Goal: Transaction & Acquisition: Book appointment/travel/reservation

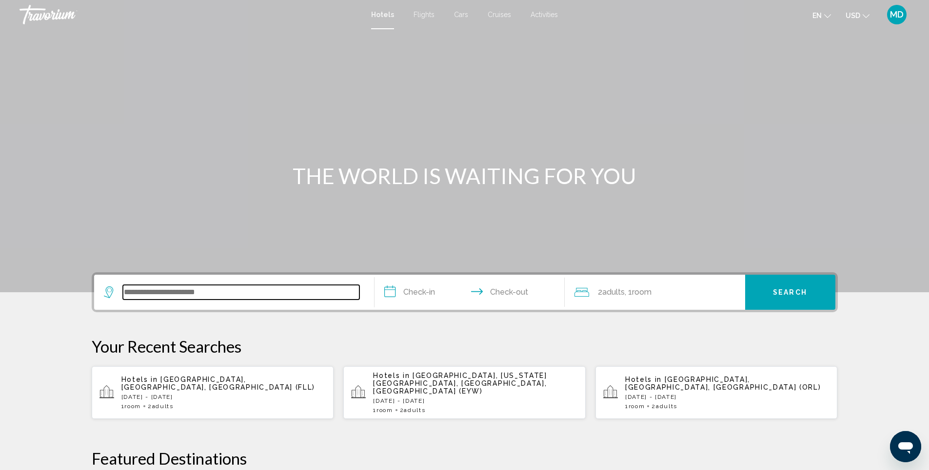
click at [228, 292] on input "Search widget" at bounding box center [241, 292] width 236 height 15
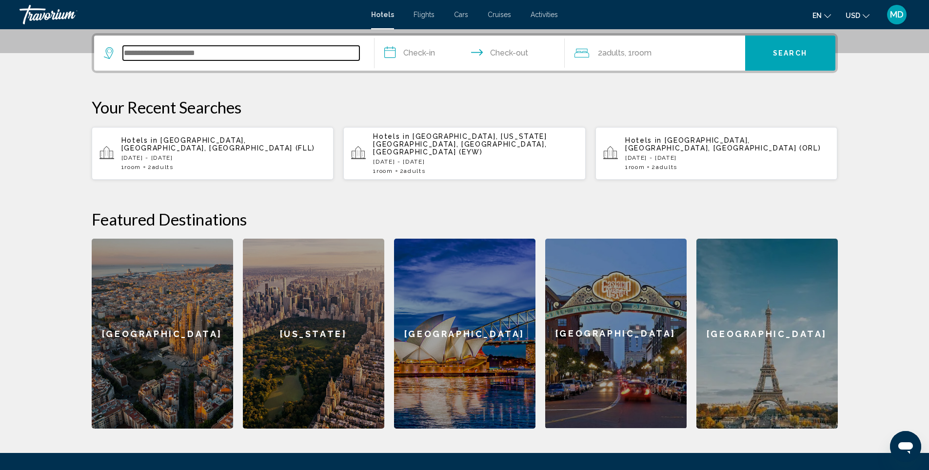
scroll to position [241, 0]
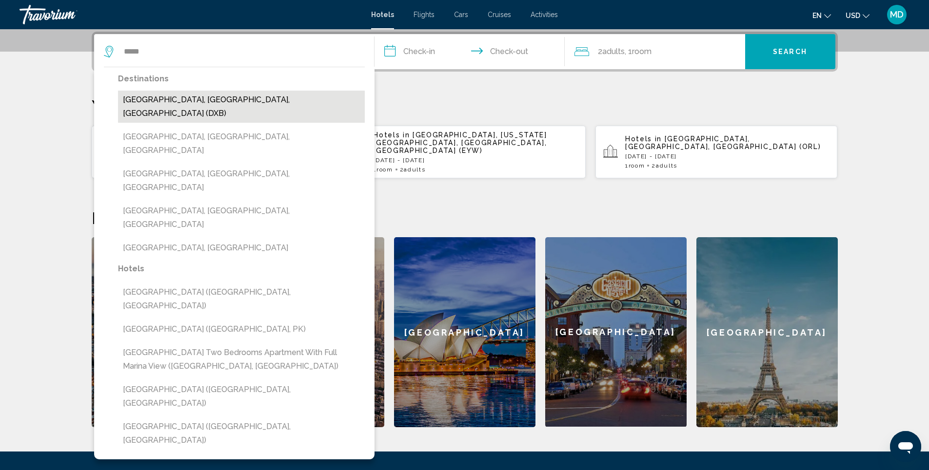
click at [273, 100] on button "[GEOGRAPHIC_DATA], [GEOGRAPHIC_DATA], [GEOGRAPHIC_DATA] (DXB)" at bounding box center [241, 107] width 247 height 32
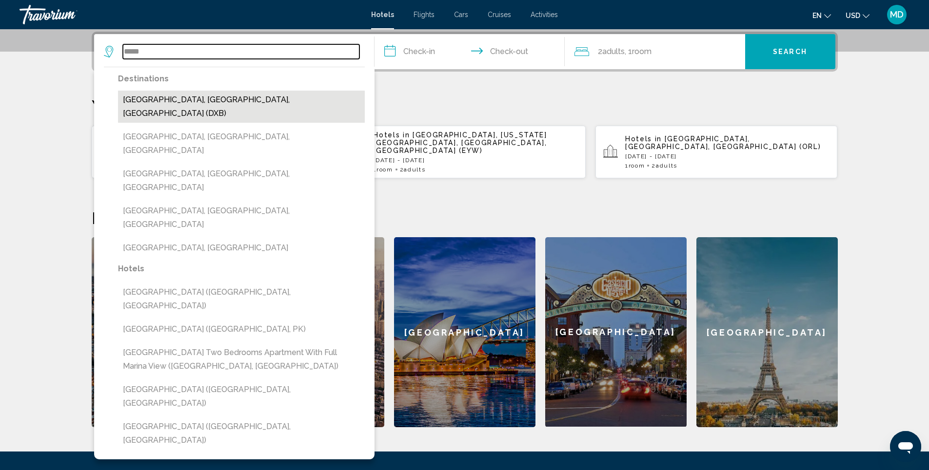
type input "**********"
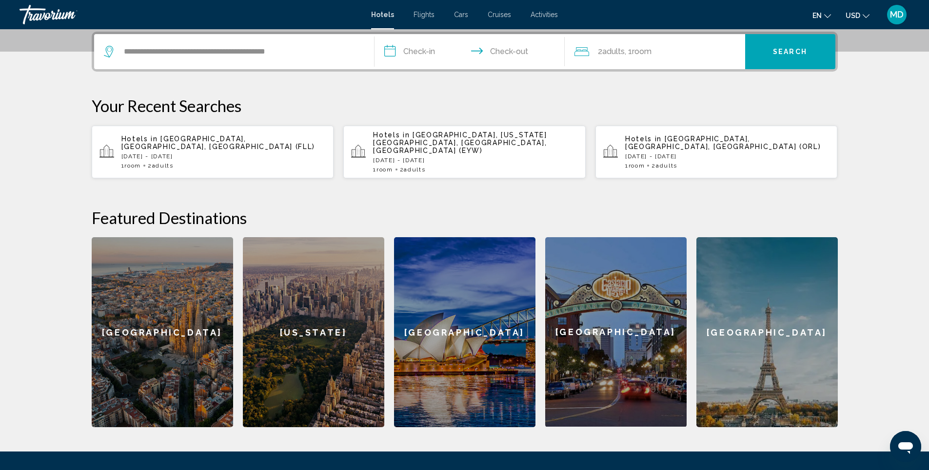
click at [421, 50] on input "**********" at bounding box center [471, 53] width 194 height 38
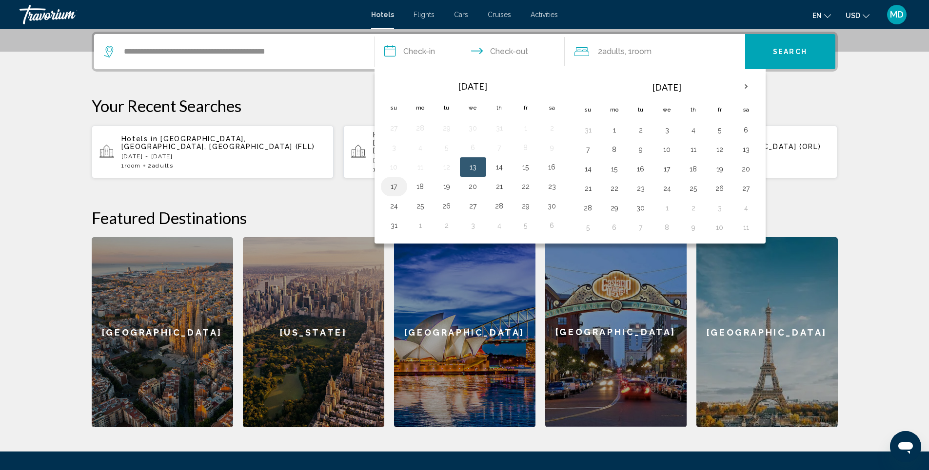
click at [396, 187] on button "17" at bounding box center [394, 187] width 16 height 14
click at [550, 189] on button "23" at bounding box center [552, 187] width 16 height 14
type input "**********"
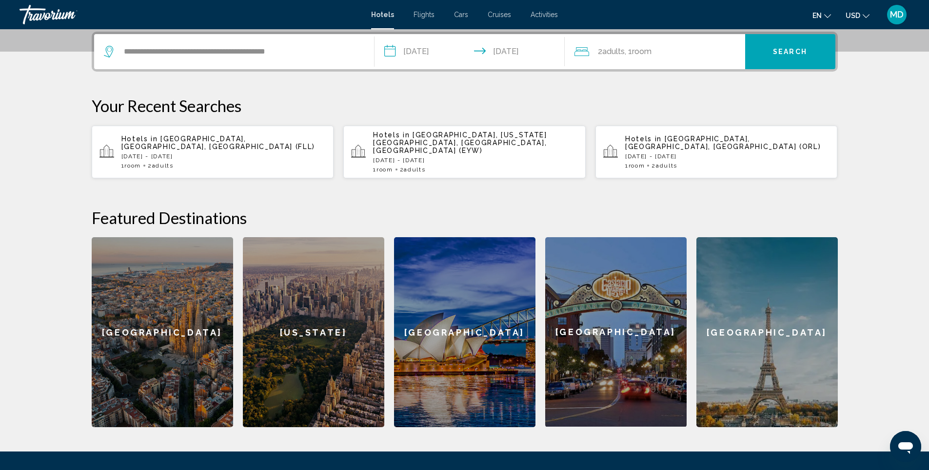
click at [792, 52] on span "Search" at bounding box center [790, 52] width 34 height 8
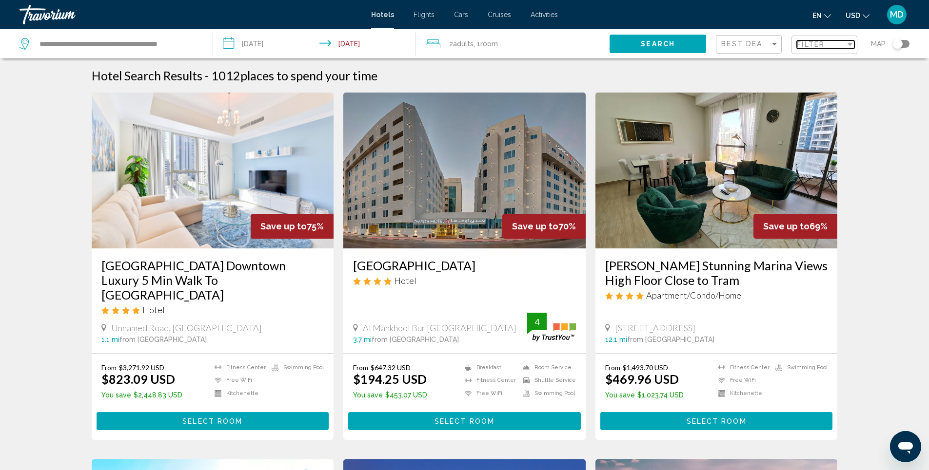
click at [815, 48] on span "Filter" at bounding box center [810, 44] width 28 height 8
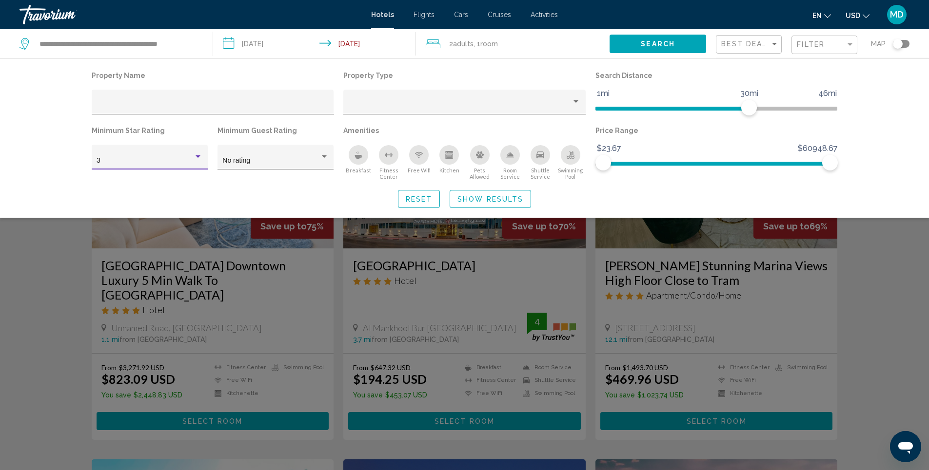
click at [198, 155] on div "Hotel Filters" at bounding box center [197, 156] width 5 height 2
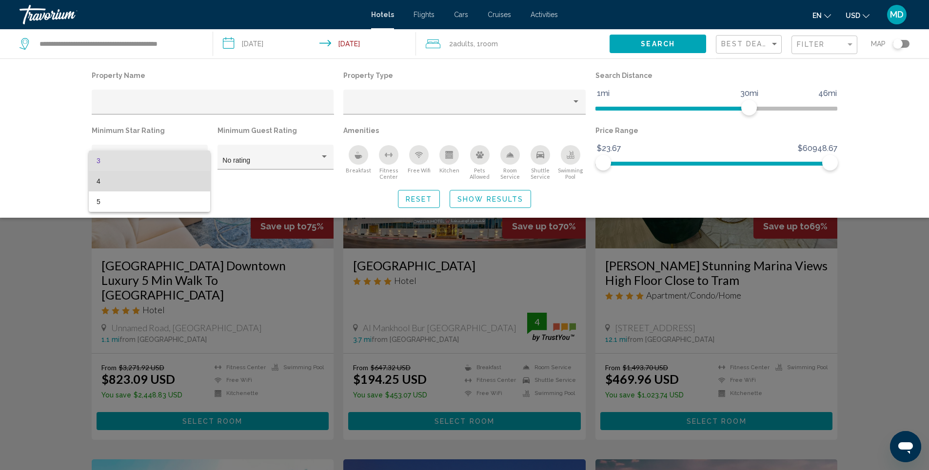
click at [104, 182] on span "4" at bounding box center [150, 181] width 106 height 20
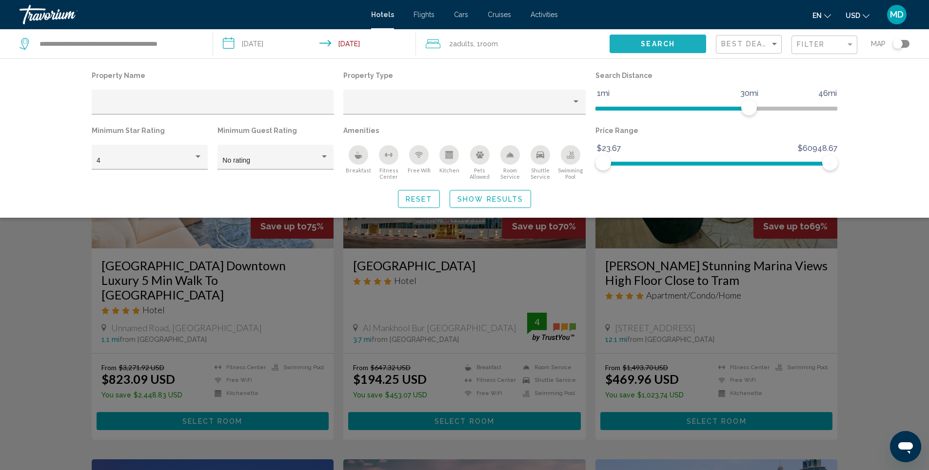
click at [650, 45] on span "Search" at bounding box center [657, 44] width 34 height 8
click at [482, 200] on span "Show Results" at bounding box center [490, 199] width 66 height 8
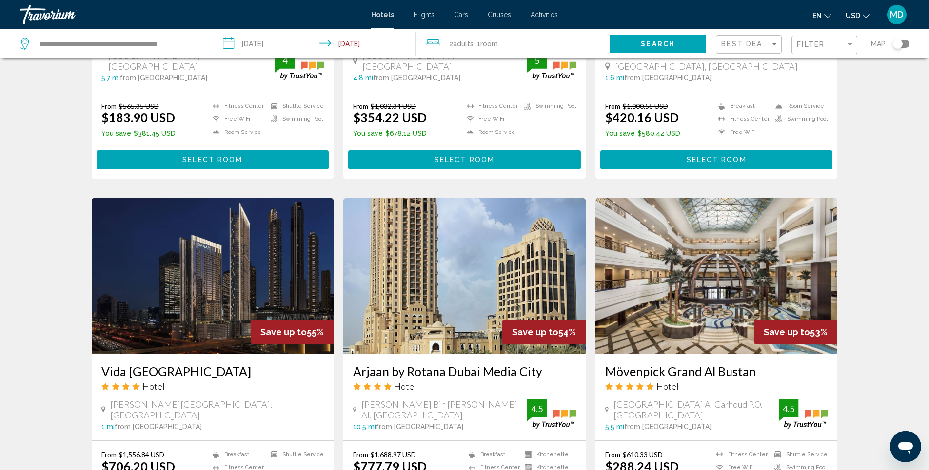
scroll to position [634, 0]
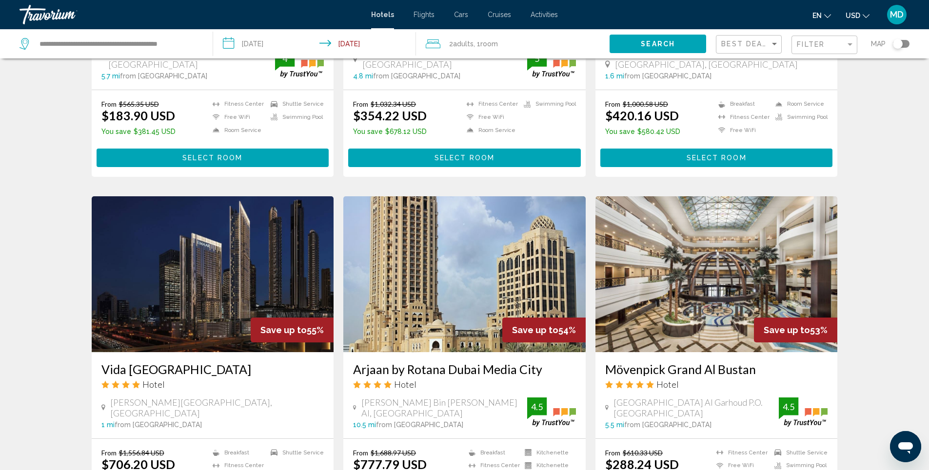
click at [270, 225] on img "Main content" at bounding box center [213, 274] width 242 height 156
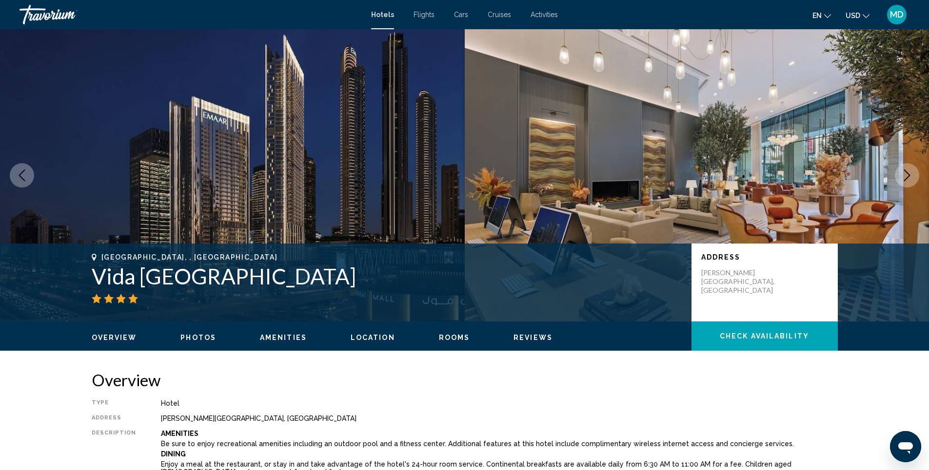
click at [900, 173] on button "Next image" at bounding box center [906, 175] width 24 height 24
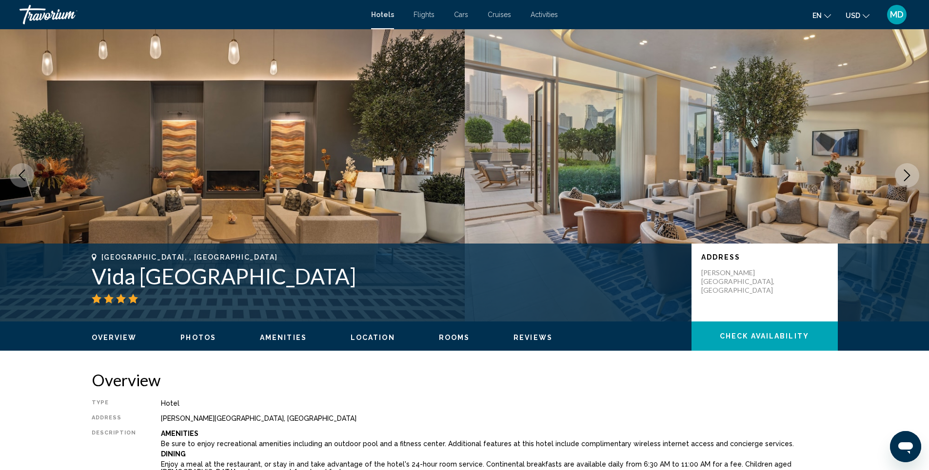
click at [900, 173] on button "Next image" at bounding box center [906, 175] width 24 height 24
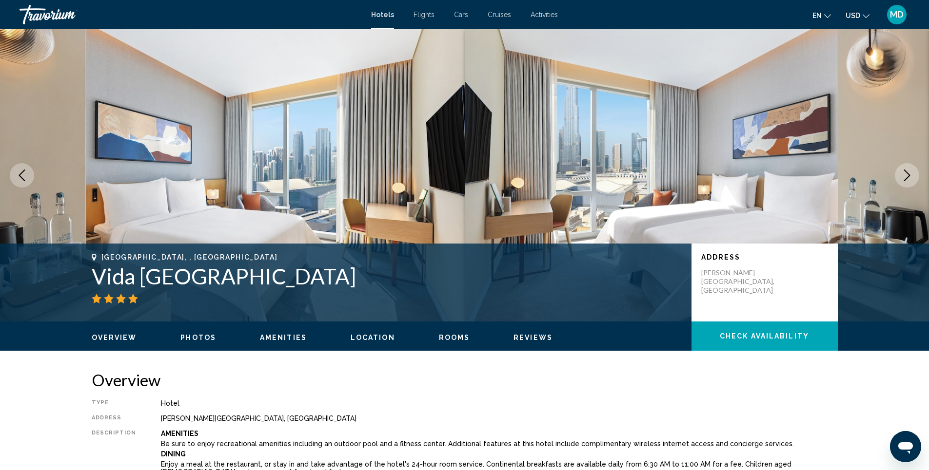
click at [900, 173] on button "Next image" at bounding box center [906, 175] width 24 height 24
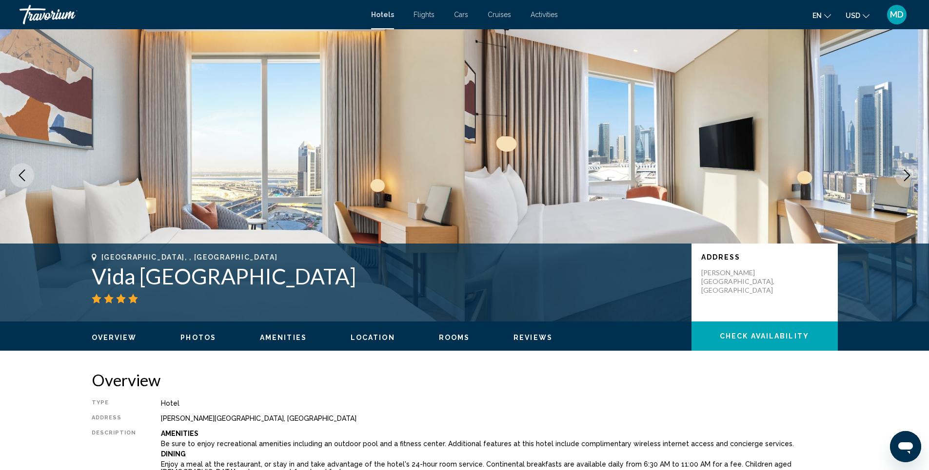
click at [900, 173] on button "Next image" at bounding box center [906, 175] width 24 height 24
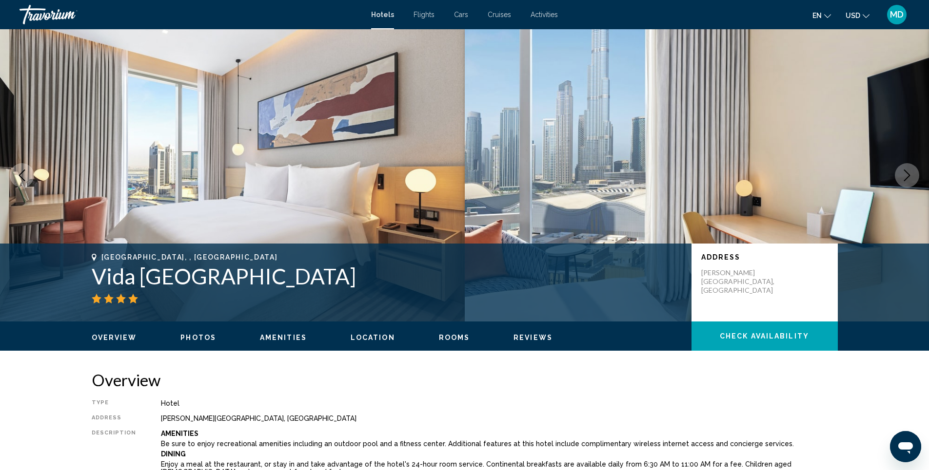
click at [900, 173] on button "Next image" at bounding box center [906, 175] width 24 height 24
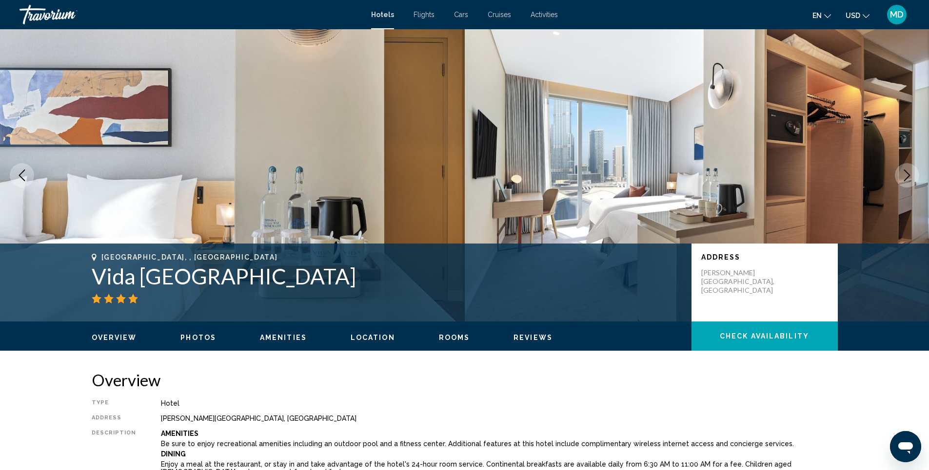
click at [900, 173] on button "Next image" at bounding box center [906, 175] width 24 height 24
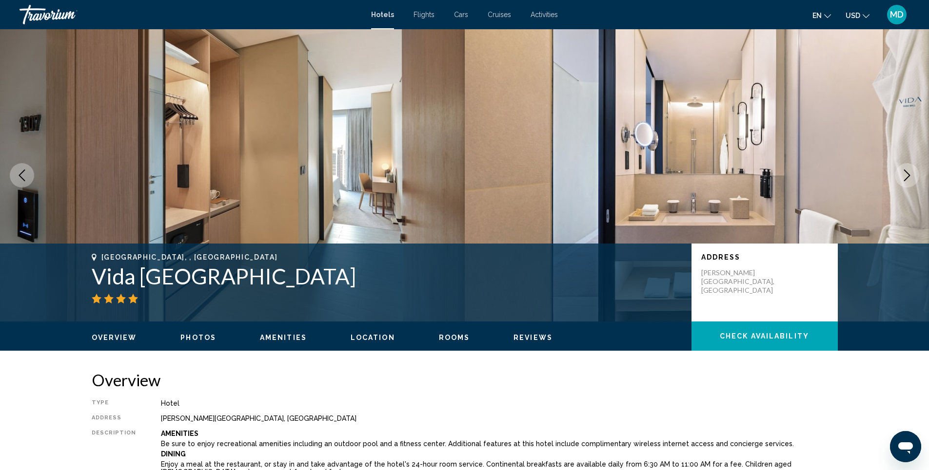
click at [900, 173] on button "Next image" at bounding box center [906, 175] width 24 height 24
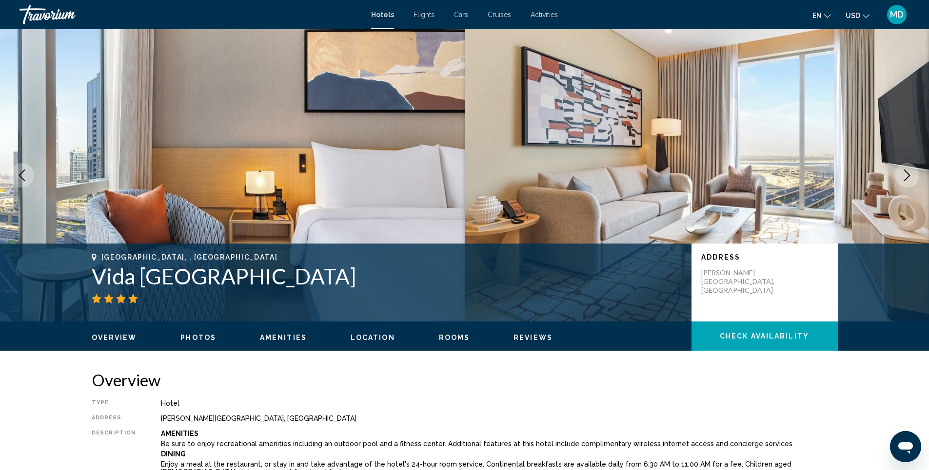
click at [900, 173] on button "Next image" at bounding box center [906, 175] width 24 height 24
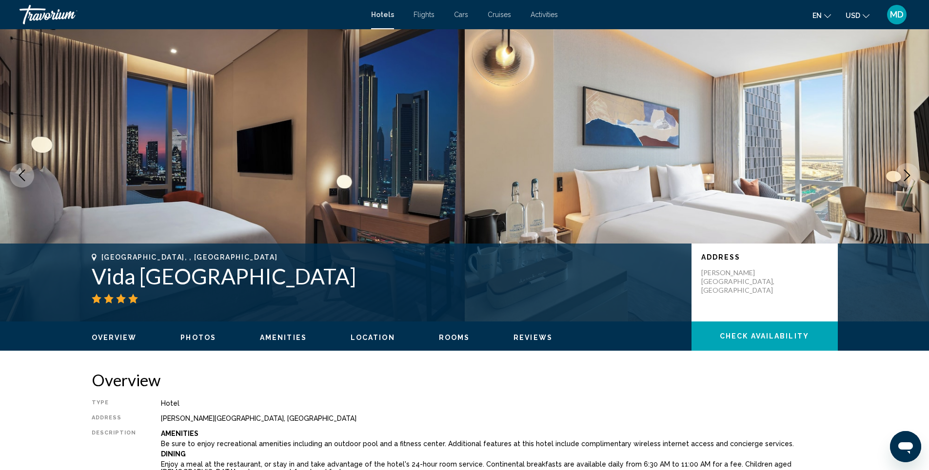
click at [900, 173] on button "Next image" at bounding box center [906, 175] width 24 height 24
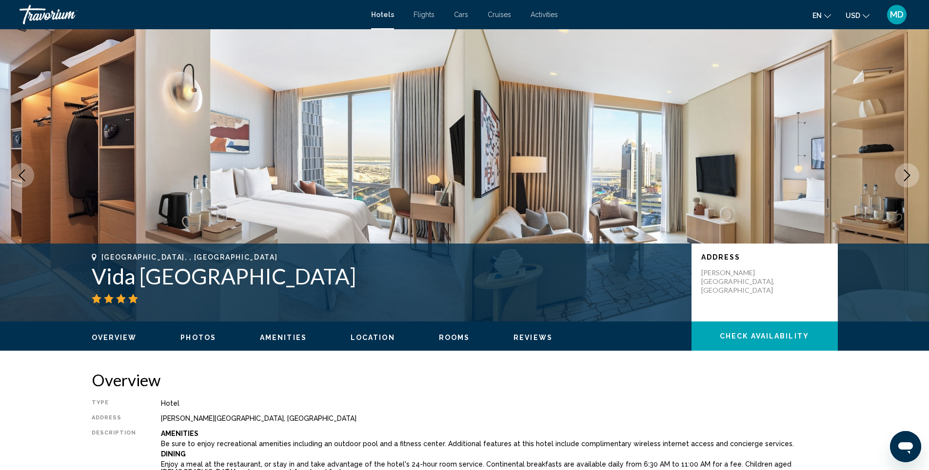
click at [900, 173] on button "Next image" at bounding box center [906, 175] width 24 height 24
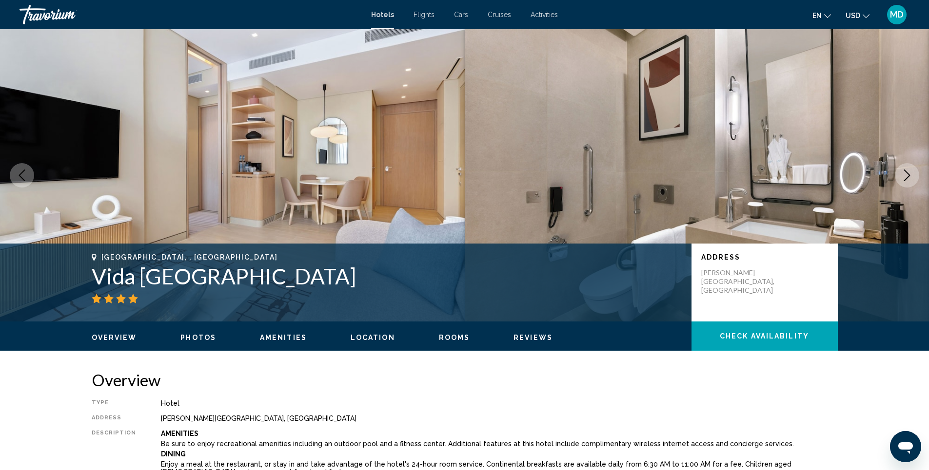
click at [900, 173] on button "Next image" at bounding box center [906, 175] width 24 height 24
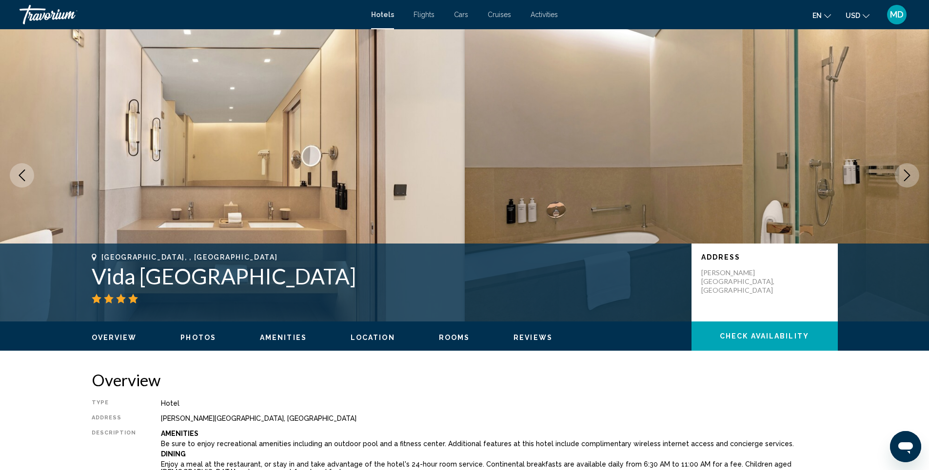
click at [900, 173] on button "Next image" at bounding box center [906, 175] width 24 height 24
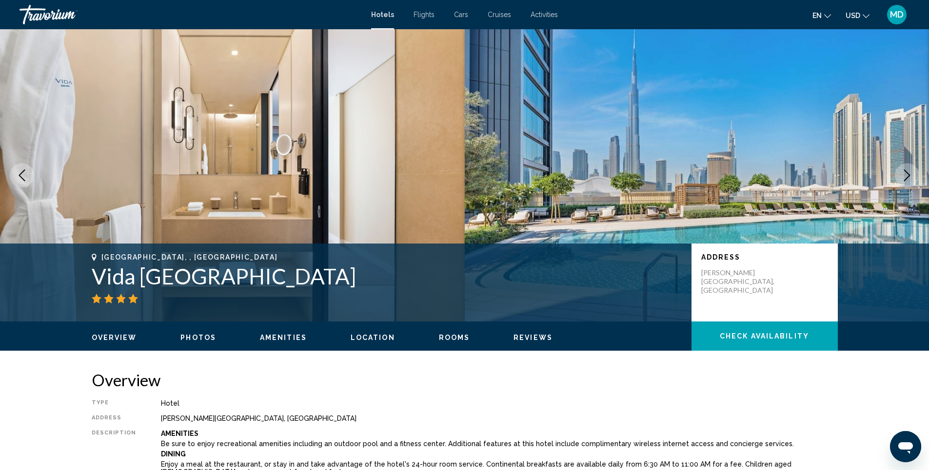
click at [900, 173] on button "Next image" at bounding box center [906, 175] width 24 height 24
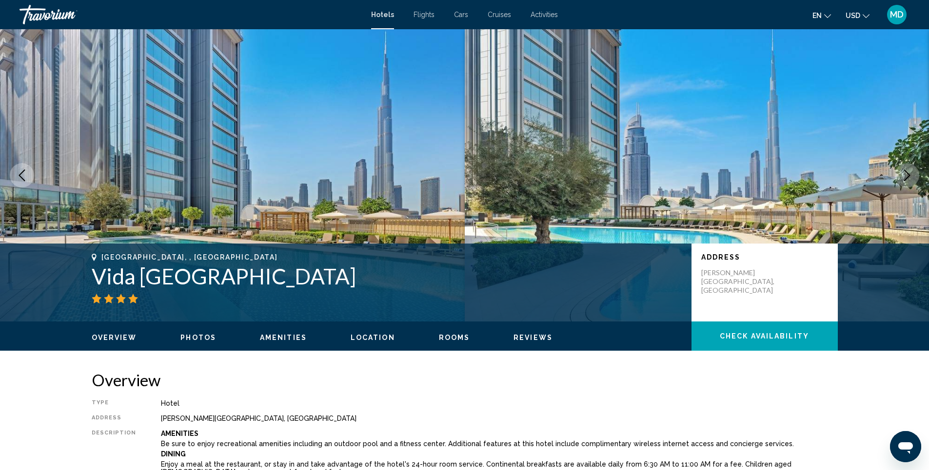
click at [900, 173] on button "Next image" at bounding box center [906, 175] width 24 height 24
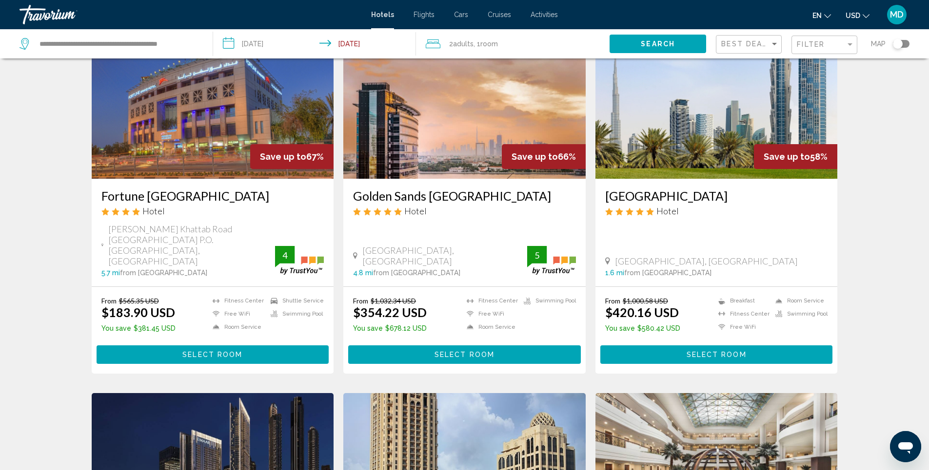
scroll to position [439, 0]
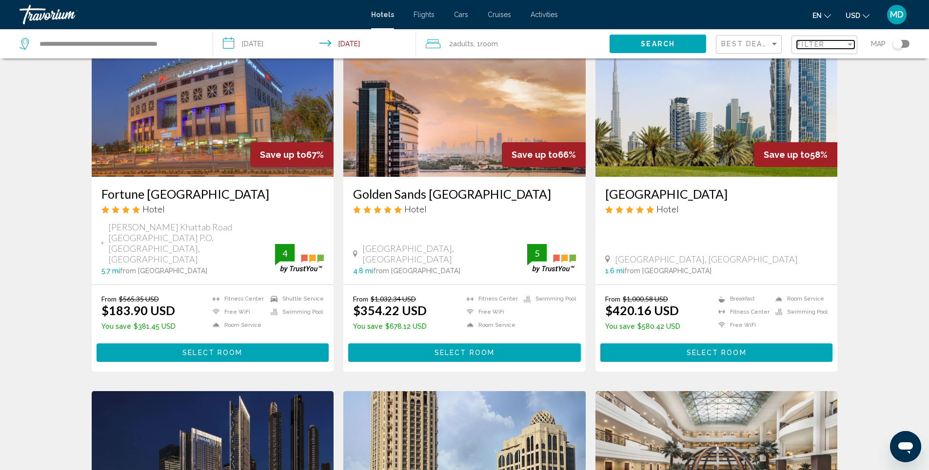
click at [813, 48] on span "Filter" at bounding box center [810, 44] width 28 height 8
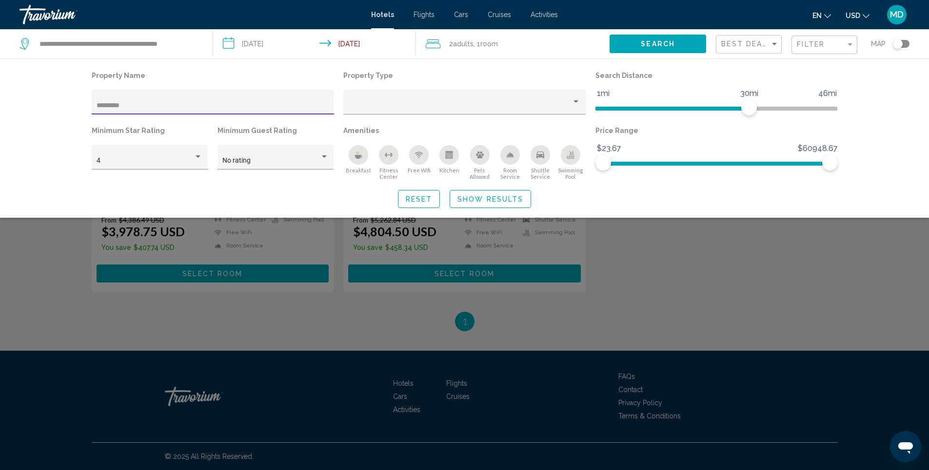
scroll to position [118, 0]
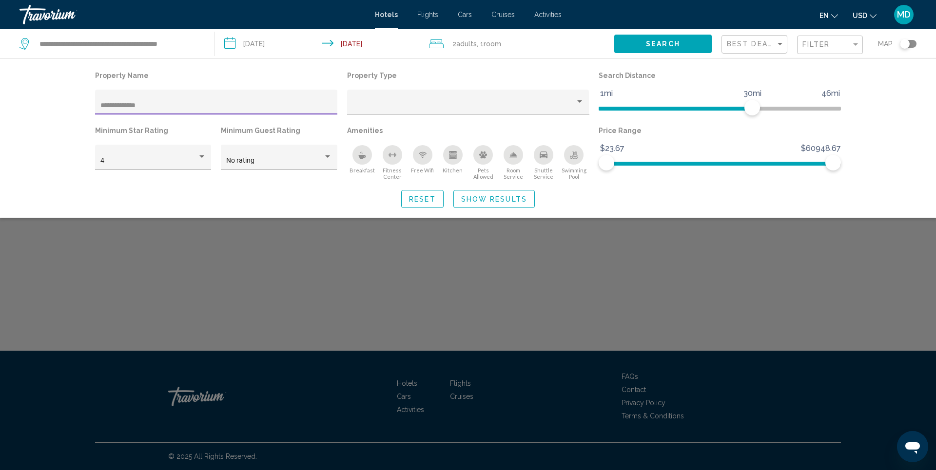
type input "**********"
click at [480, 203] on span "Show Results" at bounding box center [494, 199] width 66 height 8
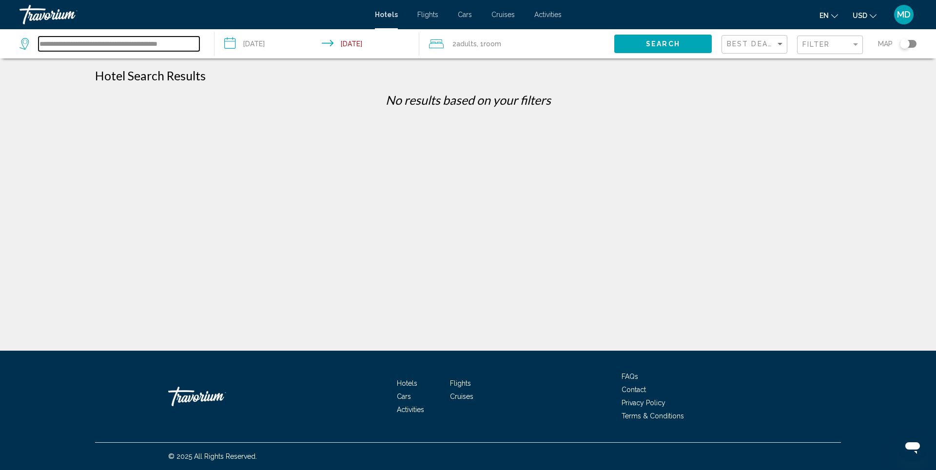
click at [161, 45] on input "**********" at bounding box center [119, 44] width 161 height 15
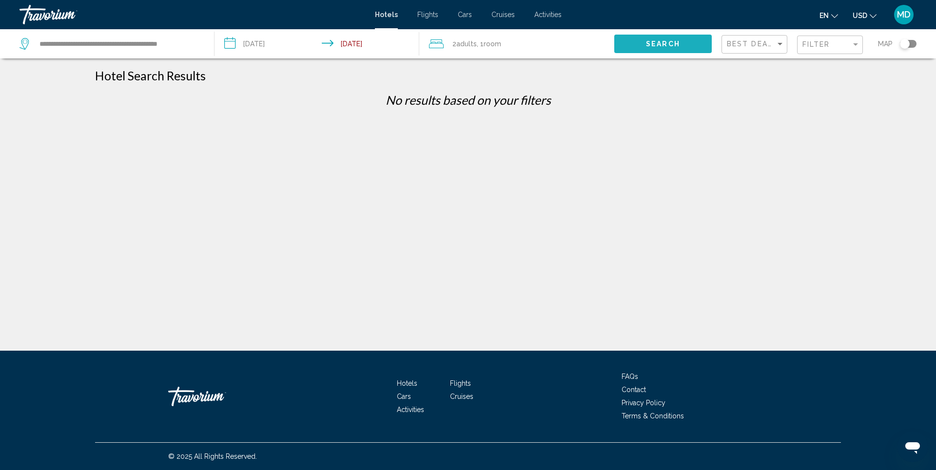
click at [652, 41] on span "Search" at bounding box center [663, 44] width 34 height 8
click at [854, 46] on div "Filter" at bounding box center [855, 44] width 9 height 8
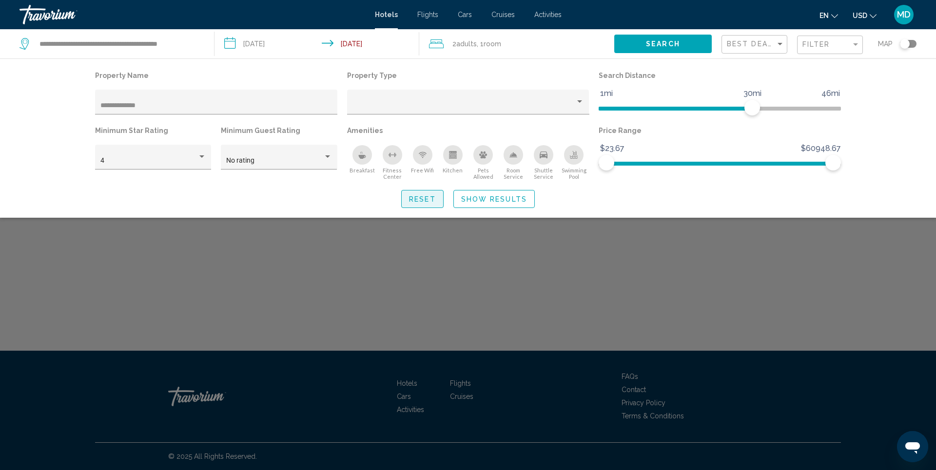
click at [430, 198] on span "Reset" at bounding box center [422, 199] width 27 height 8
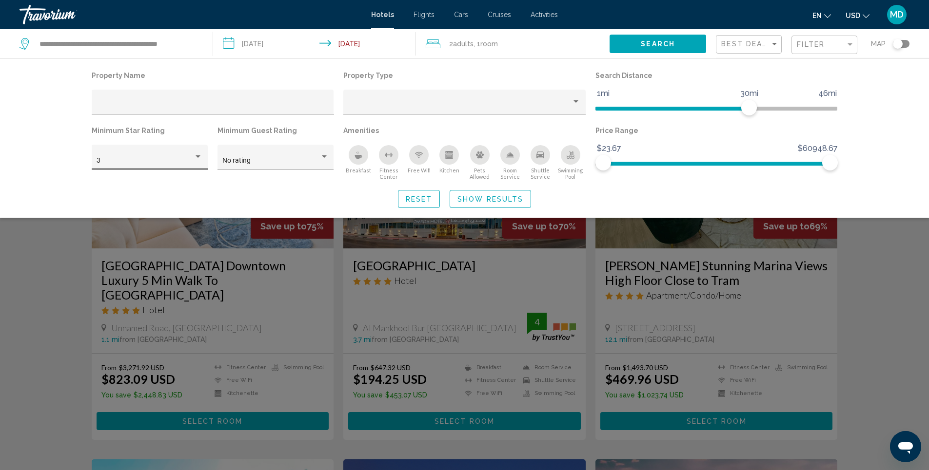
click at [195, 157] on div "Hotel Filters" at bounding box center [197, 157] width 9 height 8
click at [108, 180] on span "4" at bounding box center [150, 181] width 106 height 20
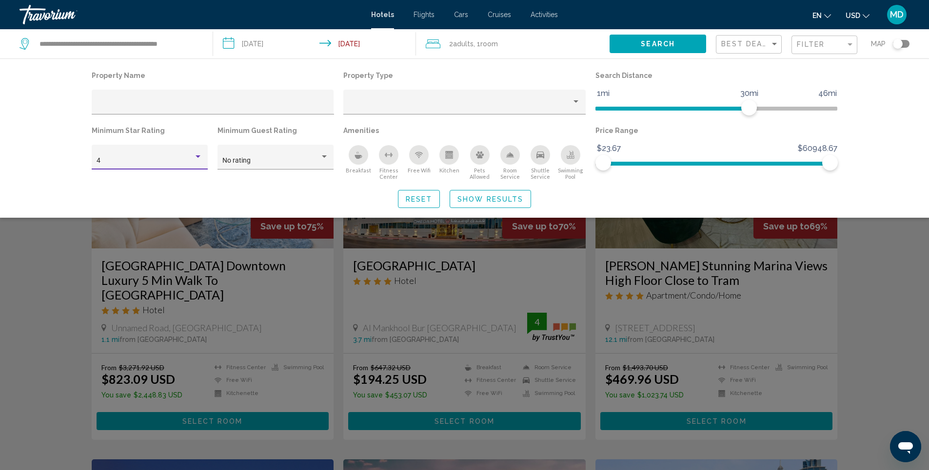
click at [672, 42] on span "Search" at bounding box center [657, 44] width 34 height 8
click at [663, 47] on span "Search" at bounding box center [657, 44] width 34 height 8
click at [487, 202] on span "Show Results" at bounding box center [490, 199] width 66 height 8
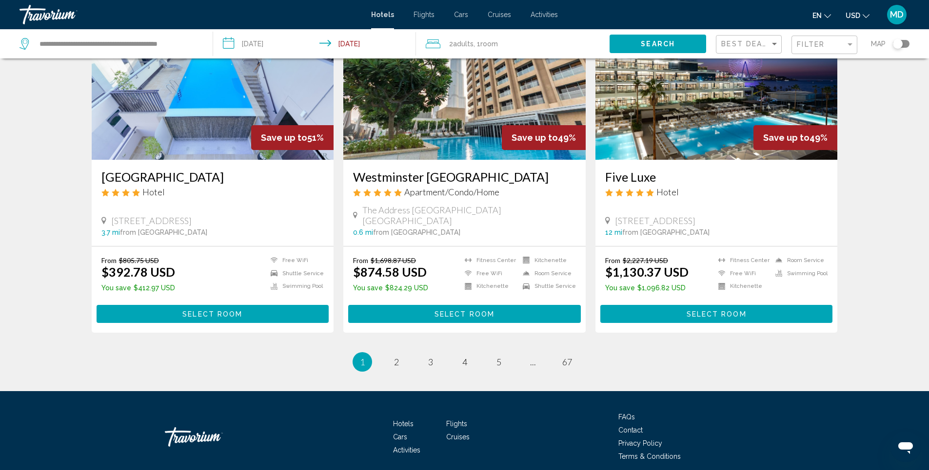
scroll to position [1179, 0]
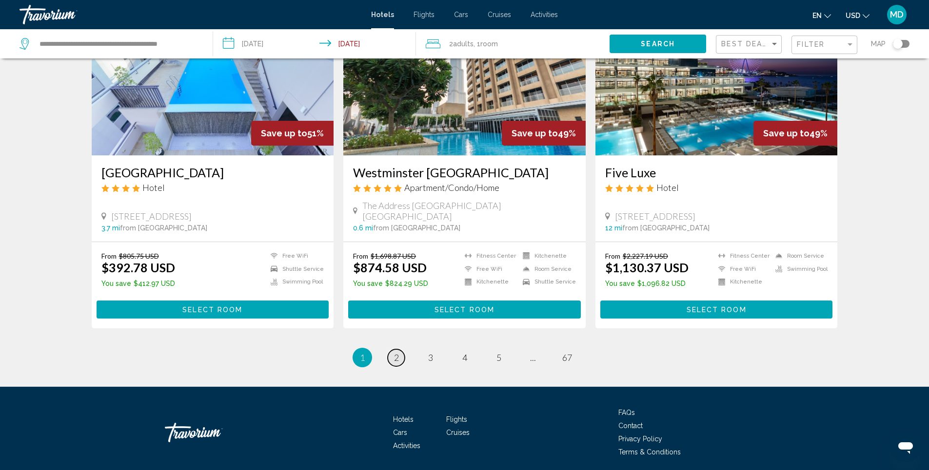
click at [395, 352] on span "2" at bounding box center [396, 357] width 5 height 11
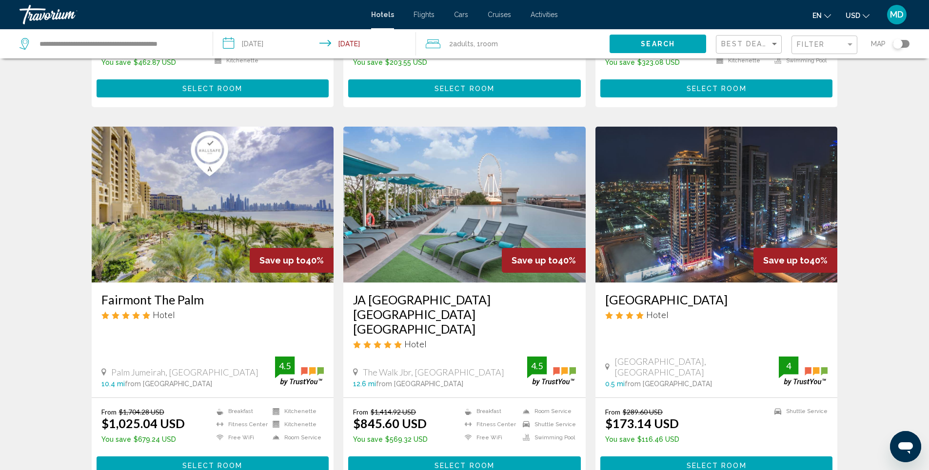
scroll to position [1170, 0]
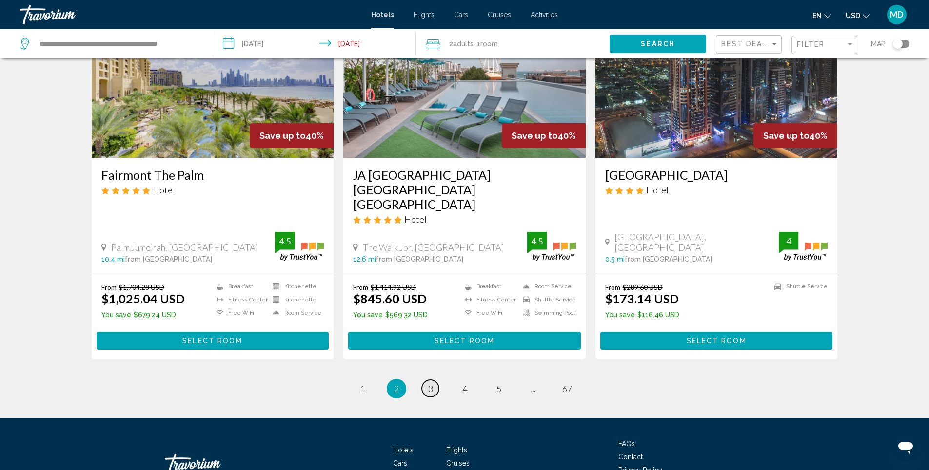
click at [433, 380] on link "page 3" at bounding box center [430, 388] width 17 height 17
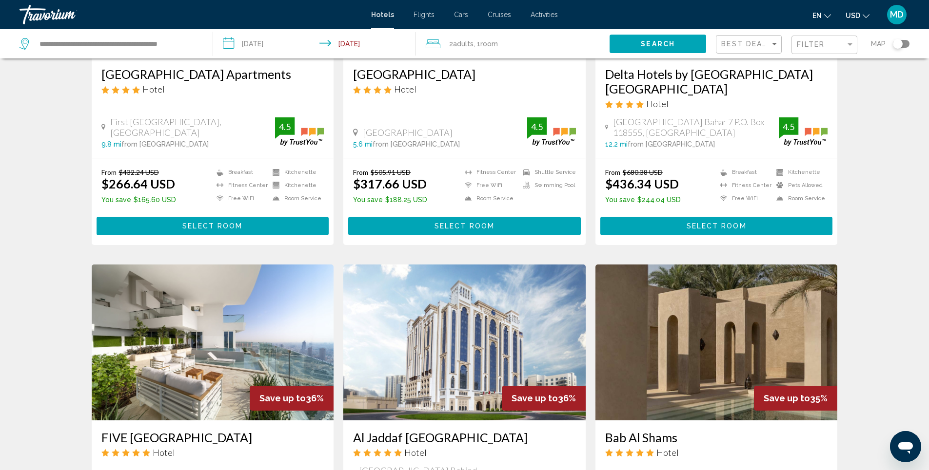
scroll to position [682, 0]
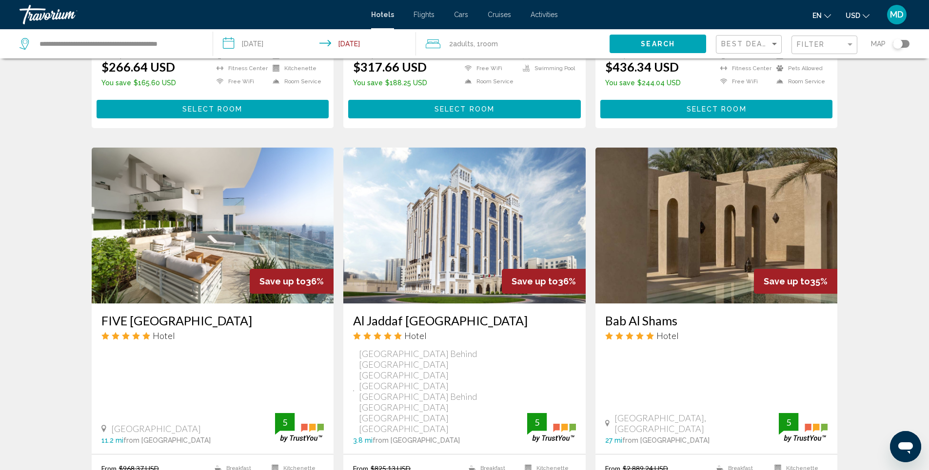
click at [209, 219] on img "Main content" at bounding box center [213, 226] width 242 height 156
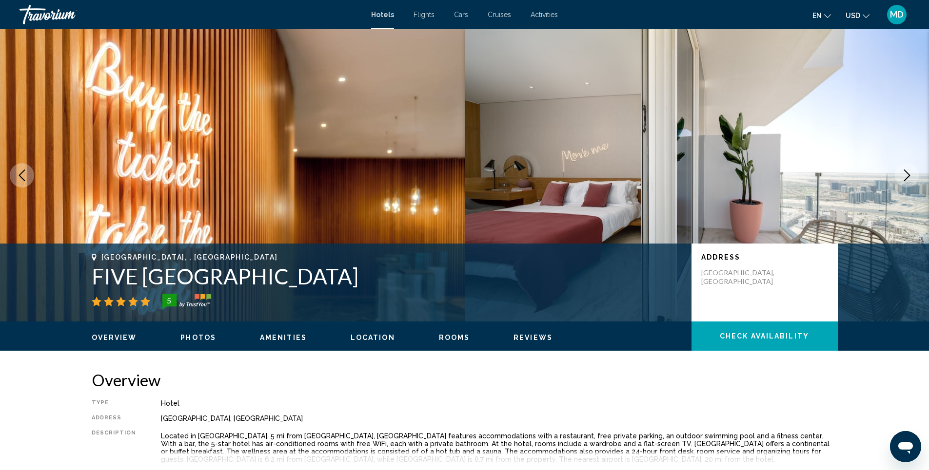
click at [205, 338] on span "Photos" at bounding box center [198, 338] width 36 height 8
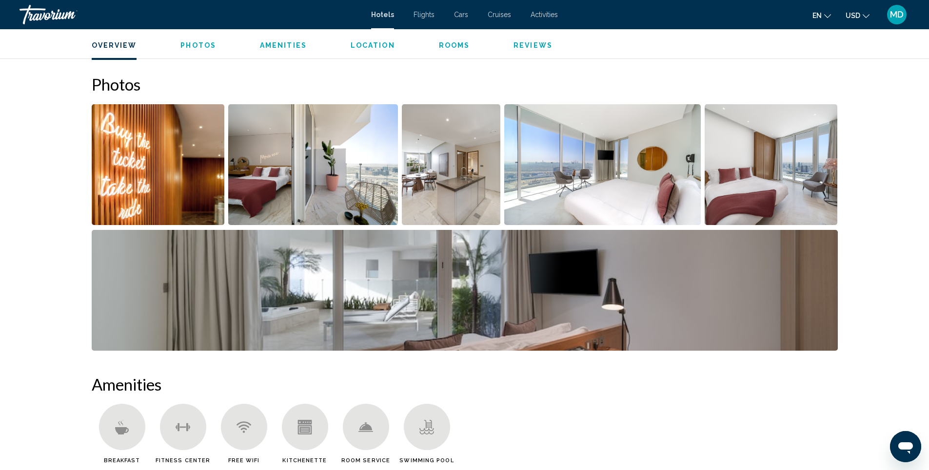
scroll to position [439, 0]
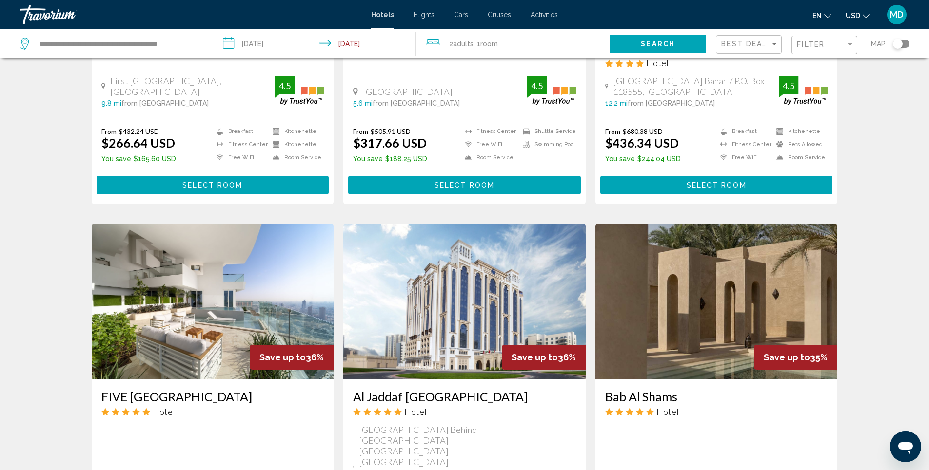
scroll to position [682, 0]
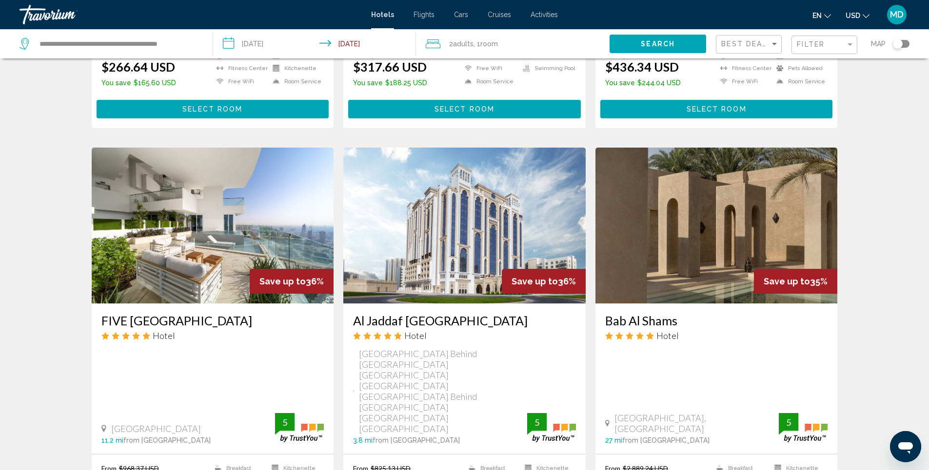
click at [457, 216] on img "Main content" at bounding box center [464, 226] width 242 height 156
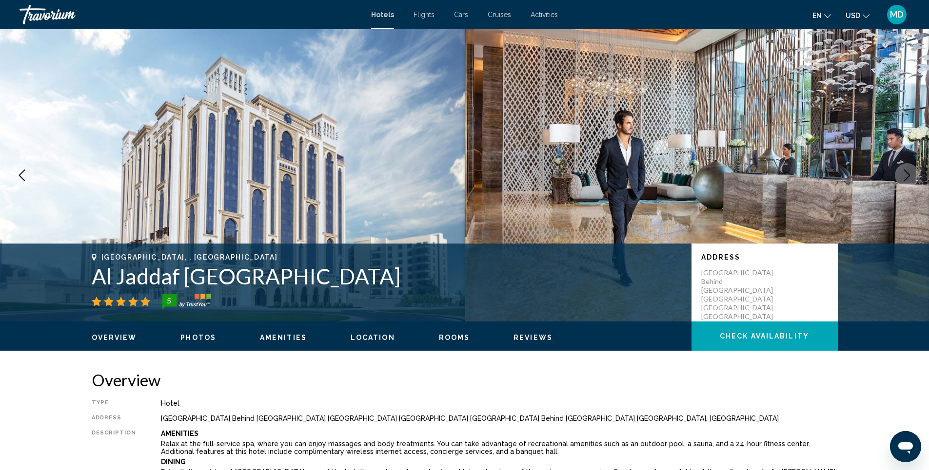
click at [196, 339] on span "Photos" at bounding box center [198, 338] width 36 height 8
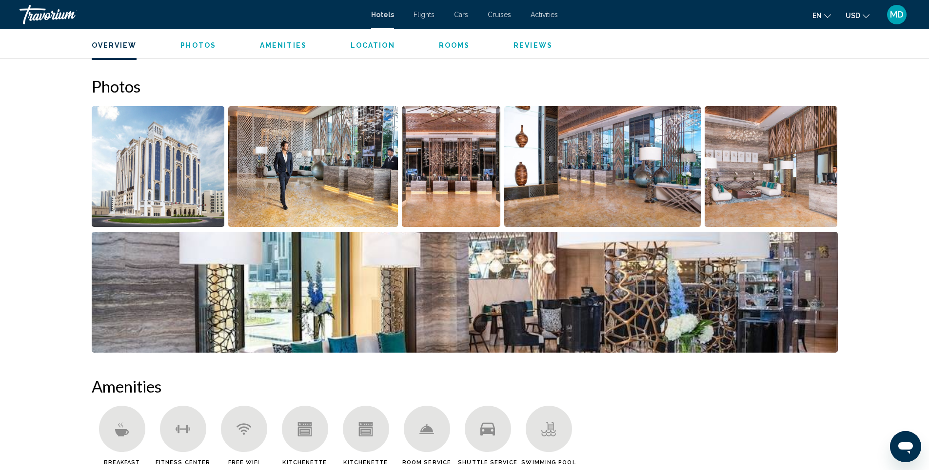
scroll to position [476, 0]
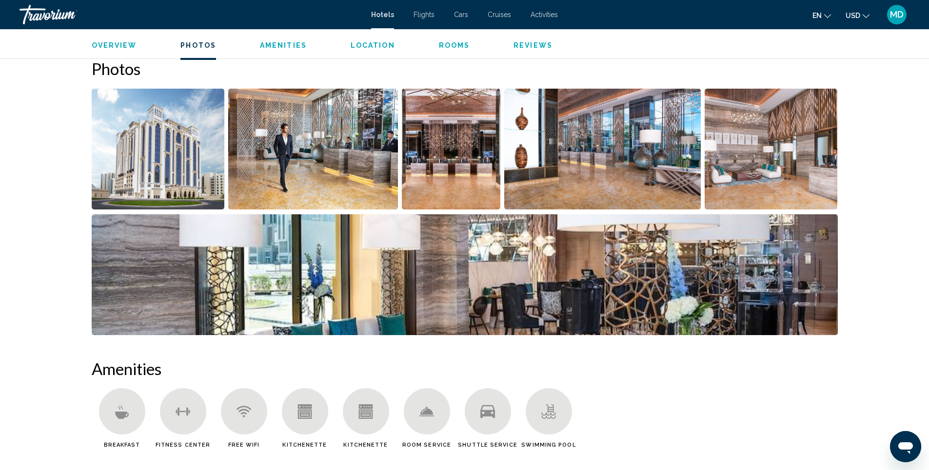
click at [300, 163] on img "Open full-screen image slider" at bounding box center [313, 149] width 170 height 121
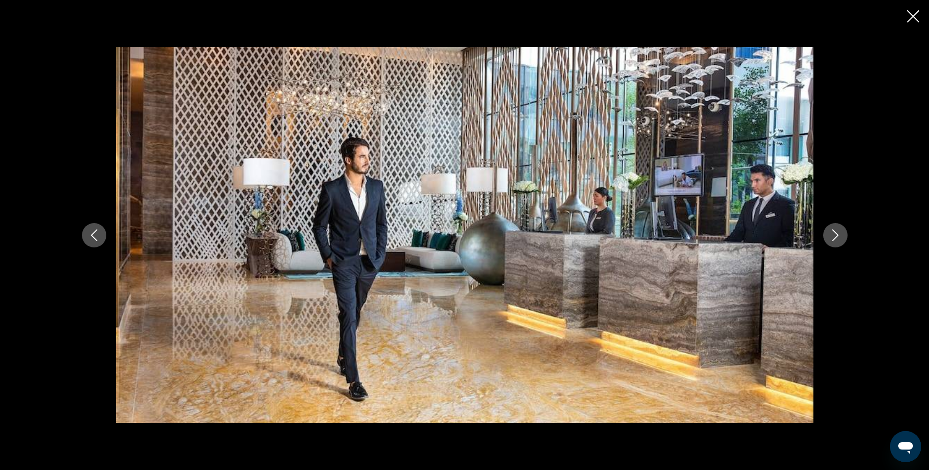
click at [829, 234] on icon "Next image" at bounding box center [835, 236] width 12 height 12
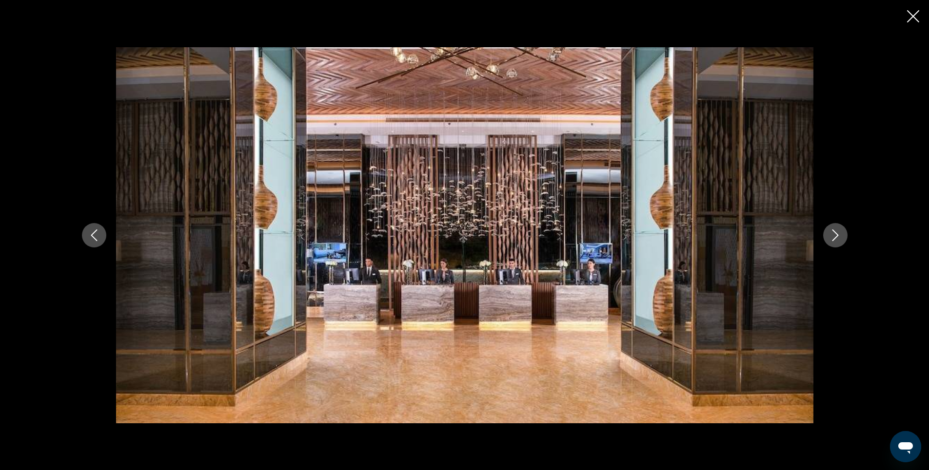
click at [829, 234] on icon "Next image" at bounding box center [835, 236] width 12 height 12
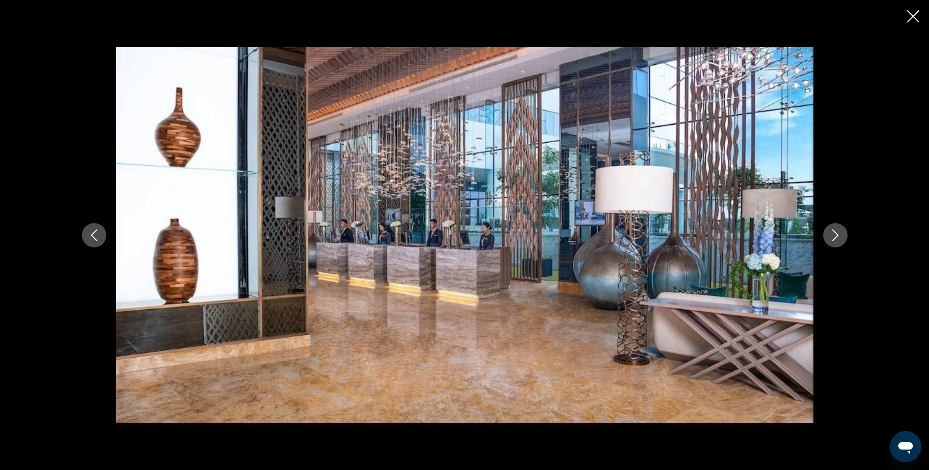
click at [831, 236] on icon "Next image" at bounding box center [835, 236] width 12 height 12
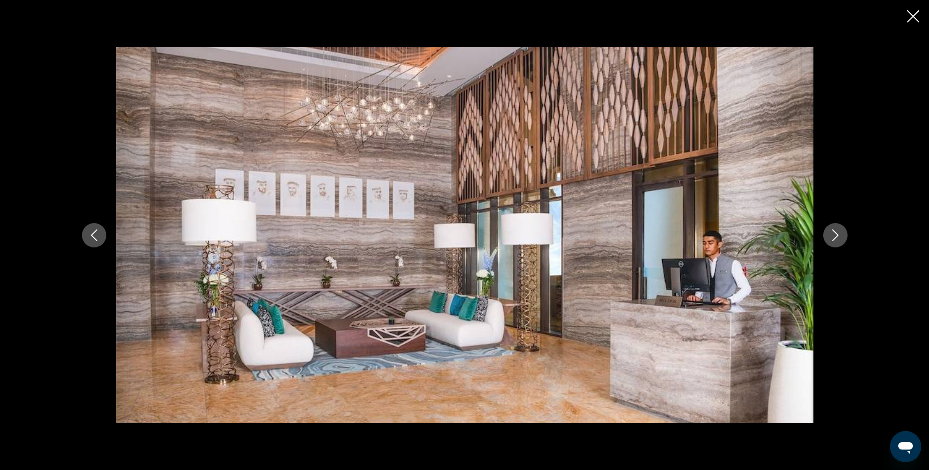
click at [831, 236] on icon "Next image" at bounding box center [835, 236] width 12 height 12
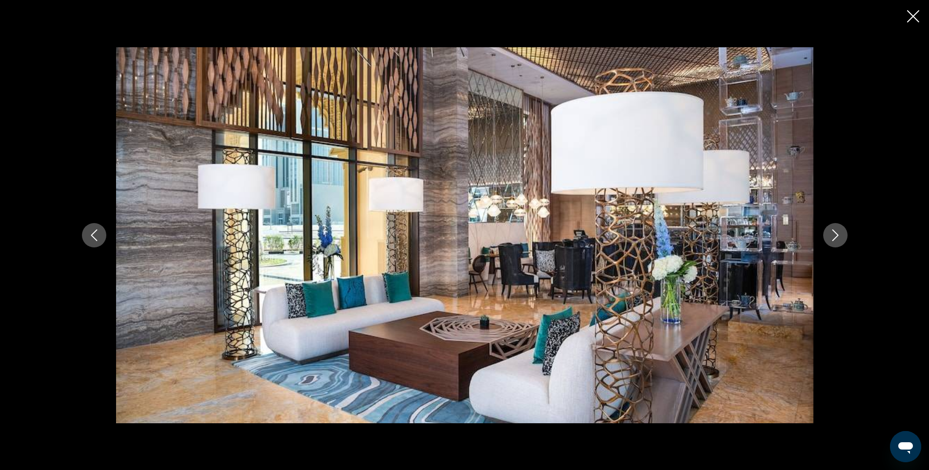
click at [831, 236] on icon "Next image" at bounding box center [835, 236] width 12 height 12
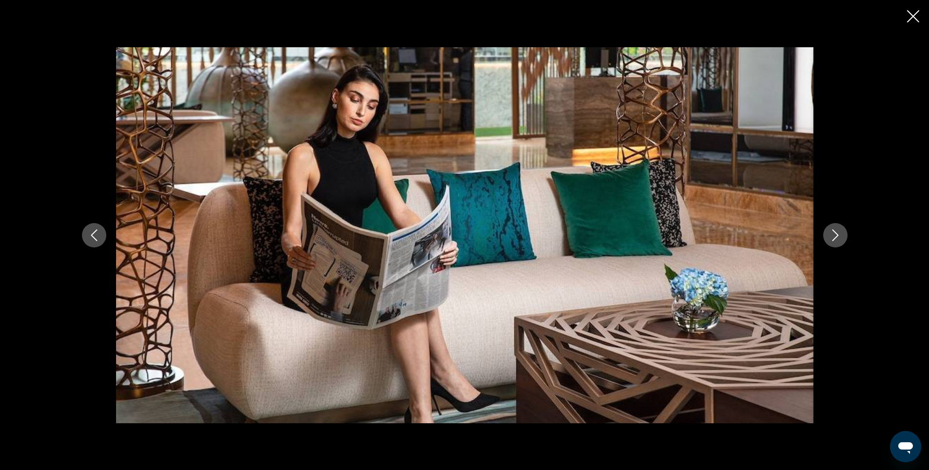
click at [831, 236] on icon "Next image" at bounding box center [835, 236] width 12 height 12
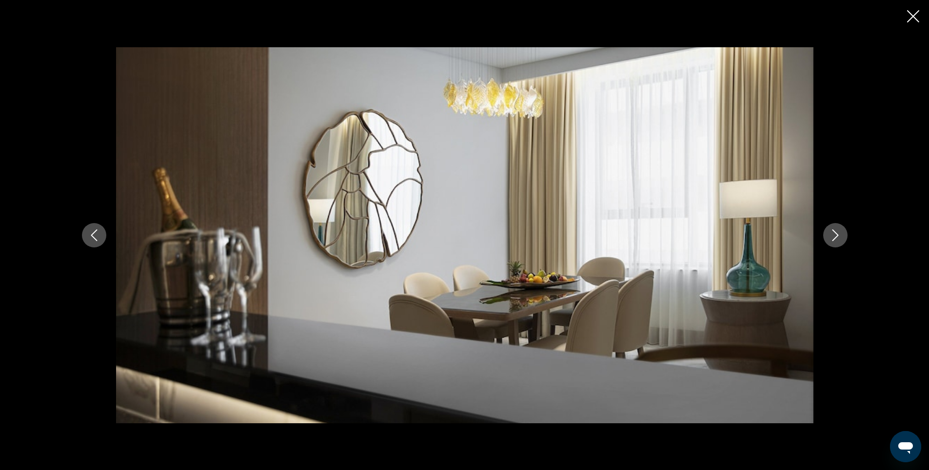
click at [831, 236] on icon "Next image" at bounding box center [835, 236] width 12 height 12
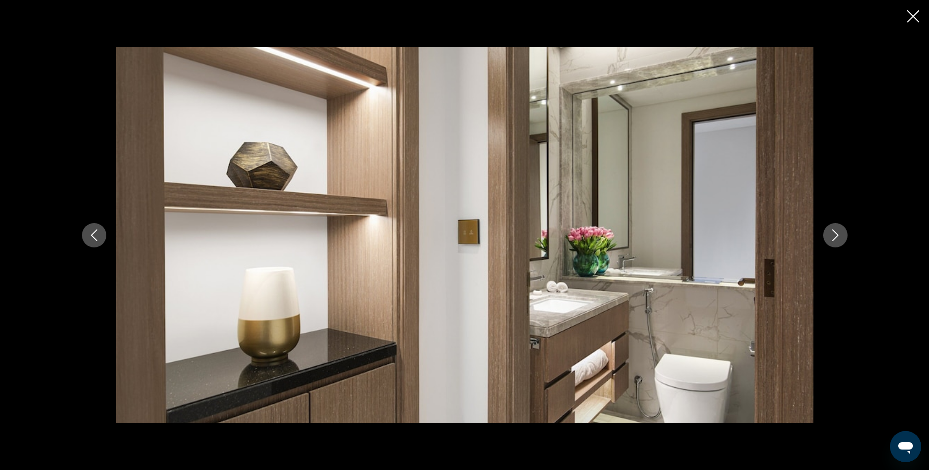
click at [831, 236] on icon "Next image" at bounding box center [835, 236] width 12 height 12
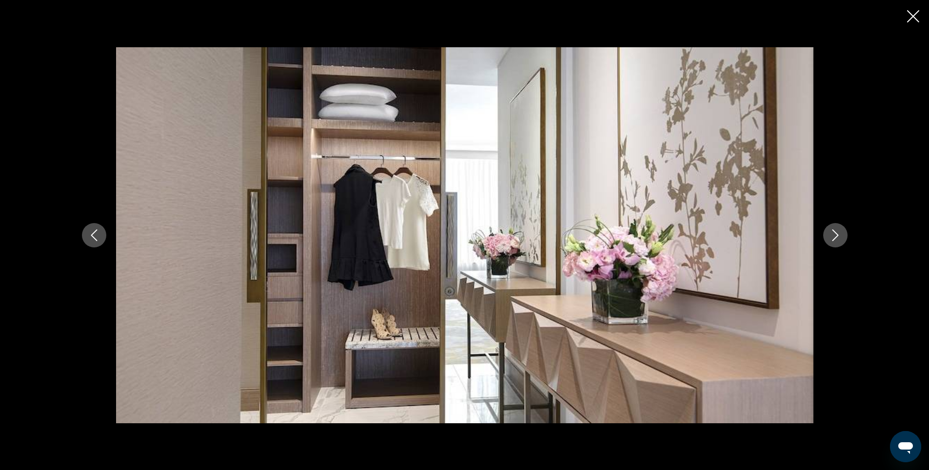
click at [831, 236] on icon "Next image" at bounding box center [835, 236] width 12 height 12
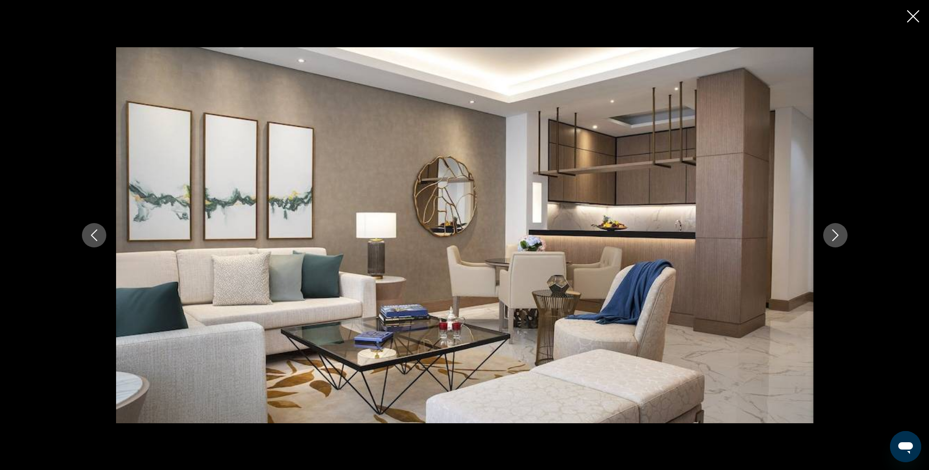
click at [831, 236] on icon "Next image" at bounding box center [835, 236] width 12 height 12
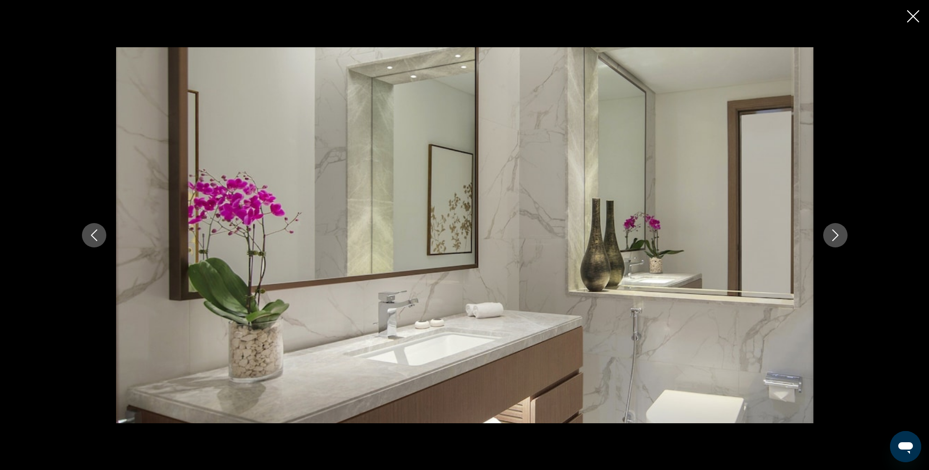
click at [97, 235] on icon "Previous image" at bounding box center [94, 236] width 12 height 12
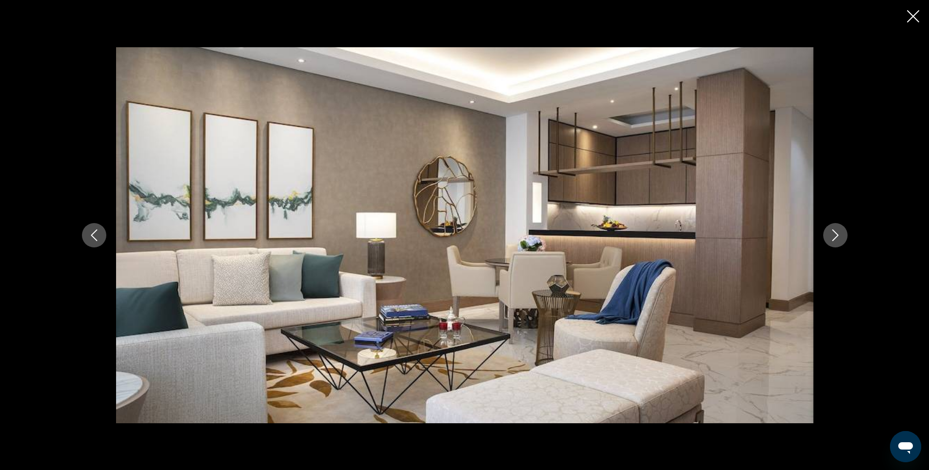
click at [97, 235] on icon "Previous image" at bounding box center [94, 236] width 12 height 12
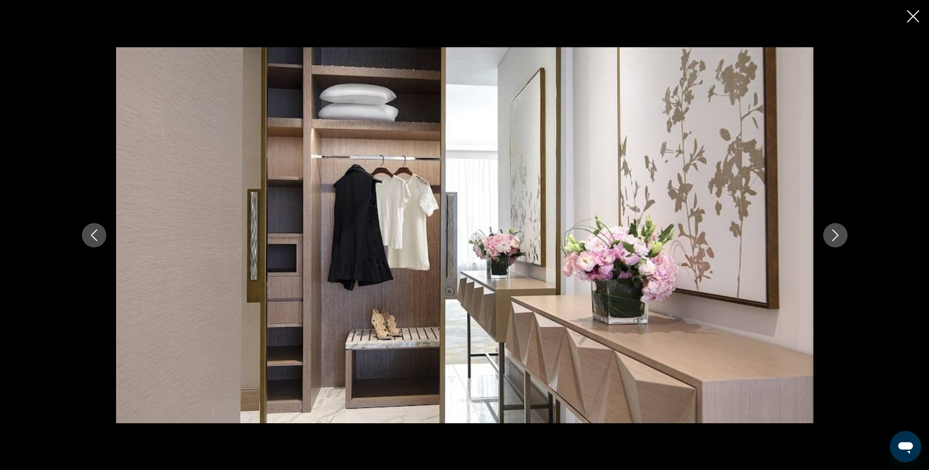
click at [97, 235] on icon "Previous image" at bounding box center [94, 236] width 12 height 12
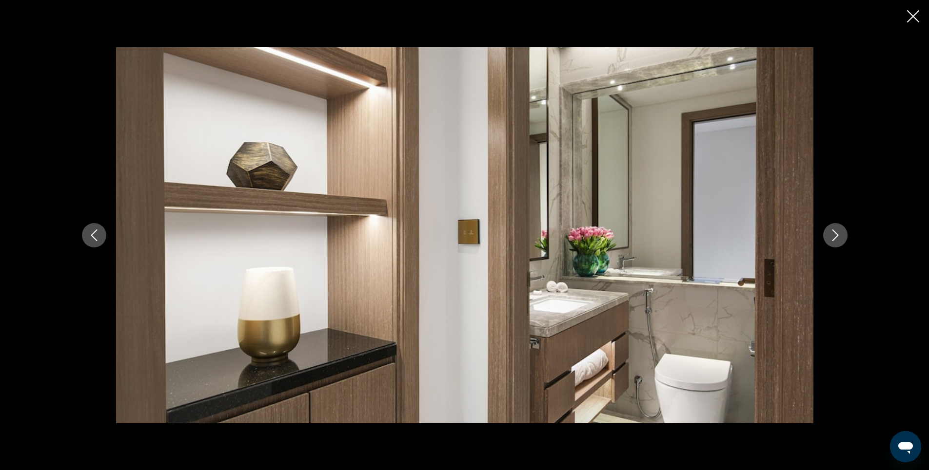
click at [97, 235] on icon "Previous image" at bounding box center [94, 236] width 12 height 12
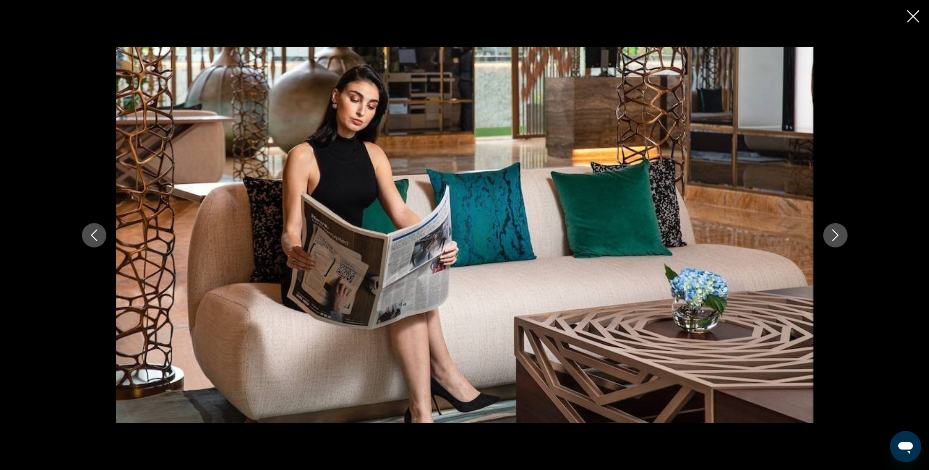
click at [97, 235] on icon "Previous image" at bounding box center [94, 236] width 12 height 12
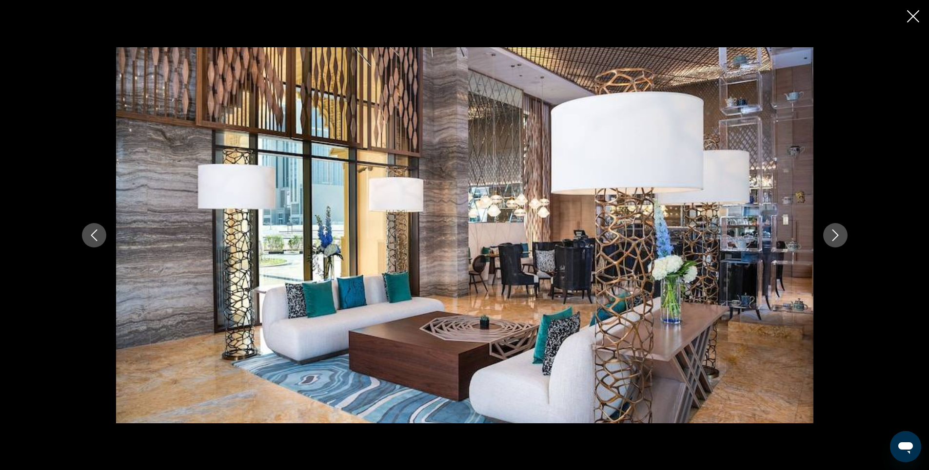
click at [97, 235] on icon "Previous image" at bounding box center [94, 236] width 12 height 12
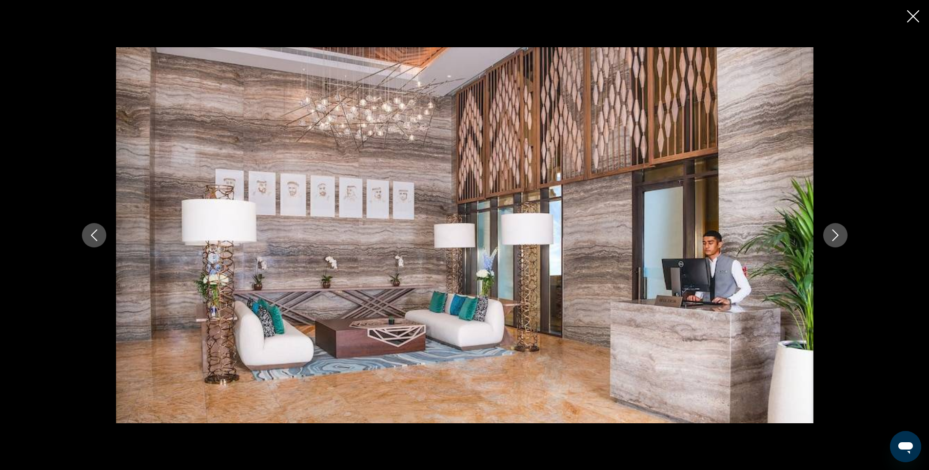
click at [97, 235] on icon "Previous image" at bounding box center [94, 236] width 12 height 12
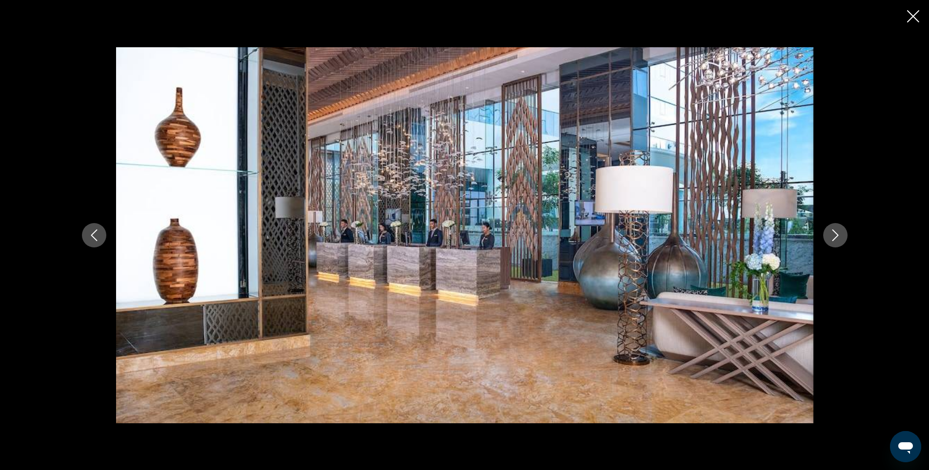
click at [97, 235] on icon "Previous image" at bounding box center [94, 236] width 12 height 12
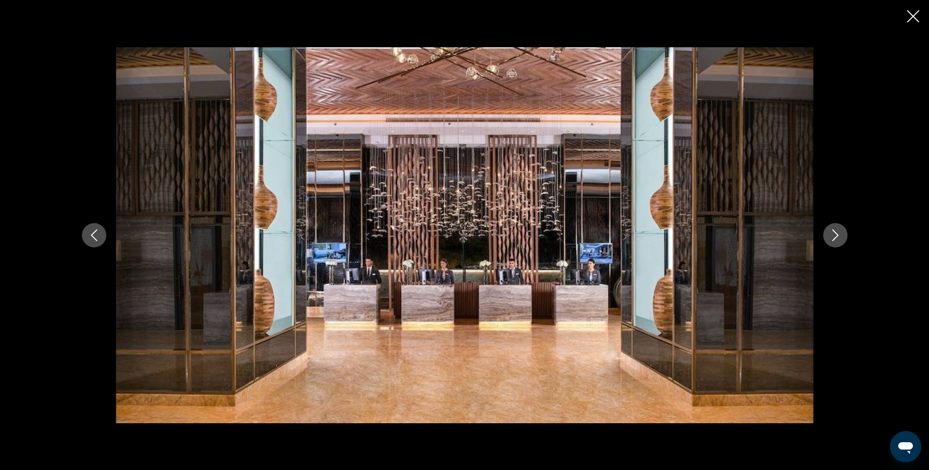
click at [97, 235] on icon "Previous image" at bounding box center [94, 236] width 12 height 12
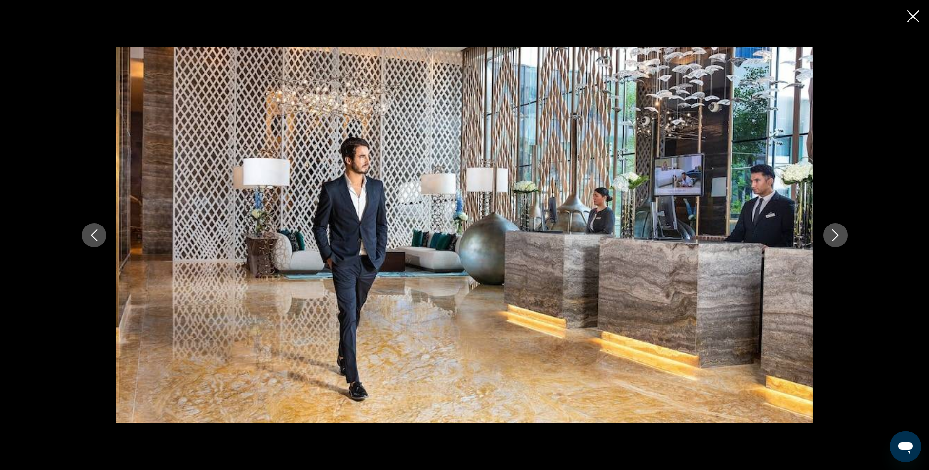
click at [97, 235] on icon "Previous image" at bounding box center [94, 236] width 12 height 12
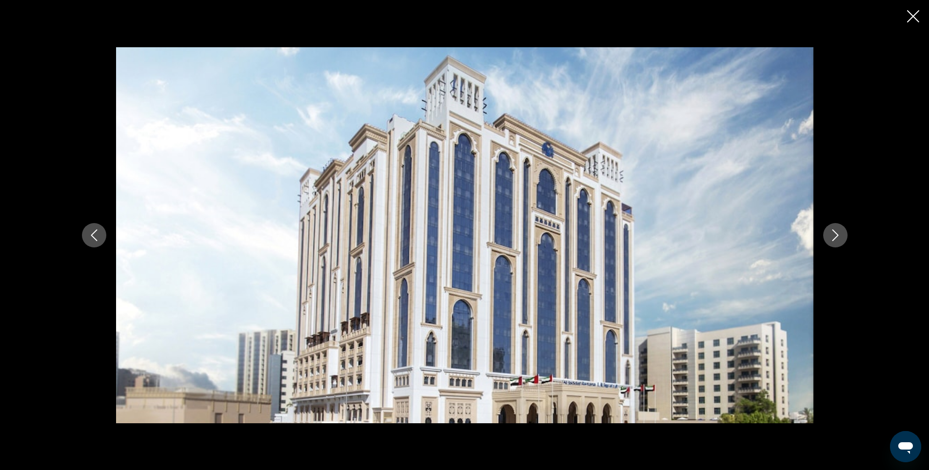
click at [835, 233] on icon "Next image" at bounding box center [835, 236] width 12 height 12
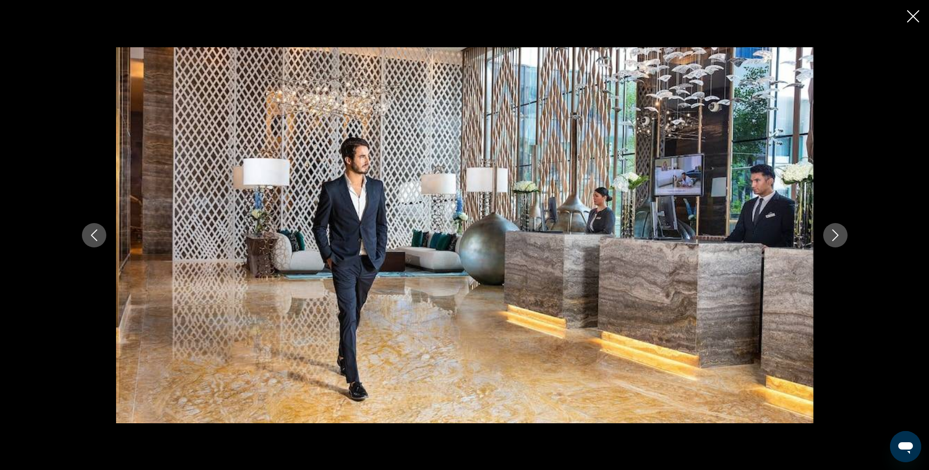
click at [93, 232] on icon "Previous image" at bounding box center [94, 236] width 12 height 12
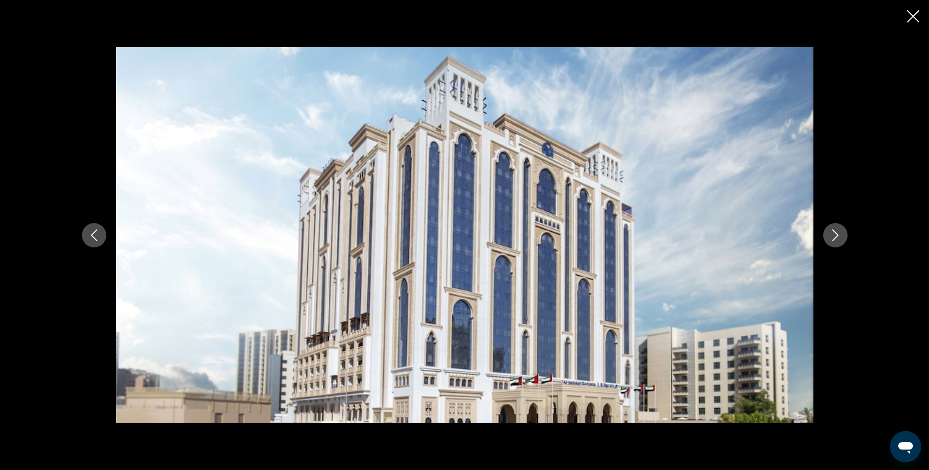
click at [833, 234] on icon "Next image" at bounding box center [835, 236] width 12 height 12
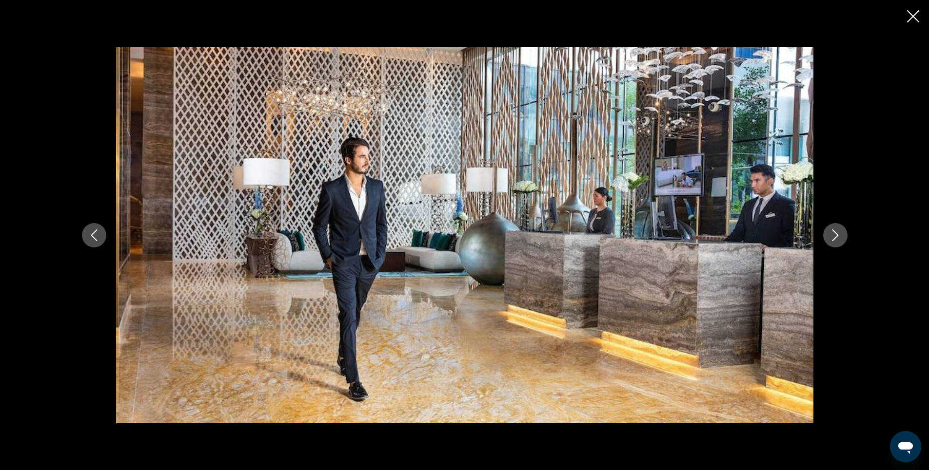
click at [833, 234] on icon "Next image" at bounding box center [835, 236] width 12 height 12
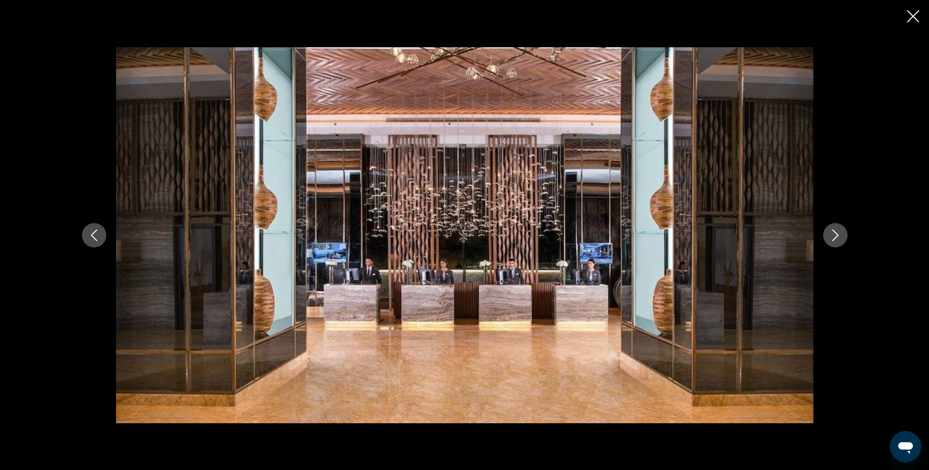
click at [833, 234] on icon "Next image" at bounding box center [835, 236] width 12 height 12
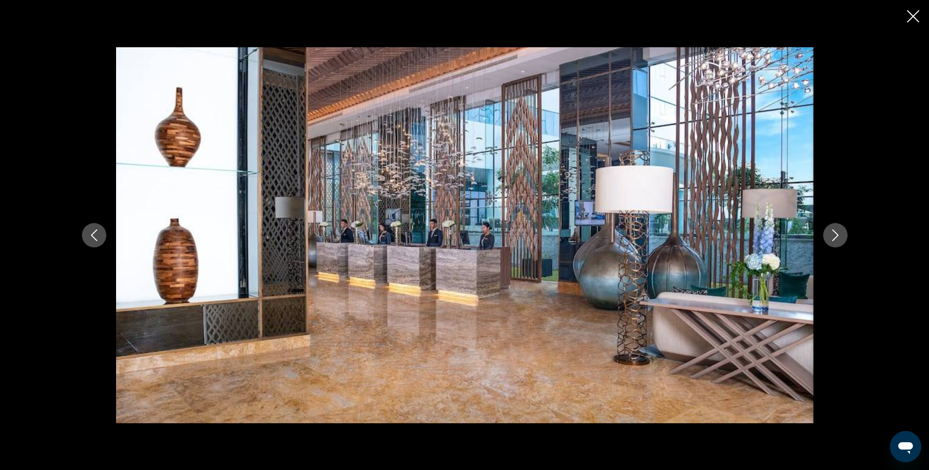
click at [833, 234] on icon "Next image" at bounding box center [835, 236] width 12 height 12
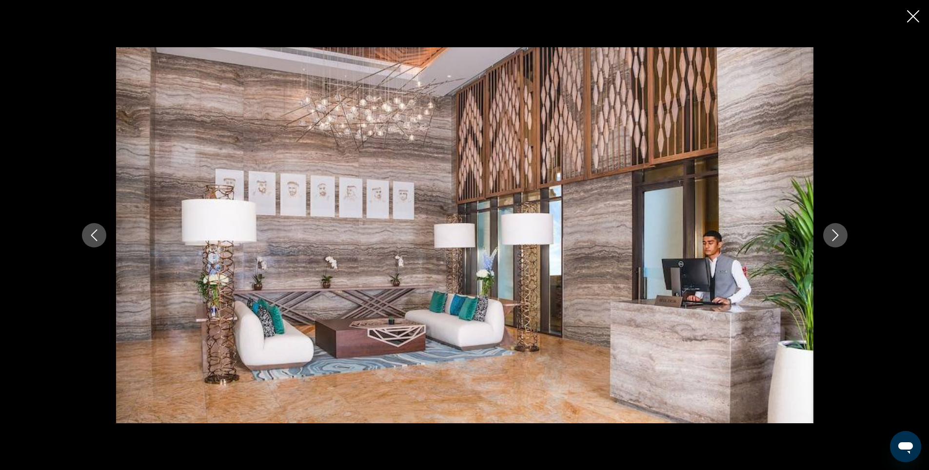
click at [833, 234] on icon "Next image" at bounding box center [835, 236] width 12 height 12
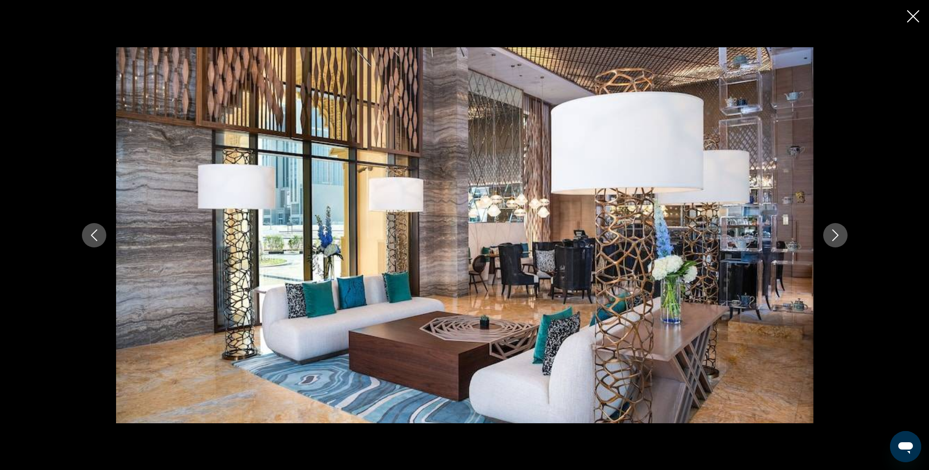
click at [833, 234] on icon "Next image" at bounding box center [835, 236] width 12 height 12
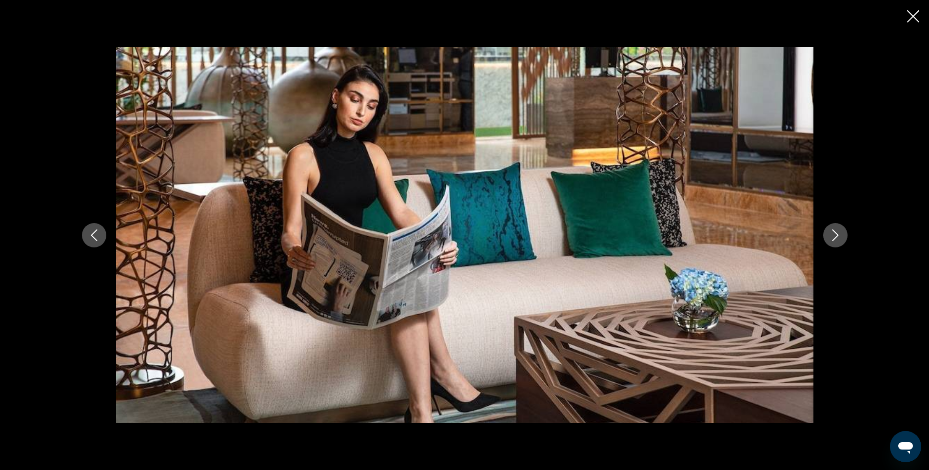
click at [833, 234] on icon "Next image" at bounding box center [835, 236] width 12 height 12
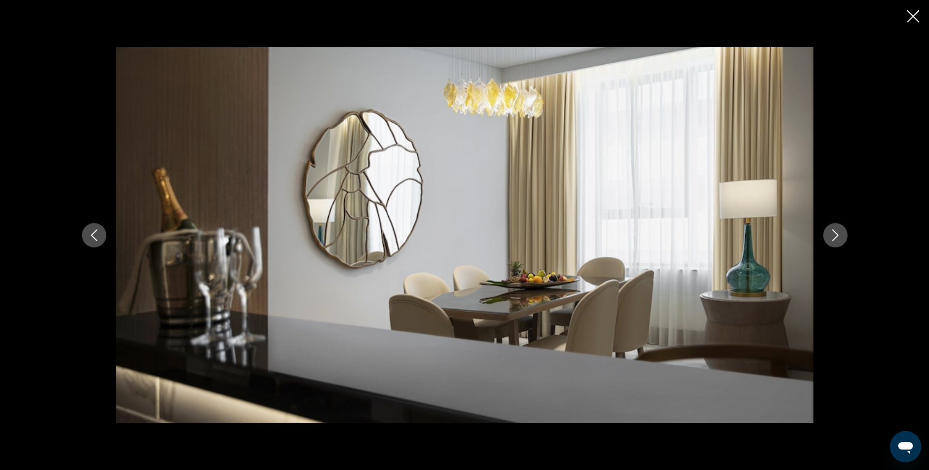
click at [833, 234] on icon "Next image" at bounding box center [835, 236] width 12 height 12
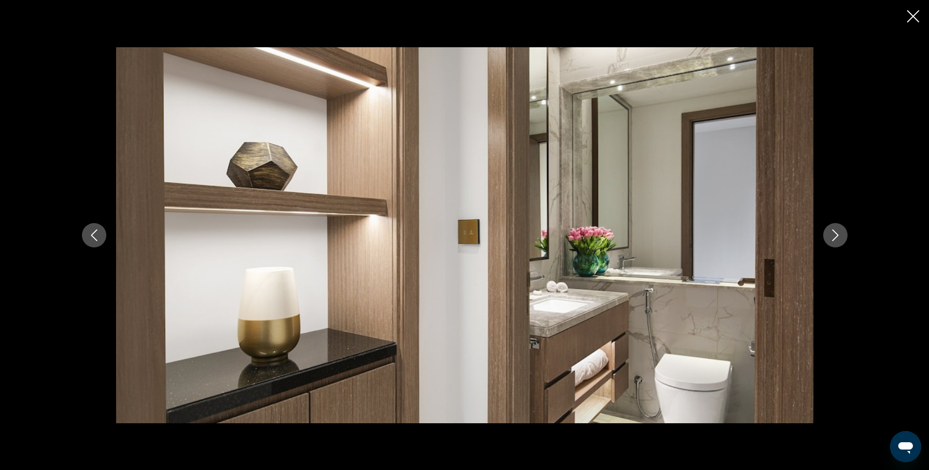
click at [833, 234] on icon "Next image" at bounding box center [835, 236] width 12 height 12
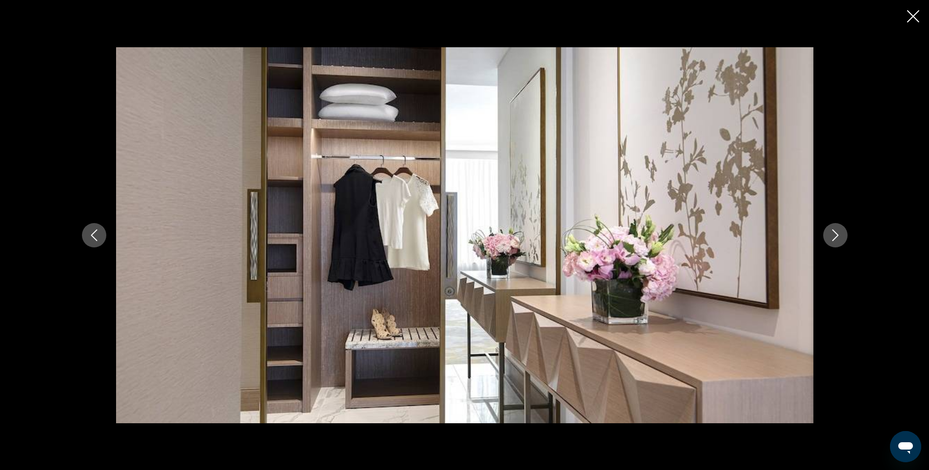
click at [833, 234] on icon "Next image" at bounding box center [835, 236] width 12 height 12
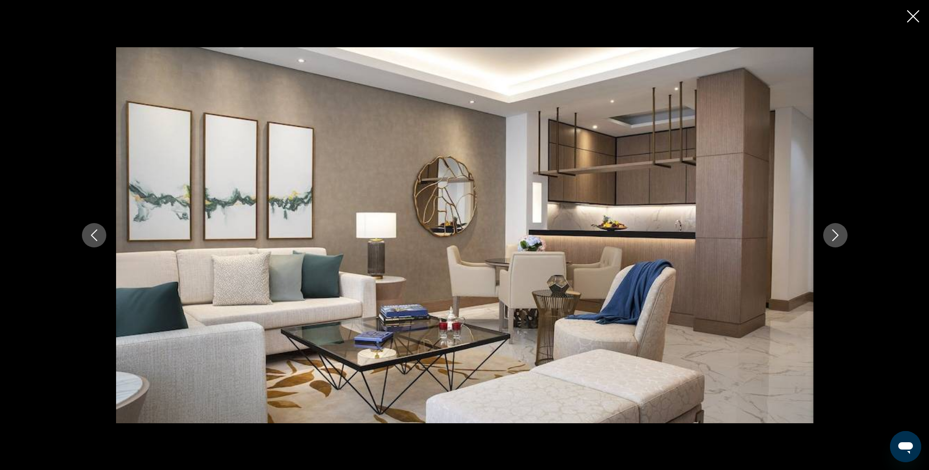
click at [833, 234] on icon "Next image" at bounding box center [835, 236] width 12 height 12
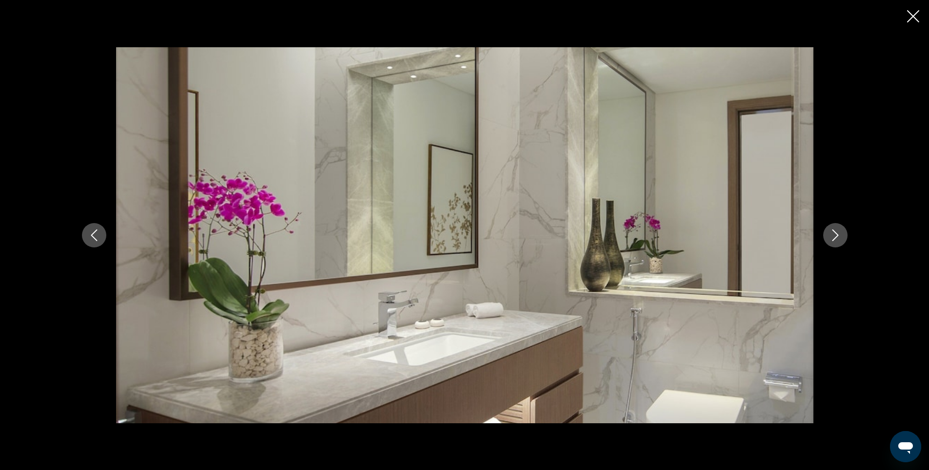
click at [833, 234] on icon "Next image" at bounding box center [835, 236] width 12 height 12
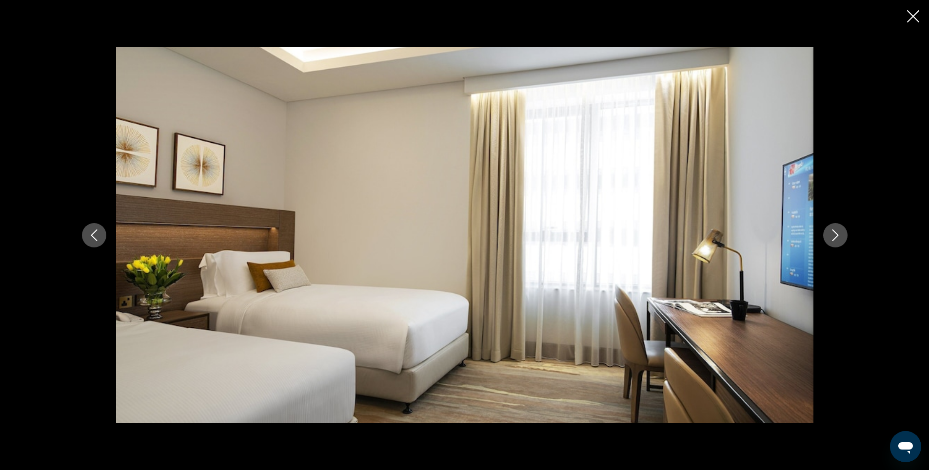
click at [833, 234] on icon "Next image" at bounding box center [835, 236] width 12 height 12
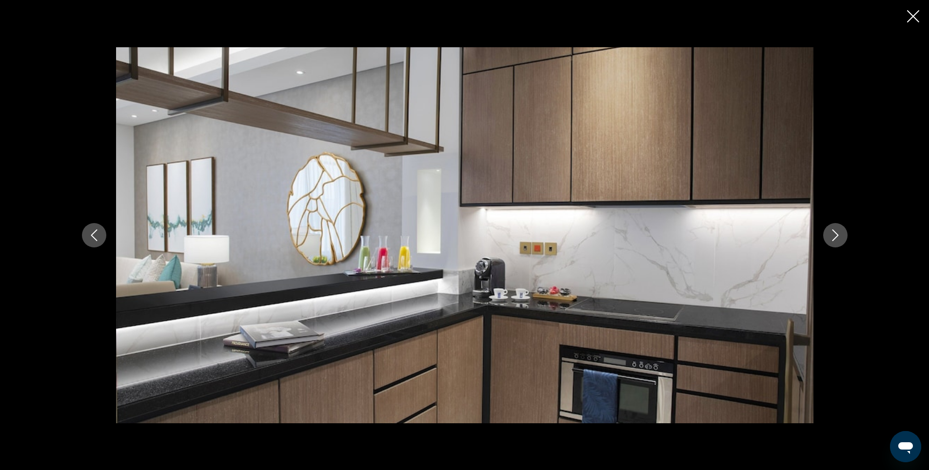
click at [833, 234] on icon "Next image" at bounding box center [835, 236] width 12 height 12
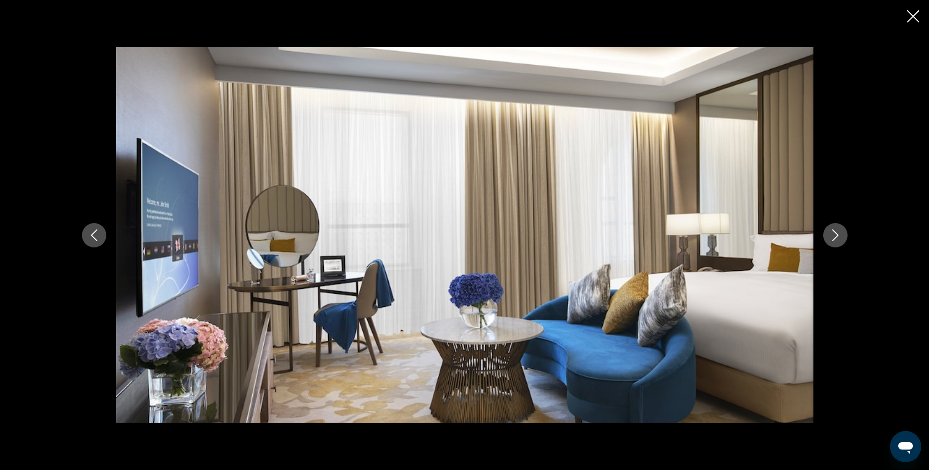
click at [833, 234] on icon "Next image" at bounding box center [835, 236] width 12 height 12
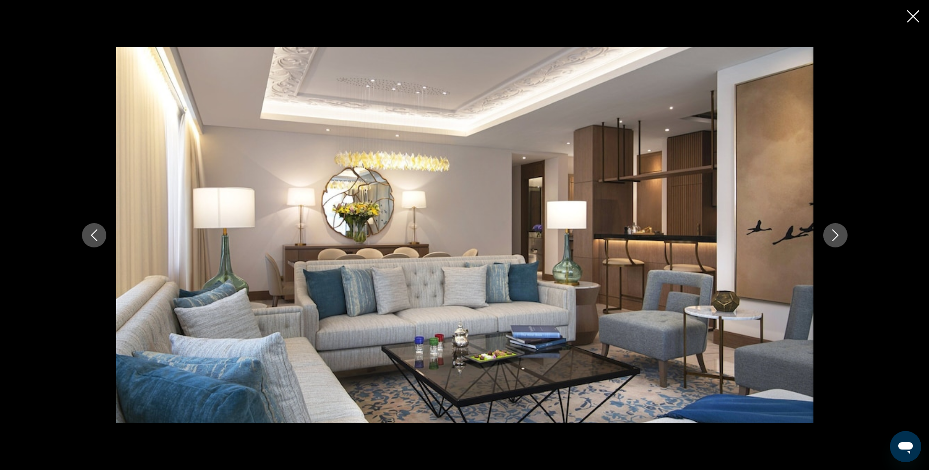
click at [833, 234] on icon "Next image" at bounding box center [835, 236] width 12 height 12
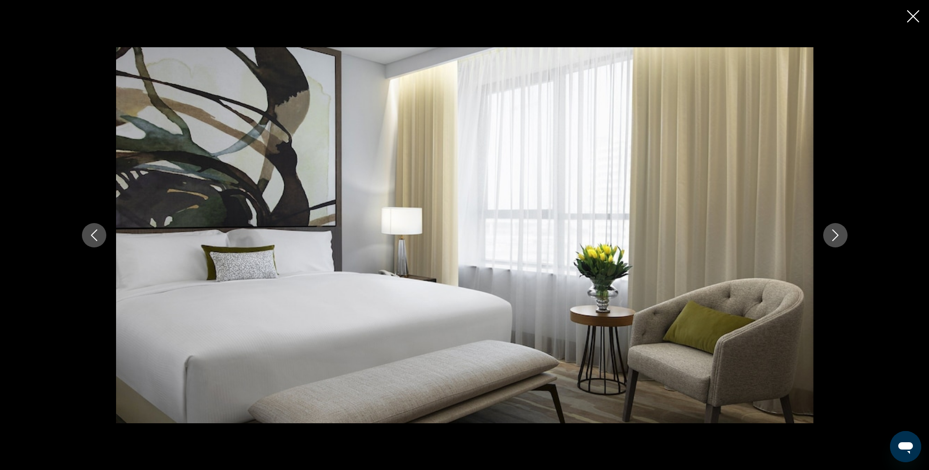
click at [833, 234] on icon "Next image" at bounding box center [835, 236] width 12 height 12
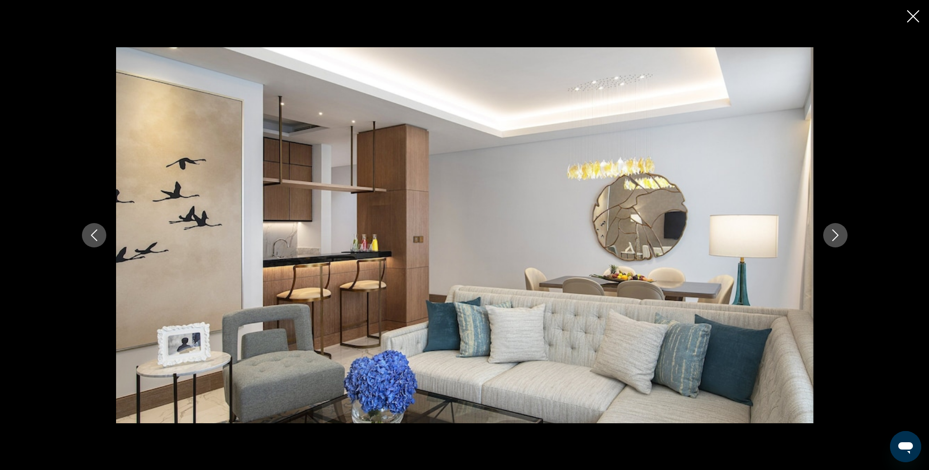
click at [833, 234] on icon "Next image" at bounding box center [835, 236] width 12 height 12
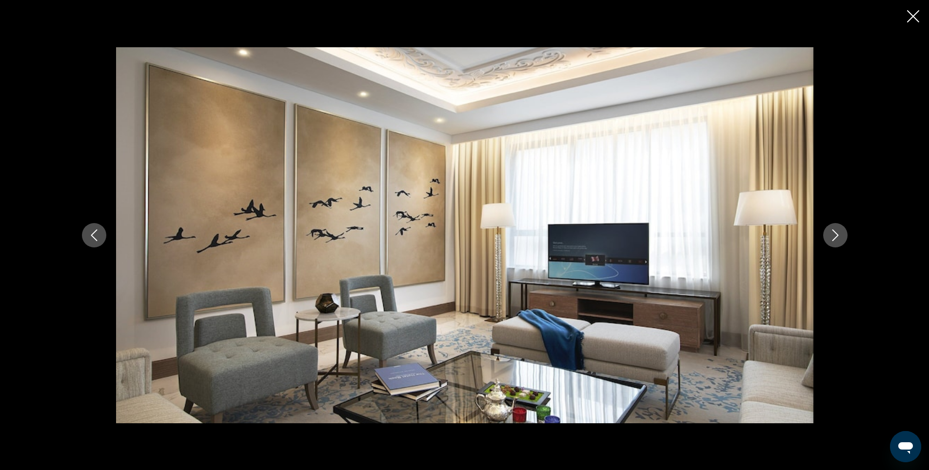
click at [833, 234] on icon "Next image" at bounding box center [835, 236] width 12 height 12
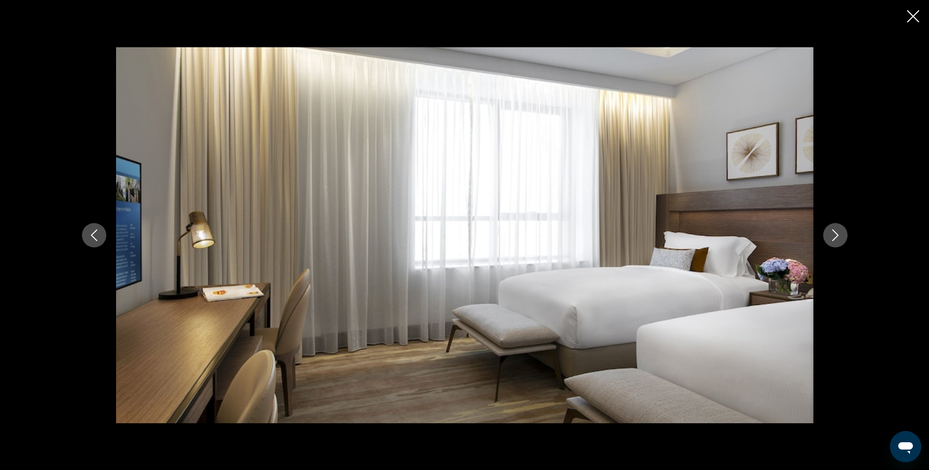
click at [833, 234] on icon "Next image" at bounding box center [835, 236] width 12 height 12
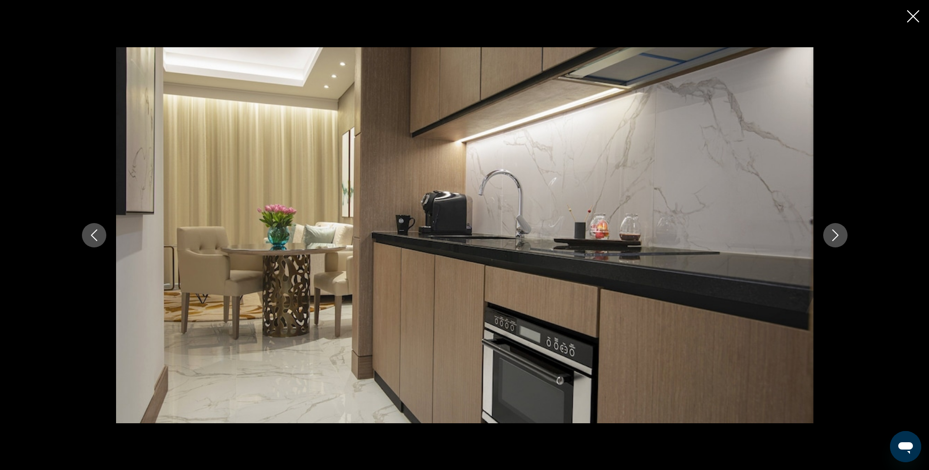
click at [833, 234] on icon "Next image" at bounding box center [835, 236] width 12 height 12
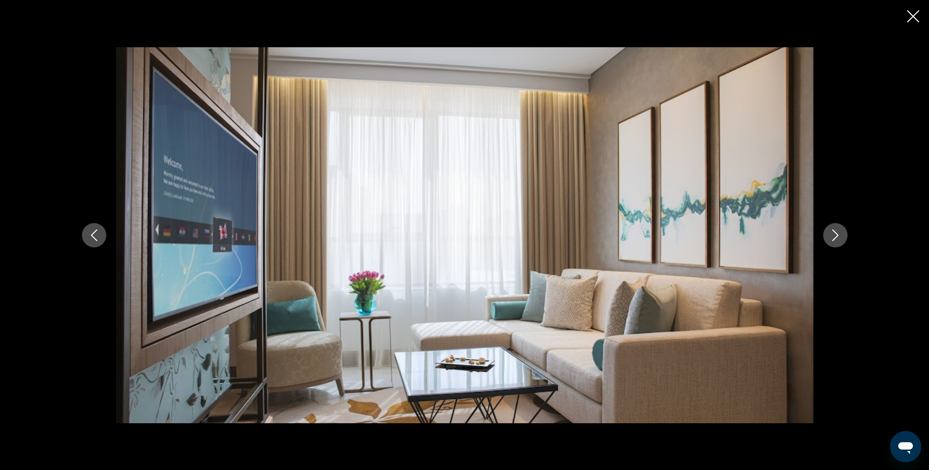
click at [833, 234] on icon "Next image" at bounding box center [835, 236] width 12 height 12
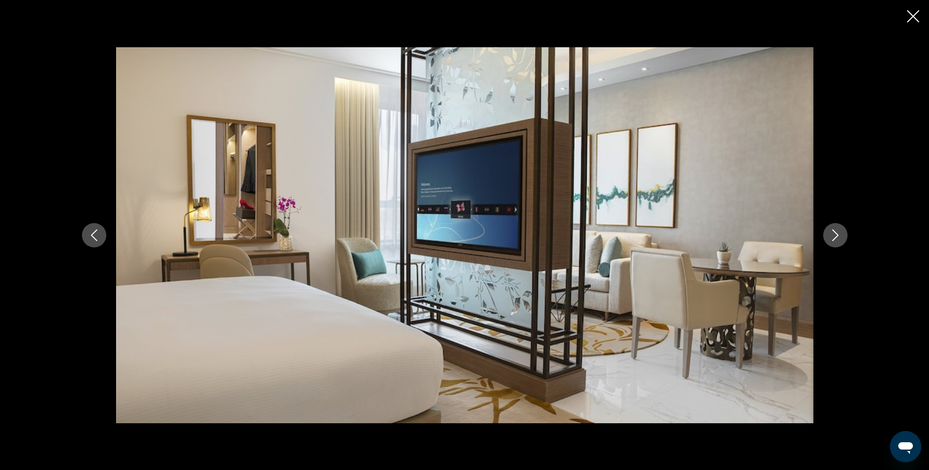
click at [833, 234] on icon "Next image" at bounding box center [835, 236] width 12 height 12
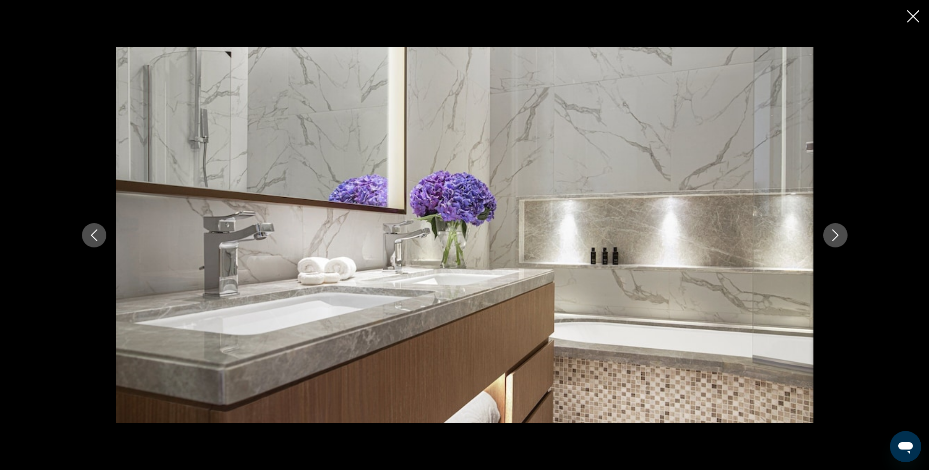
click at [833, 234] on icon "Next image" at bounding box center [835, 236] width 12 height 12
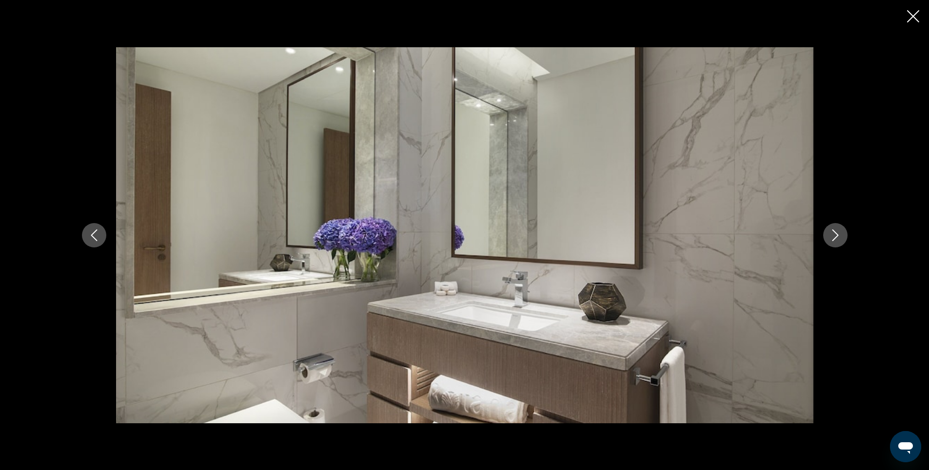
click at [833, 234] on icon "Next image" at bounding box center [835, 236] width 12 height 12
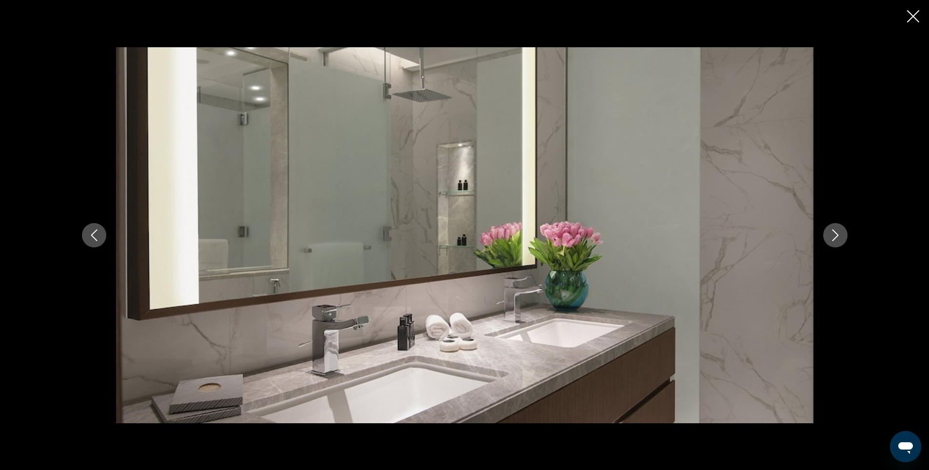
click at [833, 234] on icon "Next image" at bounding box center [835, 236] width 12 height 12
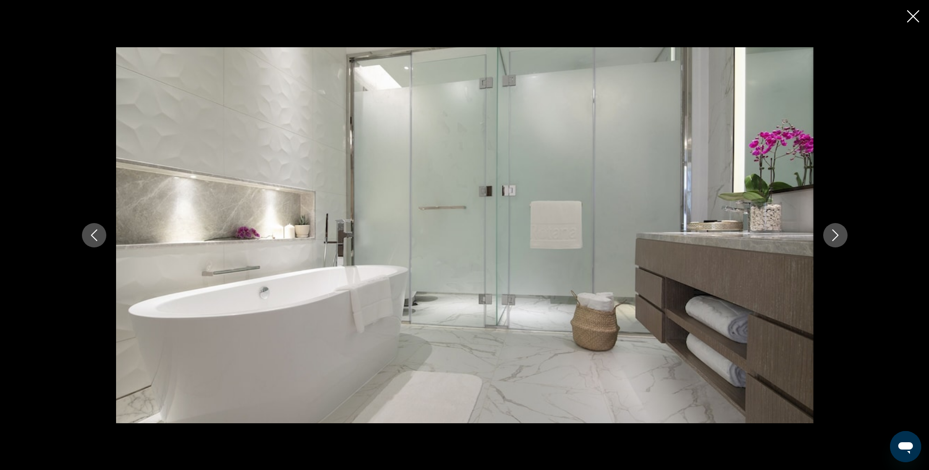
click at [833, 234] on icon "Next image" at bounding box center [835, 236] width 12 height 12
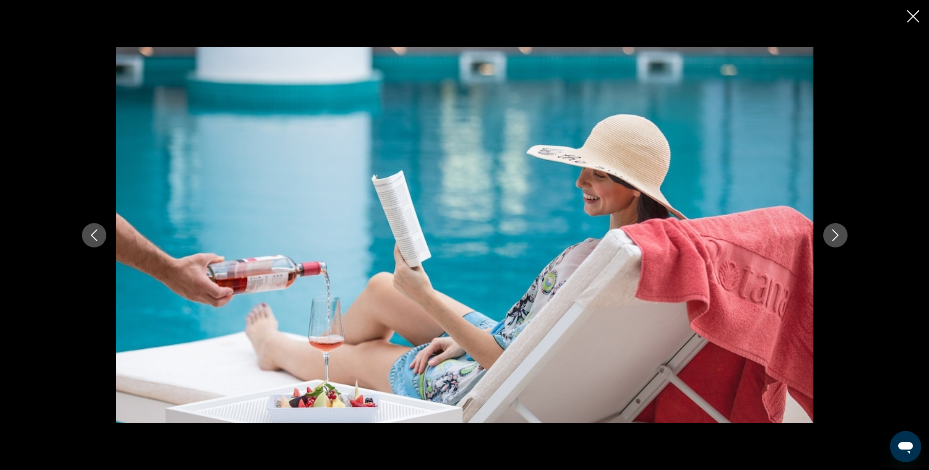
click at [833, 234] on icon "Next image" at bounding box center [835, 236] width 12 height 12
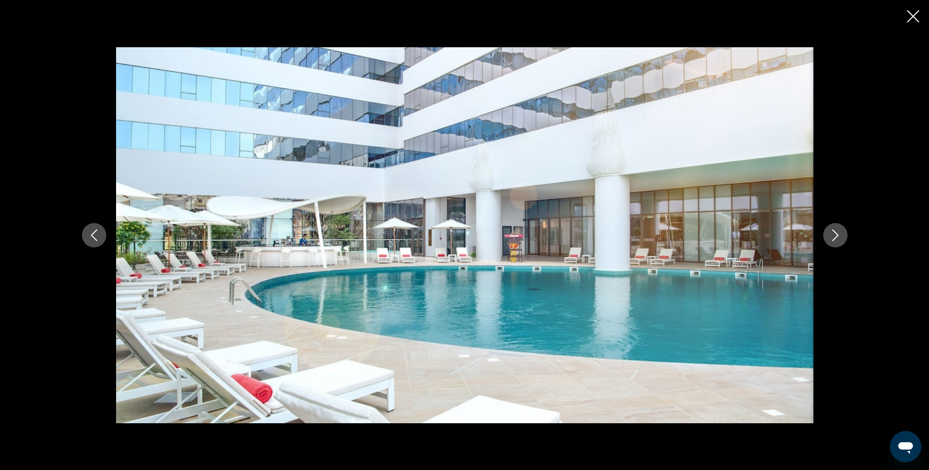
click at [833, 234] on icon "Next image" at bounding box center [835, 236] width 12 height 12
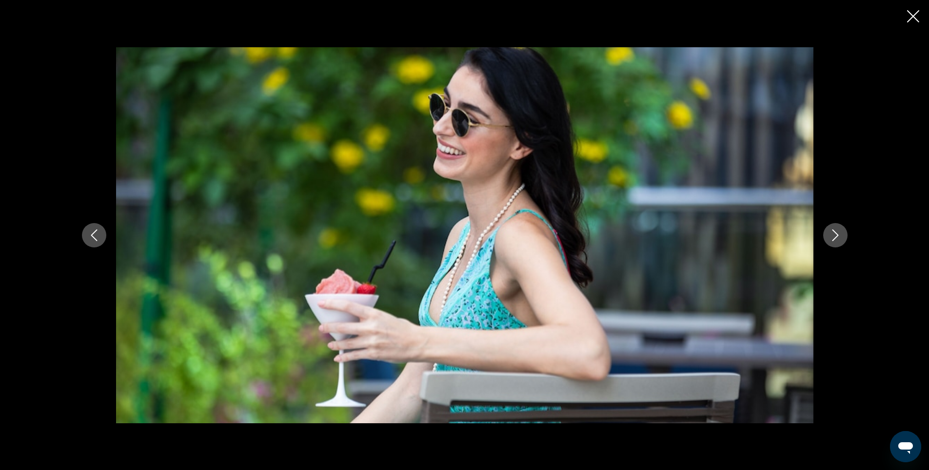
click at [833, 234] on icon "Next image" at bounding box center [835, 236] width 12 height 12
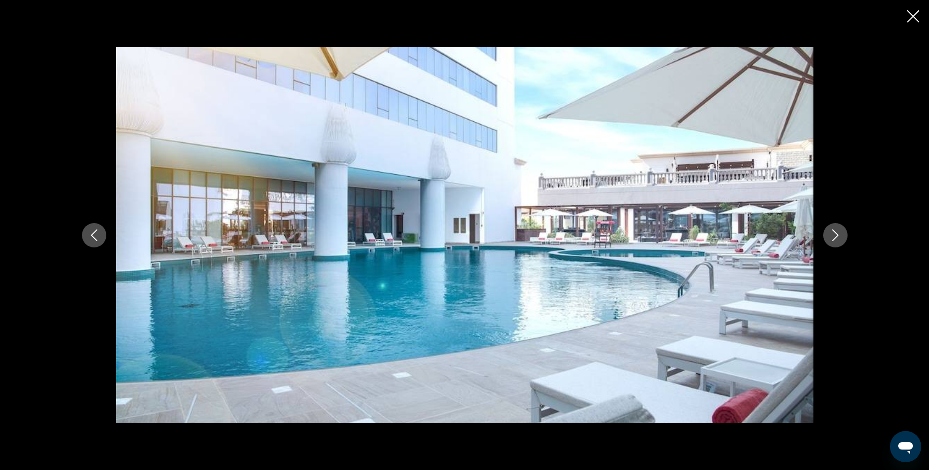
click at [833, 234] on icon "Next image" at bounding box center [835, 236] width 12 height 12
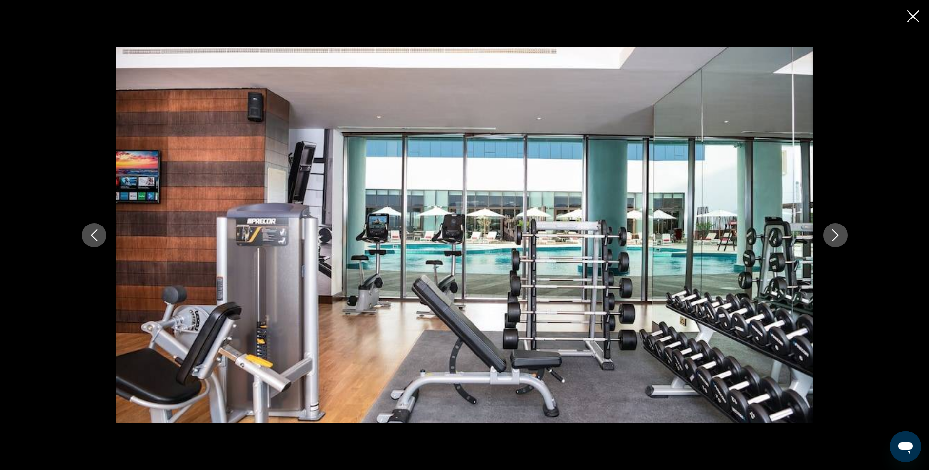
click at [833, 234] on icon "Next image" at bounding box center [835, 236] width 12 height 12
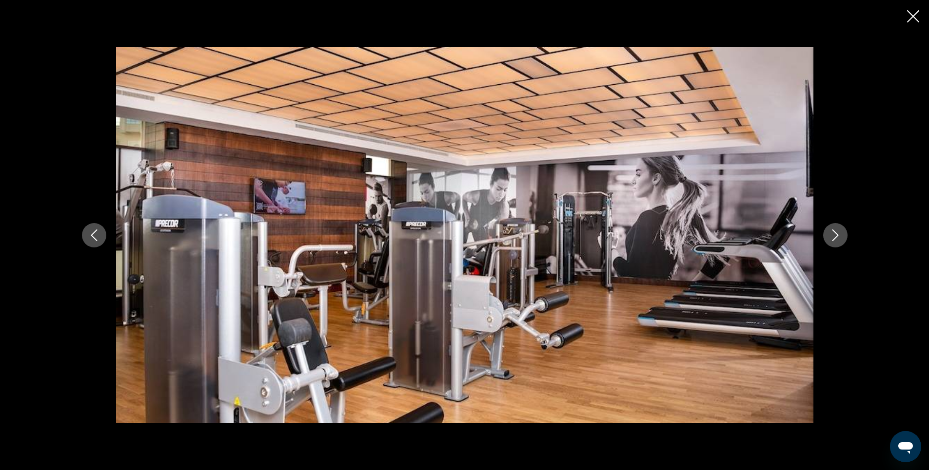
click at [833, 234] on icon "Next image" at bounding box center [835, 236] width 12 height 12
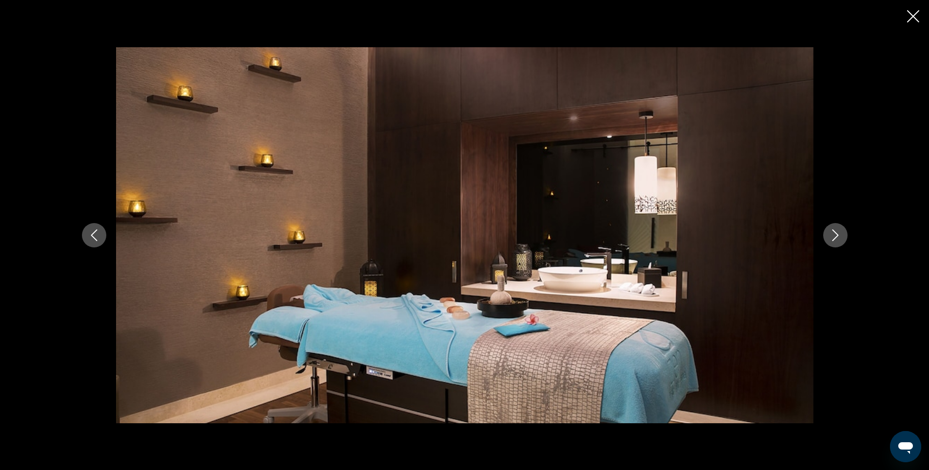
click at [912, 16] on icon "Close slideshow" at bounding box center [913, 16] width 12 height 12
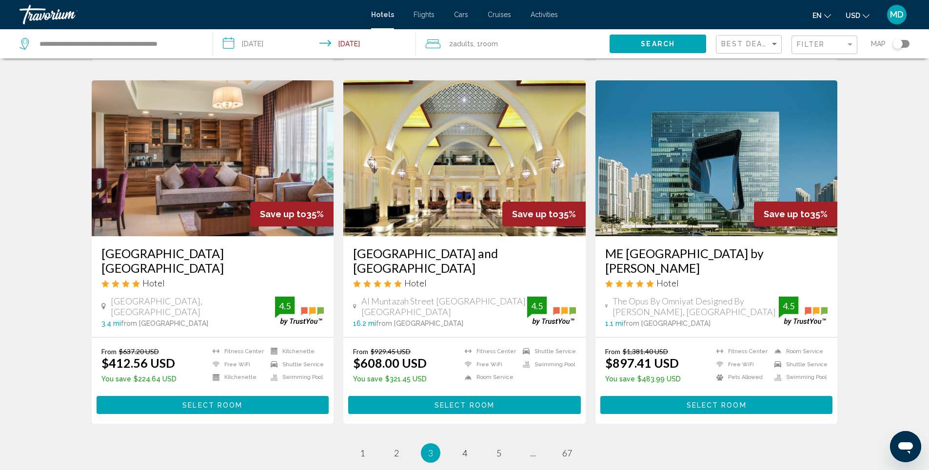
scroll to position [1170, 0]
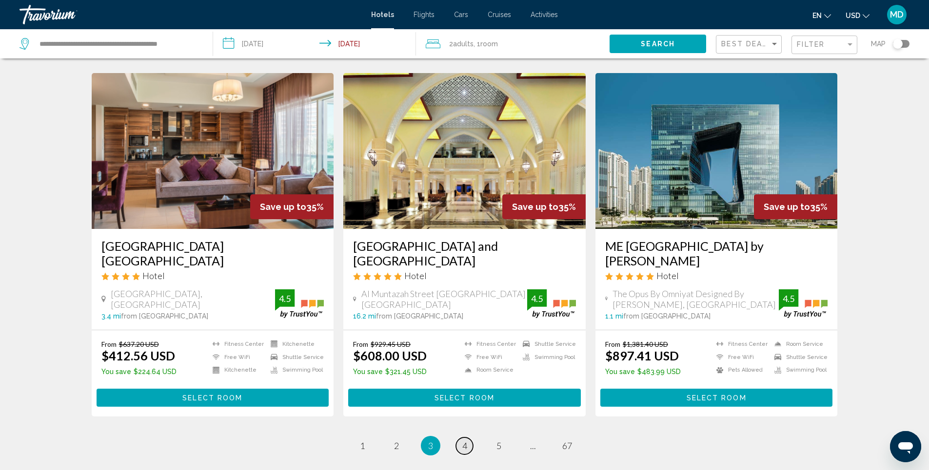
click at [466, 441] on span "4" at bounding box center [464, 446] width 5 height 11
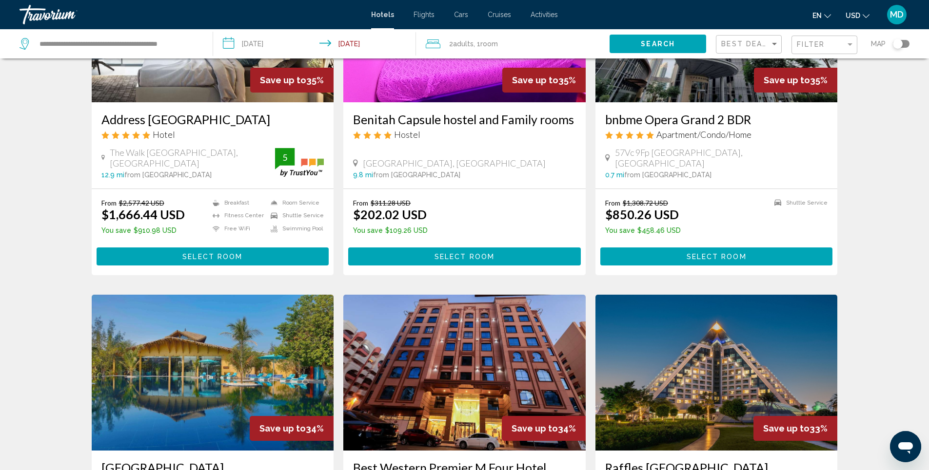
scroll to position [292, 0]
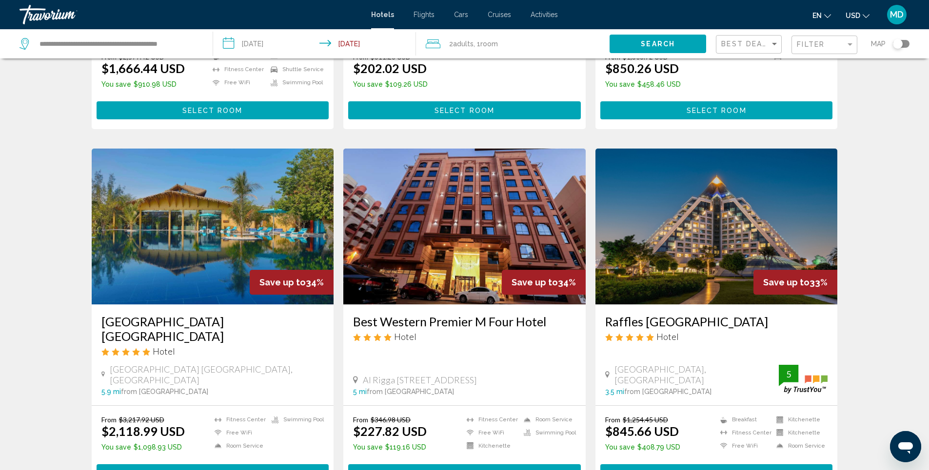
click at [711, 234] on img "Main content" at bounding box center [716, 227] width 242 height 156
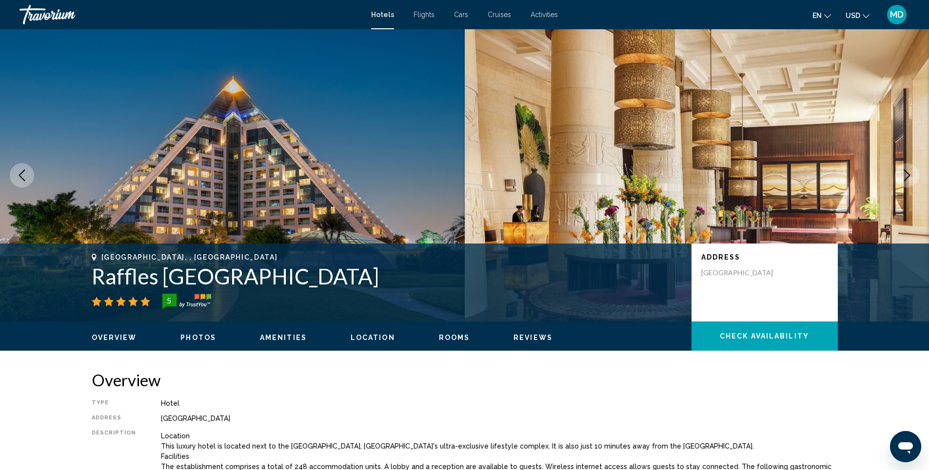
click at [197, 337] on span "Photos" at bounding box center [198, 338] width 36 height 8
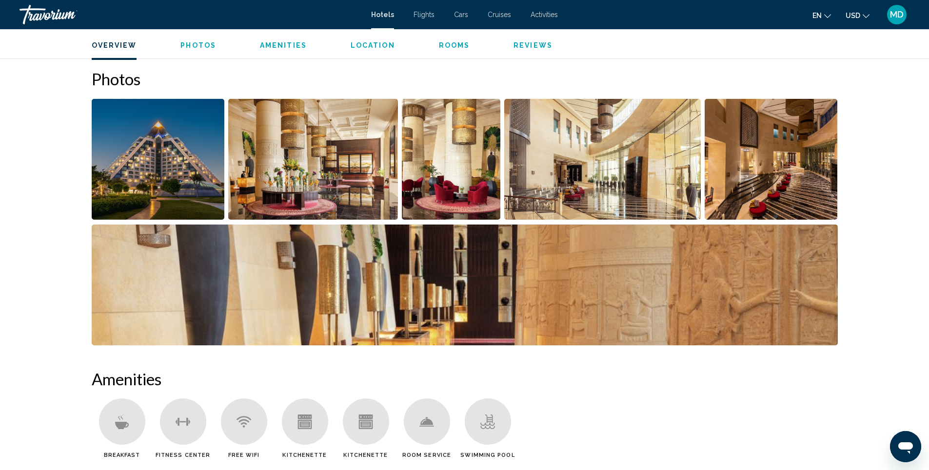
scroll to position [476, 0]
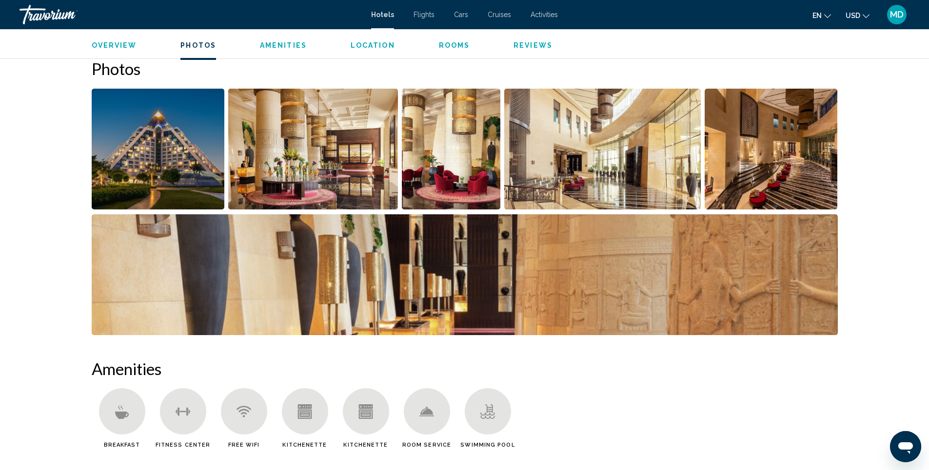
click at [174, 171] on img "Open full-screen image slider" at bounding box center [158, 149] width 133 height 121
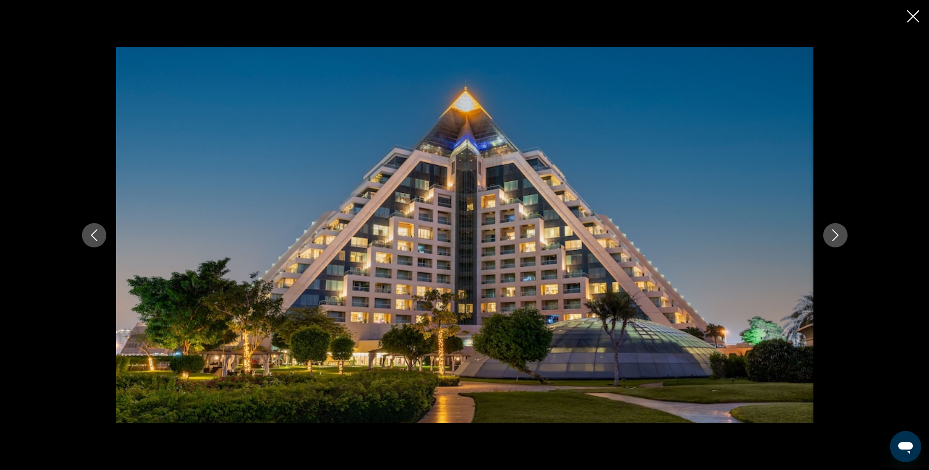
click at [833, 238] on icon "Next image" at bounding box center [835, 236] width 12 height 12
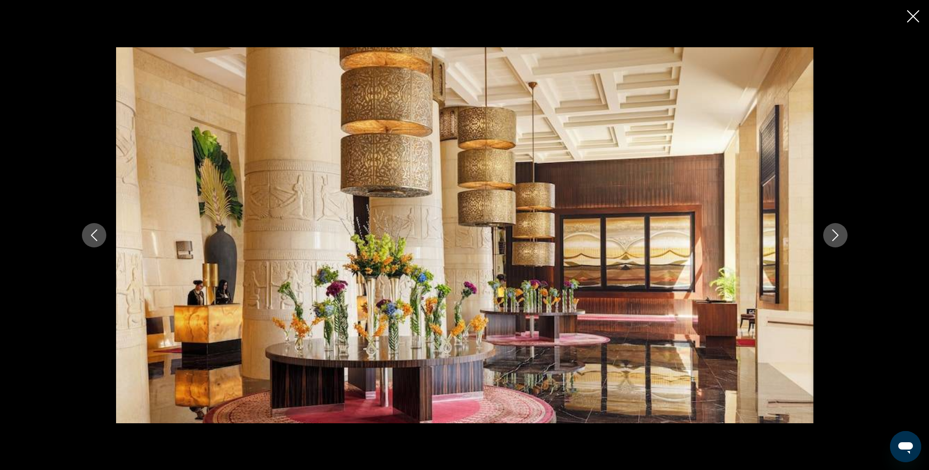
click at [833, 238] on icon "Next image" at bounding box center [835, 236] width 12 height 12
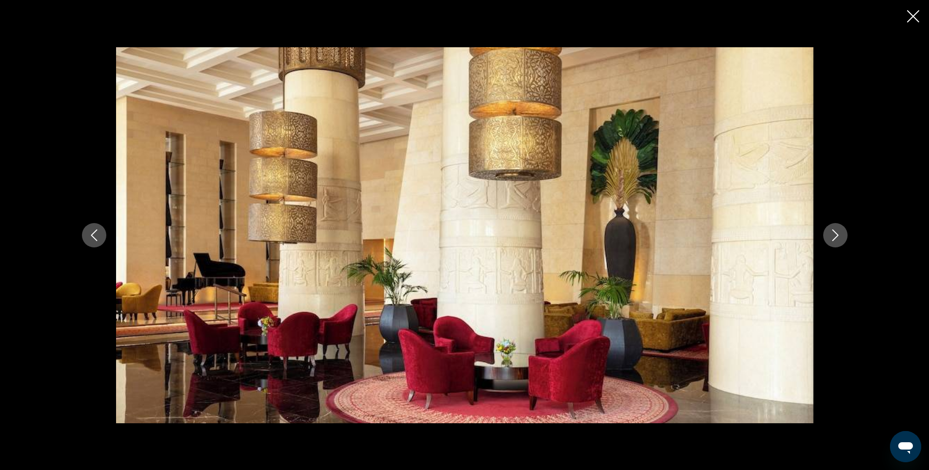
click at [833, 238] on icon "Next image" at bounding box center [835, 236] width 12 height 12
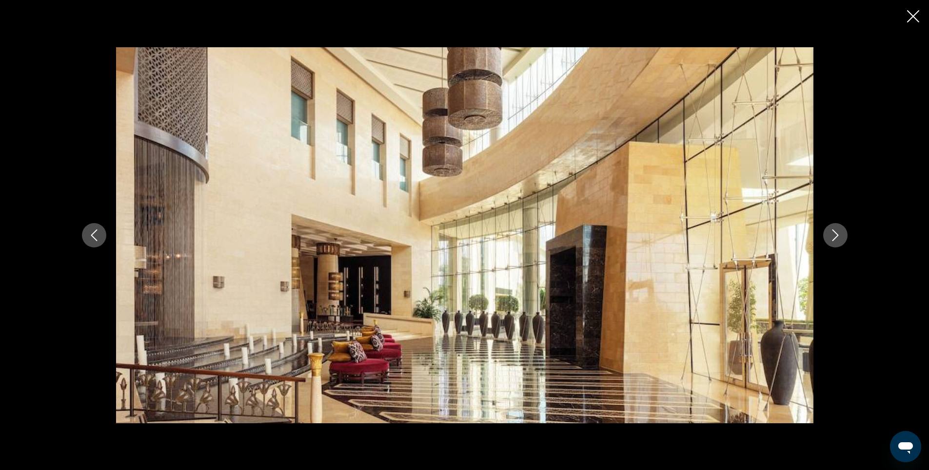
click at [837, 237] on icon "Next image" at bounding box center [835, 236] width 12 height 12
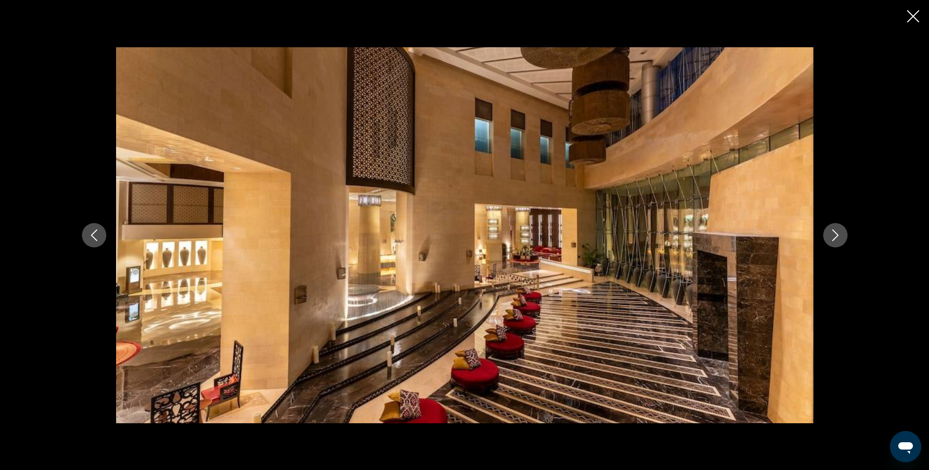
click at [837, 237] on icon "Next image" at bounding box center [835, 236] width 12 height 12
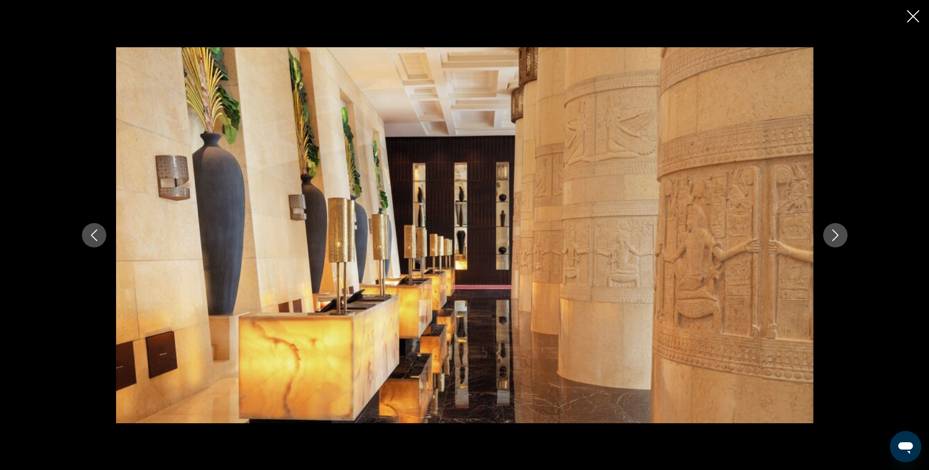
click at [837, 237] on icon "Next image" at bounding box center [835, 236] width 12 height 12
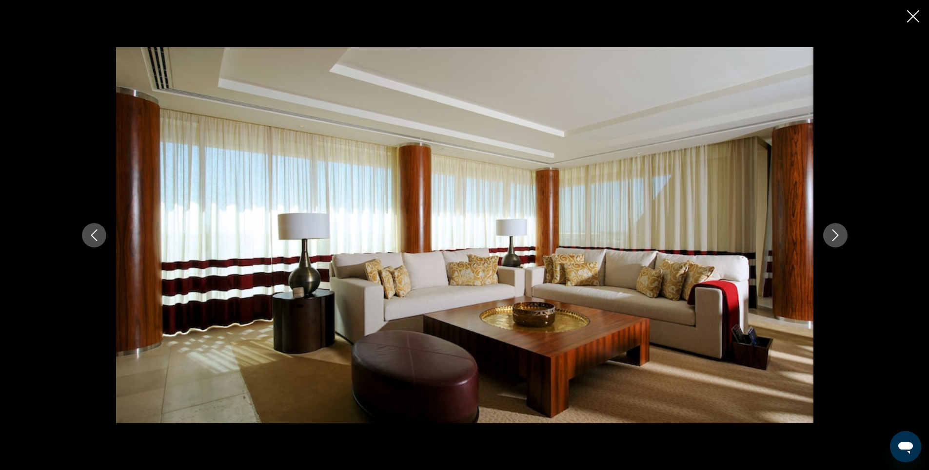
click at [837, 237] on icon "Next image" at bounding box center [835, 236] width 12 height 12
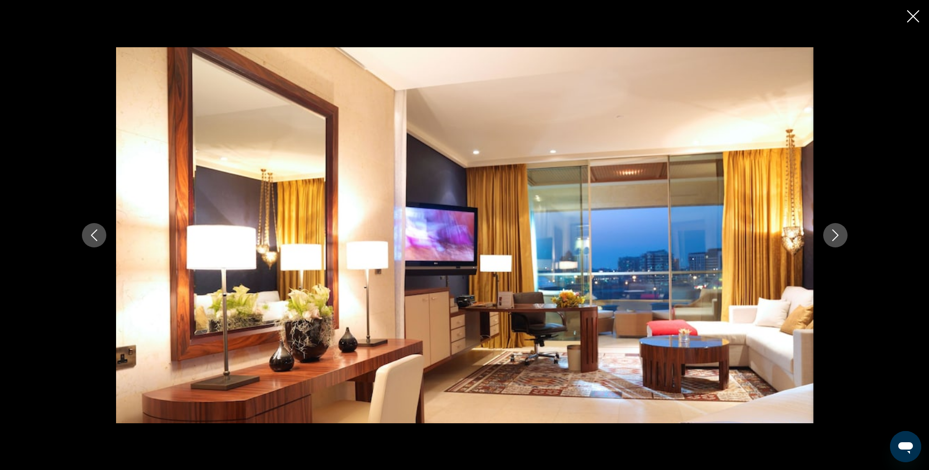
click at [837, 237] on icon "Next image" at bounding box center [835, 236] width 12 height 12
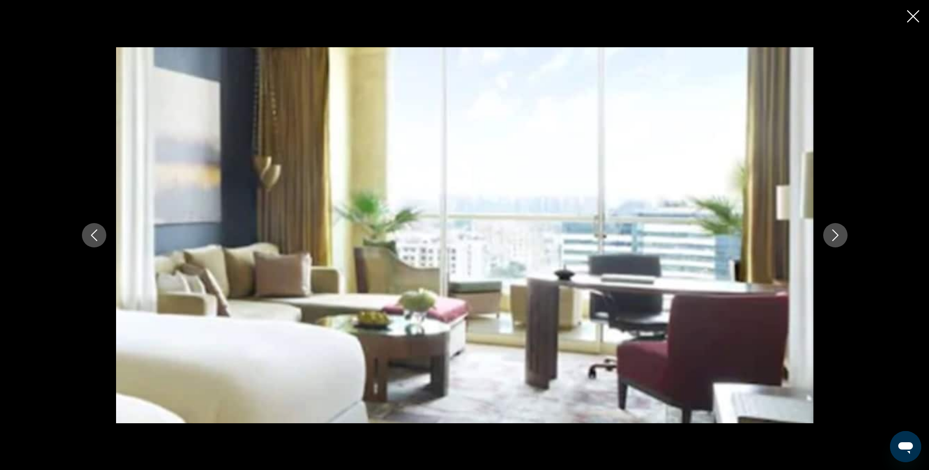
click at [832, 235] on icon "Next image" at bounding box center [835, 236] width 12 height 12
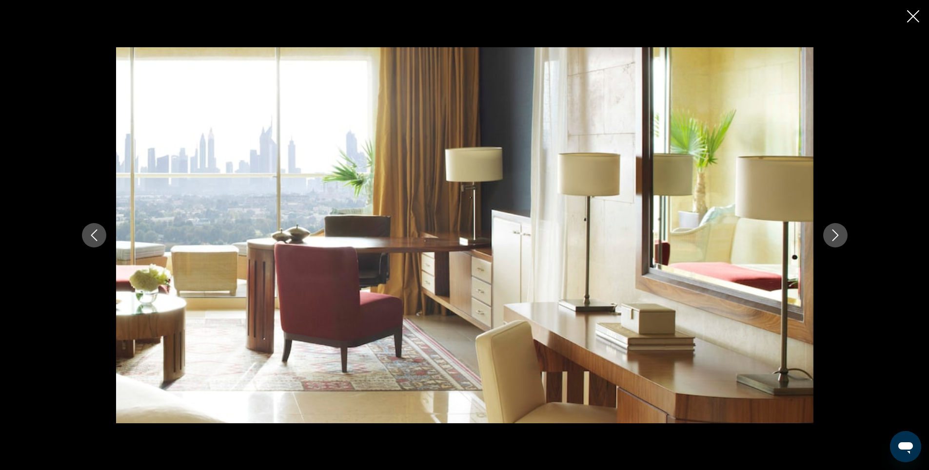
click at [832, 235] on icon "Next image" at bounding box center [835, 236] width 12 height 12
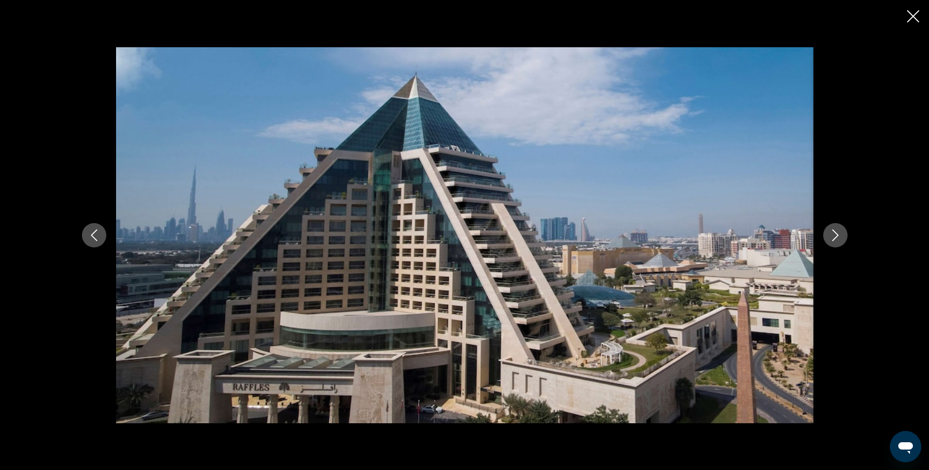
click at [911, 19] on icon "Close slideshow" at bounding box center [913, 16] width 12 height 12
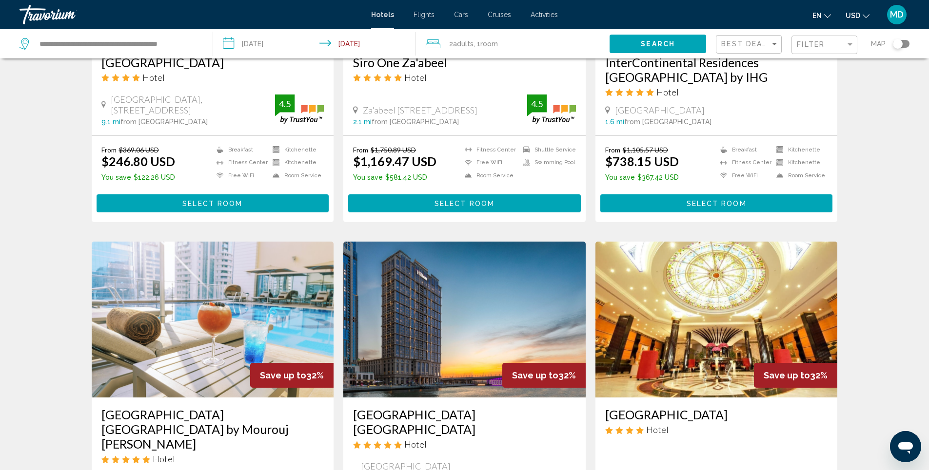
scroll to position [1069, 0]
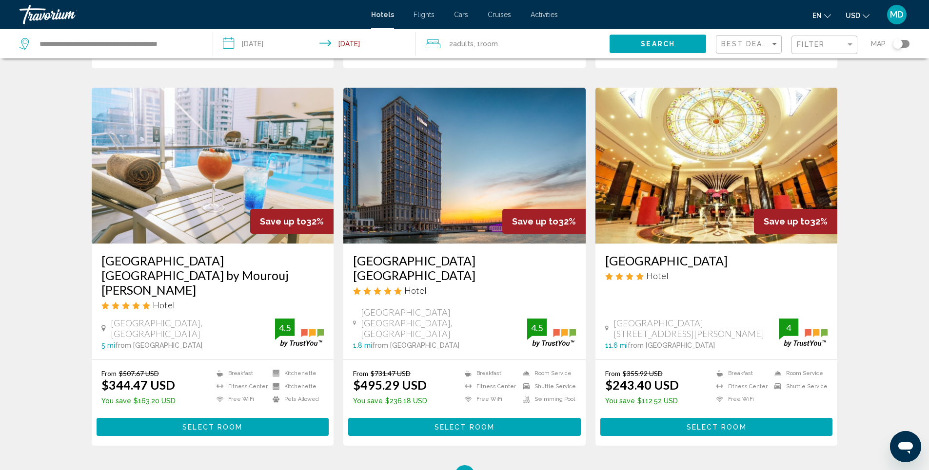
click at [717, 146] on img "Main content" at bounding box center [716, 166] width 242 height 156
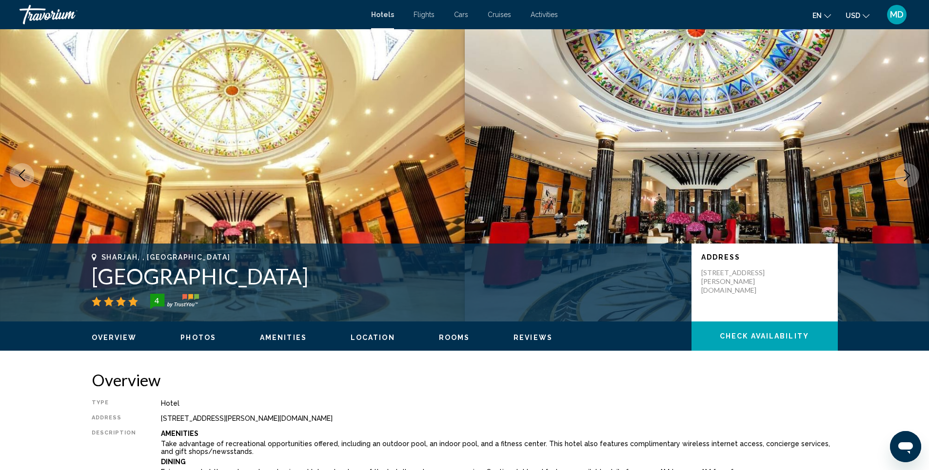
click at [275, 169] on img "Main content" at bounding box center [232, 175] width 464 height 292
click at [203, 338] on span "Photos" at bounding box center [198, 338] width 36 height 8
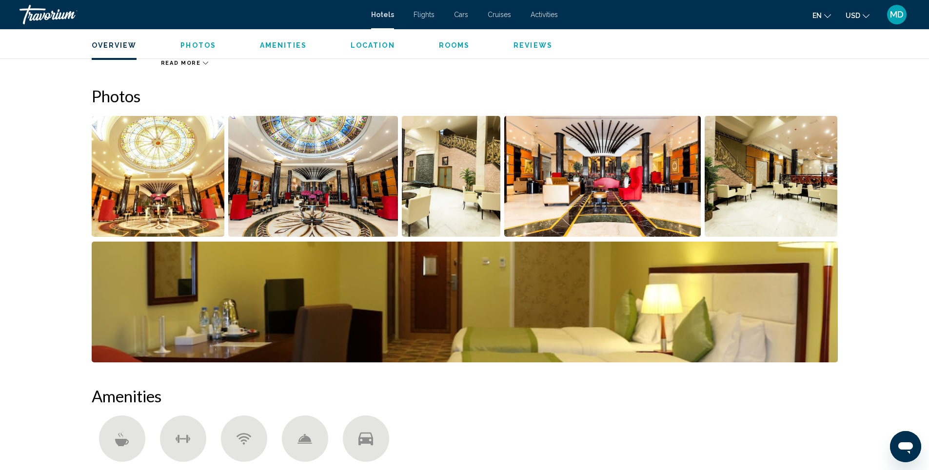
scroll to position [476, 0]
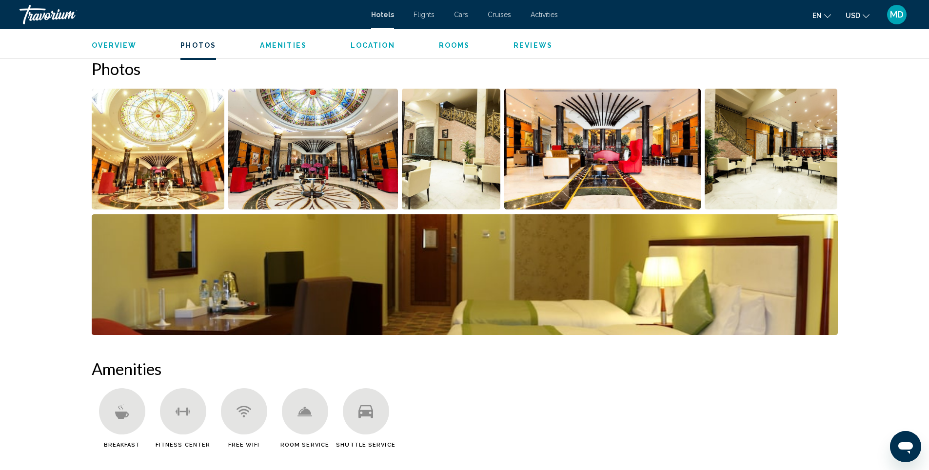
click at [145, 171] on img "Open full-screen image slider" at bounding box center [158, 149] width 133 height 121
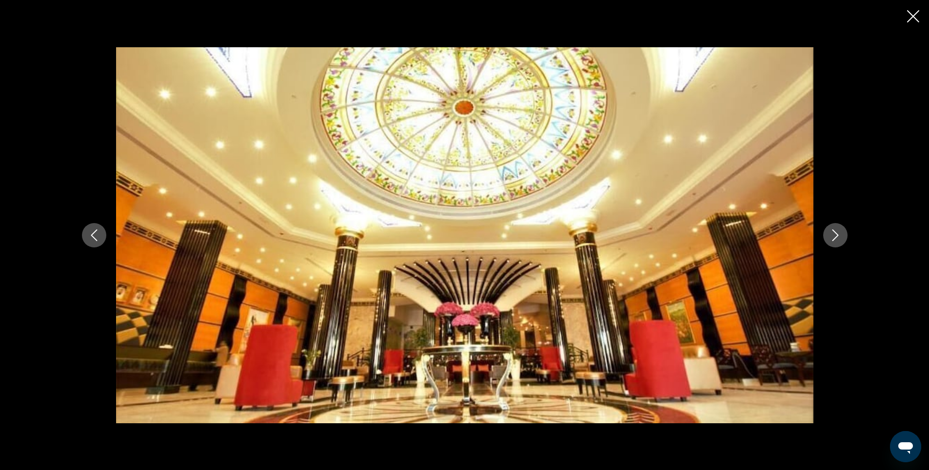
click at [834, 237] on icon "Next image" at bounding box center [835, 236] width 12 height 12
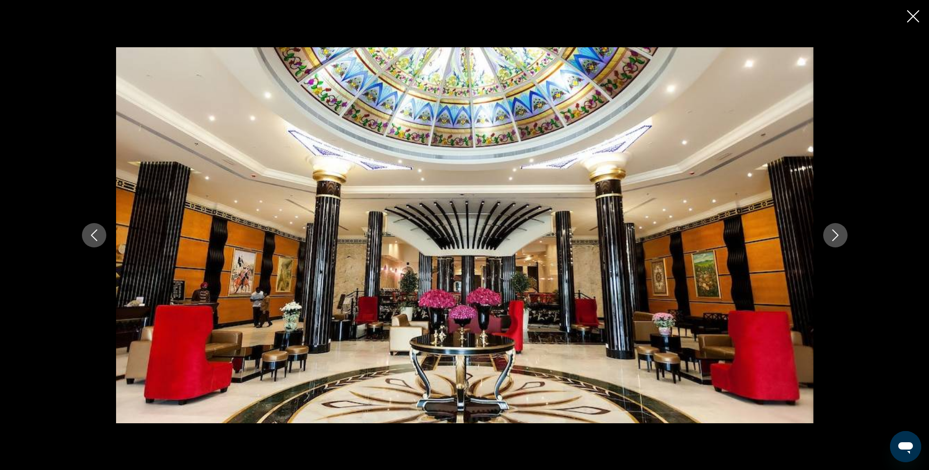
click at [834, 237] on icon "Next image" at bounding box center [835, 236] width 12 height 12
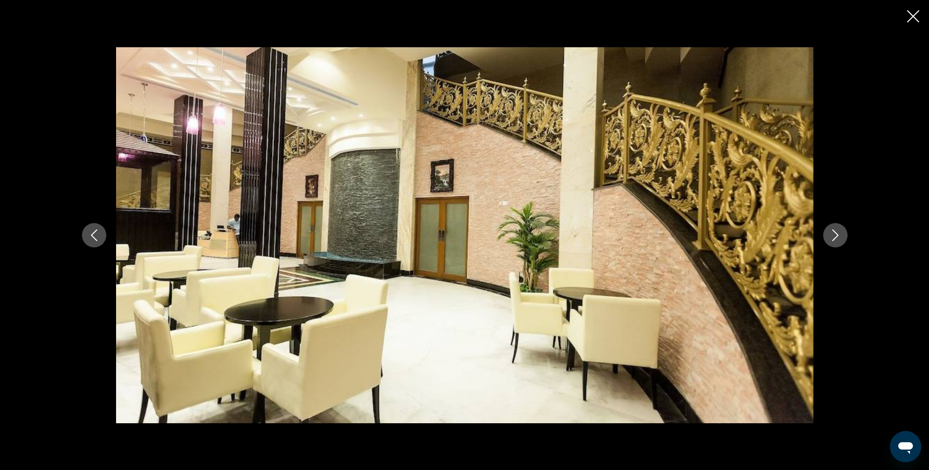
click at [834, 237] on icon "Next image" at bounding box center [835, 236] width 12 height 12
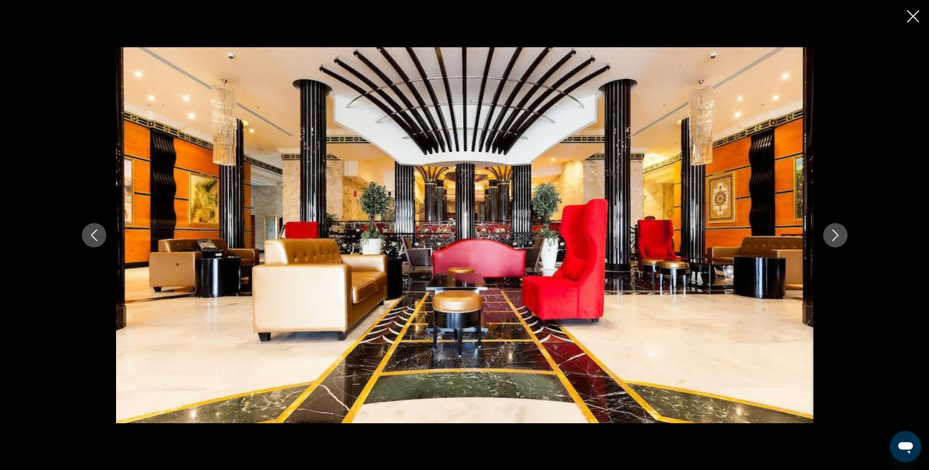
click at [834, 237] on icon "Next image" at bounding box center [835, 236] width 12 height 12
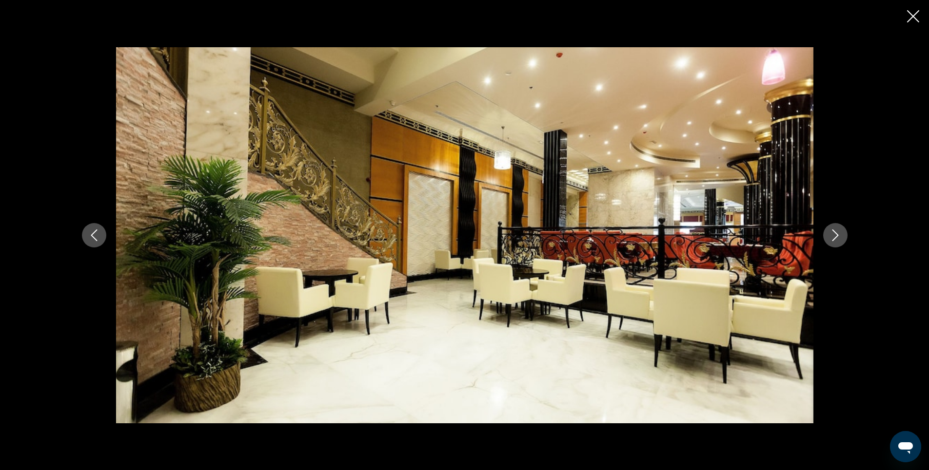
click at [834, 237] on icon "Next image" at bounding box center [835, 236] width 12 height 12
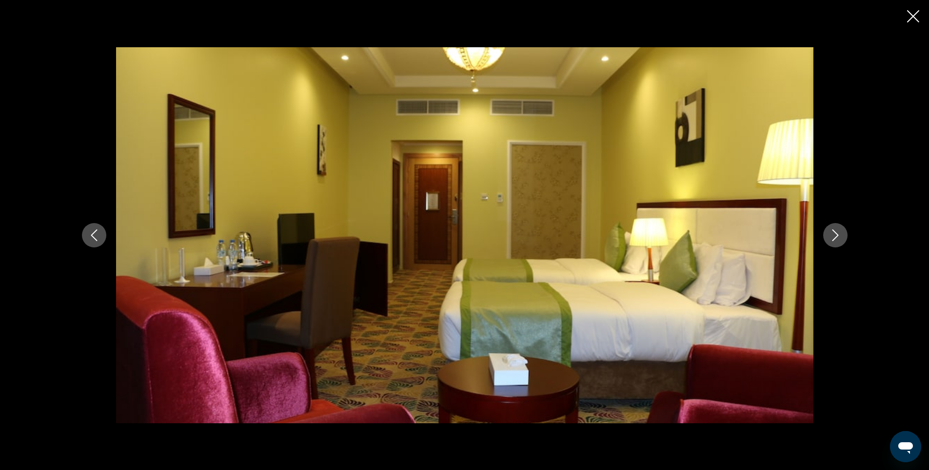
click at [834, 237] on icon "Next image" at bounding box center [835, 236] width 12 height 12
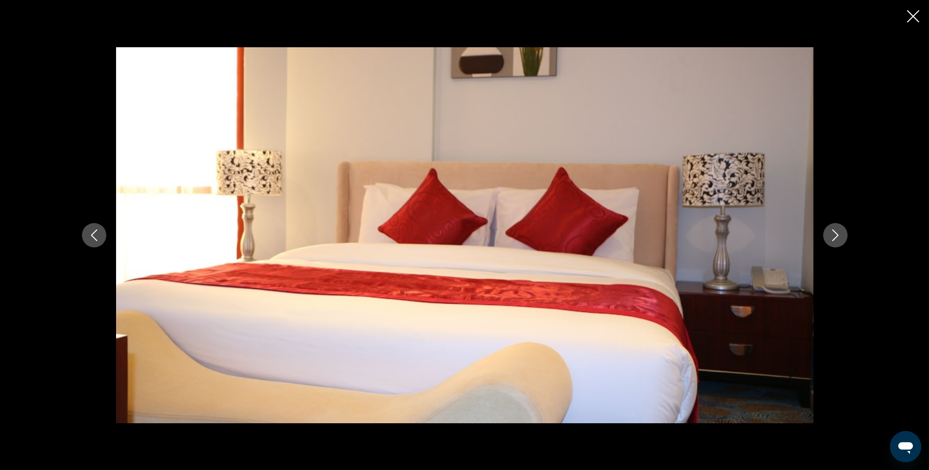
click at [833, 236] on icon "Next image" at bounding box center [835, 236] width 12 height 12
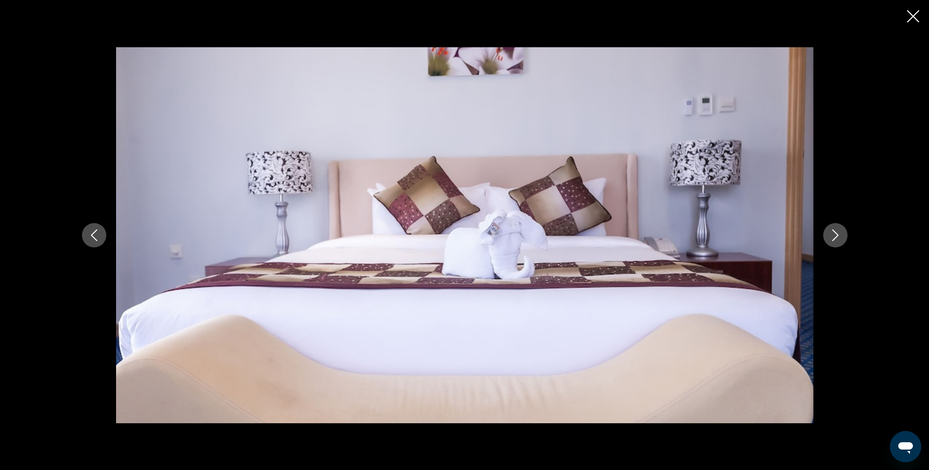
click at [833, 236] on icon "Next image" at bounding box center [835, 236] width 12 height 12
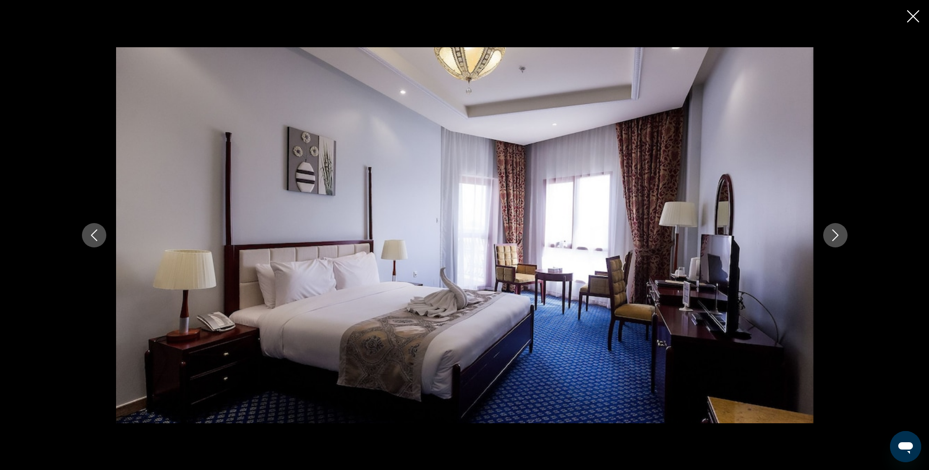
click at [911, 16] on icon "Close slideshow" at bounding box center [913, 16] width 12 height 12
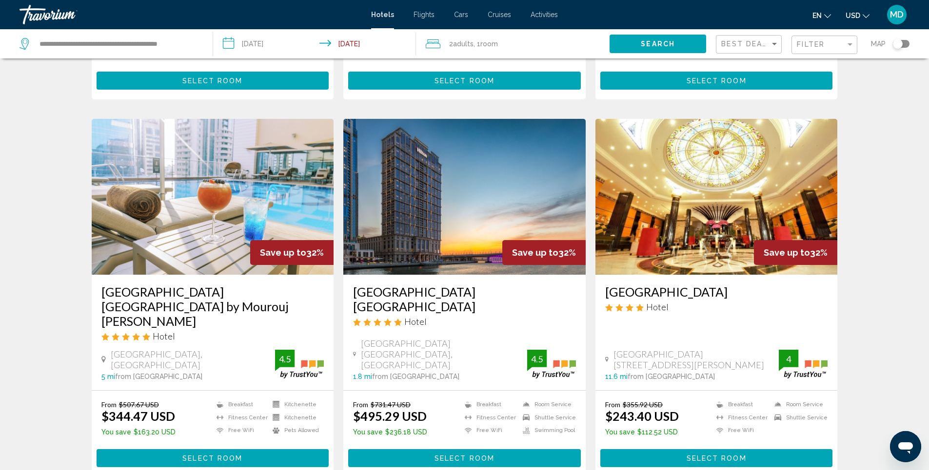
scroll to position [1192, 0]
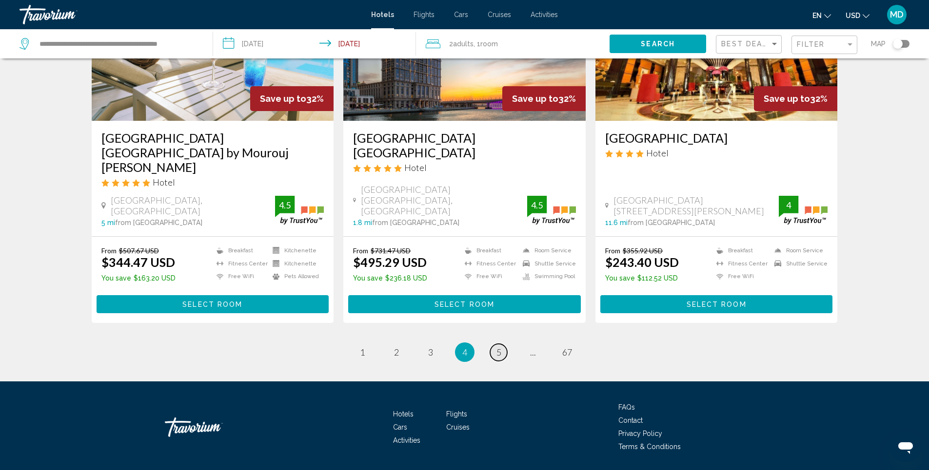
click at [496, 347] on span "5" at bounding box center [498, 352] width 5 height 11
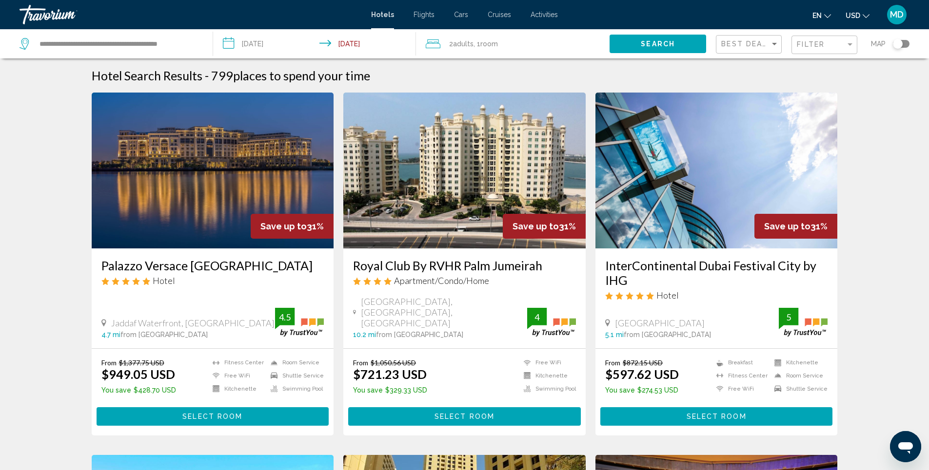
click at [214, 152] on img "Main content" at bounding box center [213, 171] width 242 height 156
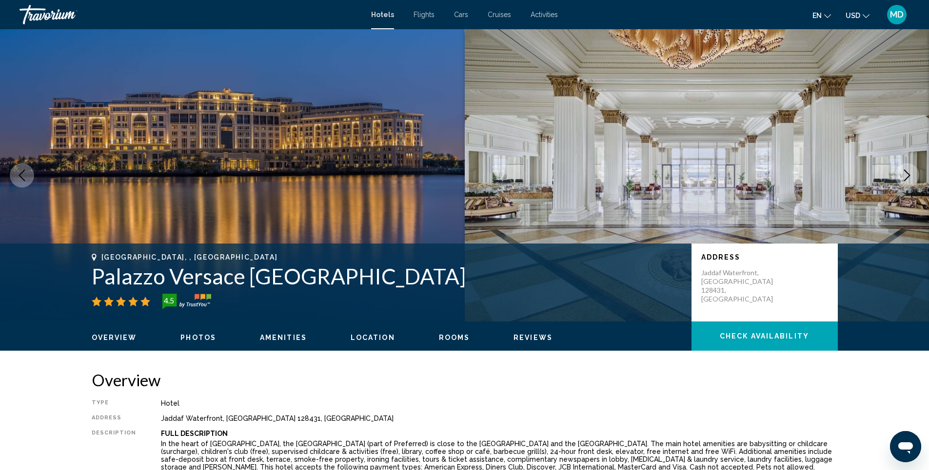
click at [195, 339] on span "Photos" at bounding box center [198, 338] width 36 height 8
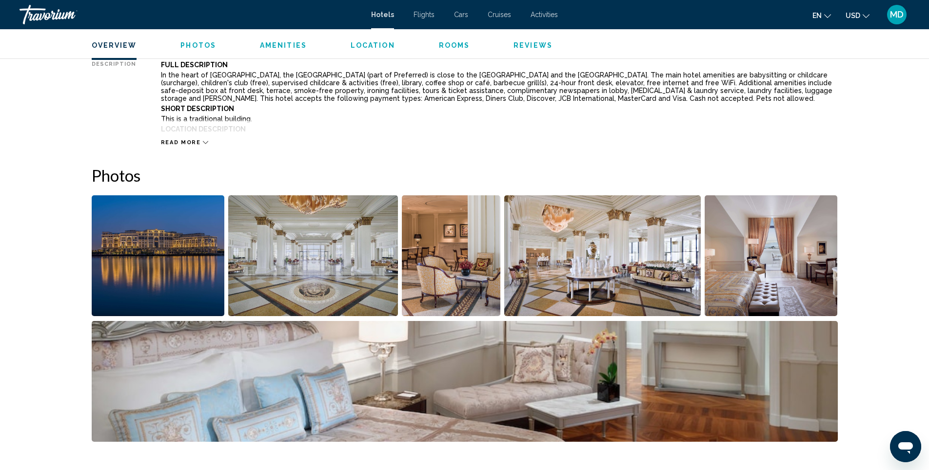
scroll to position [476, 0]
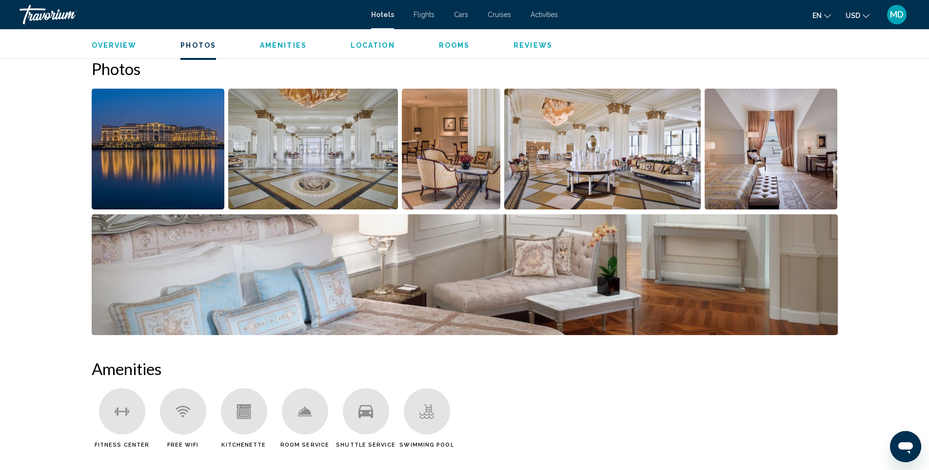
click at [168, 166] on img "Open full-screen image slider" at bounding box center [158, 149] width 133 height 121
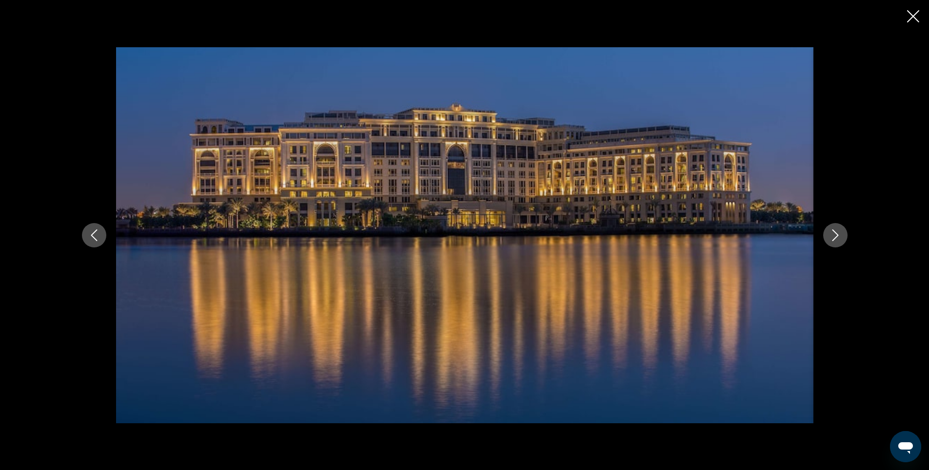
click at [838, 235] on icon "Next image" at bounding box center [835, 236] width 12 height 12
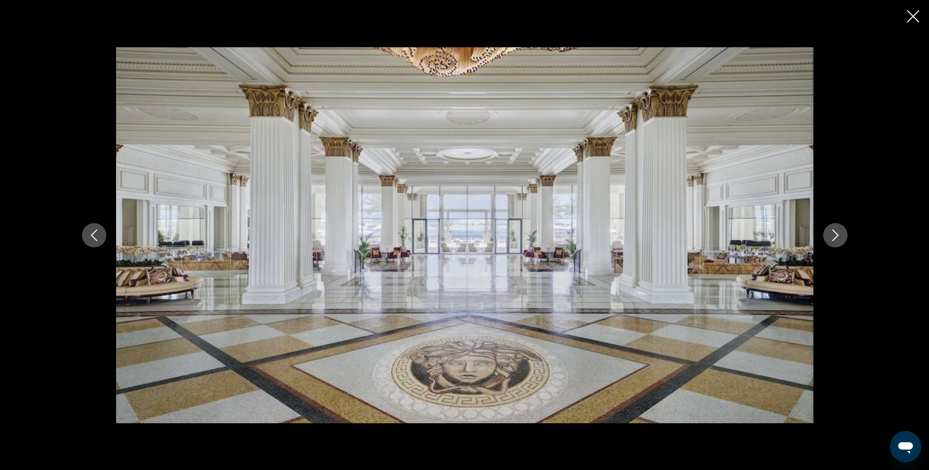
click at [838, 235] on icon "Next image" at bounding box center [835, 236] width 12 height 12
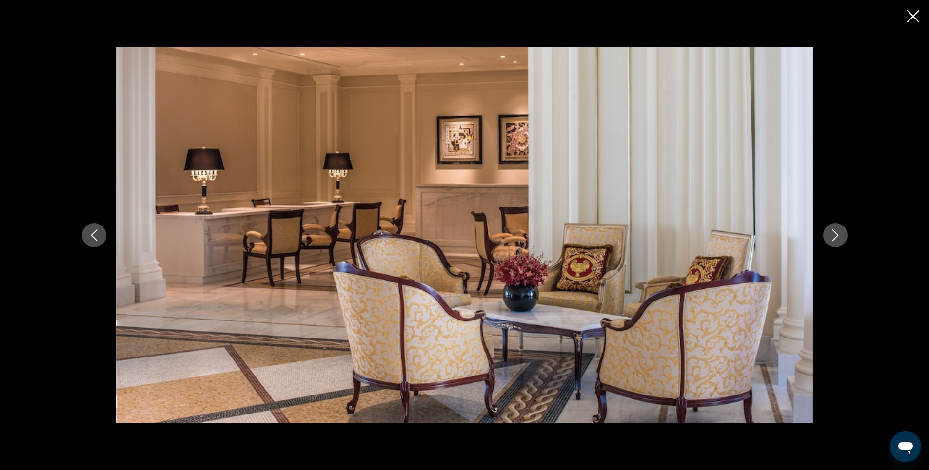
click at [836, 235] on icon "Next image" at bounding box center [835, 236] width 12 height 12
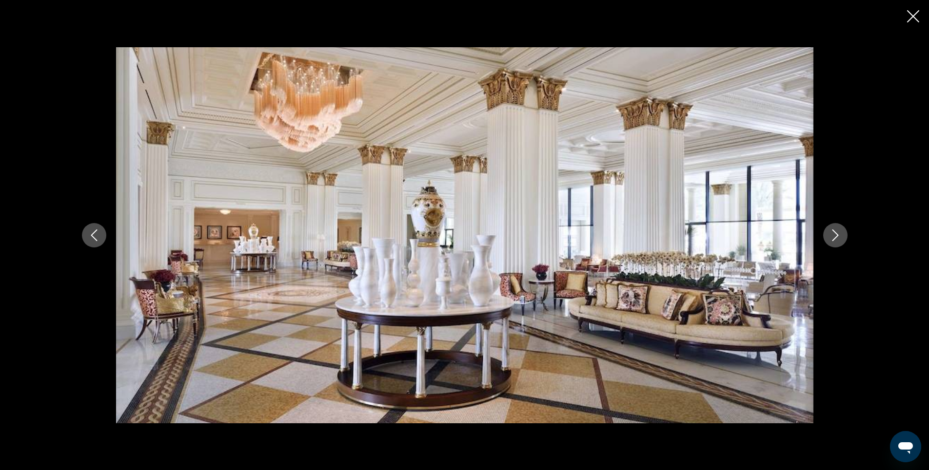
click at [836, 235] on icon "Next image" at bounding box center [835, 236] width 12 height 12
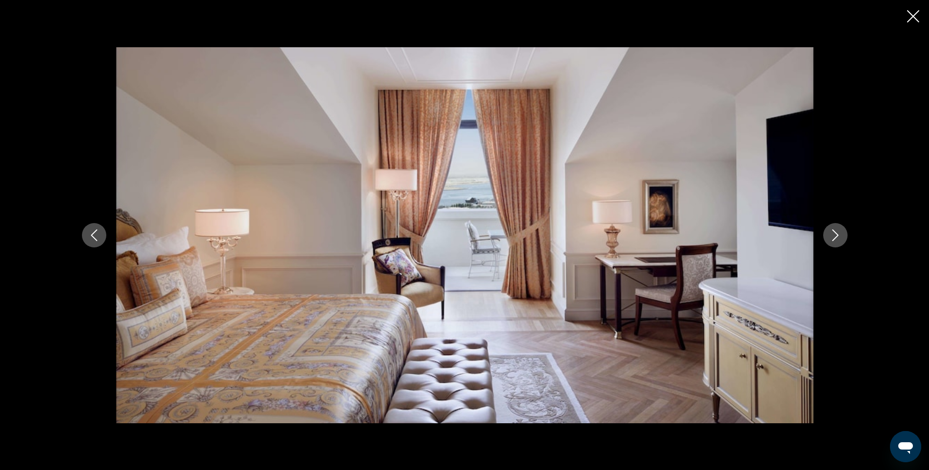
click at [836, 235] on icon "Next image" at bounding box center [835, 236] width 12 height 12
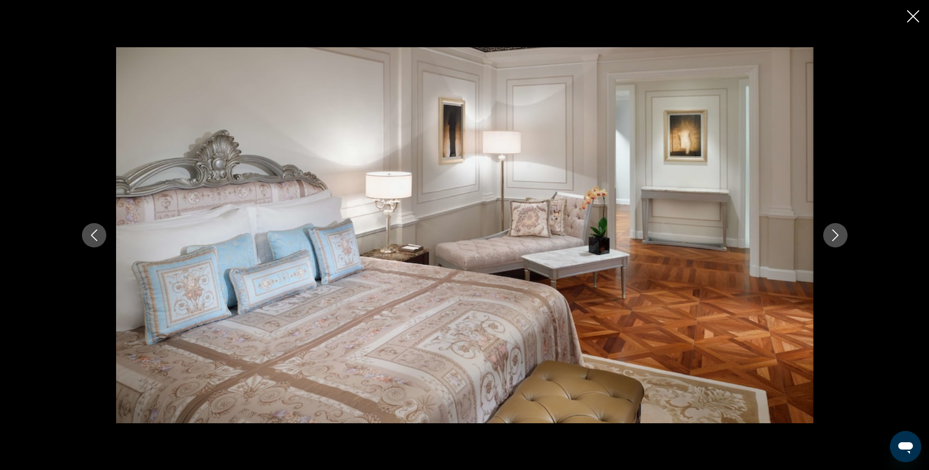
click at [837, 233] on icon "Next image" at bounding box center [835, 236] width 12 height 12
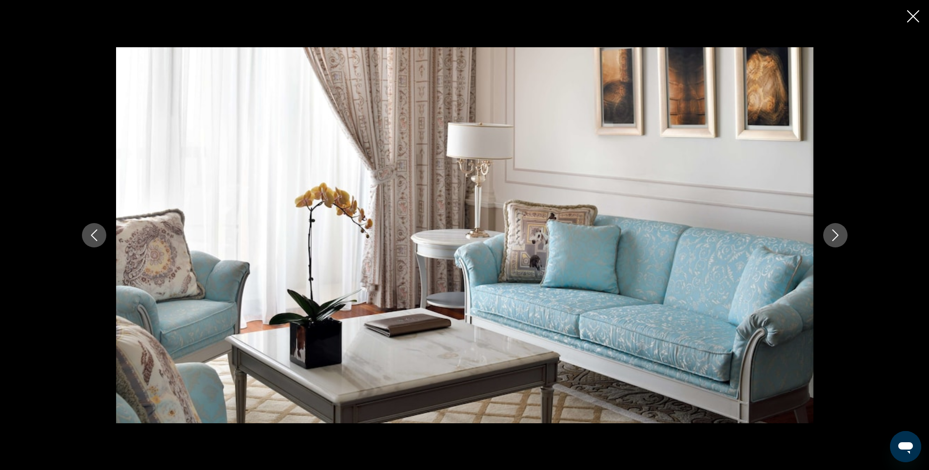
click at [837, 233] on icon "Next image" at bounding box center [835, 236] width 12 height 12
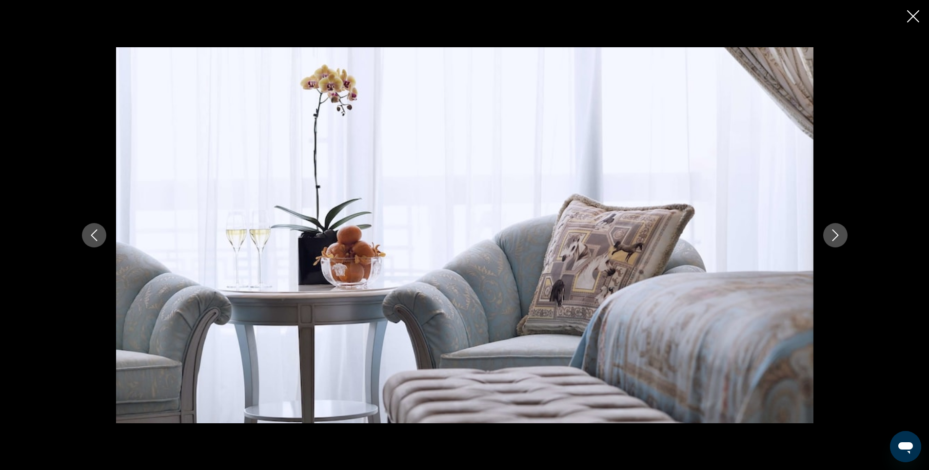
click at [833, 235] on icon "Next image" at bounding box center [835, 236] width 12 height 12
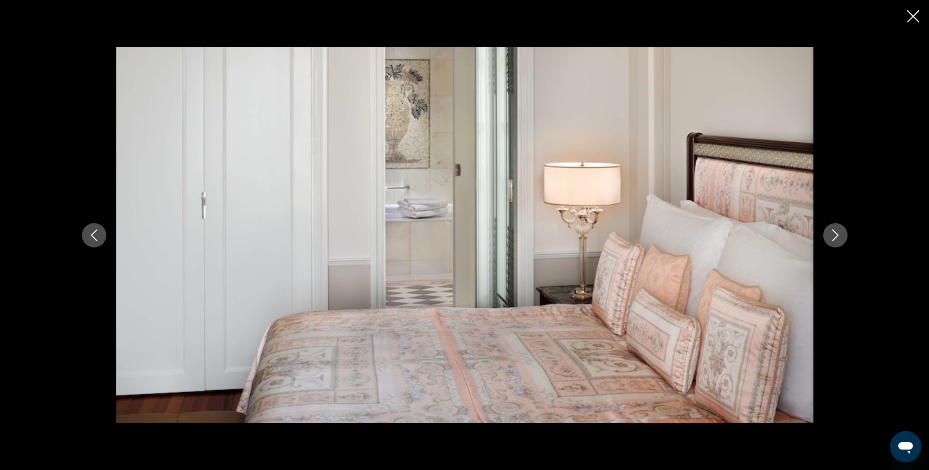
click at [833, 235] on icon "Next image" at bounding box center [835, 236] width 12 height 12
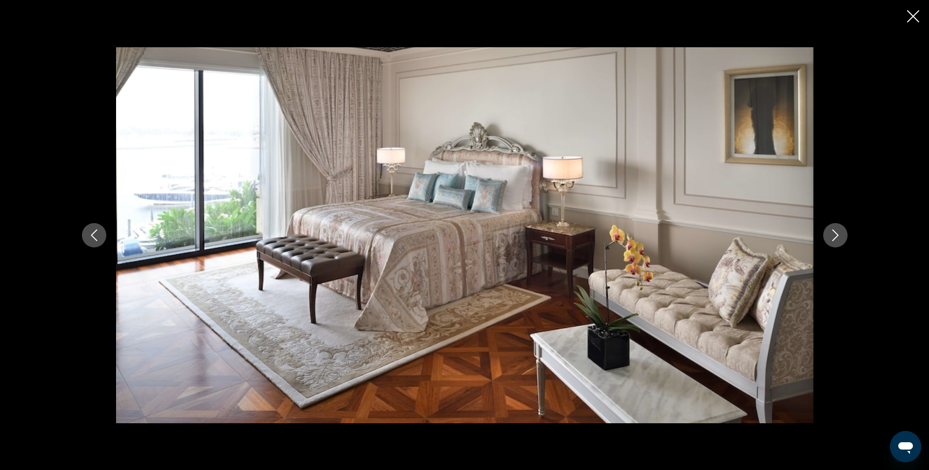
click at [833, 235] on icon "Next image" at bounding box center [835, 236] width 12 height 12
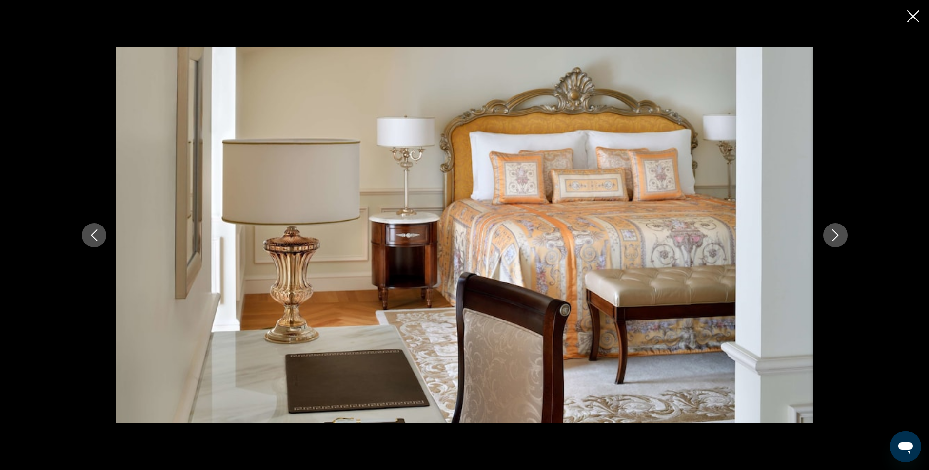
click at [833, 235] on icon "Next image" at bounding box center [835, 236] width 12 height 12
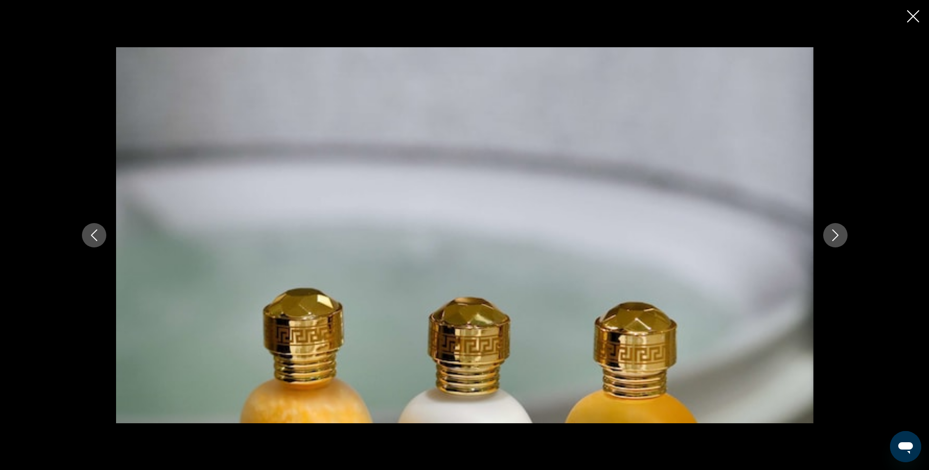
click at [832, 238] on icon "Next image" at bounding box center [835, 236] width 12 height 12
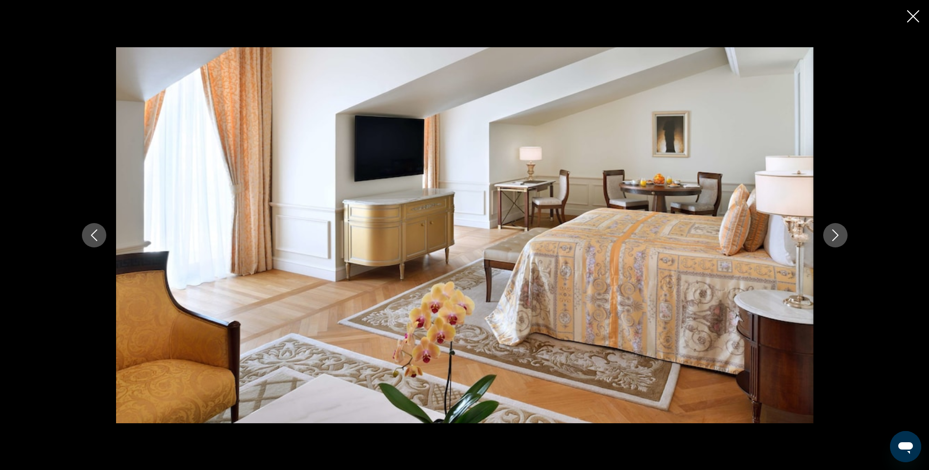
click at [832, 238] on icon "Next image" at bounding box center [835, 236] width 12 height 12
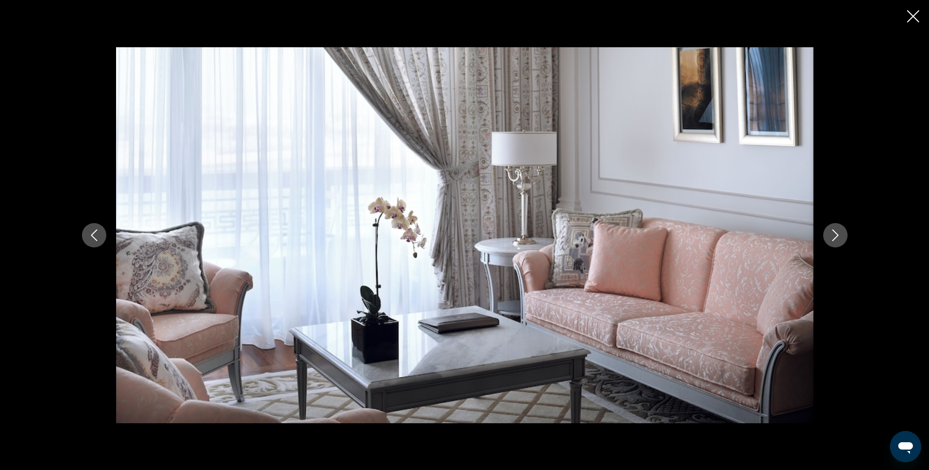
click at [908, 14] on icon "Close slideshow" at bounding box center [913, 16] width 12 height 12
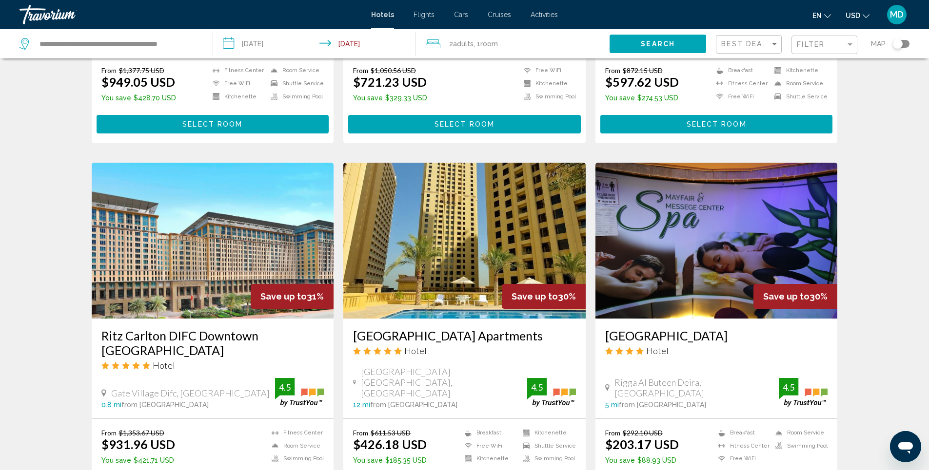
scroll to position [390, 0]
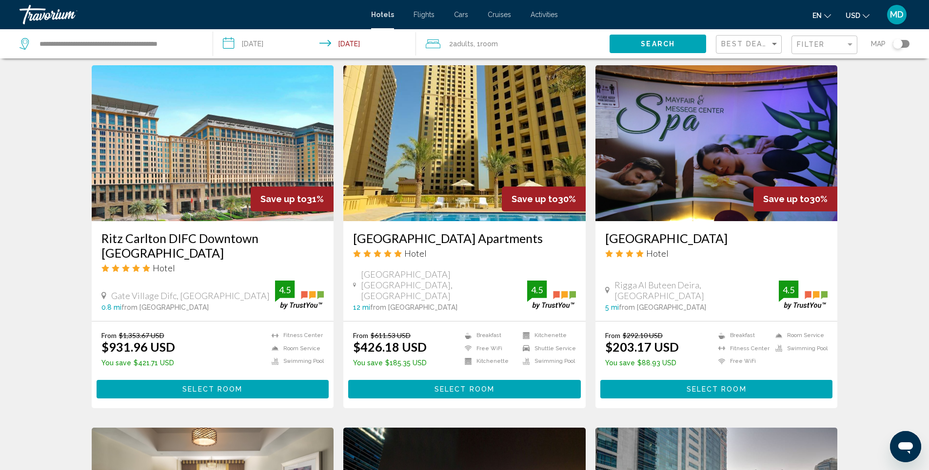
click at [215, 169] on img "Main content" at bounding box center [213, 143] width 242 height 156
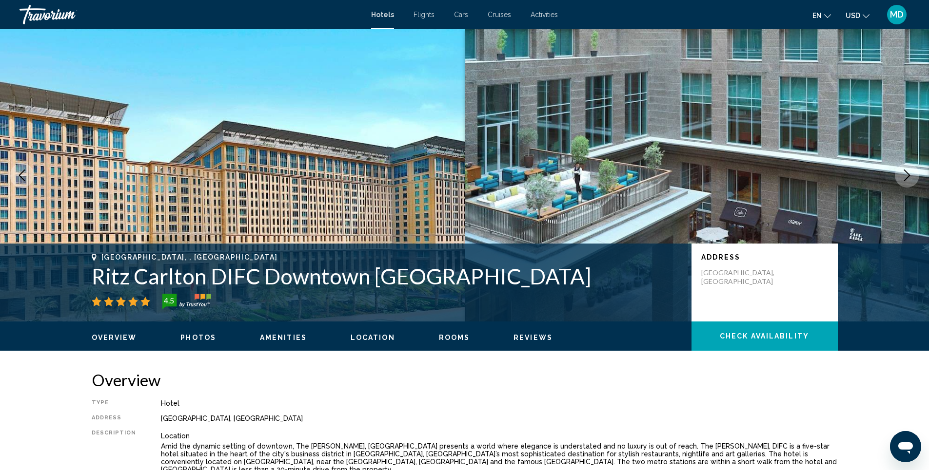
click at [195, 338] on span "Photos" at bounding box center [198, 338] width 36 height 8
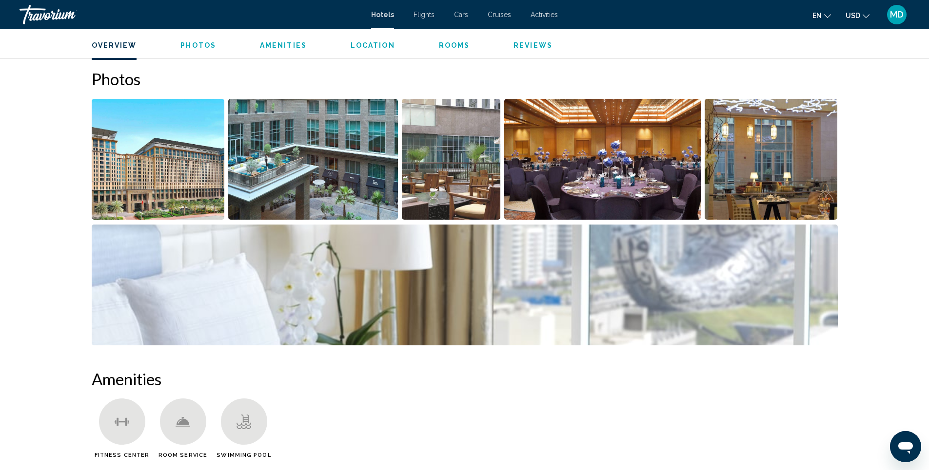
scroll to position [476, 0]
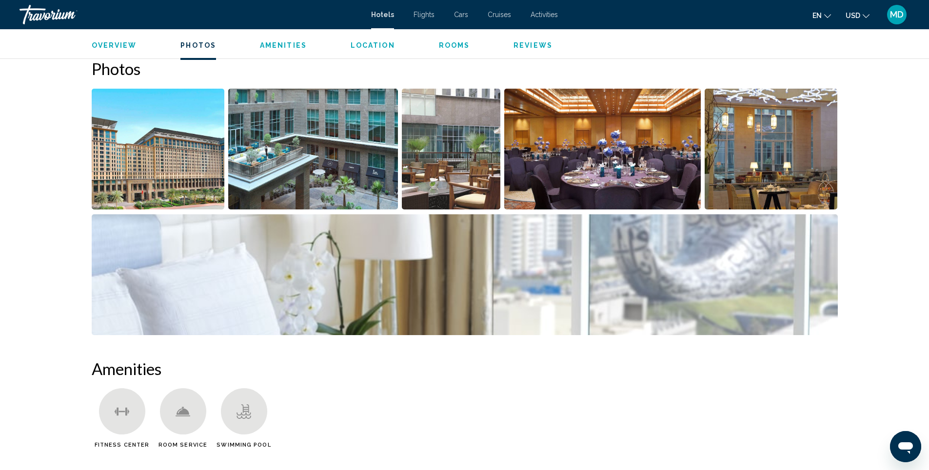
click at [325, 169] on img "Open full-screen image slider" at bounding box center [313, 149] width 170 height 121
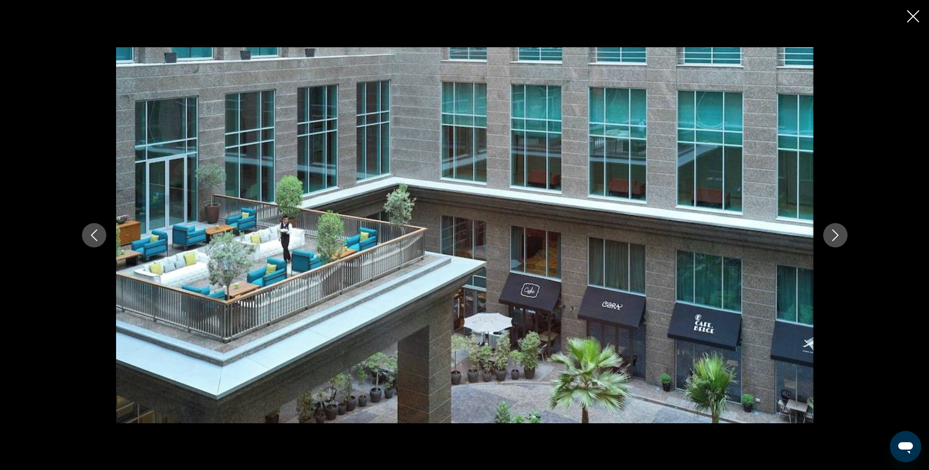
click at [838, 238] on icon "Next image" at bounding box center [835, 236] width 12 height 12
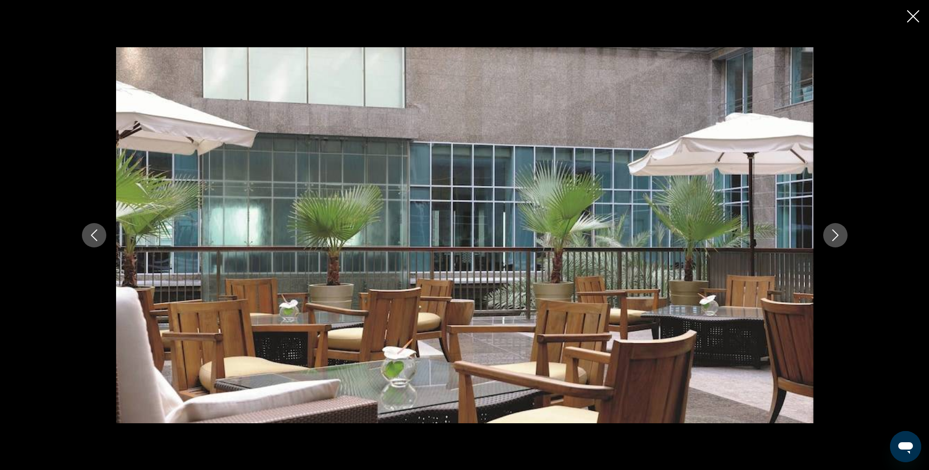
click at [838, 238] on icon "Next image" at bounding box center [835, 236] width 12 height 12
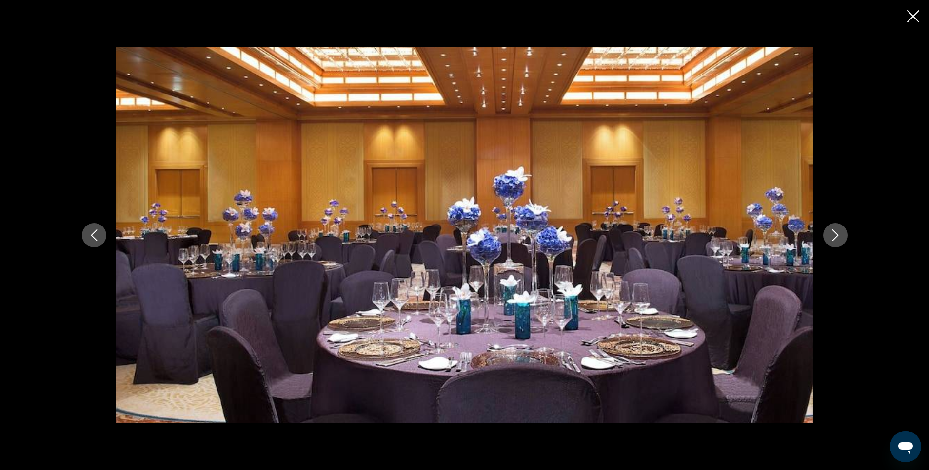
click at [838, 238] on icon "Next image" at bounding box center [835, 236] width 12 height 12
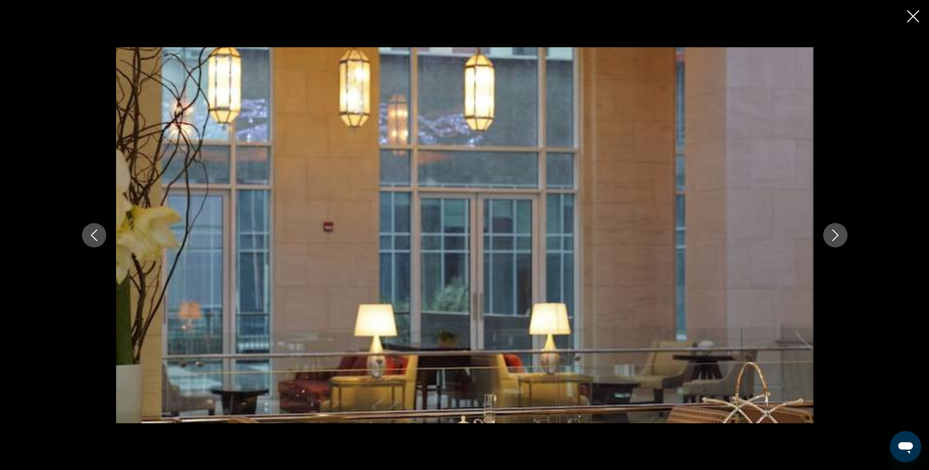
click at [838, 238] on icon "Next image" at bounding box center [835, 236] width 12 height 12
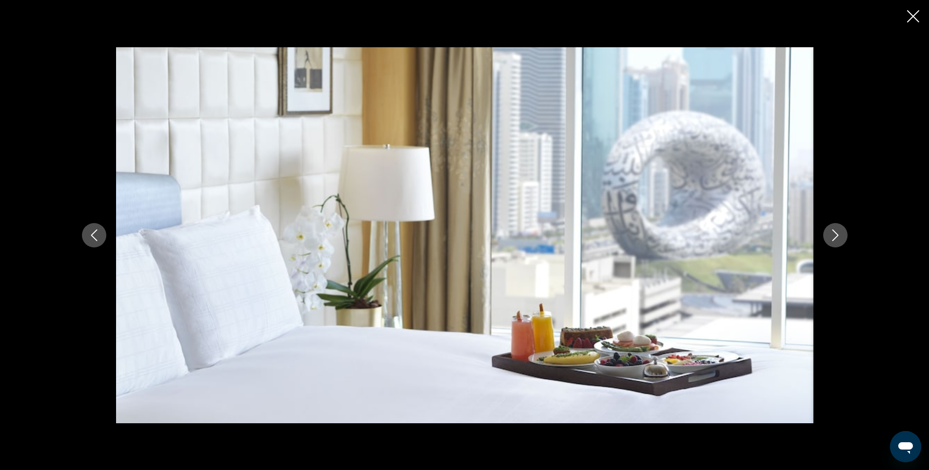
click at [835, 236] on icon "Next image" at bounding box center [835, 236] width 12 height 12
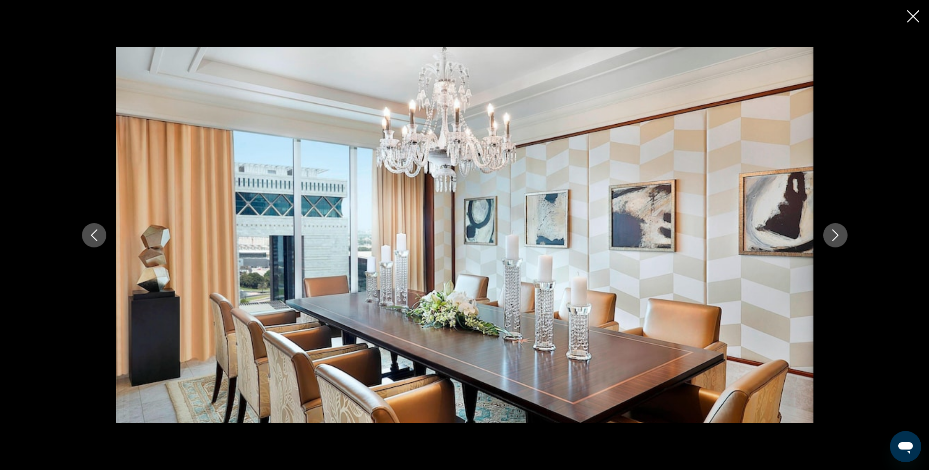
click at [835, 236] on icon "Next image" at bounding box center [835, 236] width 12 height 12
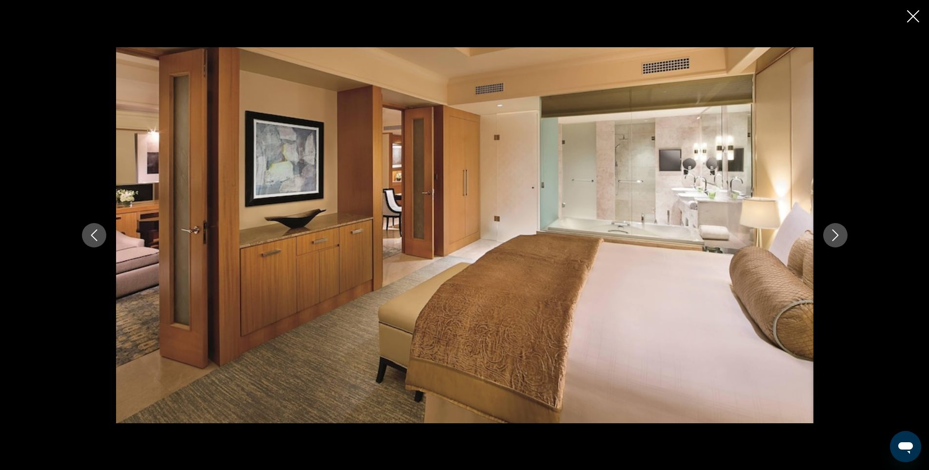
click at [834, 234] on icon "Next image" at bounding box center [835, 236] width 12 height 12
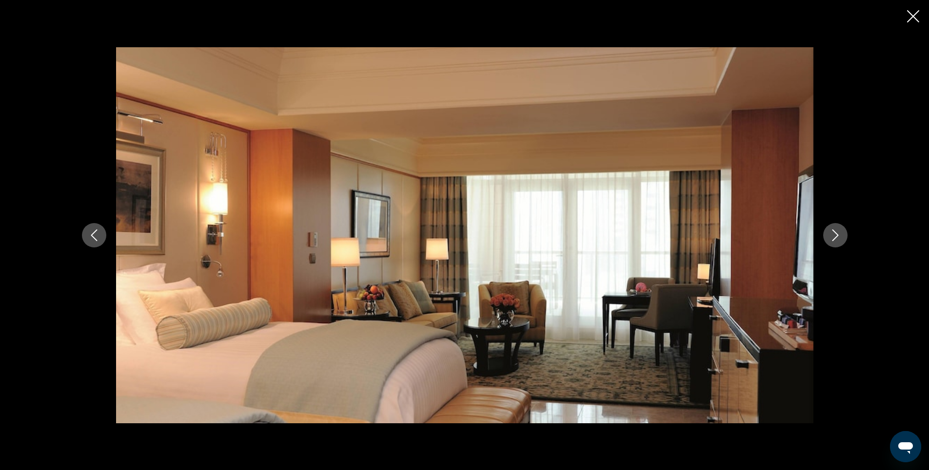
click at [834, 234] on icon "Next image" at bounding box center [835, 236] width 12 height 12
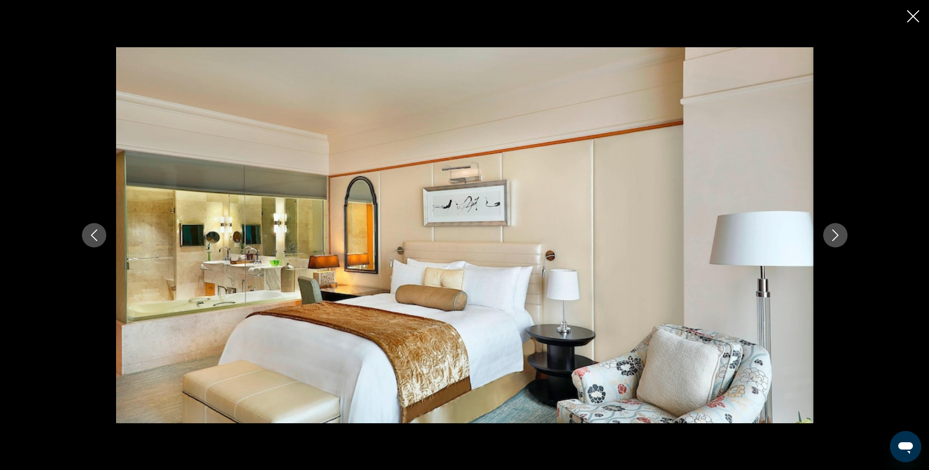
click at [834, 234] on icon "Next image" at bounding box center [835, 236] width 12 height 12
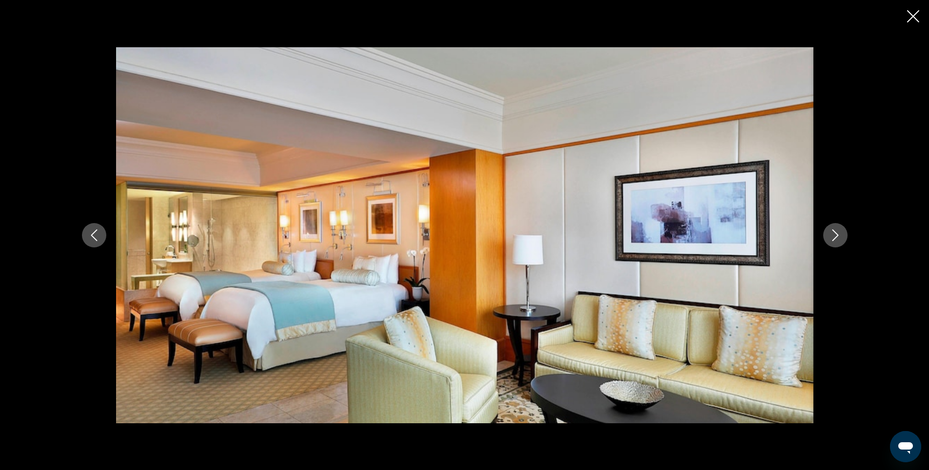
click at [834, 234] on icon "Next image" at bounding box center [835, 236] width 12 height 12
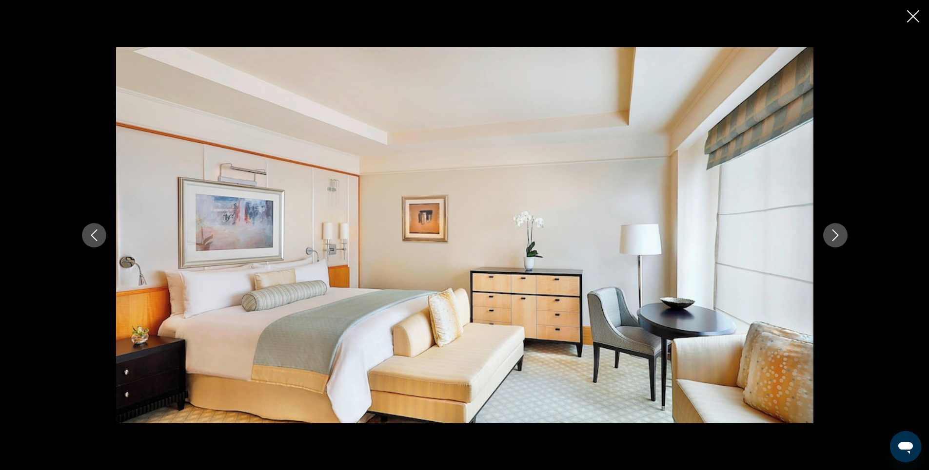
click at [834, 234] on icon "Next image" at bounding box center [835, 236] width 12 height 12
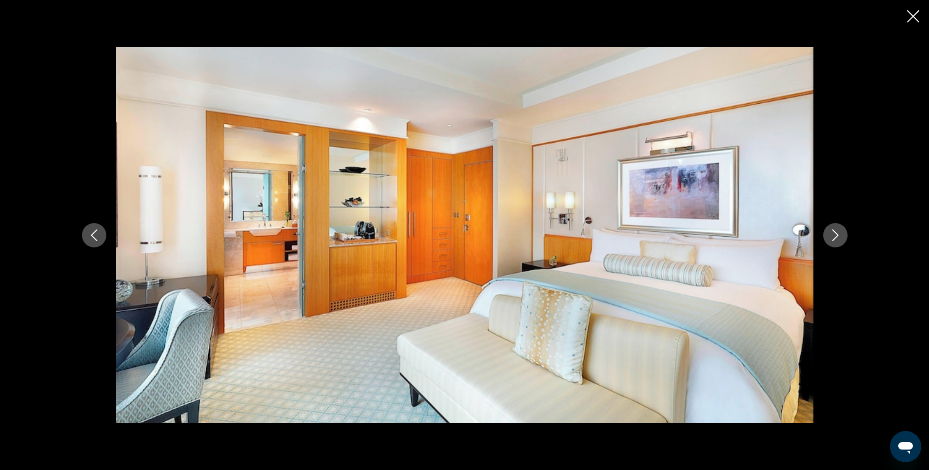
click at [834, 234] on icon "Next image" at bounding box center [835, 236] width 12 height 12
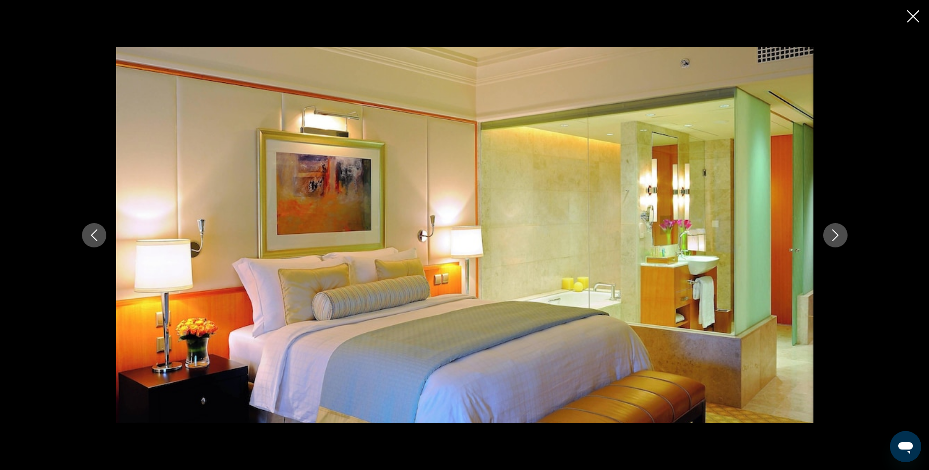
click at [834, 234] on icon "Next image" at bounding box center [835, 236] width 12 height 12
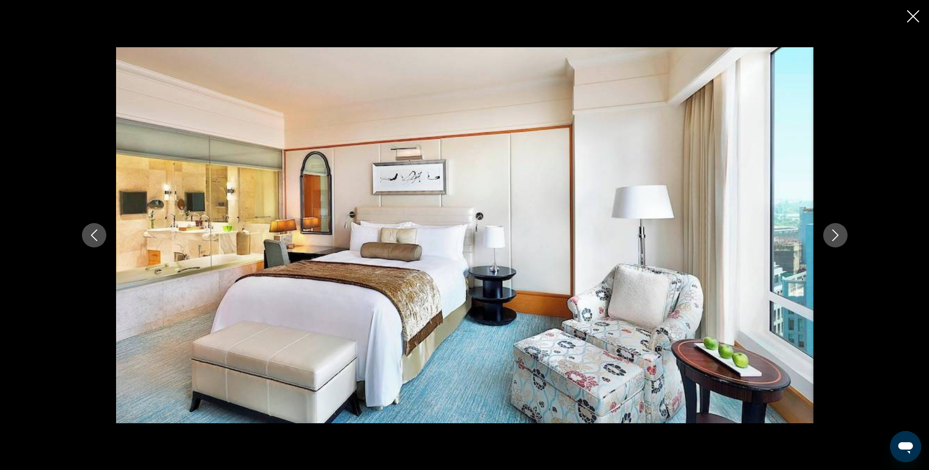
click at [834, 234] on icon "Next image" at bounding box center [835, 236] width 12 height 12
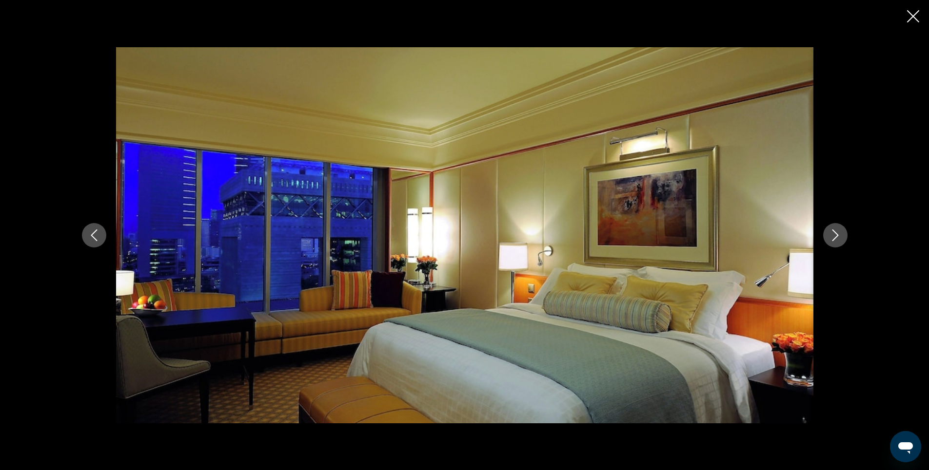
click at [834, 234] on icon "Next image" at bounding box center [835, 236] width 12 height 12
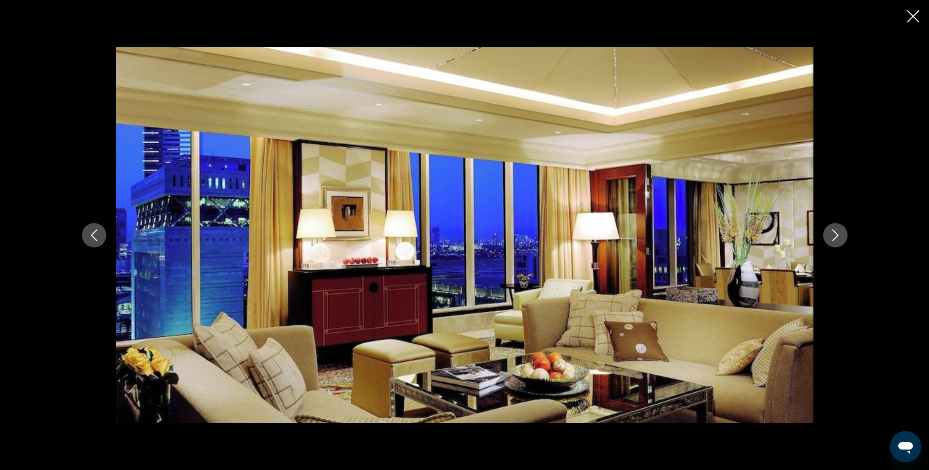
click at [834, 234] on icon "Next image" at bounding box center [835, 236] width 12 height 12
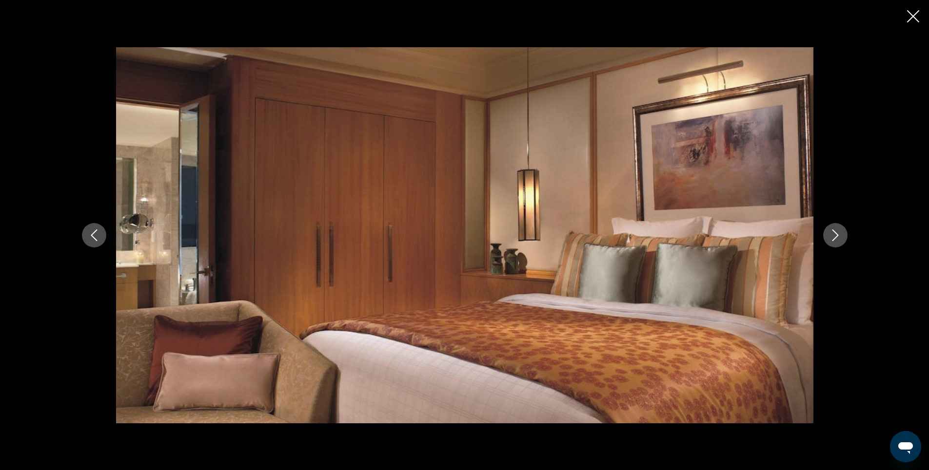
click at [834, 234] on icon "Next image" at bounding box center [835, 236] width 12 height 12
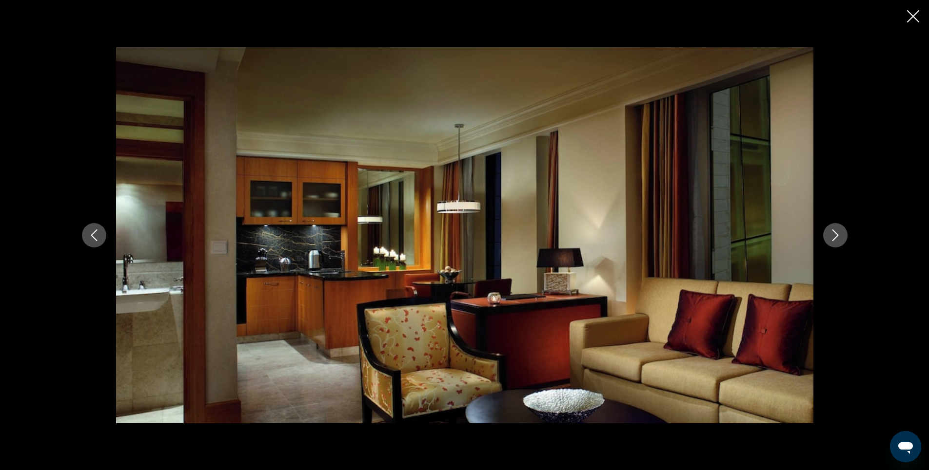
click at [834, 234] on icon "Next image" at bounding box center [835, 236] width 12 height 12
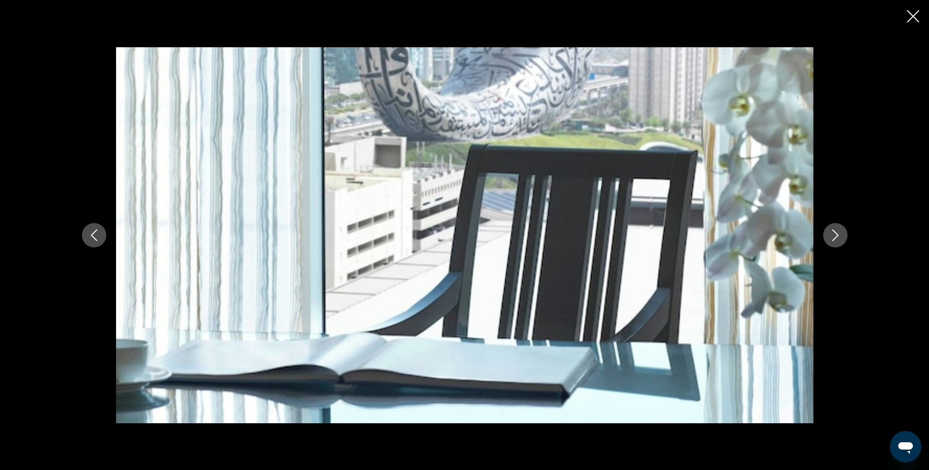
click at [836, 235] on icon "Next image" at bounding box center [835, 236] width 12 height 12
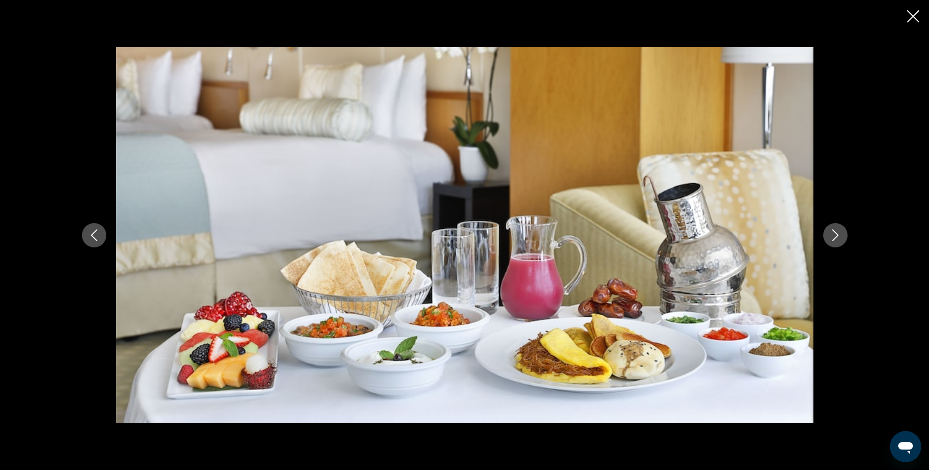
click at [911, 19] on icon "Close slideshow" at bounding box center [913, 16] width 12 height 12
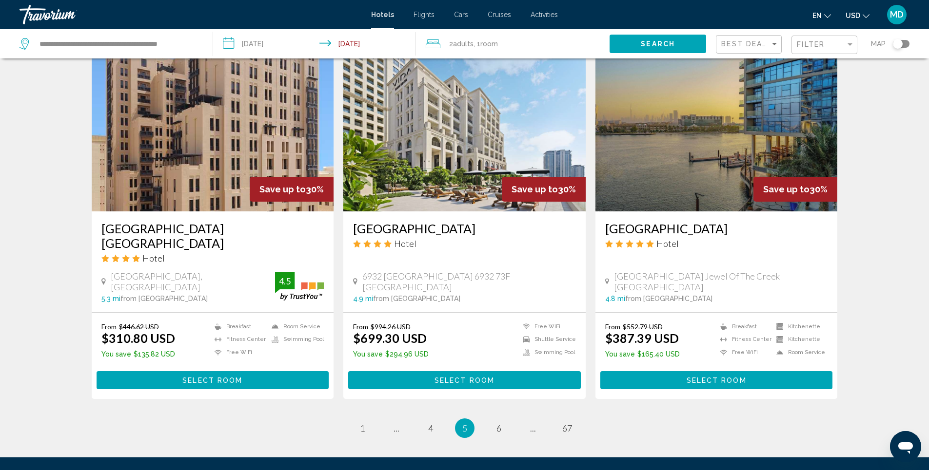
scroll to position [1188, 0]
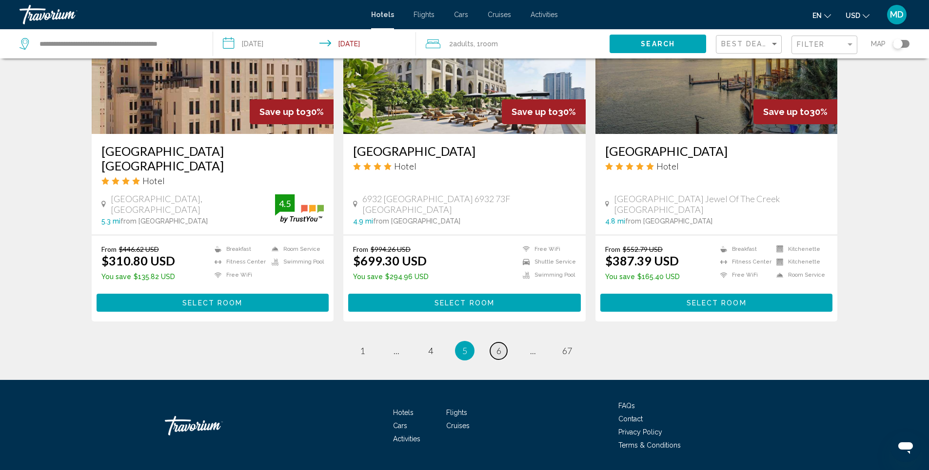
click at [496, 346] on span "6" at bounding box center [498, 351] width 5 height 11
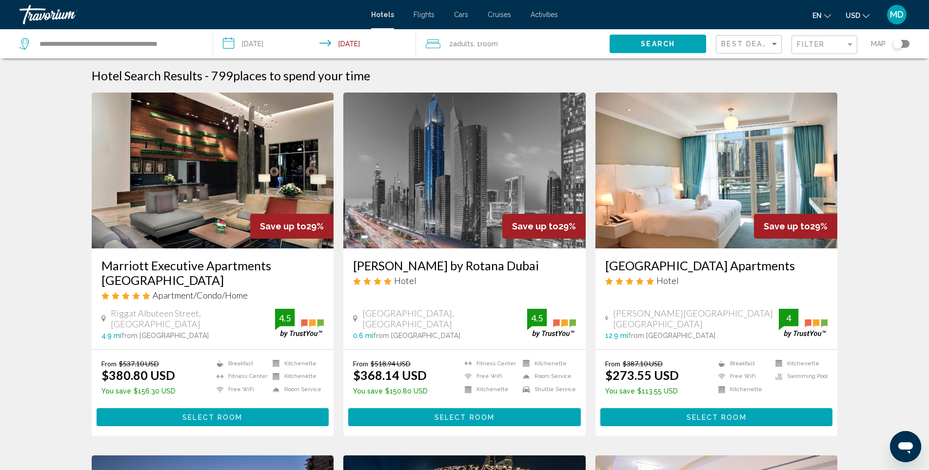
click at [438, 187] on img "Main content" at bounding box center [464, 171] width 242 height 156
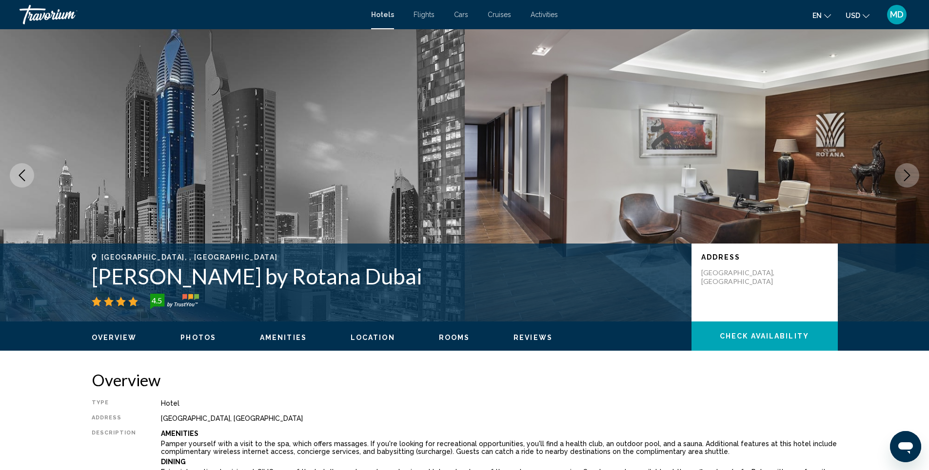
click at [193, 340] on span "Photos" at bounding box center [198, 338] width 36 height 8
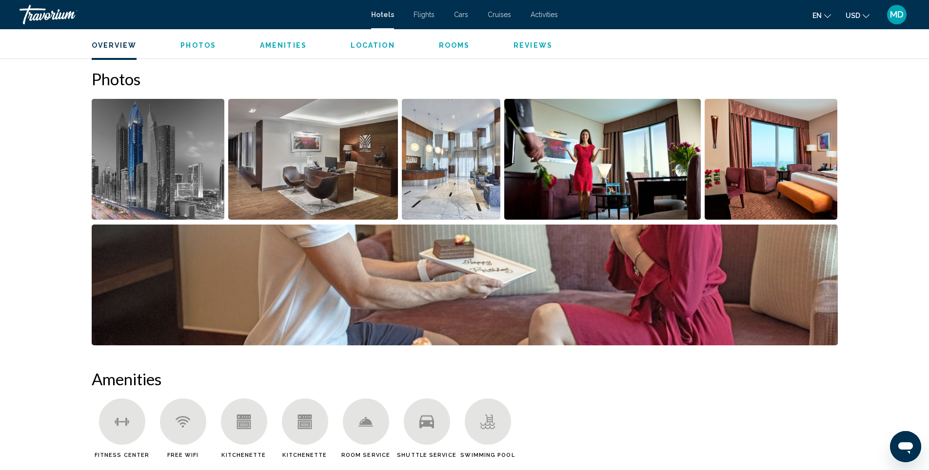
scroll to position [476, 0]
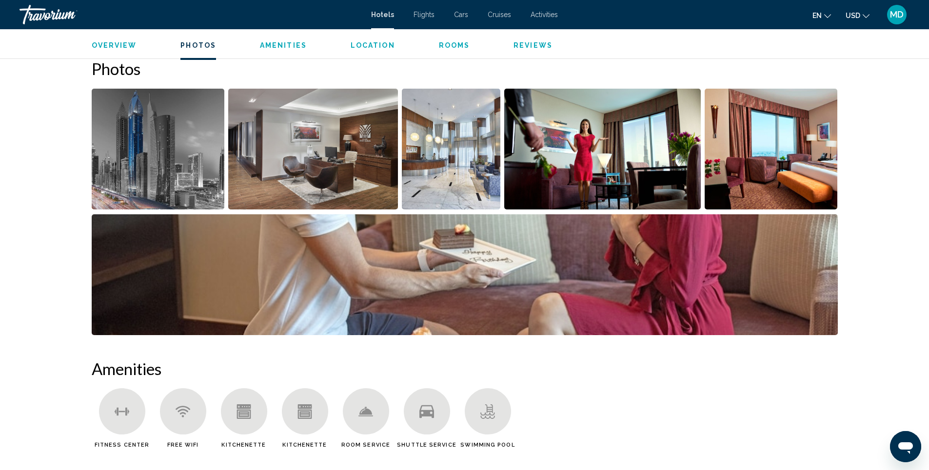
click at [329, 177] on img "Open full-screen image slider" at bounding box center [313, 149] width 170 height 121
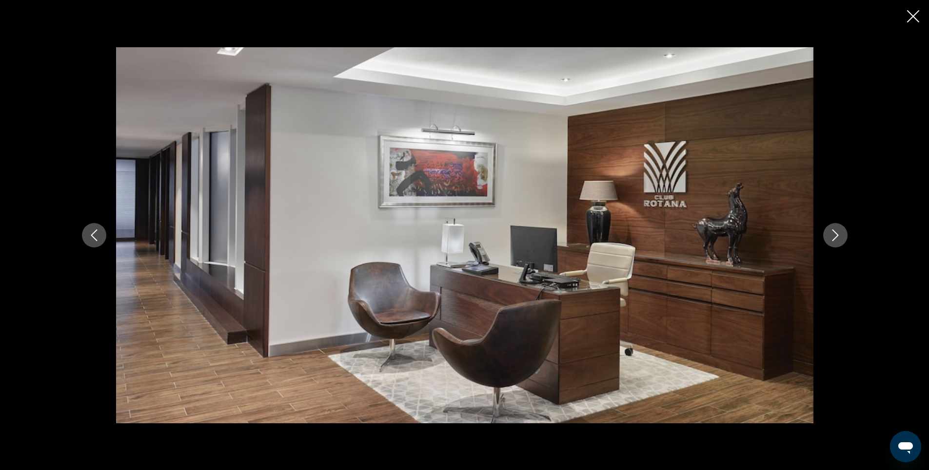
click at [835, 236] on icon "Next image" at bounding box center [835, 236] width 12 height 12
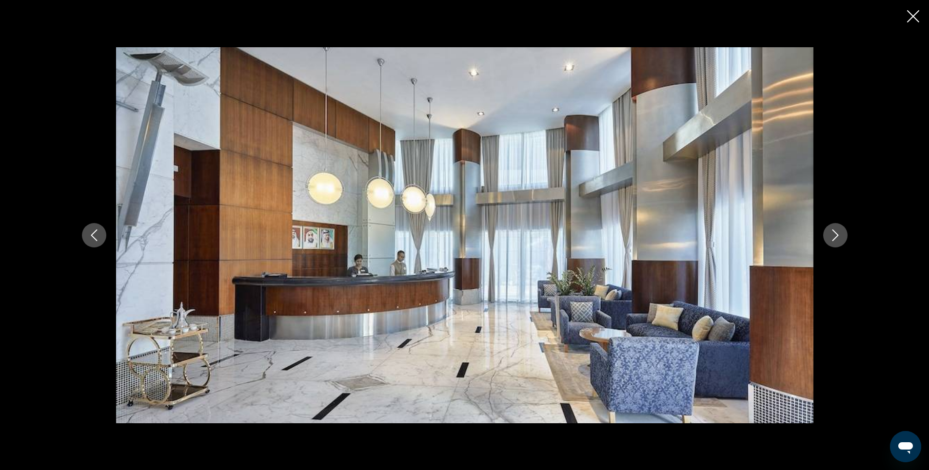
click at [835, 236] on icon "Next image" at bounding box center [835, 236] width 12 height 12
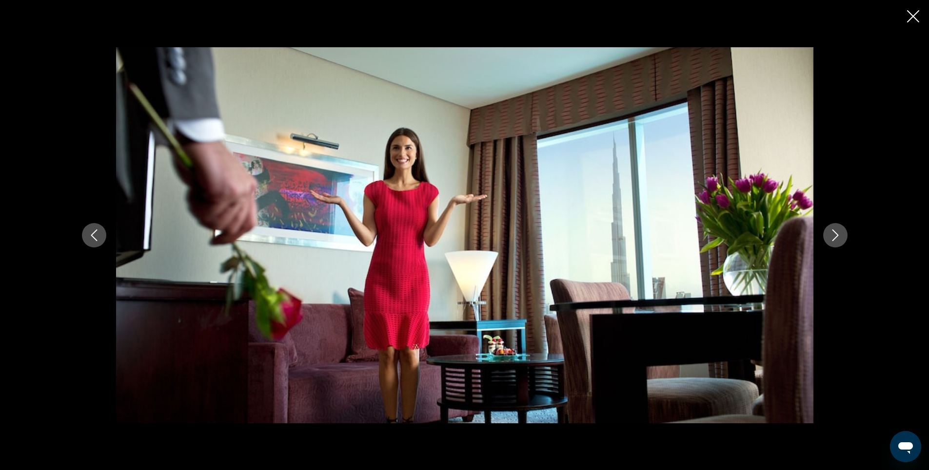
click at [835, 236] on icon "Next image" at bounding box center [835, 236] width 12 height 12
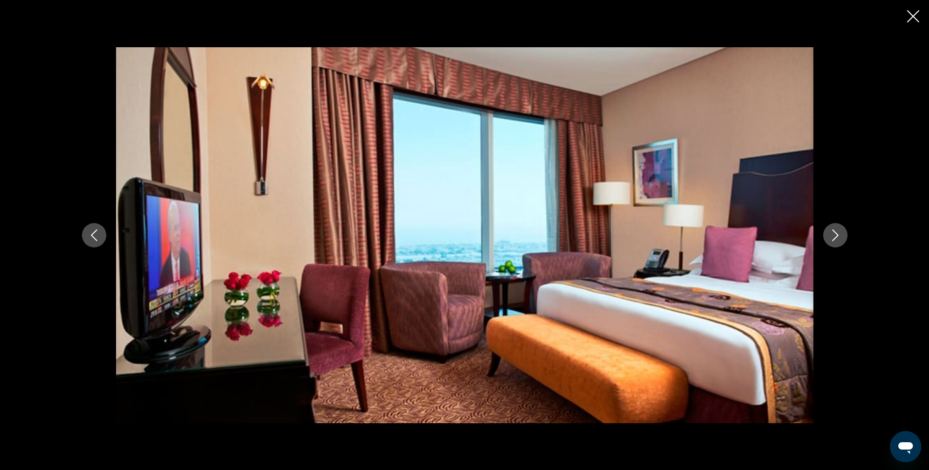
click at [835, 236] on icon "Next image" at bounding box center [835, 236] width 12 height 12
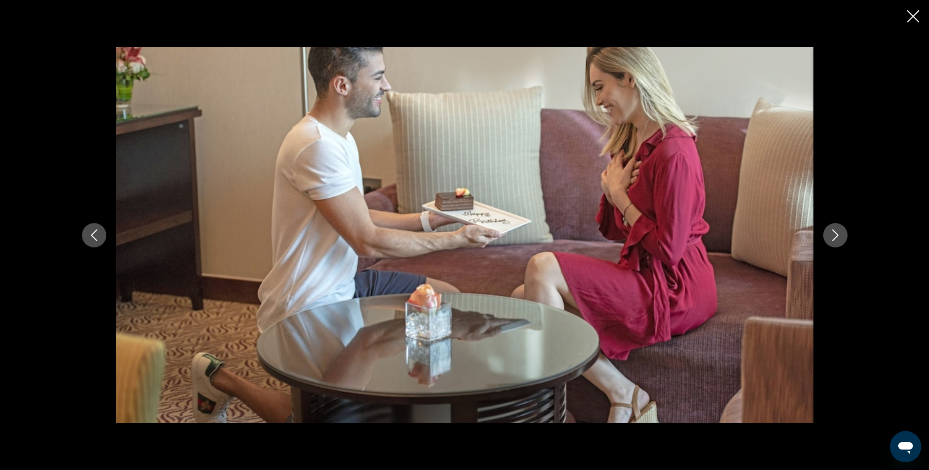
click at [835, 236] on icon "Next image" at bounding box center [835, 236] width 12 height 12
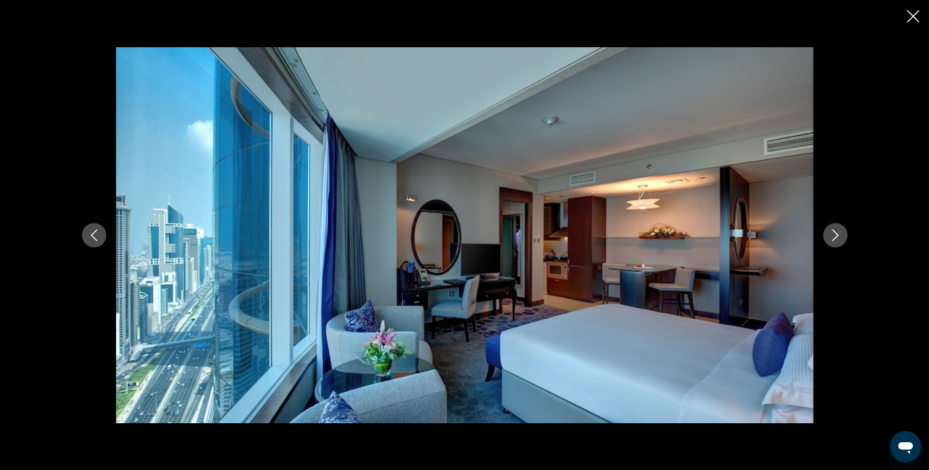
click at [835, 236] on icon "Next image" at bounding box center [835, 236] width 12 height 12
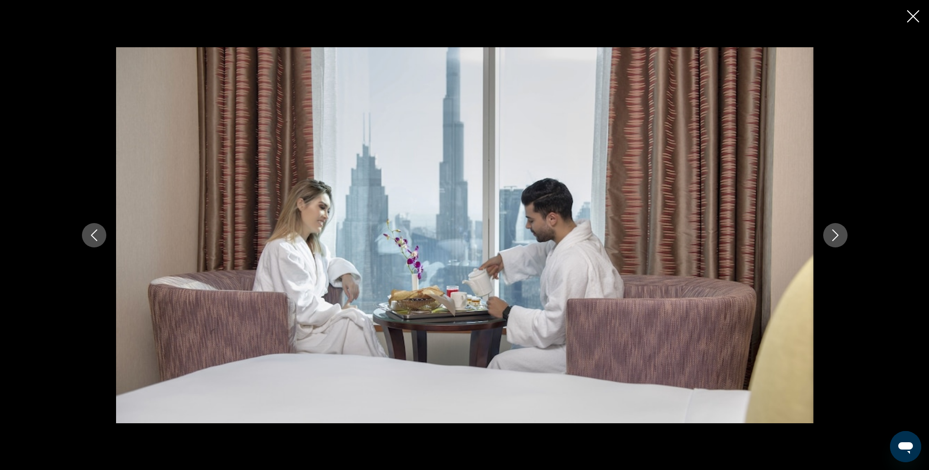
click at [832, 232] on icon "Next image" at bounding box center [835, 236] width 12 height 12
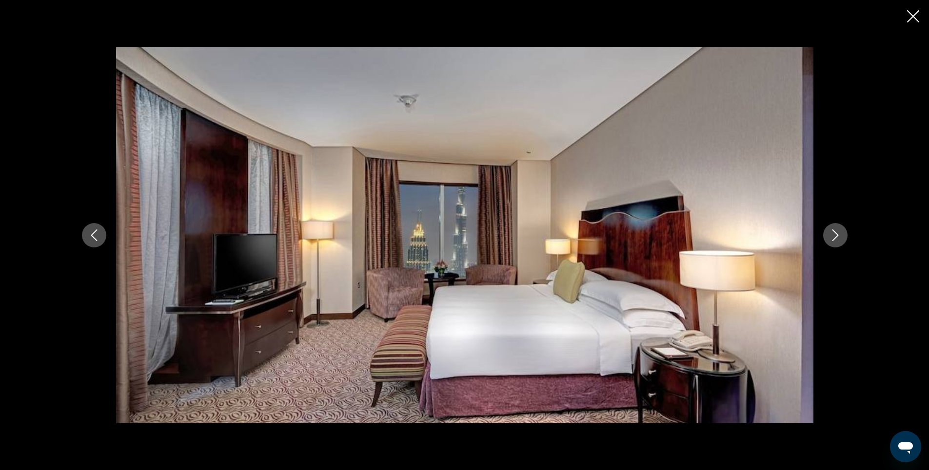
click at [832, 232] on icon "Next image" at bounding box center [835, 236] width 12 height 12
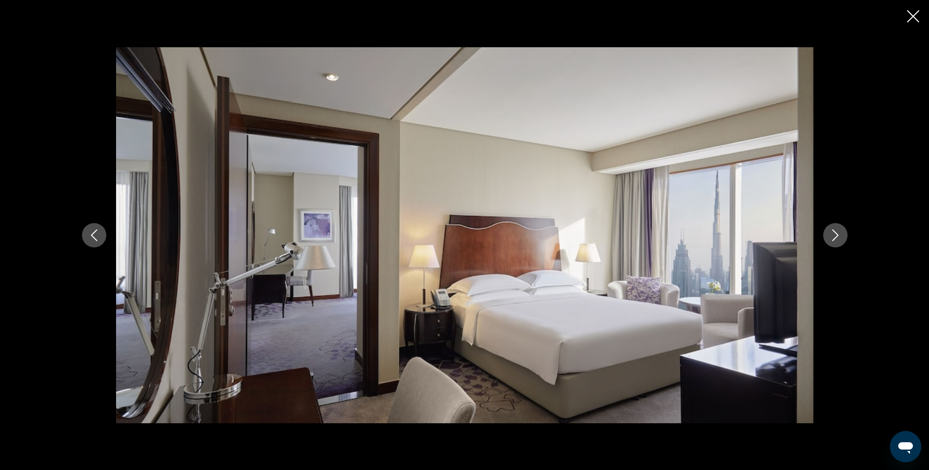
click at [916, 22] on icon "Close slideshow" at bounding box center [913, 16] width 12 height 12
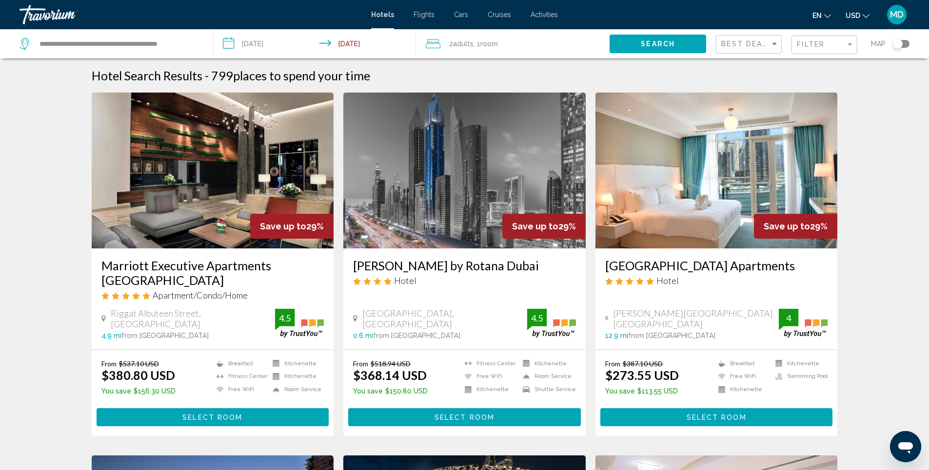
click at [725, 184] on img "Main content" at bounding box center [716, 171] width 242 height 156
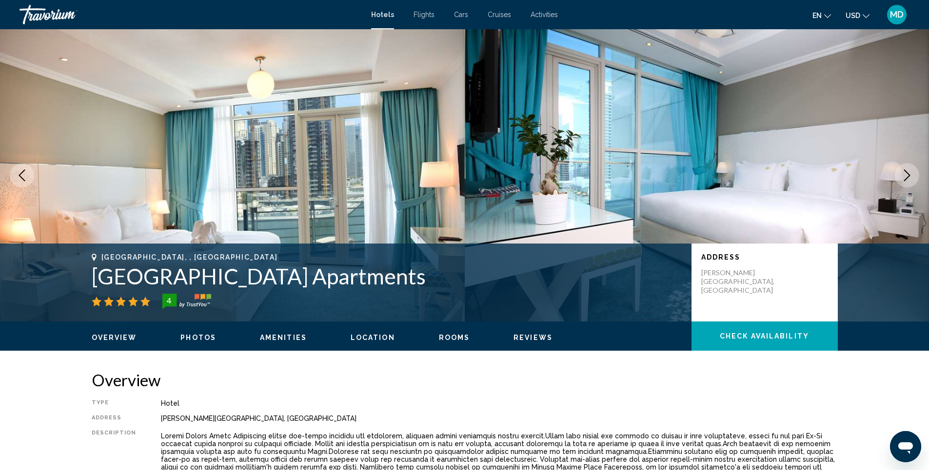
click at [204, 336] on span "Photos" at bounding box center [198, 338] width 36 height 8
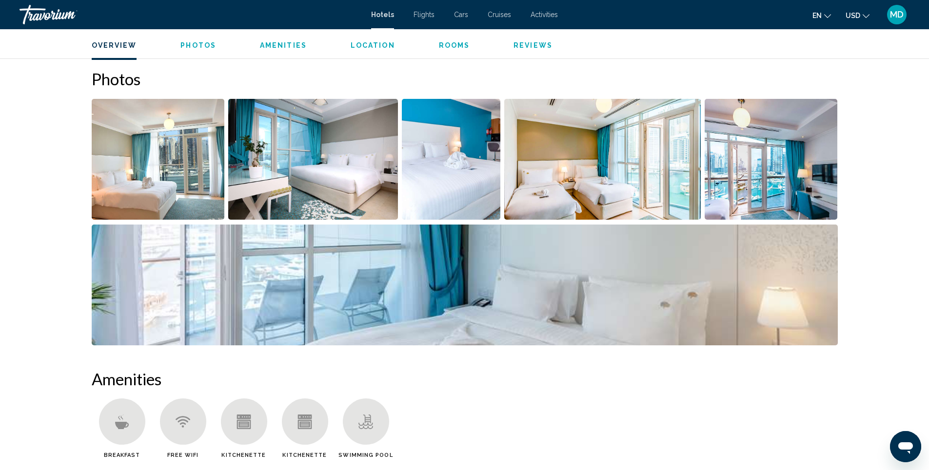
scroll to position [476, 0]
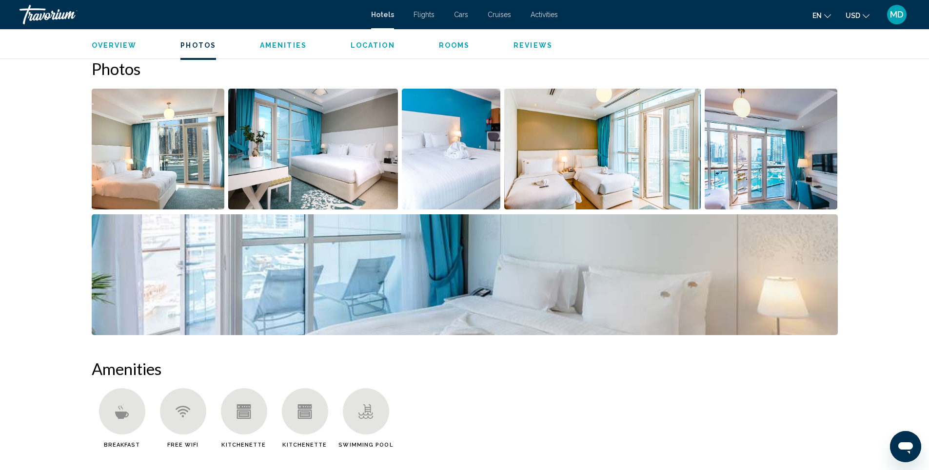
click at [176, 169] on img "Open full-screen image slider" at bounding box center [158, 149] width 133 height 121
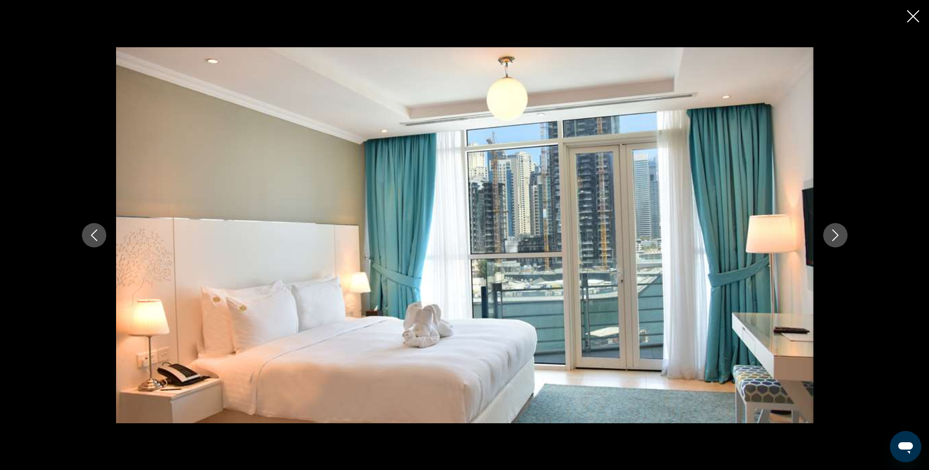
click at [835, 236] on icon "Next image" at bounding box center [835, 236] width 12 height 12
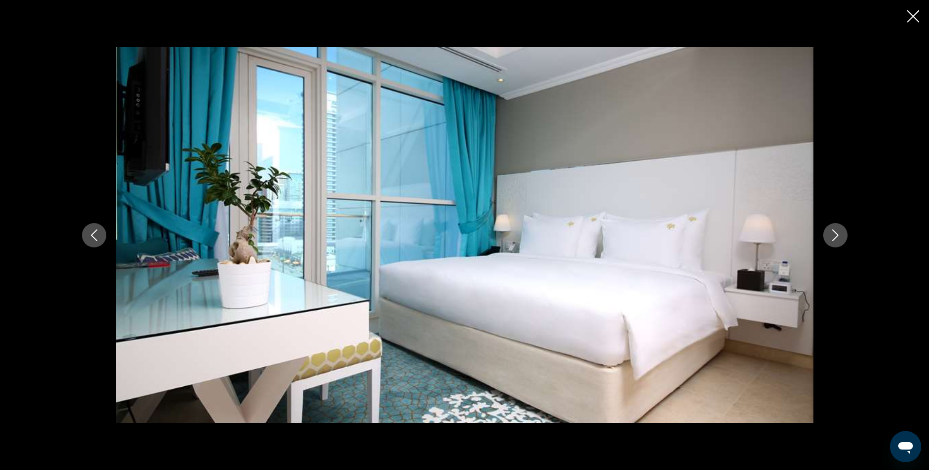
click at [835, 236] on icon "Next image" at bounding box center [835, 236] width 12 height 12
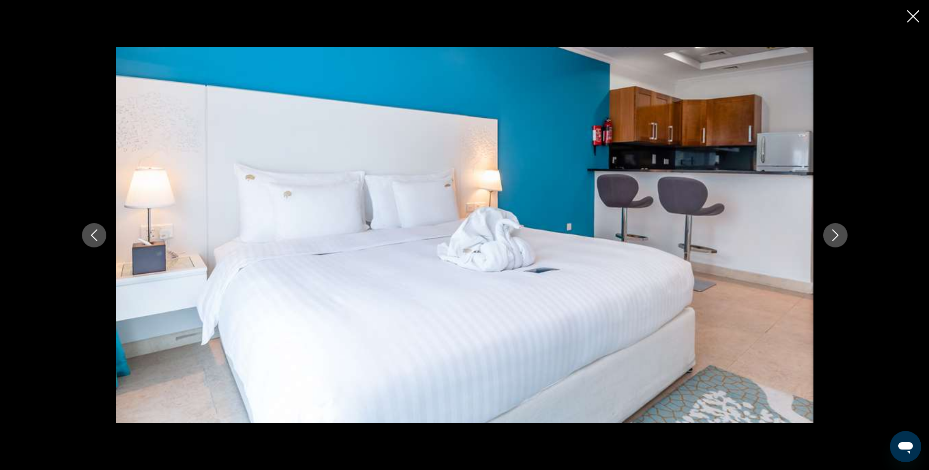
click at [835, 236] on icon "Next image" at bounding box center [835, 236] width 12 height 12
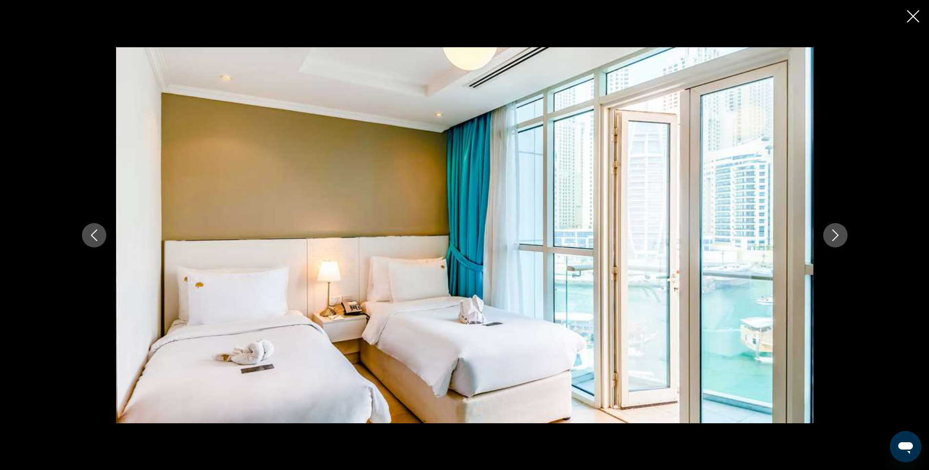
click at [835, 236] on icon "Next image" at bounding box center [835, 236] width 12 height 12
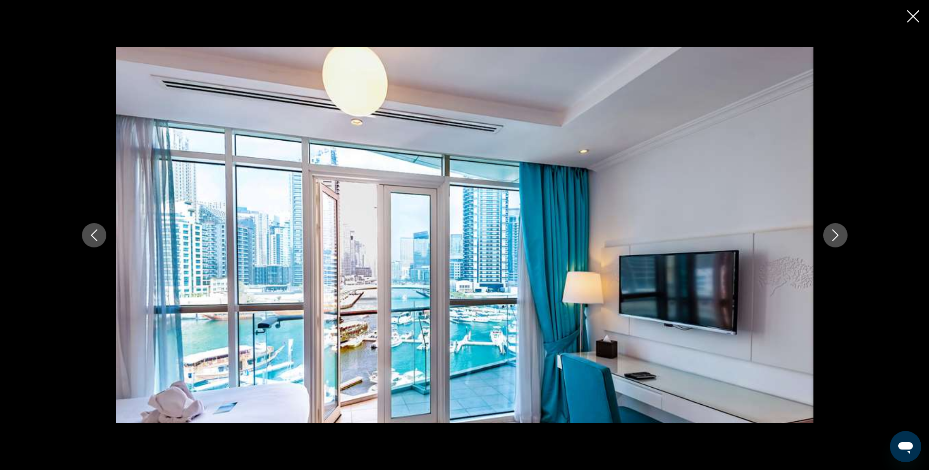
click at [830, 234] on icon "Next image" at bounding box center [835, 236] width 12 height 12
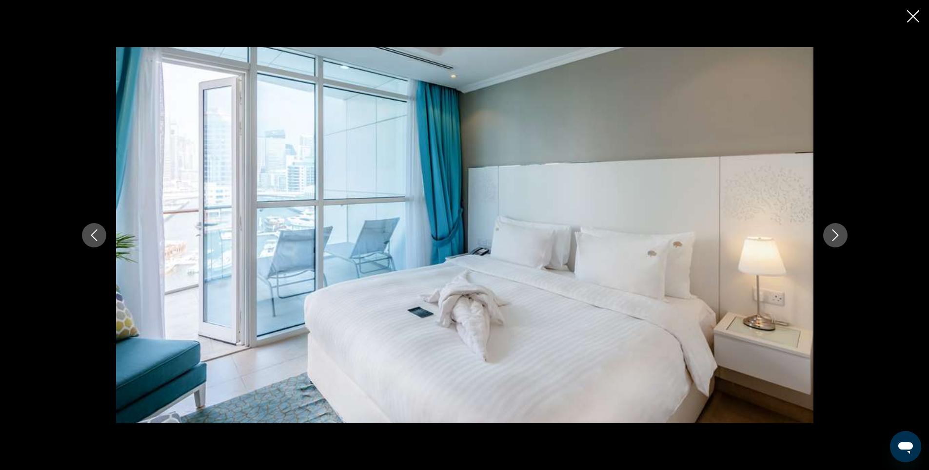
click at [830, 234] on icon "Next image" at bounding box center [835, 236] width 12 height 12
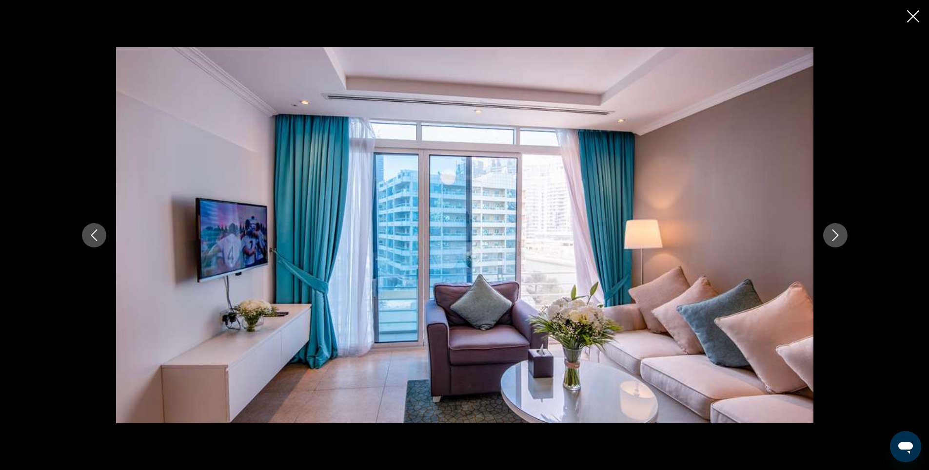
click at [830, 234] on icon "Next image" at bounding box center [835, 236] width 12 height 12
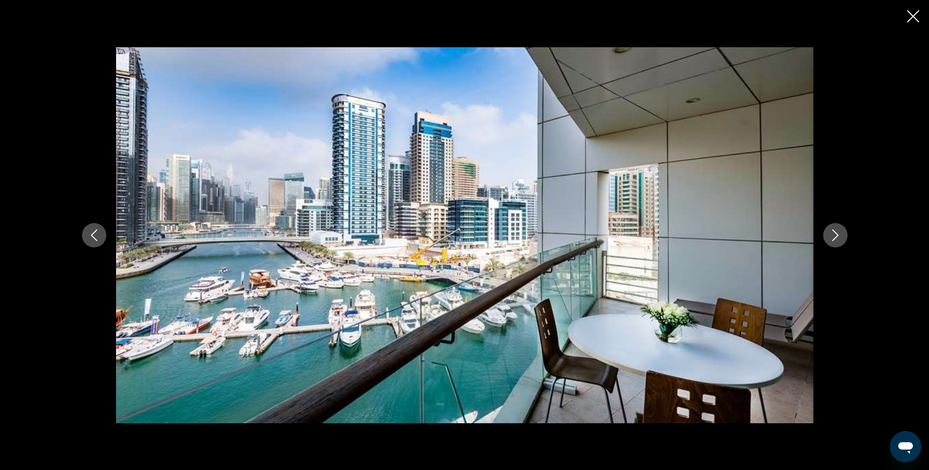
click at [830, 235] on icon "Next image" at bounding box center [835, 236] width 12 height 12
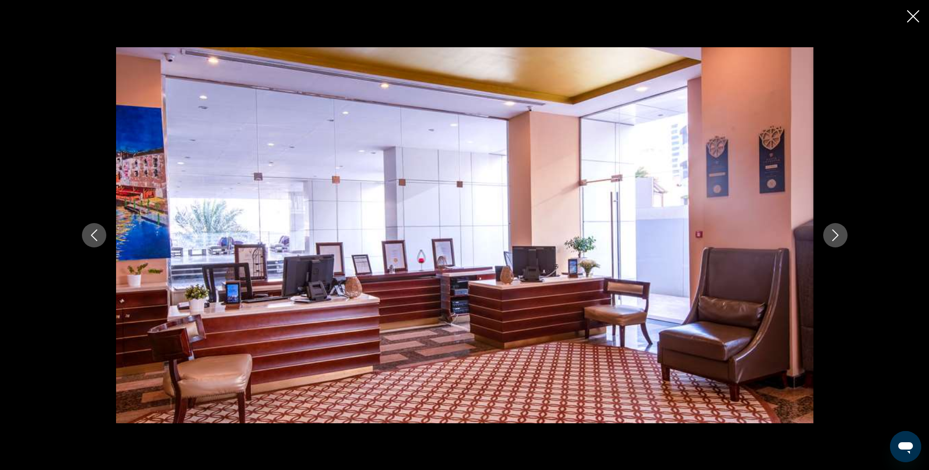
click at [830, 235] on icon "Next image" at bounding box center [835, 236] width 12 height 12
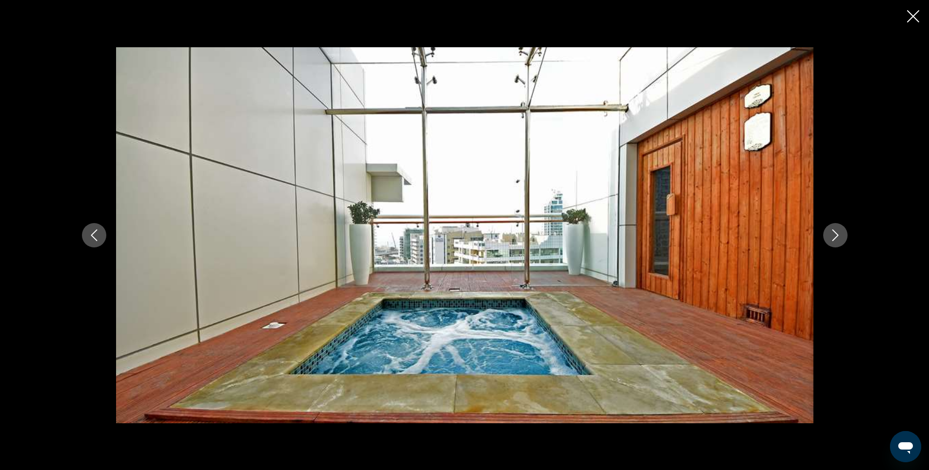
click at [830, 235] on icon "Next image" at bounding box center [835, 236] width 12 height 12
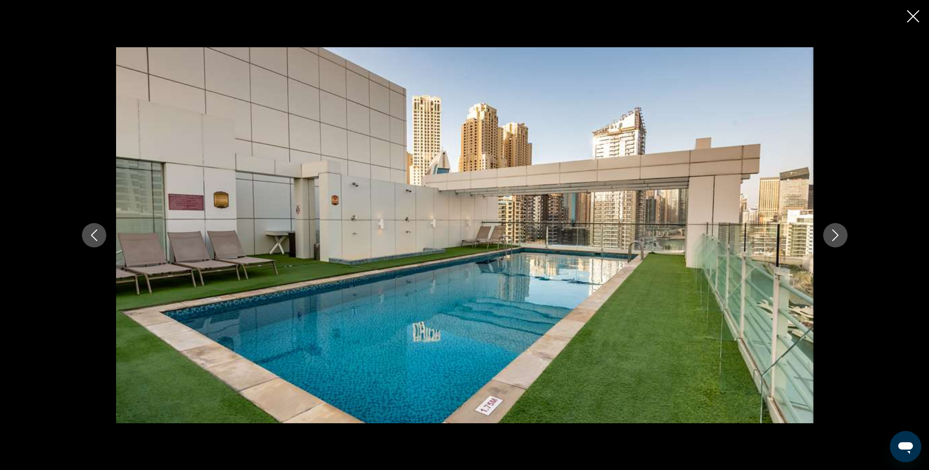
click at [833, 237] on icon "Next image" at bounding box center [835, 236] width 12 height 12
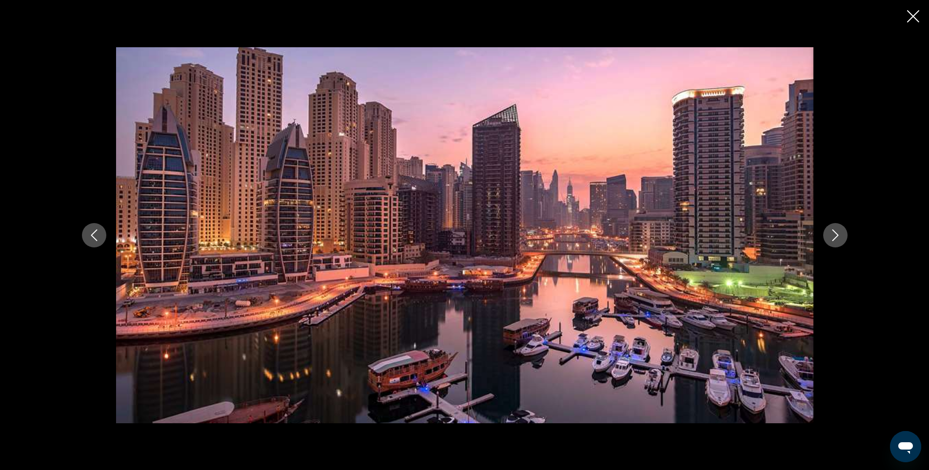
click at [833, 236] on icon "Next image" at bounding box center [835, 236] width 12 height 12
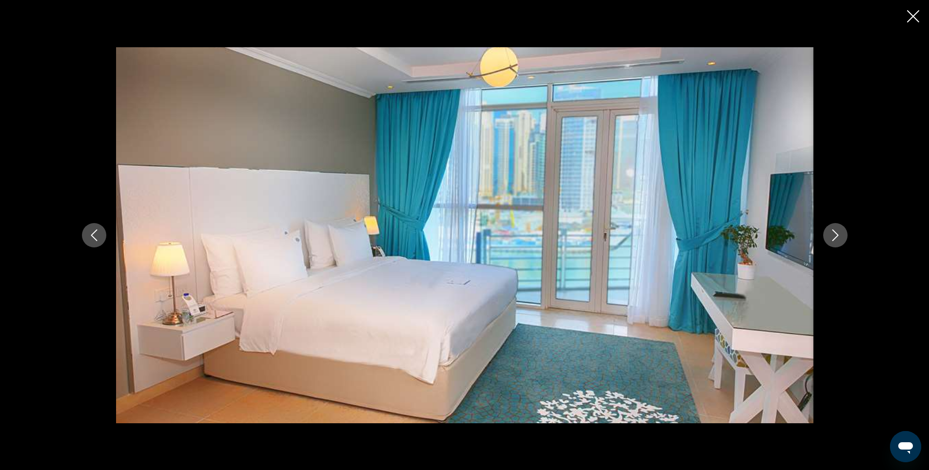
click at [833, 236] on icon "Next image" at bounding box center [835, 236] width 12 height 12
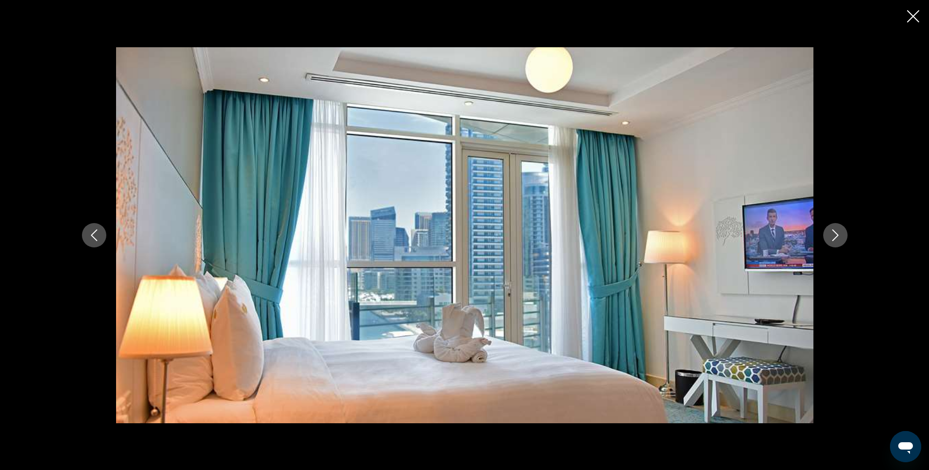
click at [833, 236] on icon "Next image" at bounding box center [835, 236] width 12 height 12
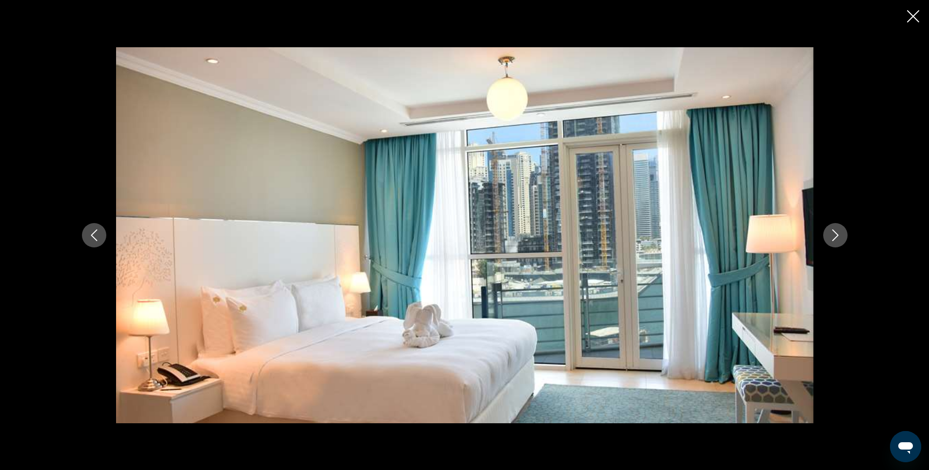
click at [914, 19] on icon "Close slideshow" at bounding box center [913, 16] width 12 height 12
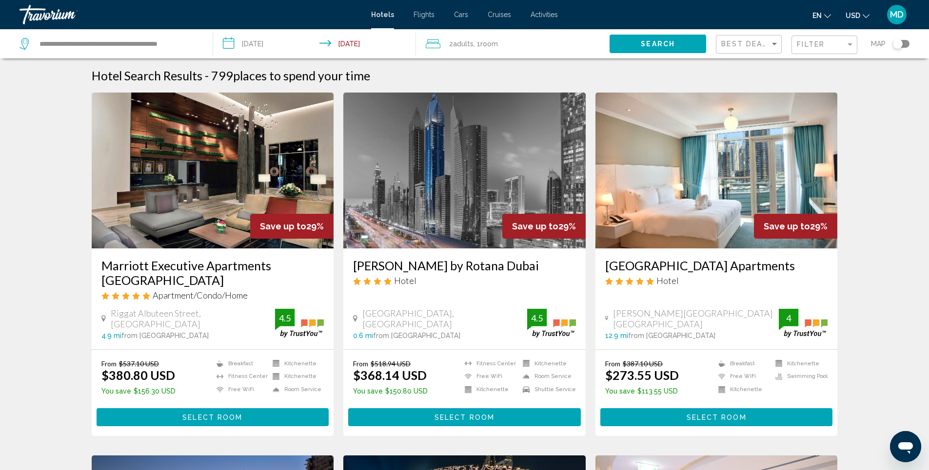
scroll to position [292, 0]
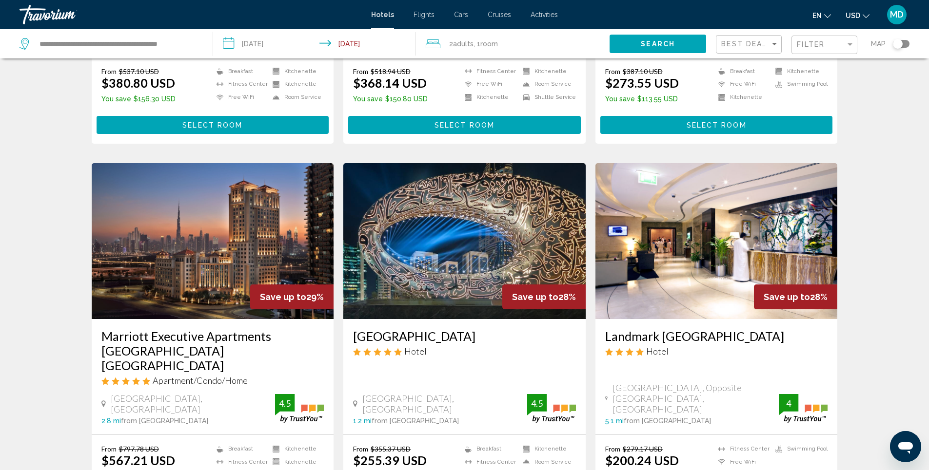
click at [525, 239] on img "Main content" at bounding box center [464, 241] width 242 height 156
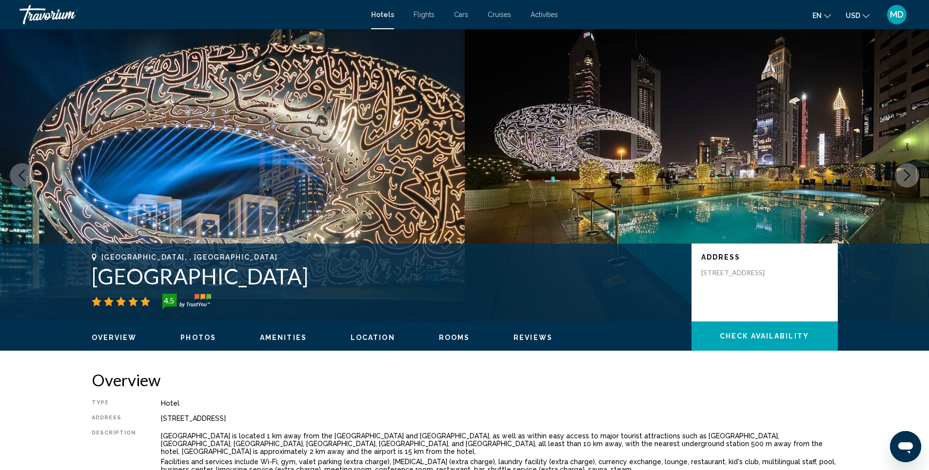
click at [188, 338] on span "Photos" at bounding box center [198, 338] width 36 height 8
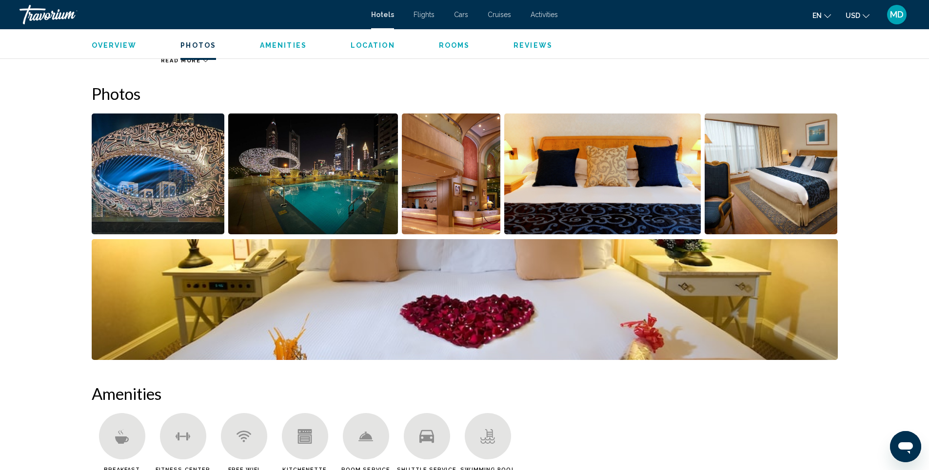
scroll to position [470, 0]
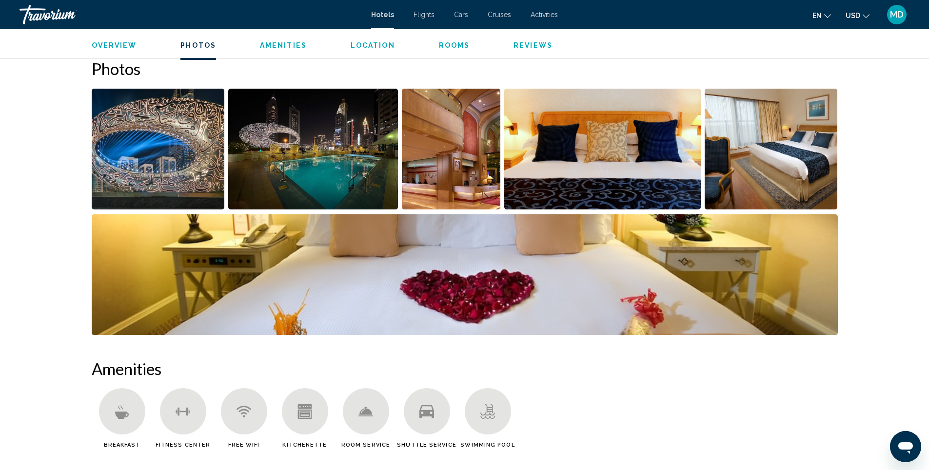
click at [295, 164] on img "Open full-screen image slider" at bounding box center [313, 149] width 170 height 121
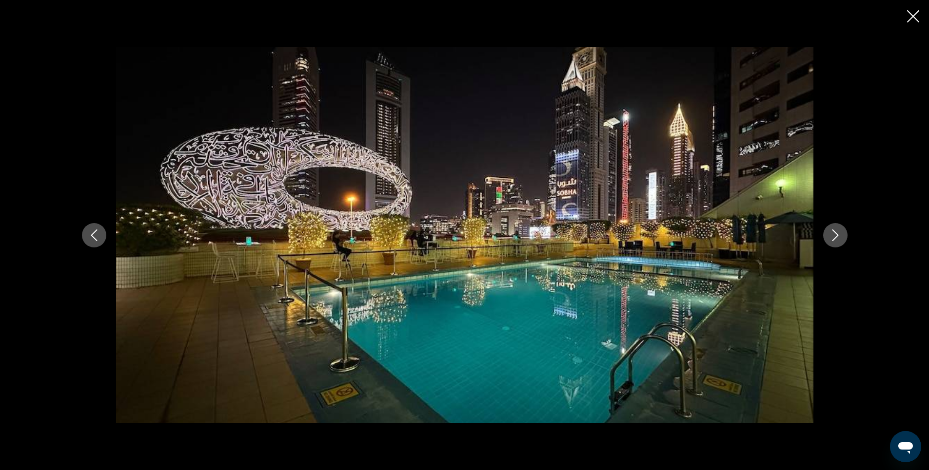
click at [833, 233] on icon "Next image" at bounding box center [835, 236] width 12 height 12
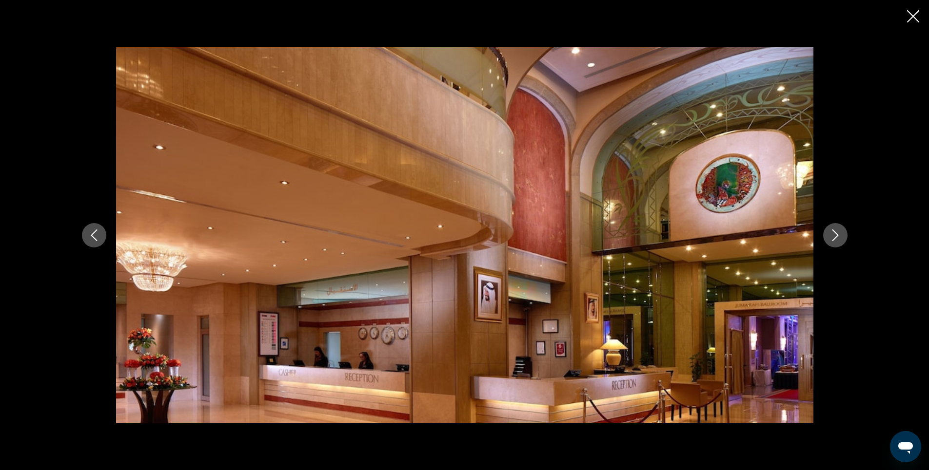
click at [834, 235] on icon "Next image" at bounding box center [835, 236] width 12 height 12
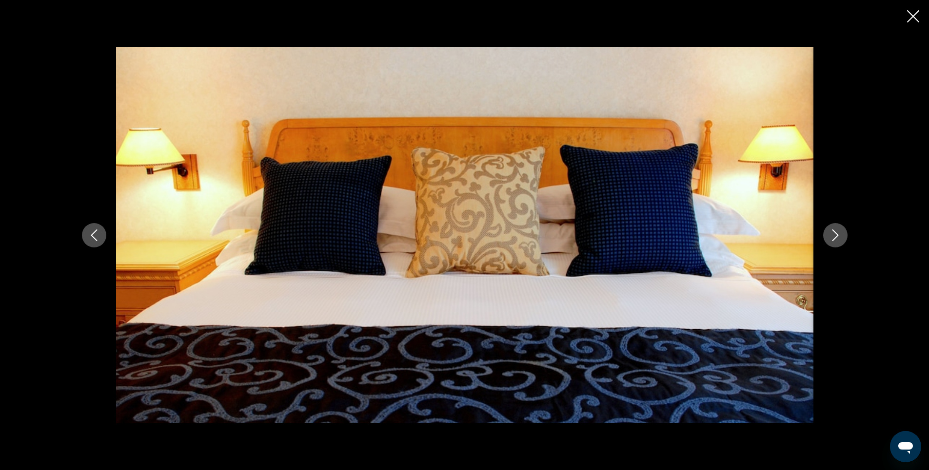
click at [834, 235] on icon "Next image" at bounding box center [835, 236] width 12 height 12
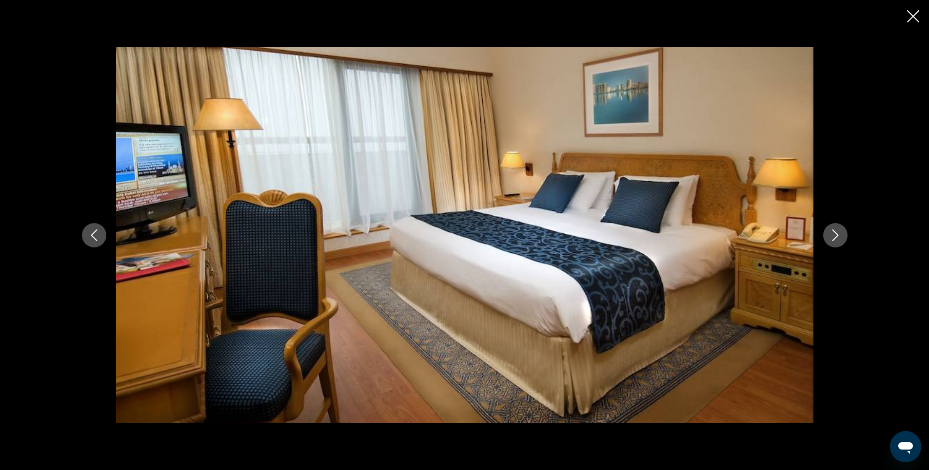
click at [834, 235] on icon "Next image" at bounding box center [835, 236] width 12 height 12
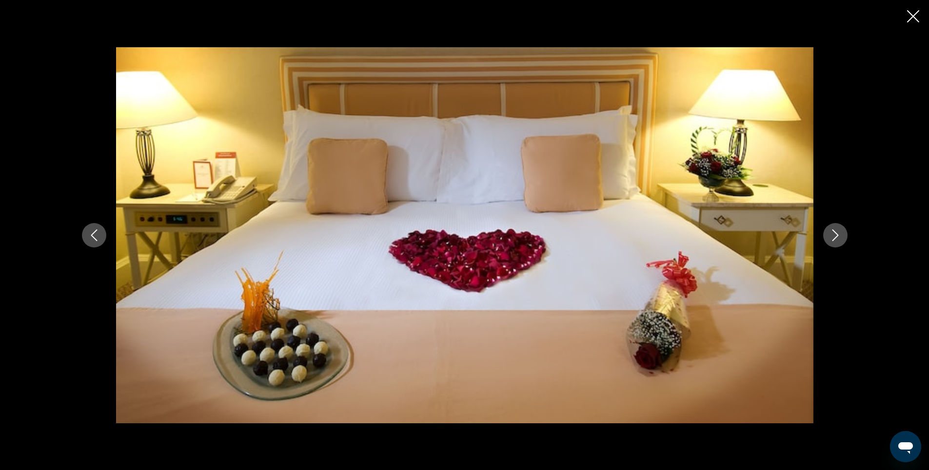
click at [834, 235] on icon "Next image" at bounding box center [835, 236] width 12 height 12
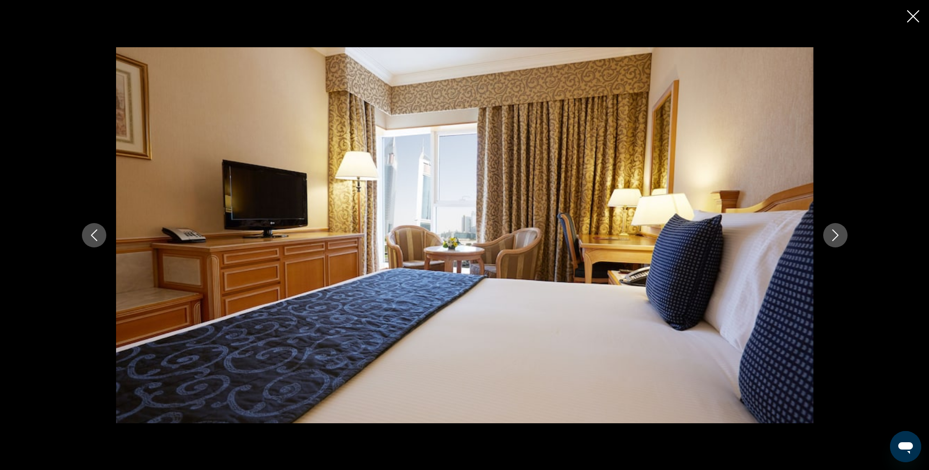
click at [834, 235] on icon "Next image" at bounding box center [835, 236] width 12 height 12
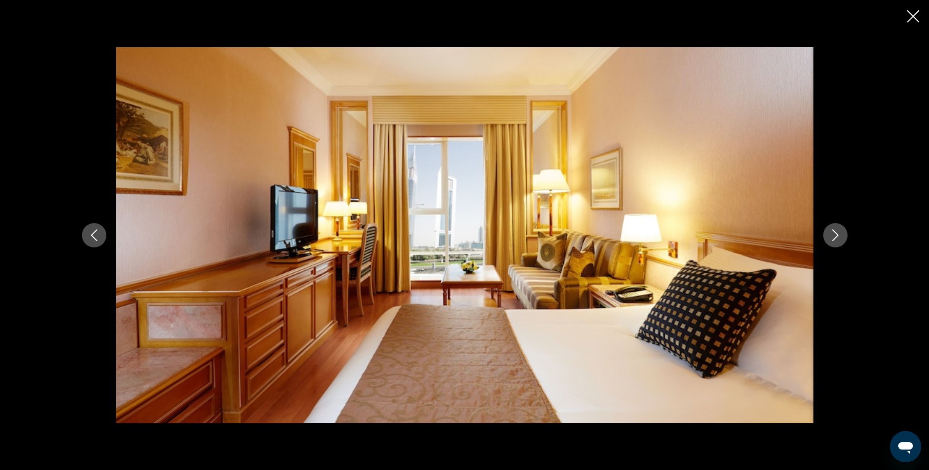
click at [834, 235] on icon "Next image" at bounding box center [835, 236] width 12 height 12
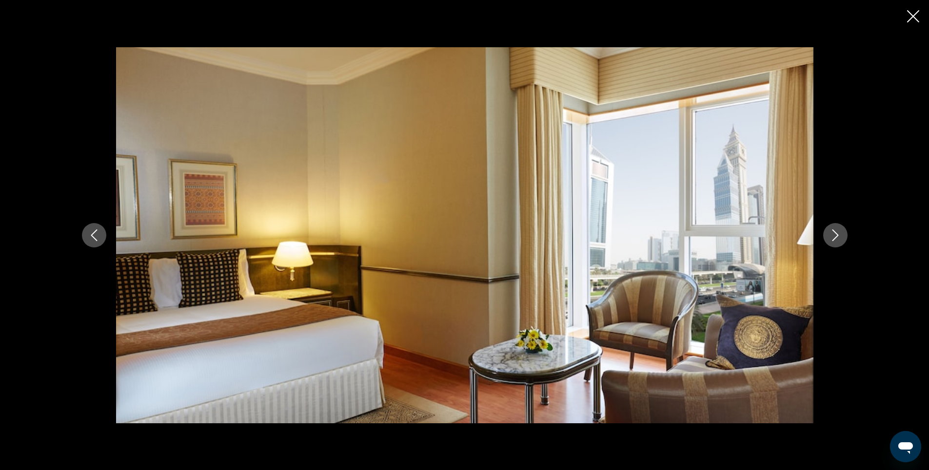
click at [834, 235] on icon "Next image" at bounding box center [835, 236] width 12 height 12
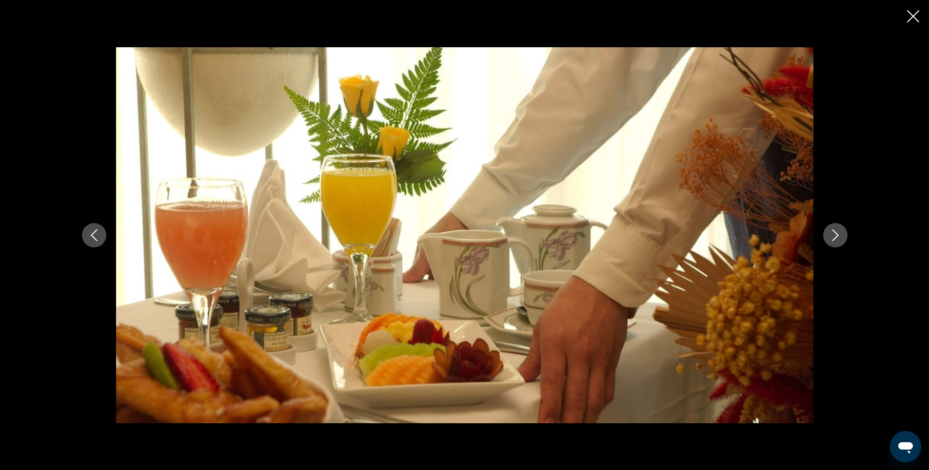
click at [910, 15] on icon "Close slideshow" at bounding box center [913, 16] width 12 height 12
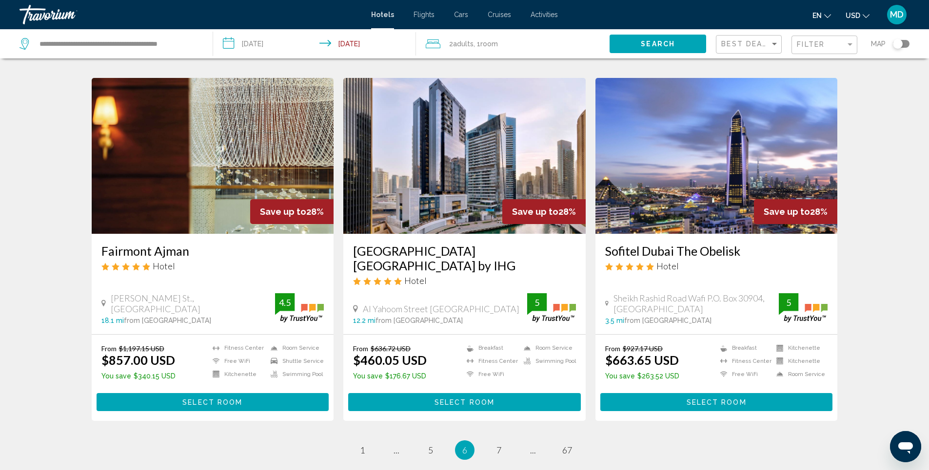
scroll to position [1218, 0]
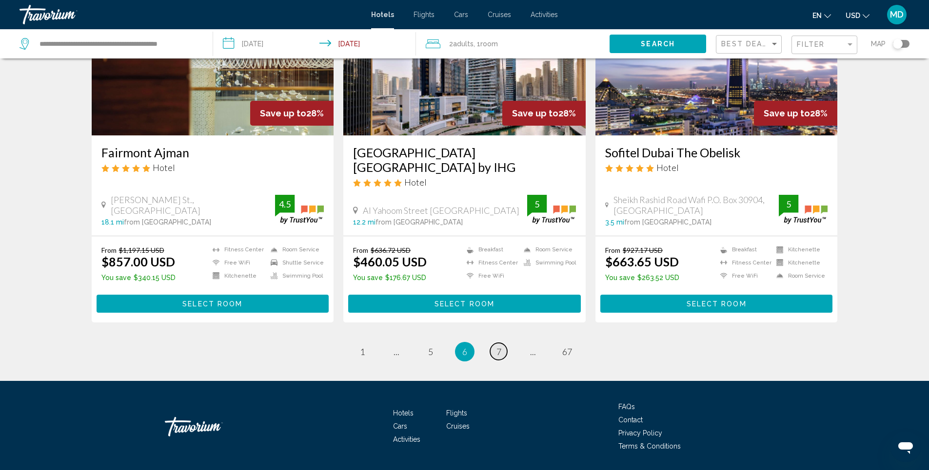
click at [498, 347] on span "7" at bounding box center [498, 352] width 5 height 11
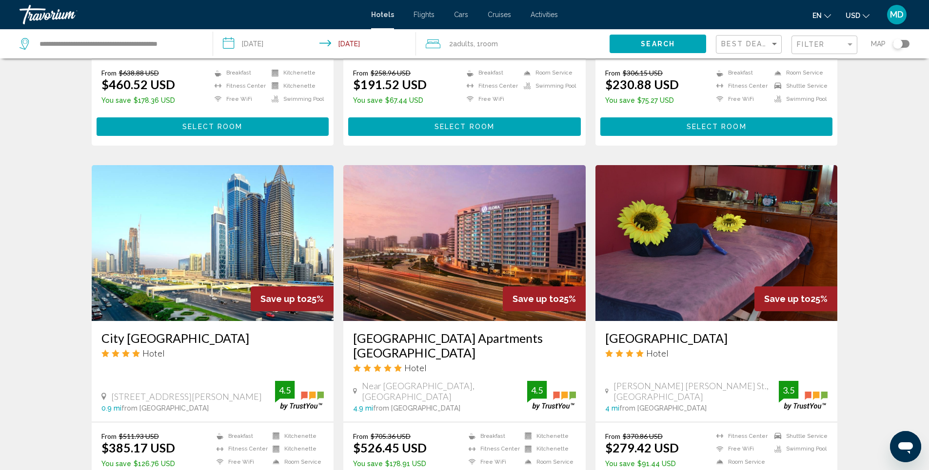
scroll to position [341, 0]
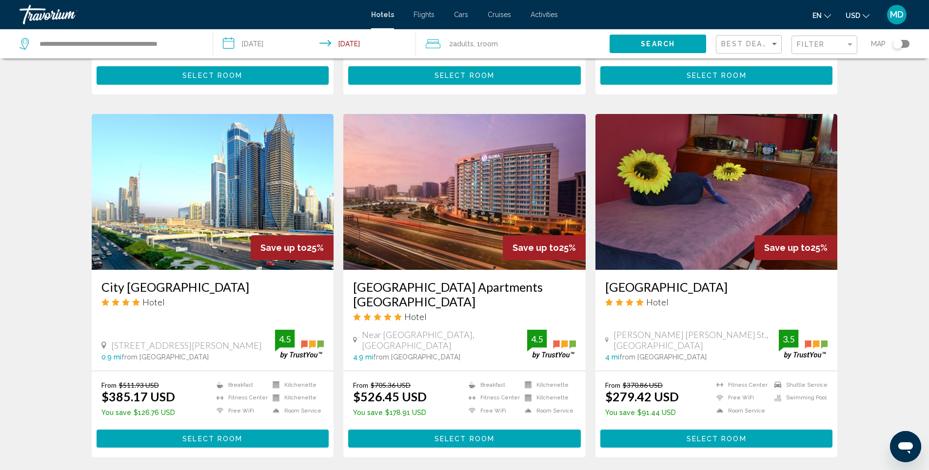
click at [249, 200] on img "Main content" at bounding box center [213, 192] width 242 height 156
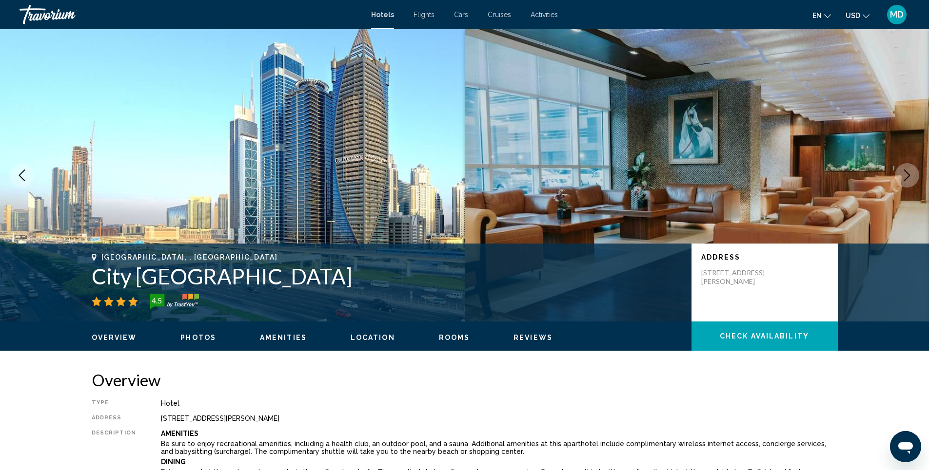
click at [192, 338] on span "Photos" at bounding box center [198, 338] width 36 height 8
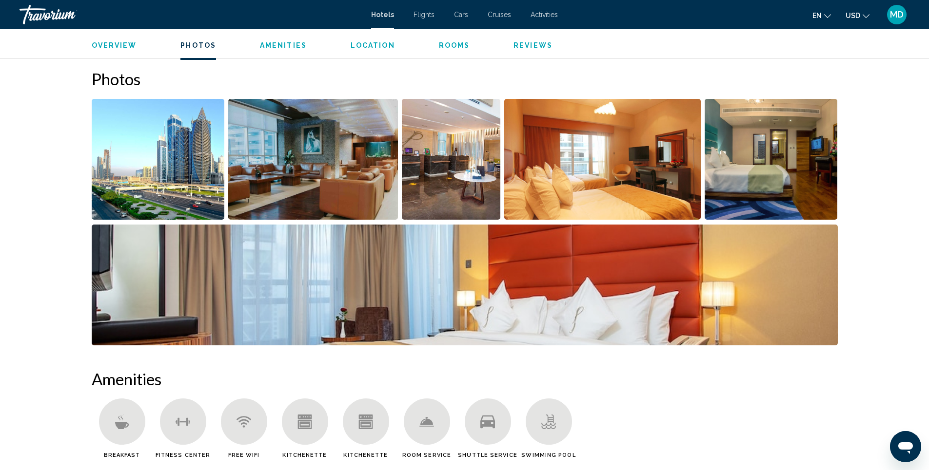
scroll to position [476, 0]
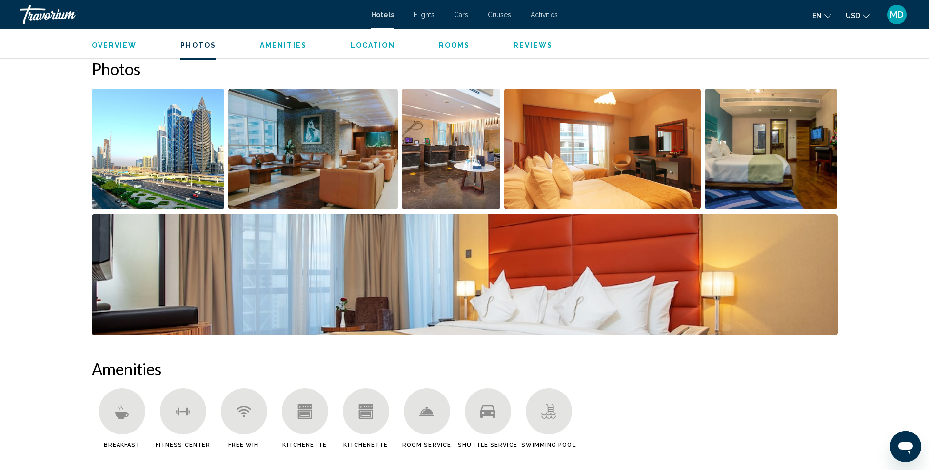
click at [307, 175] on img "Open full-screen image slider" at bounding box center [313, 149] width 170 height 121
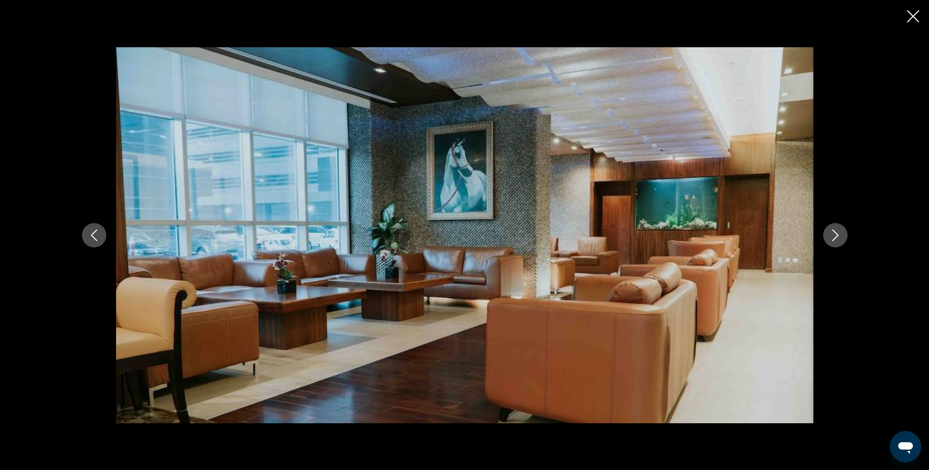
click at [832, 237] on icon "Next image" at bounding box center [835, 236] width 12 height 12
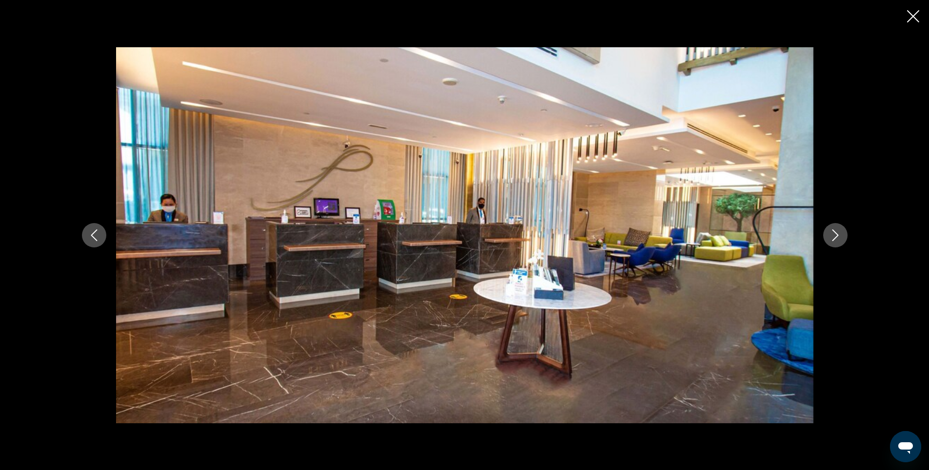
click at [832, 237] on icon "Next image" at bounding box center [835, 236] width 12 height 12
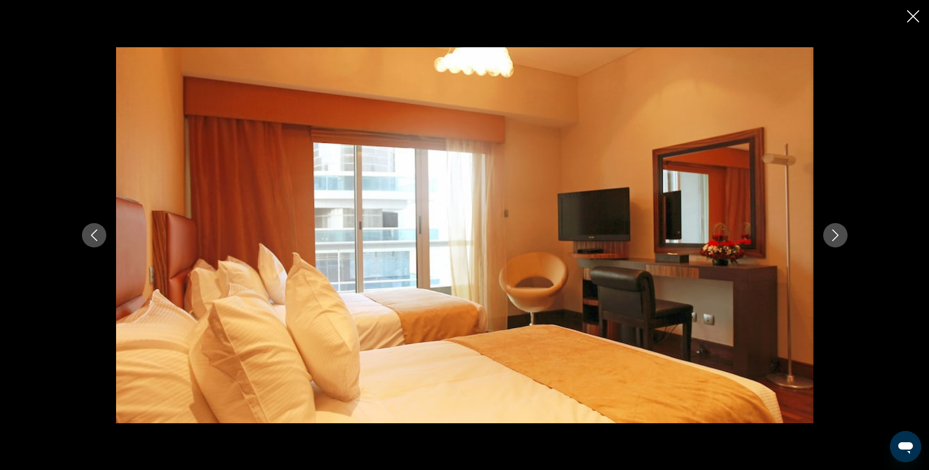
click at [908, 15] on icon "Close slideshow" at bounding box center [913, 16] width 12 height 12
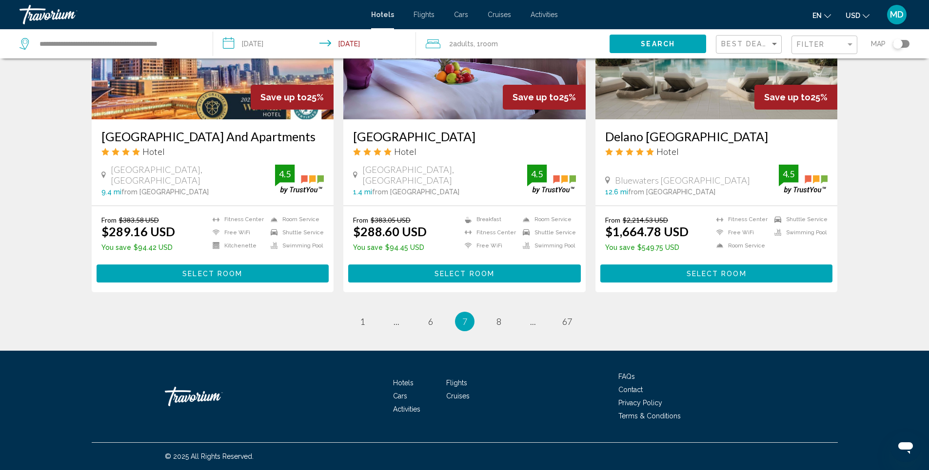
scroll to position [1232, 0]
click at [497, 321] on span "8" at bounding box center [498, 321] width 5 height 11
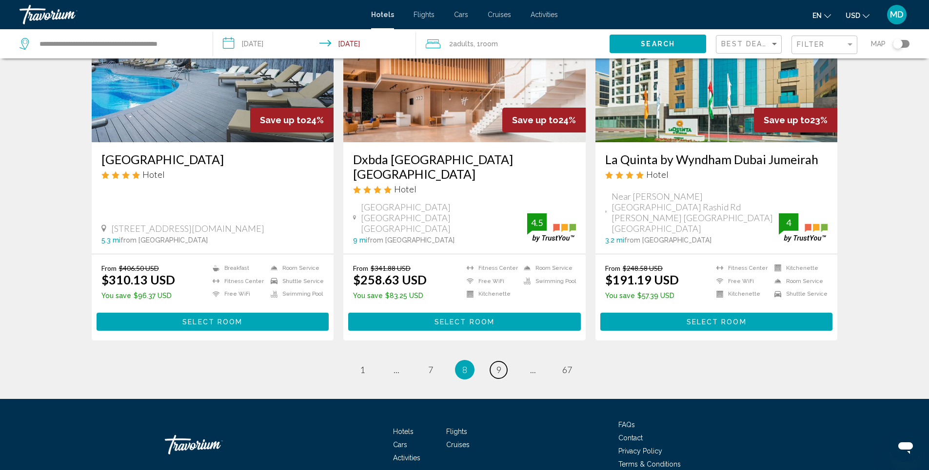
scroll to position [1204, 0]
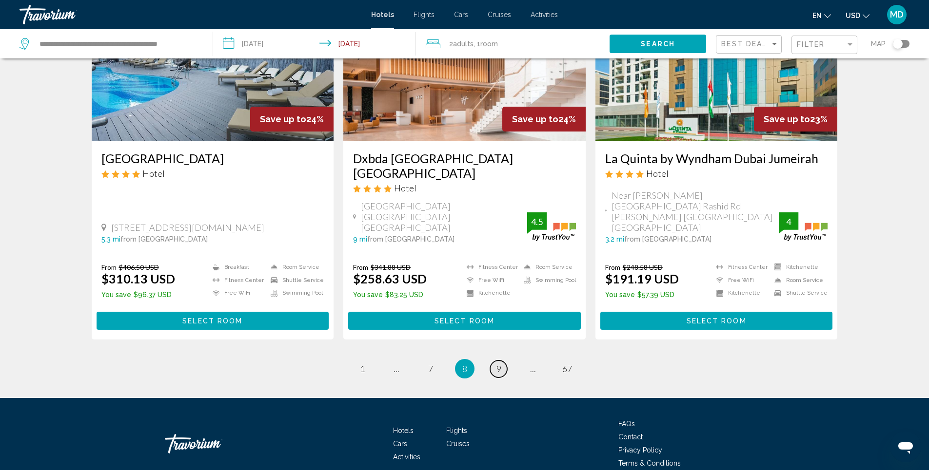
click at [499, 364] on span "9" at bounding box center [498, 369] width 5 height 11
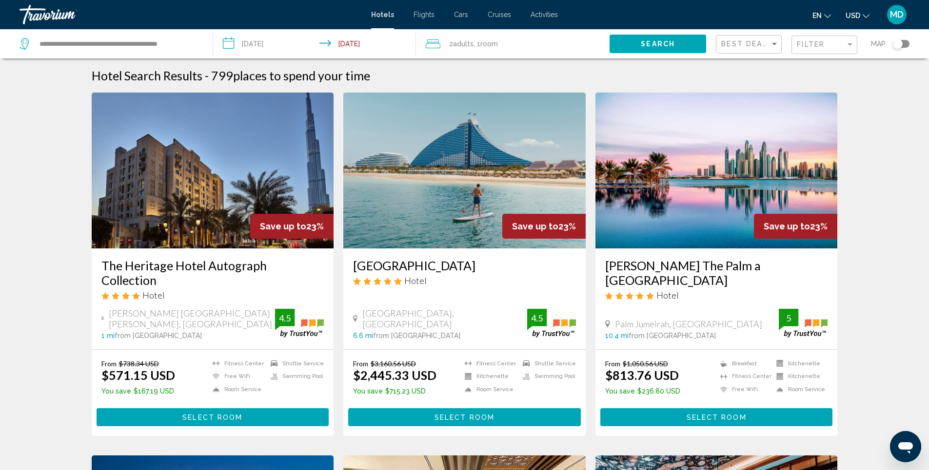
click at [703, 209] on img "Main content" at bounding box center [716, 171] width 242 height 156
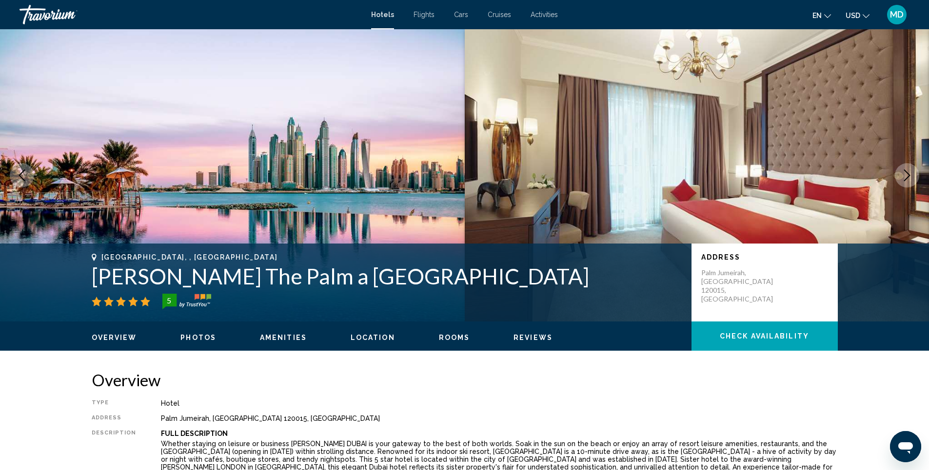
click at [189, 337] on span "Photos" at bounding box center [198, 338] width 36 height 8
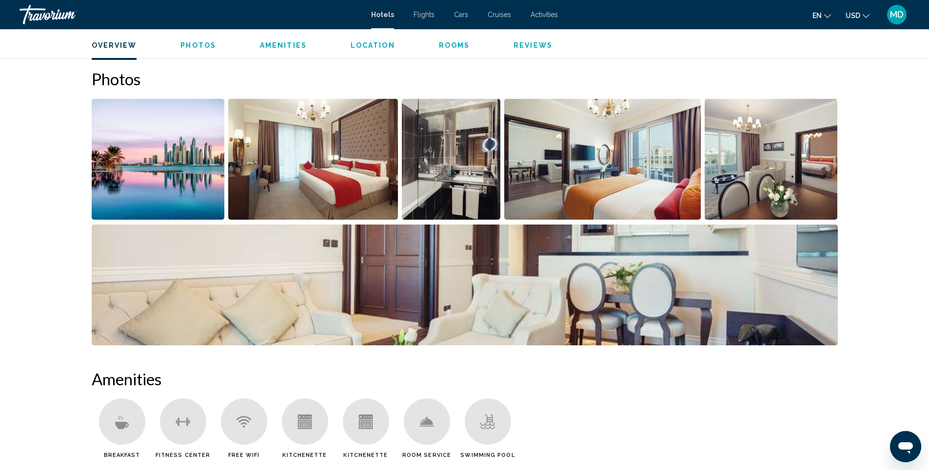
scroll to position [476, 0]
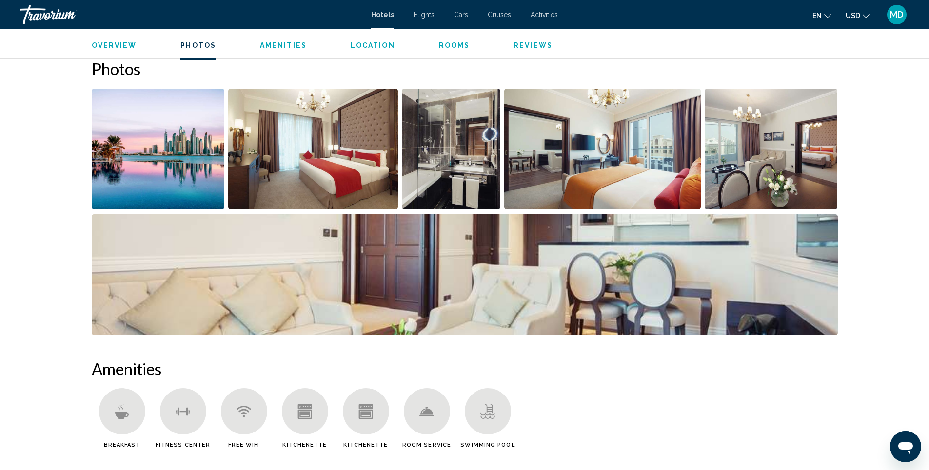
click at [584, 169] on img "Open full-screen image slider" at bounding box center [602, 149] width 196 height 121
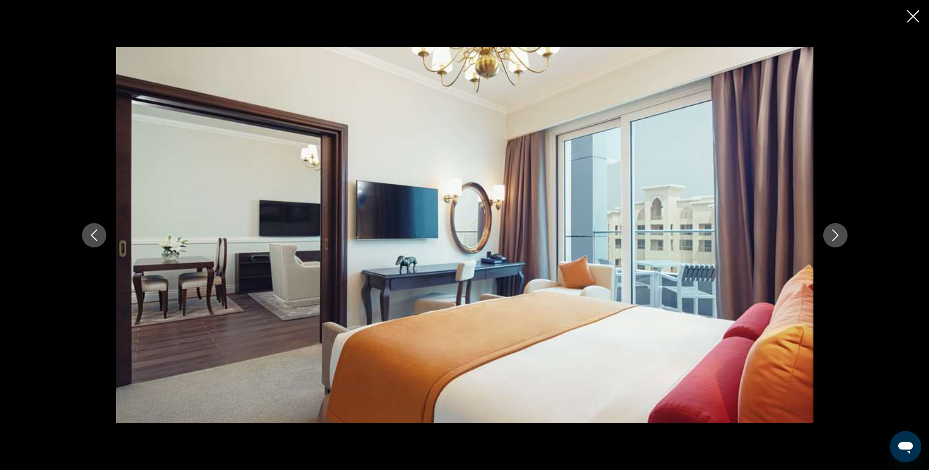
click at [830, 233] on icon "Next image" at bounding box center [835, 236] width 12 height 12
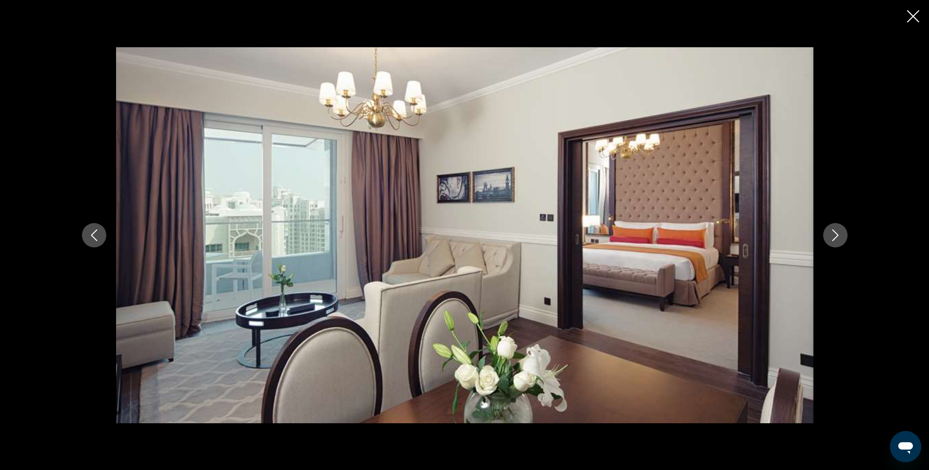
click at [830, 233] on icon "Next image" at bounding box center [835, 236] width 12 height 12
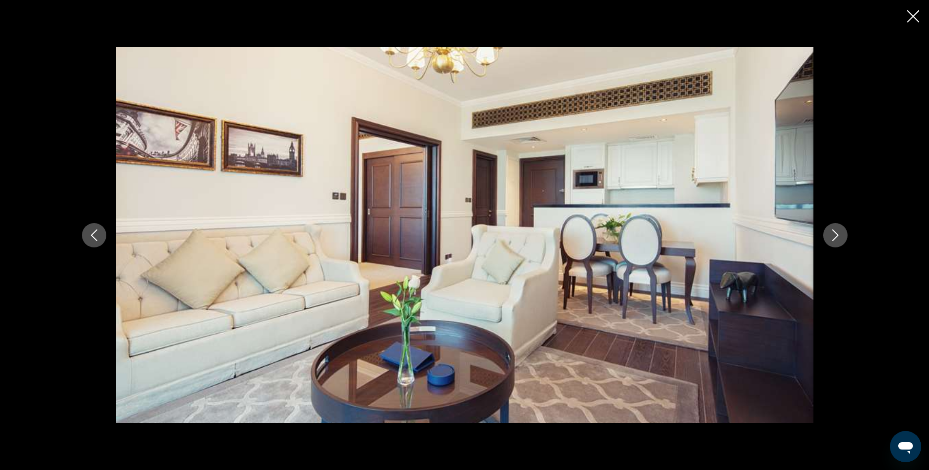
click at [834, 233] on icon "Next image" at bounding box center [835, 236] width 12 height 12
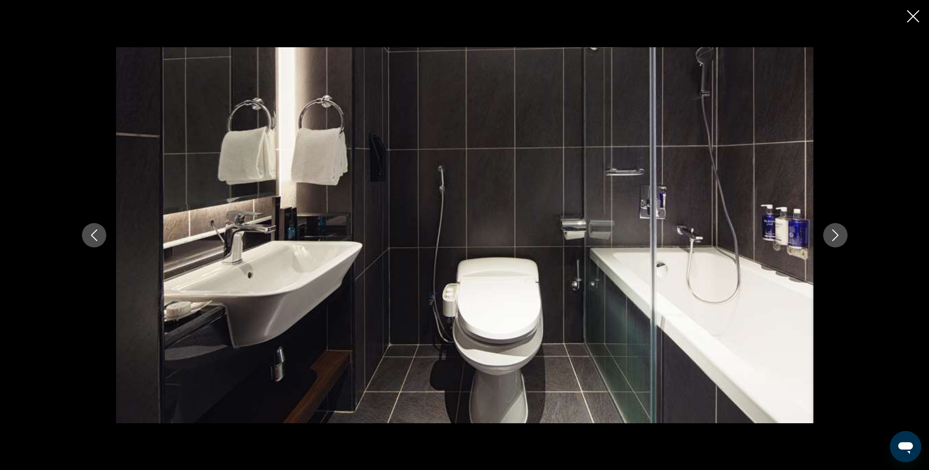
click at [834, 233] on icon "Next image" at bounding box center [835, 236] width 12 height 12
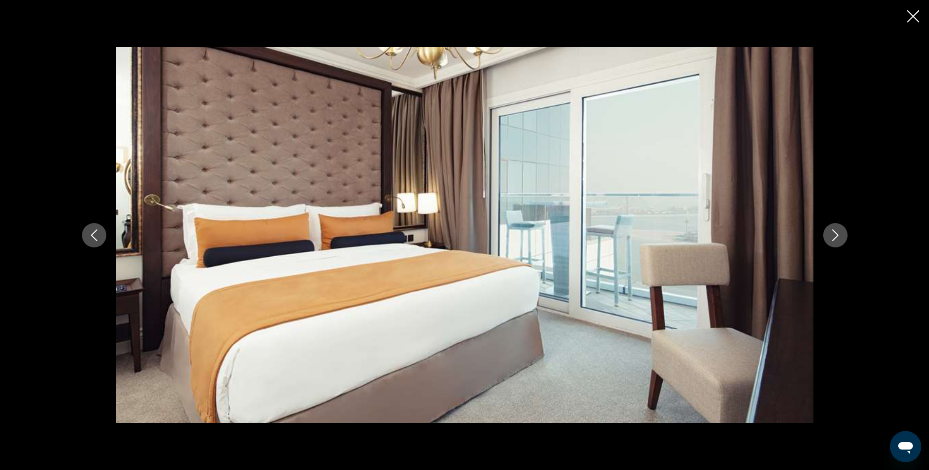
click at [834, 233] on icon "Next image" at bounding box center [835, 236] width 12 height 12
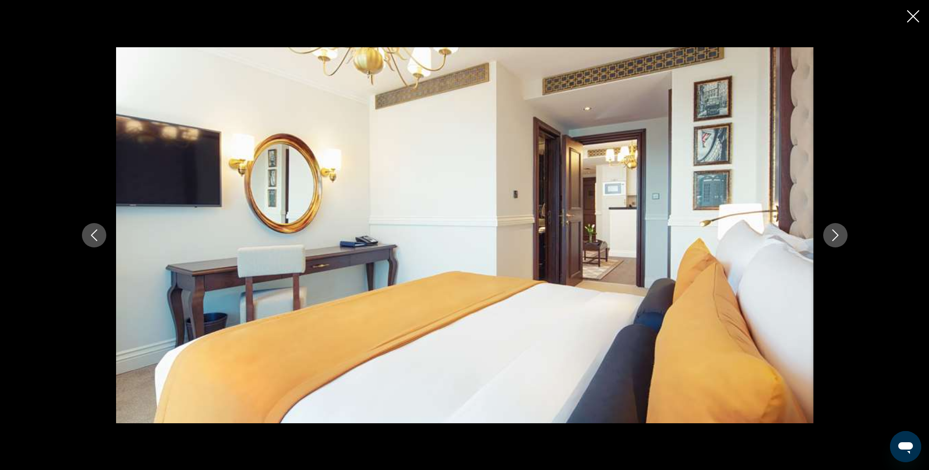
click at [834, 233] on icon "Next image" at bounding box center [835, 236] width 12 height 12
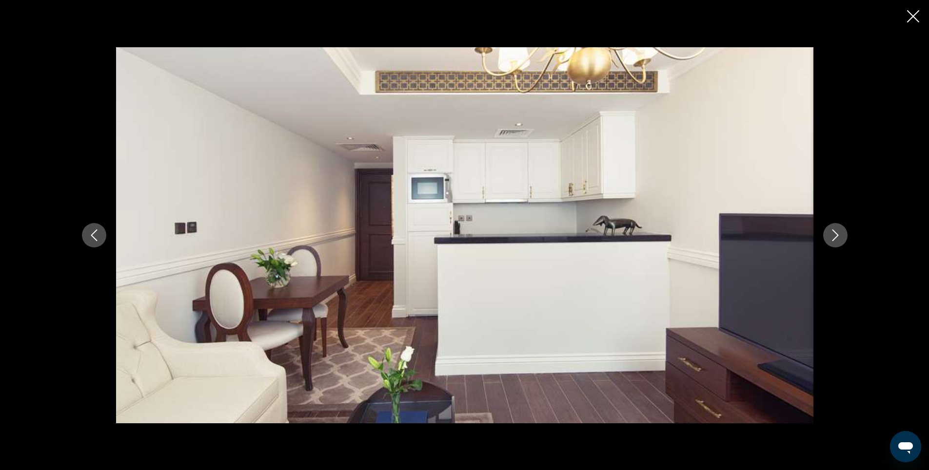
click at [834, 233] on icon "Next image" at bounding box center [835, 236] width 12 height 12
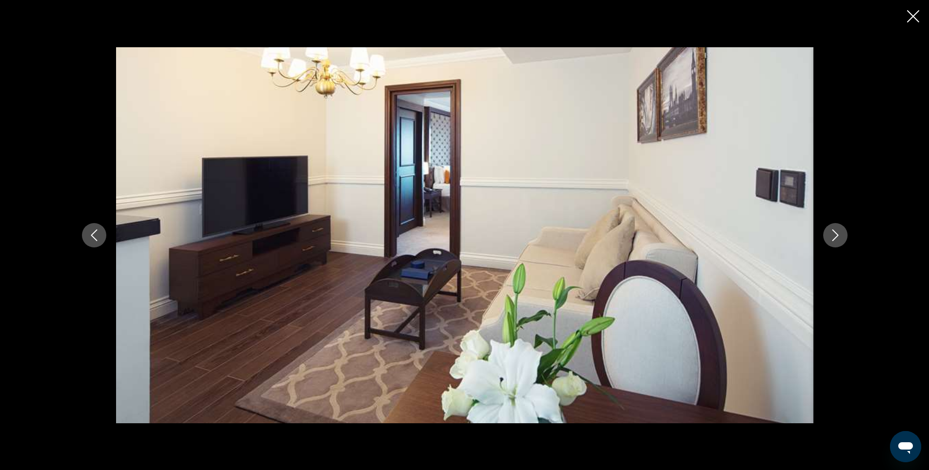
click at [834, 233] on icon "Next image" at bounding box center [835, 236] width 12 height 12
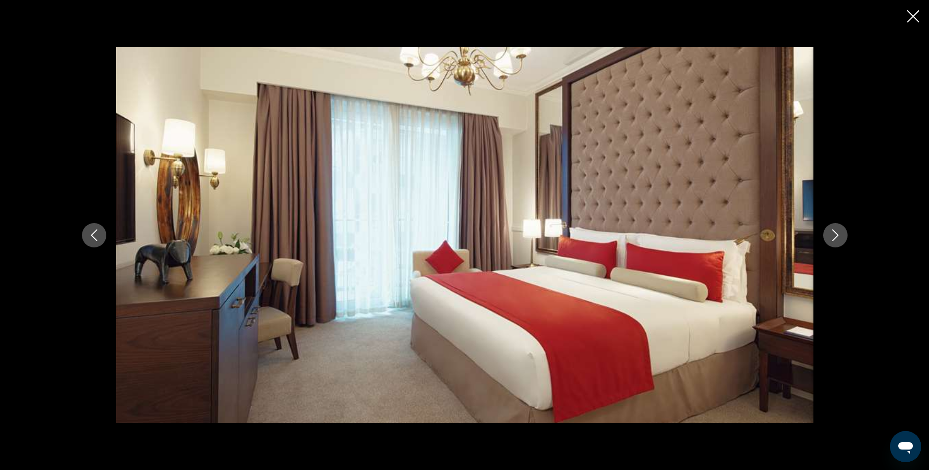
click at [834, 233] on icon "Next image" at bounding box center [835, 236] width 12 height 12
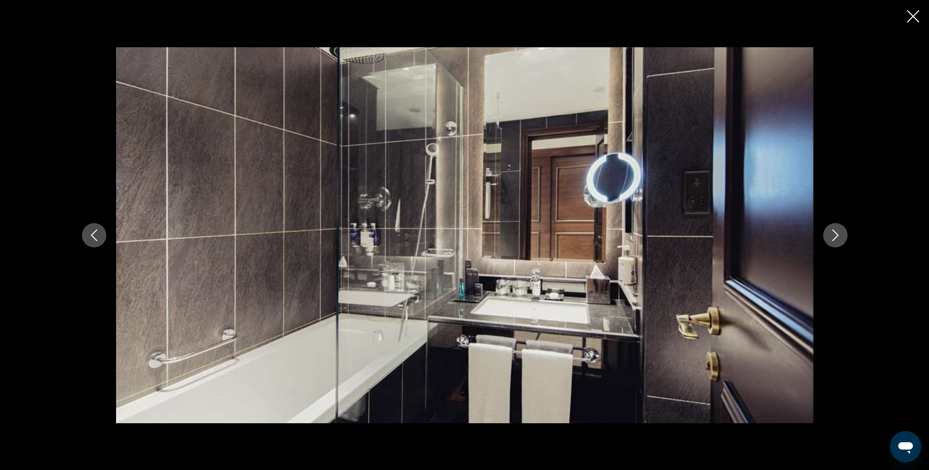
click at [834, 233] on icon "Next image" at bounding box center [835, 236] width 12 height 12
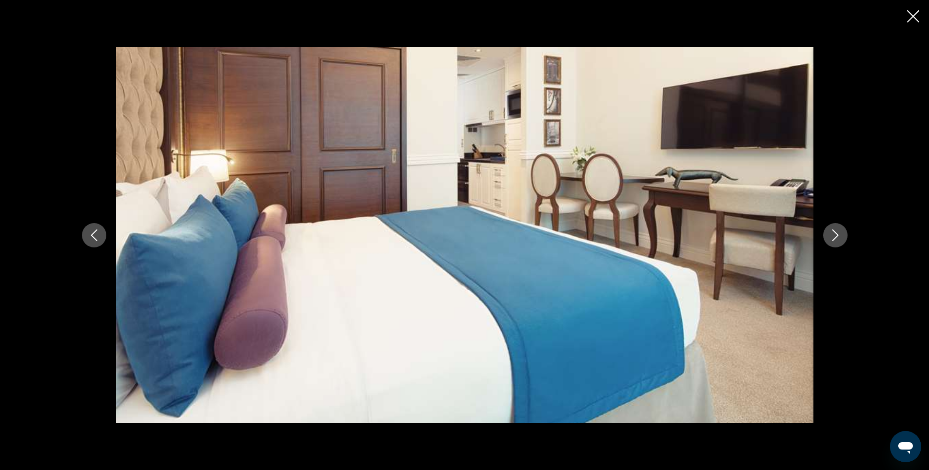
click at [834, 233] on icon "Next image" at bounding box center [835, 236] width 12 height 12
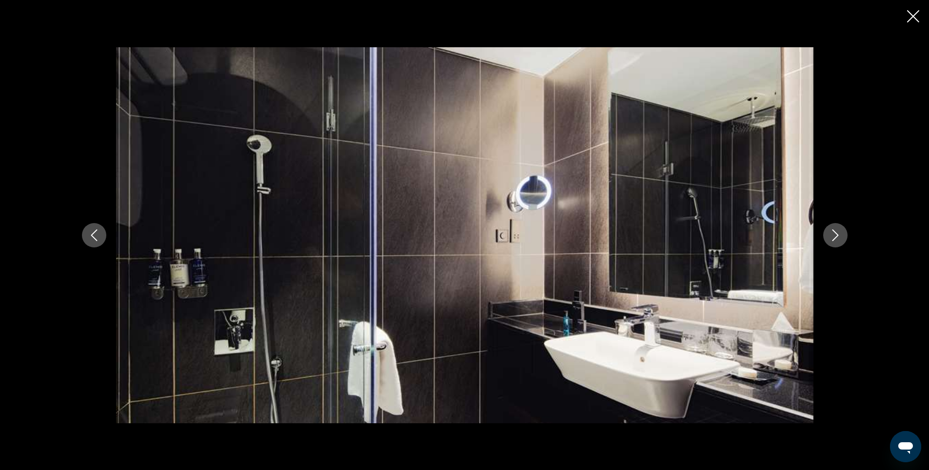
click at [834, 233] on icon "Next image" at bounding box center [835, 236] width 12 height 12
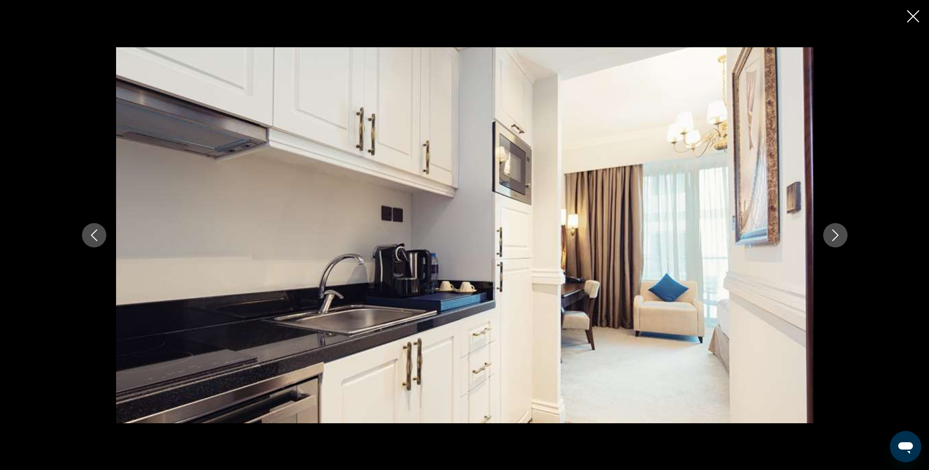
click at [915, 19] on icon "Close slideshow" at bounding box center [913, 16] width 12 height 12
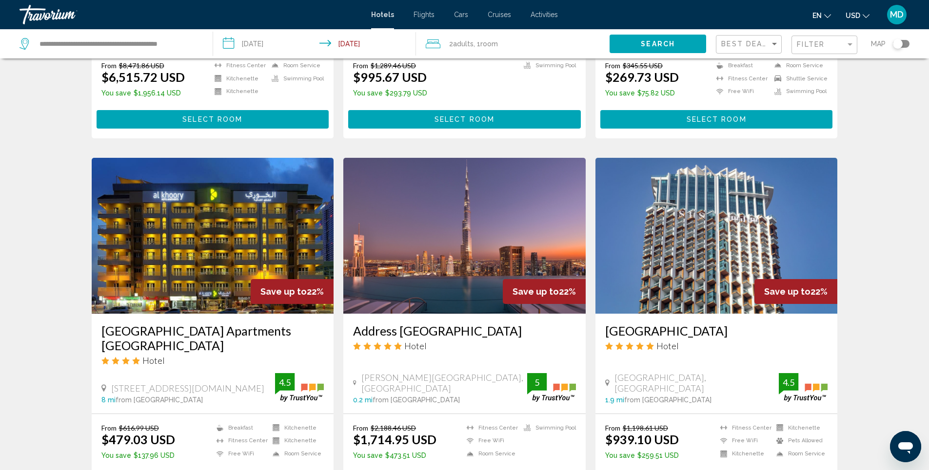
scroll to position [1024, 0]
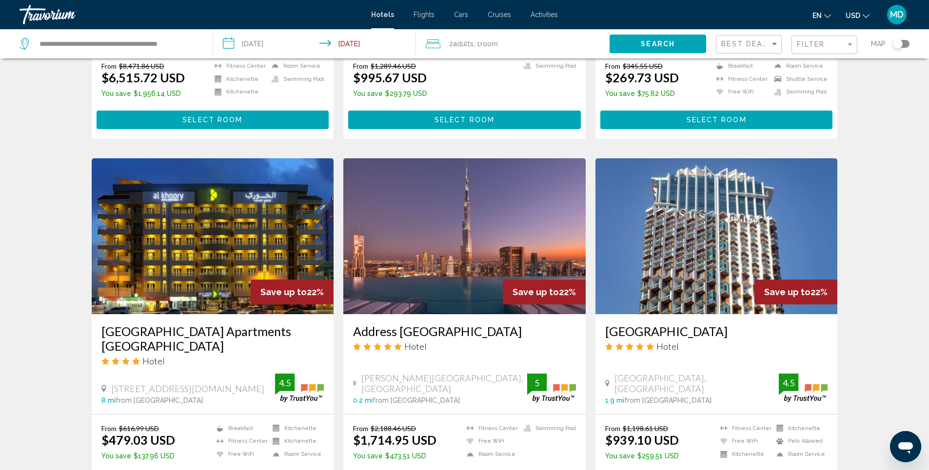
click at [693, 195] on img "Main content" at bounding box center [716, 236] width 242 height 156
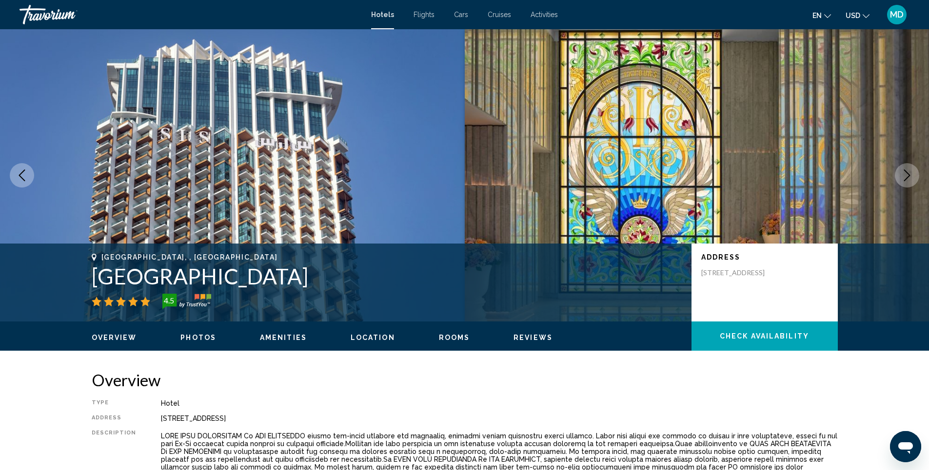
click at [200, 338] on span "Photos" at bounding box center [198, 338] width 36 height 8
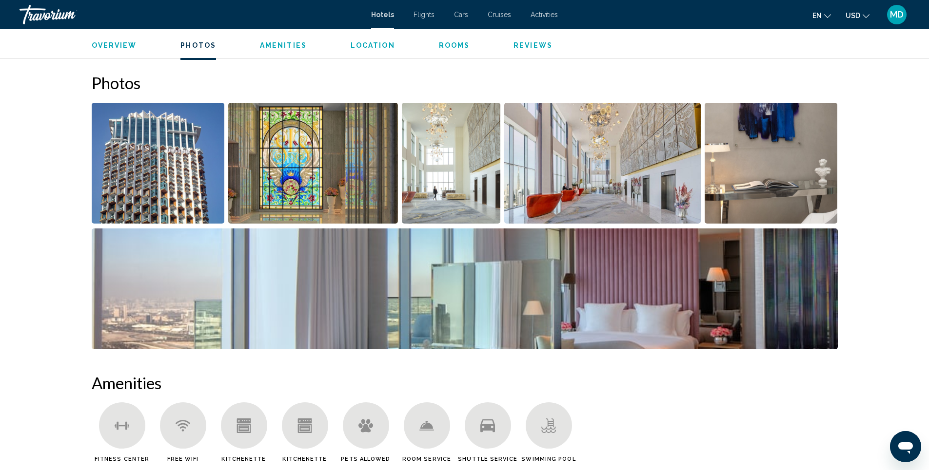
scroll to position [463, 0]
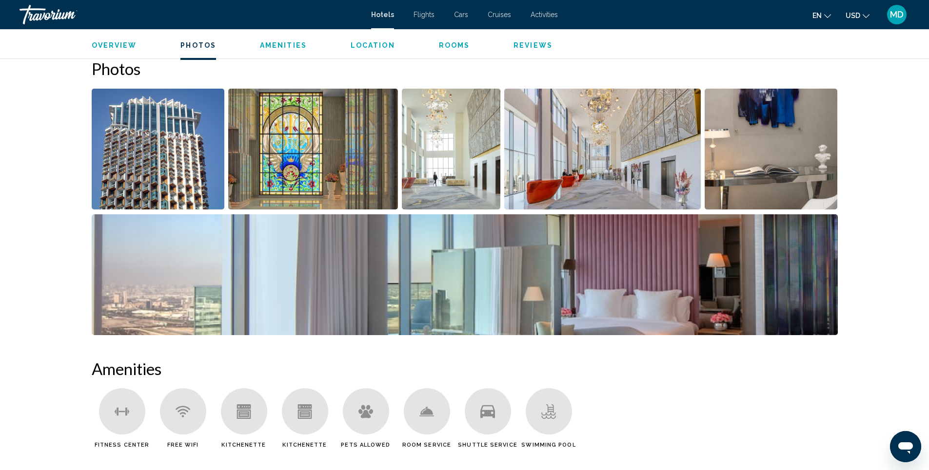
click at [291, 172] on img "Open full-screen image slider" at bounding box center [313, 149] width 170 height 121
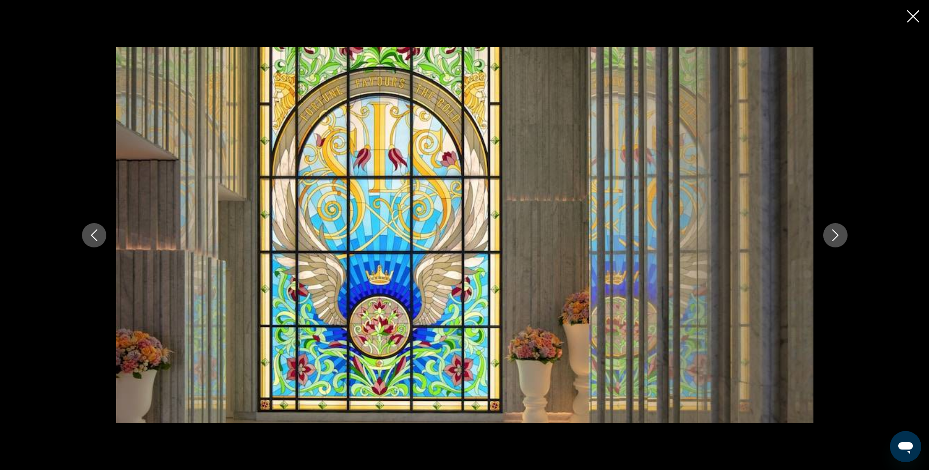
click at [836, 234] on icon "Next image" at bounding box center [835, 236] width 6 height 12
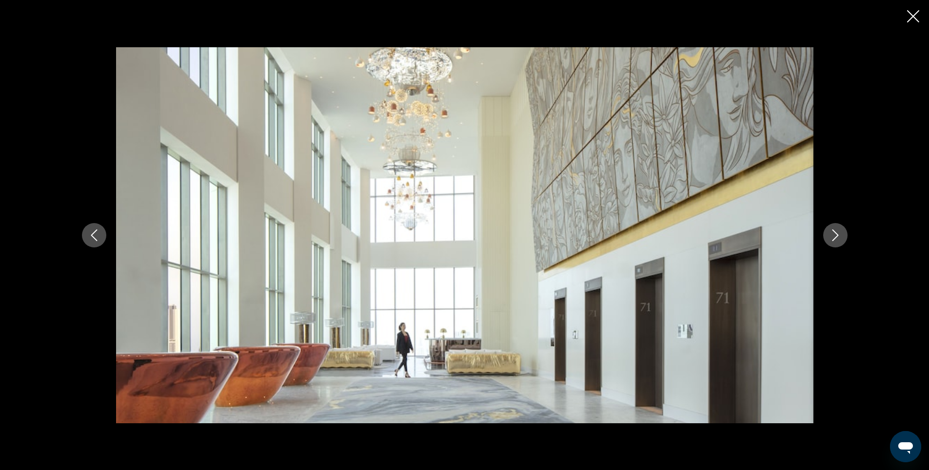
click at [836, 234] on icon "Next image" at bounding box center [835, 236] width 6 height 12
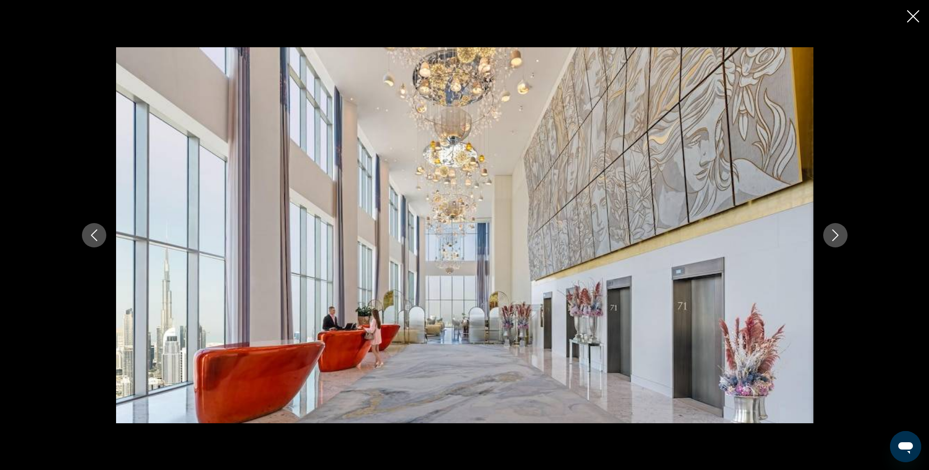
click at [836, 234] on icon "Next image" at bounding box center [835, 236] width 6 height 12
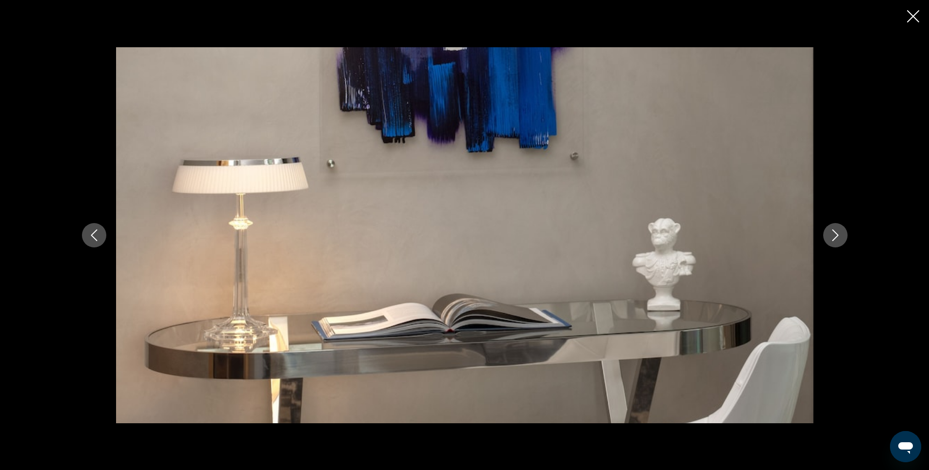
click at [835, 234] on icon "Next image" at bounding box center [835, 236] width 12 height 12
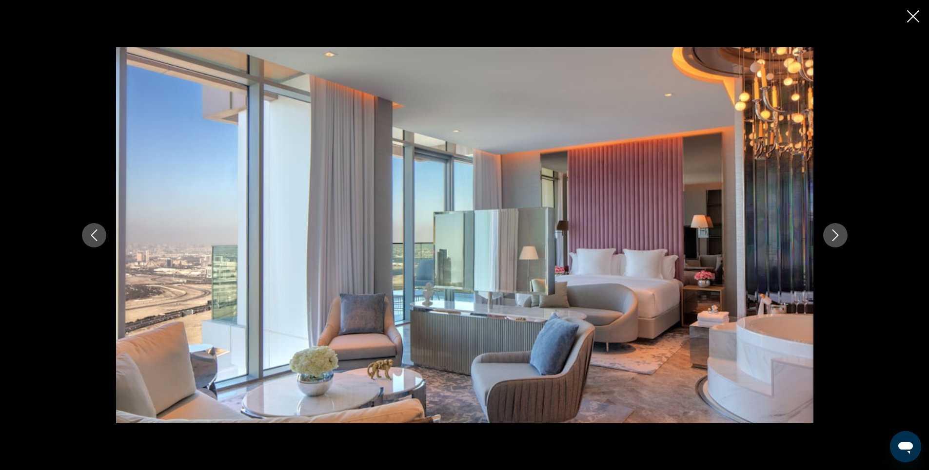
click at [835, 234] on icon "Next image" at bounding box center [835, 236] width 12 height 12
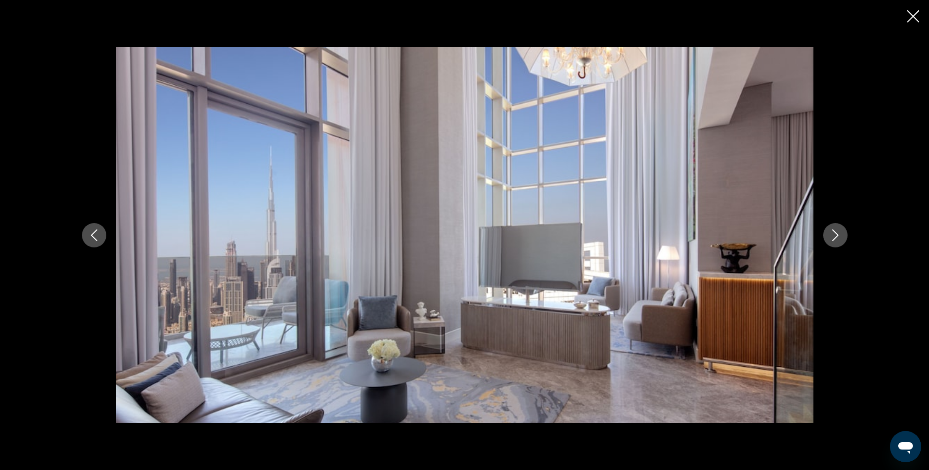
click at [835, 234] on icon "Next image" at bounding box center [835, 236] width 12 height 12
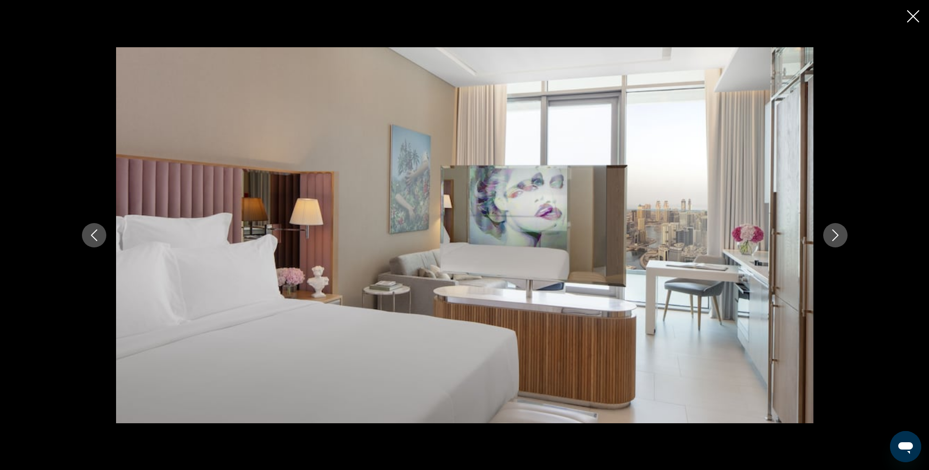
click at [835, 234] on icon "Next image" at bounding box center [835, 236] width 12 height 12
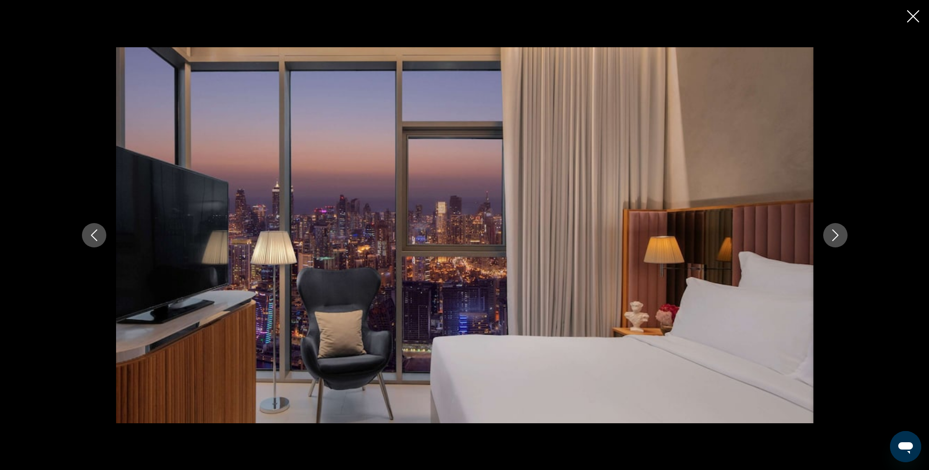
click at [835, 234] on icon "Next image" at bounding box center [835, 236] width 12 height 12
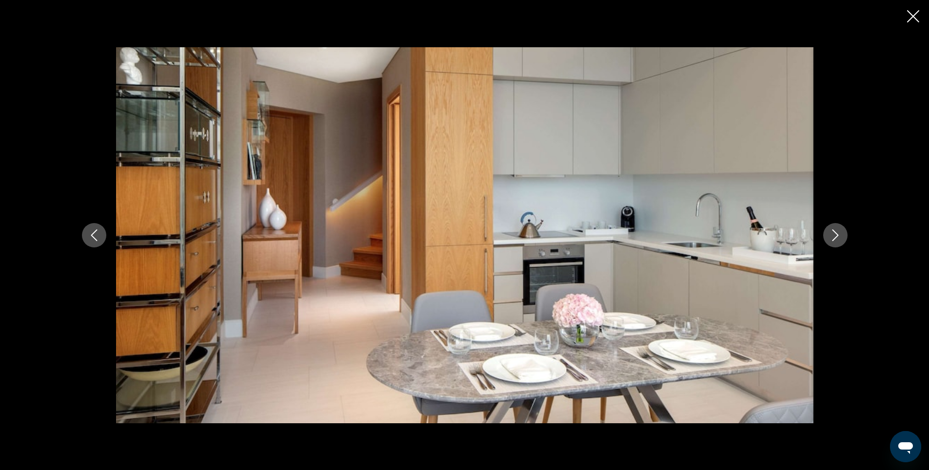
click at [835, 234] on icon "Next image" at bounding box center [835, 236] width 12 height 12
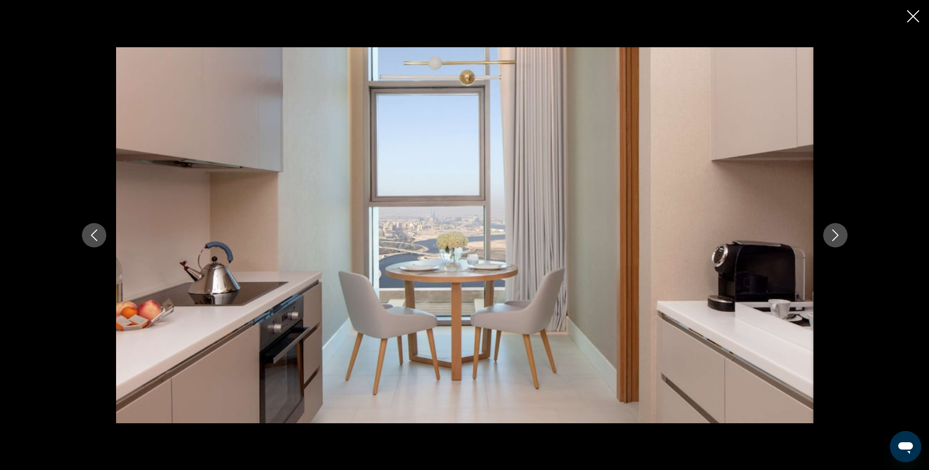
click at [835, 234] on icon "Next image" at bounding box center [835, 236] width 12 height 12
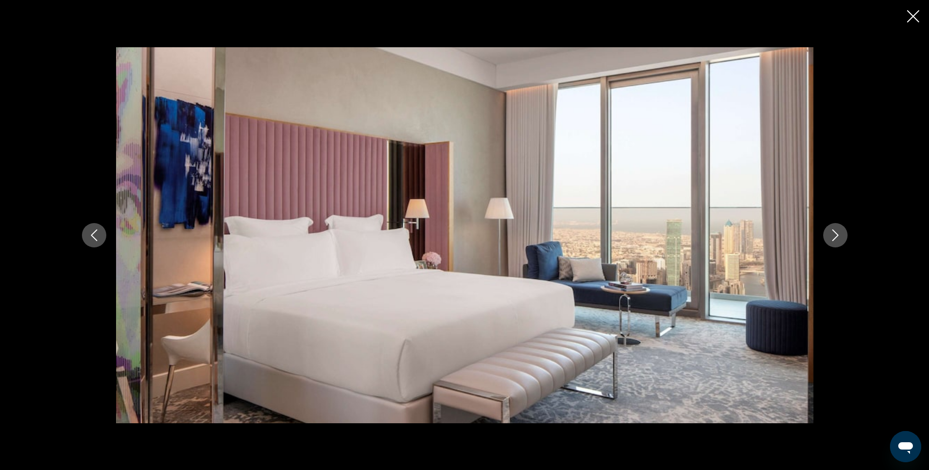
click at [835, 234] on icon "Next image" at bounding box center [835, 236] width 12 height 12
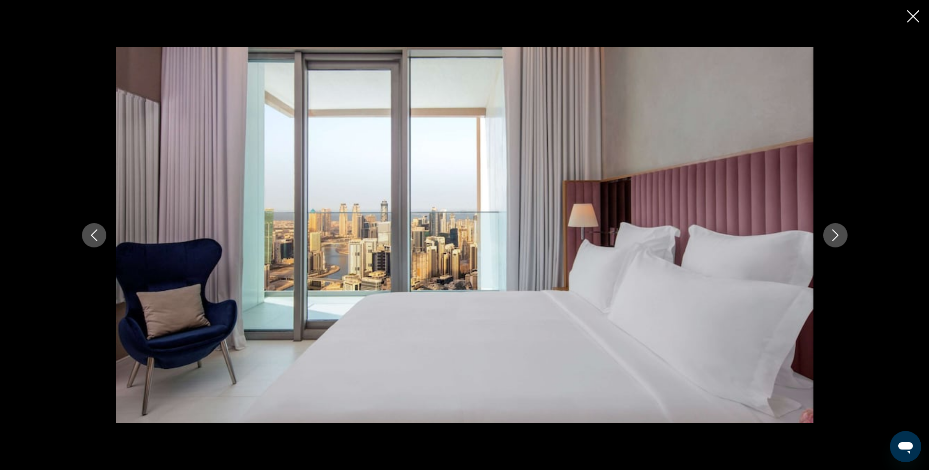
click at [835, 234] on icon "Next image" at bounding box center [835, 236] width 12 height 12
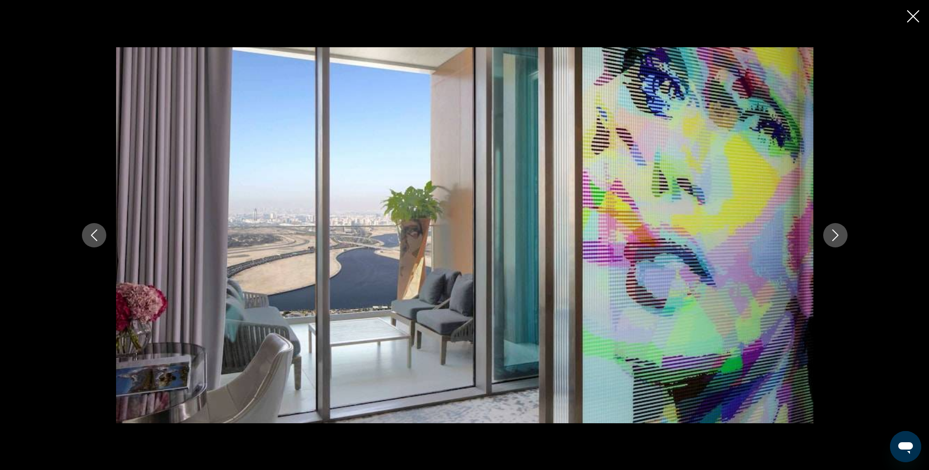
click at [835, 234] on icon "Next image" at bounding box center [835, 236] width 12 height 12
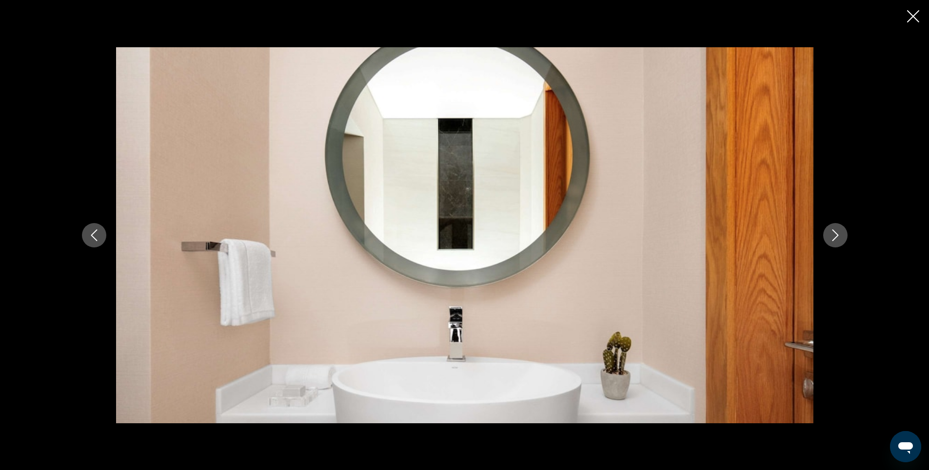
click at [835, 234] on icon "Next image" at bounding box center [835, 236] width 12 height 12
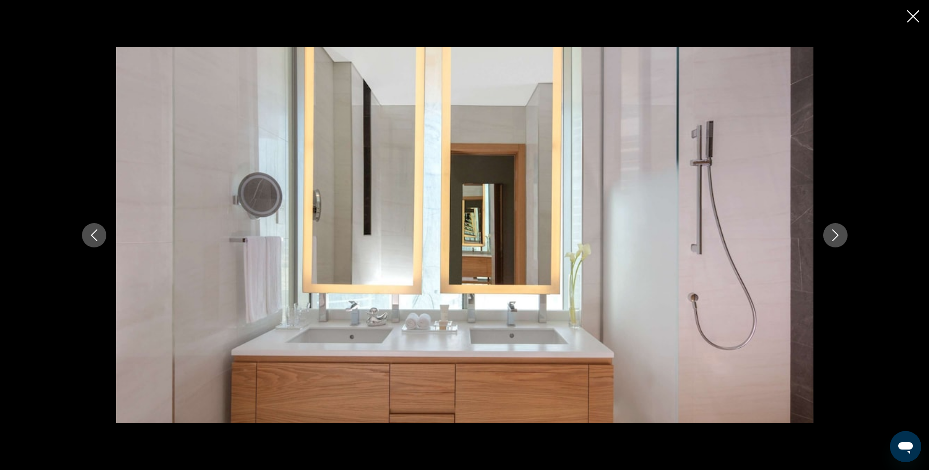
click at [835, 234] on icon "Next image" at bounding box center [835, 236] width 12 height 12
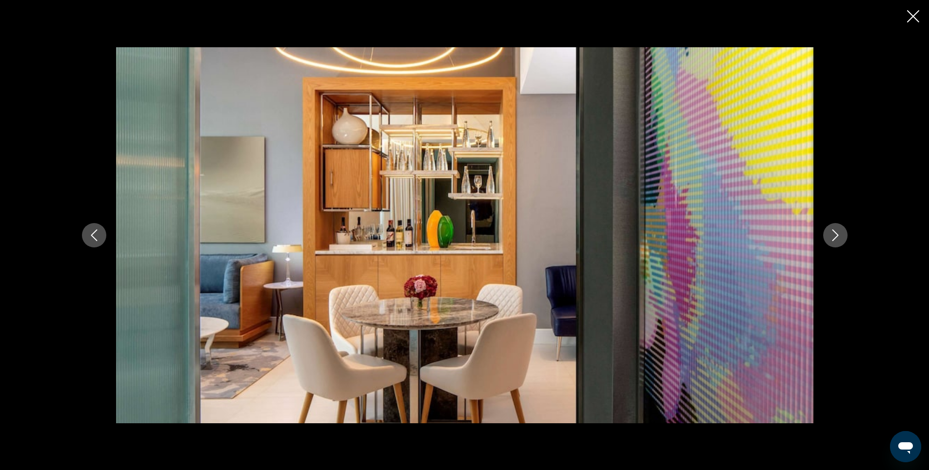
click at [835, 234] on icon "Next image" at bounding box center [835, 236] width 12 height 12
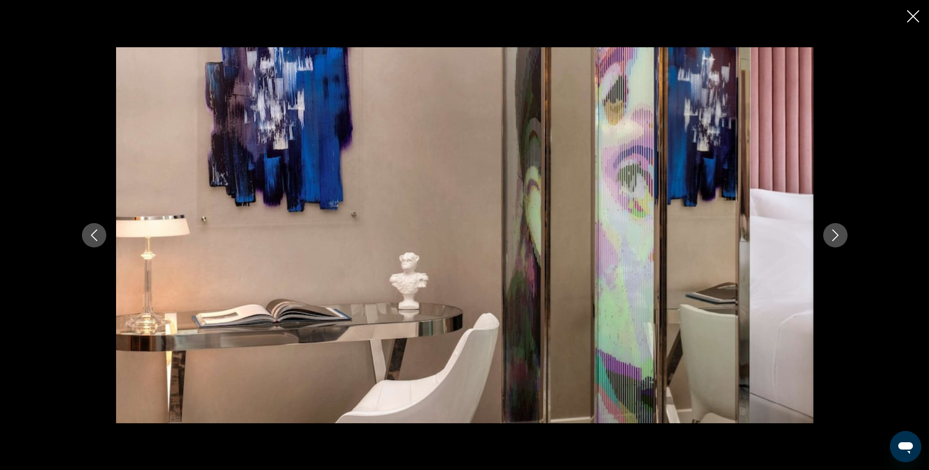
click at [913, 17] on icon "Close slideshow" at bounding box center [913, 16] width 12 height 12
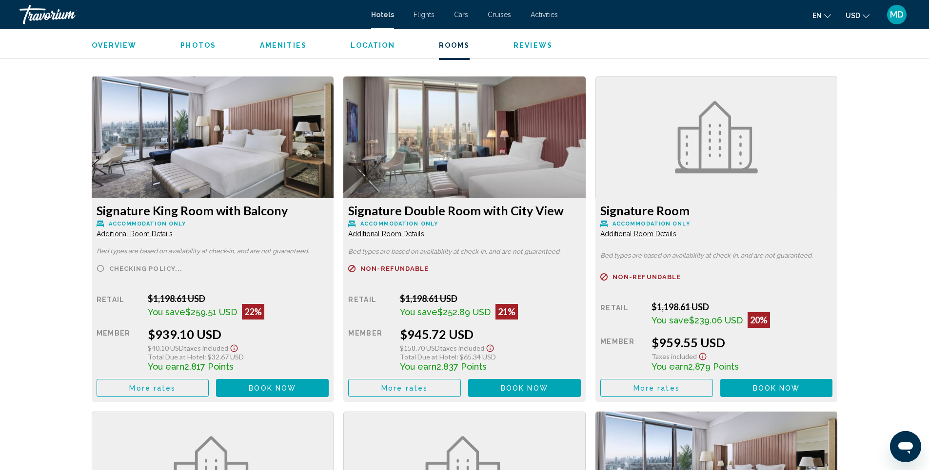
scroll to position [1291, 0]
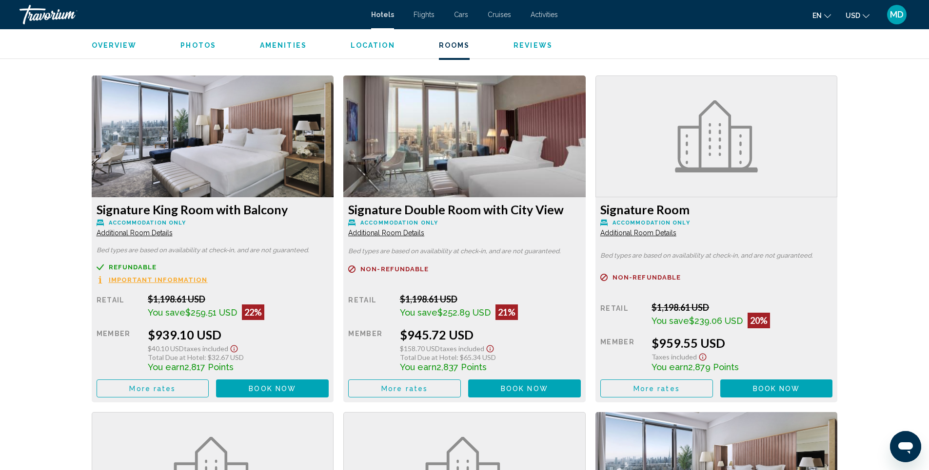
click at [158, 281] on span "Important Information" at bounding box center [158, 280] width 99 height 6
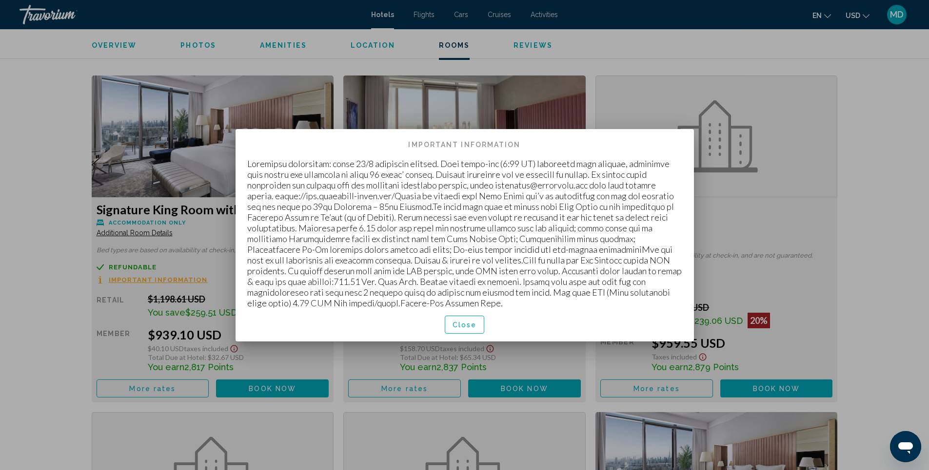
scroll to position [0, 0]
click at [469, 326] on span "Close" at bounding box center [464, 325] width 24 height 8
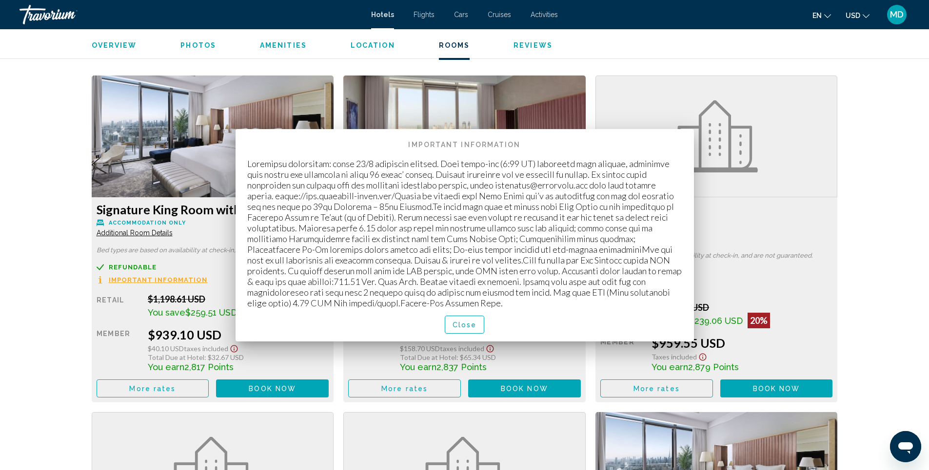
scroll to position [1291, 0]
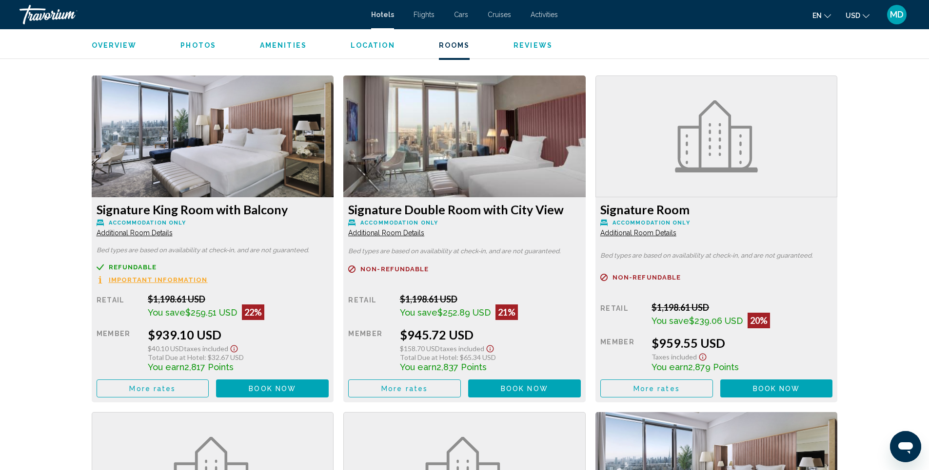
click at [240, 133] on img "Main content" at bounding box center [213, 137] width 242 height 122
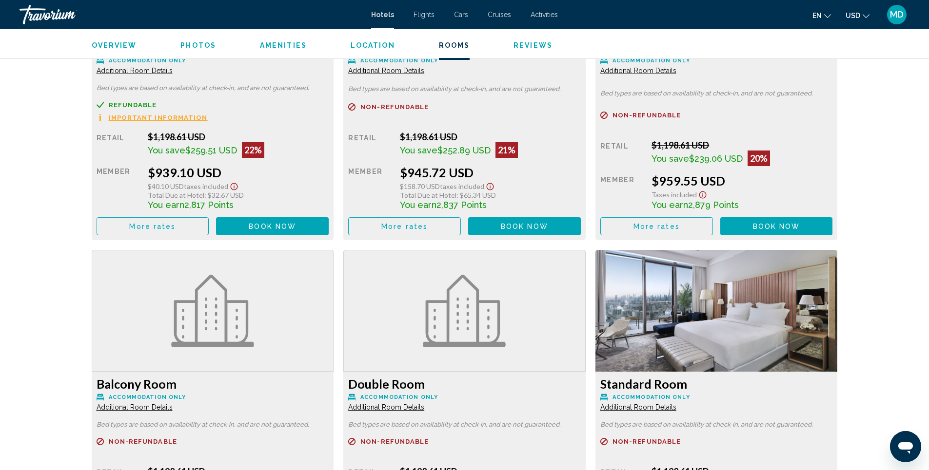
scroll to position [1390, 0]
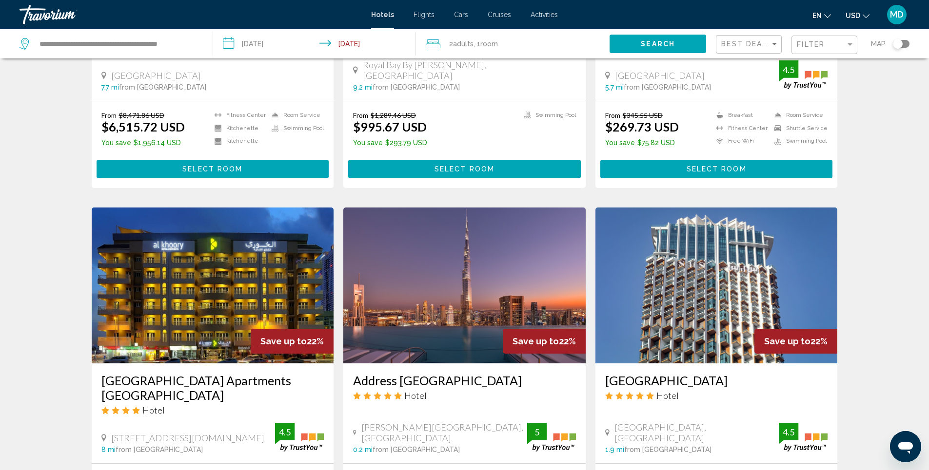
scroll to position [1121, 0]
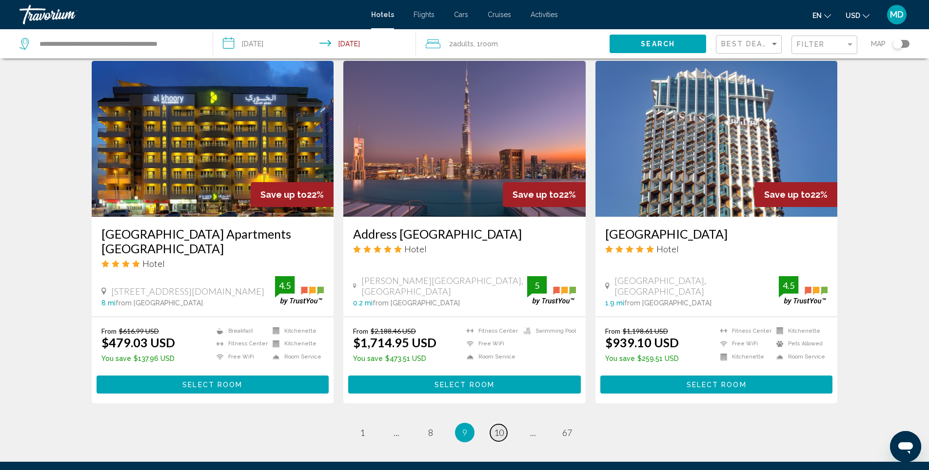
click at [499, 427] on span "10" at bounding box center [499, 432] width 10 height 11
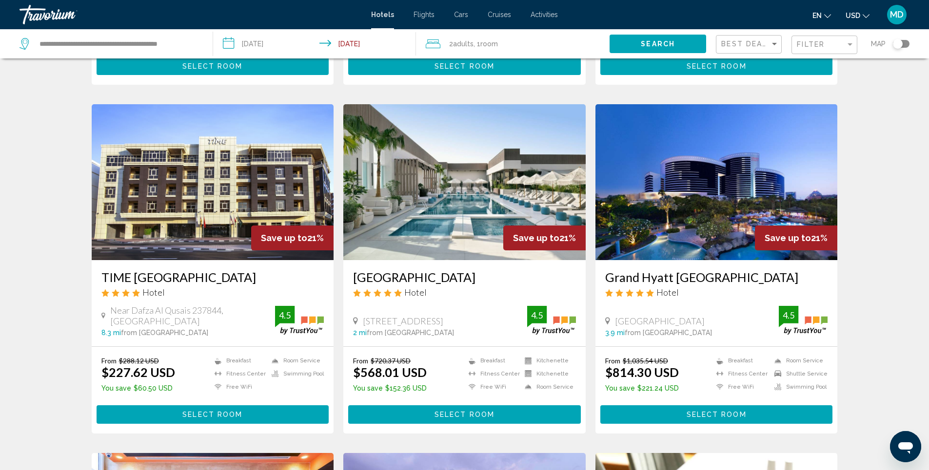
scroll to position [341, 0]
click at [703, 194] on img "Main content" at bounding box center [716, 182] width 242 height 156
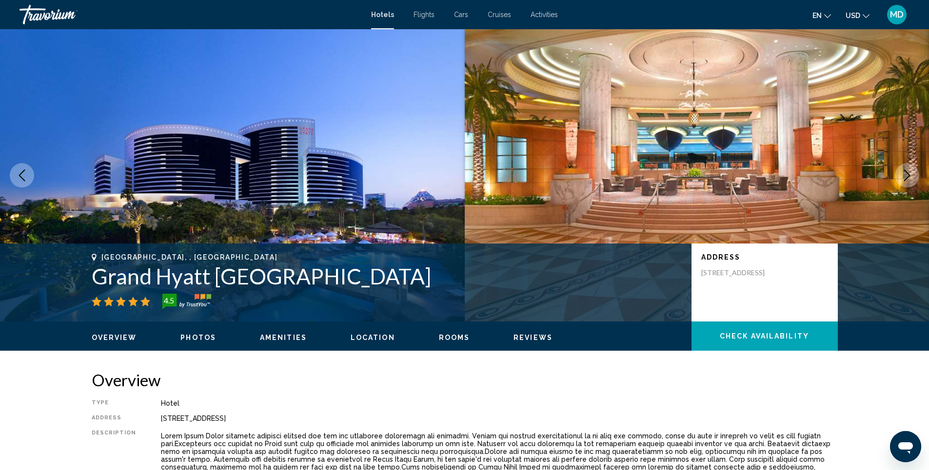
click at [198, 340] on span "Photos" at bounding box center [198, 338] width 36 height 8
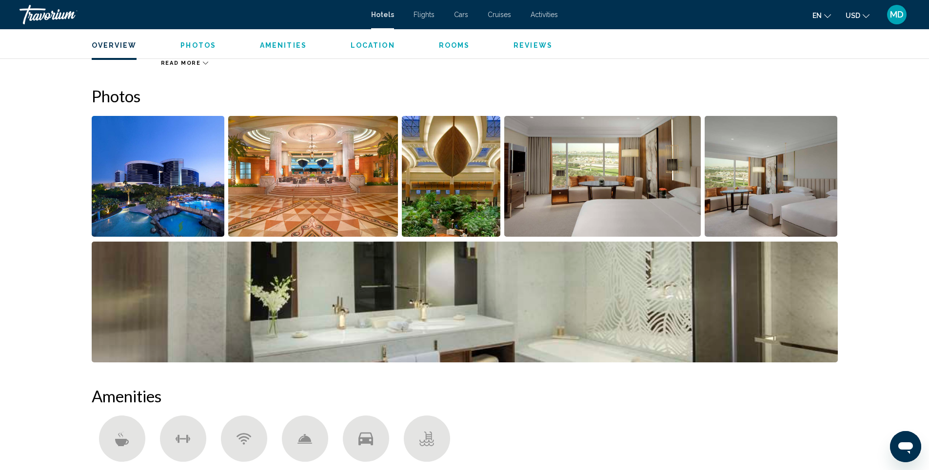
scroll to position [476, 0]
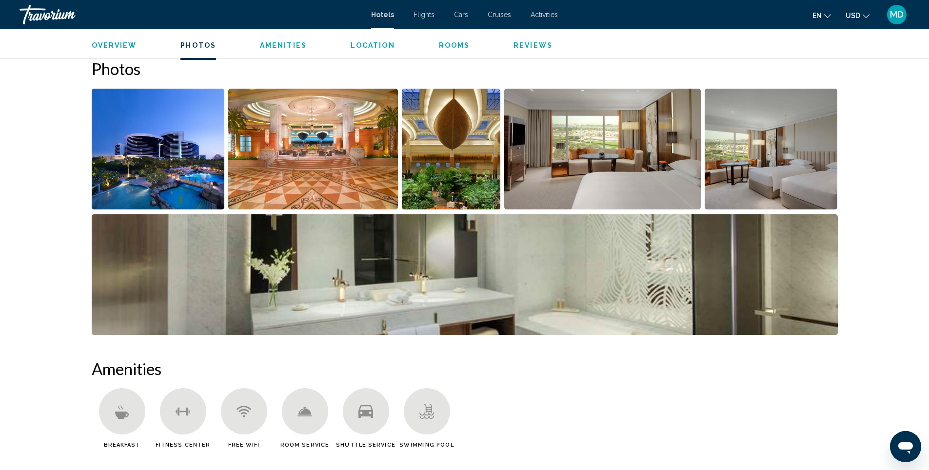
click at [312, 176] on img "Open full-screen image slider" at bounding box center [313, 149] width 170 height 121
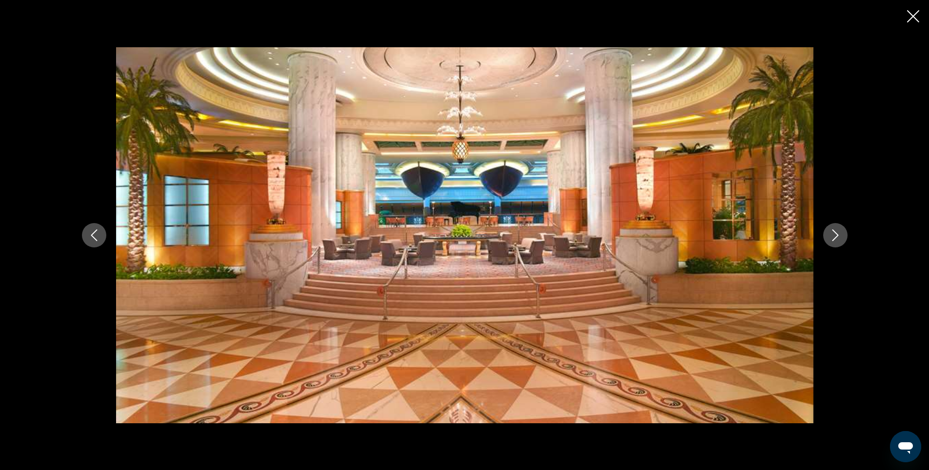
click at [840, 235] on icon "Next image" at bounding box center [835, 236] width 12 height 12
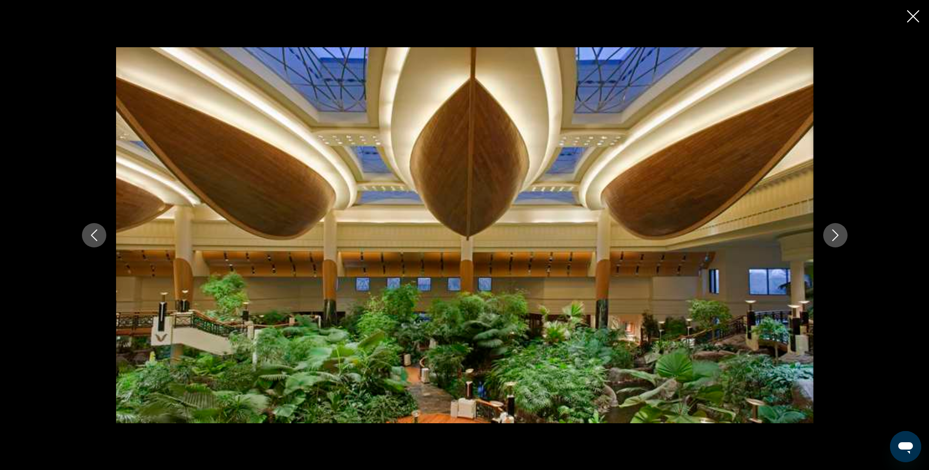
click at [840, 235] on icon "Next image" at bounding box center [835, 236] width 12 height 12
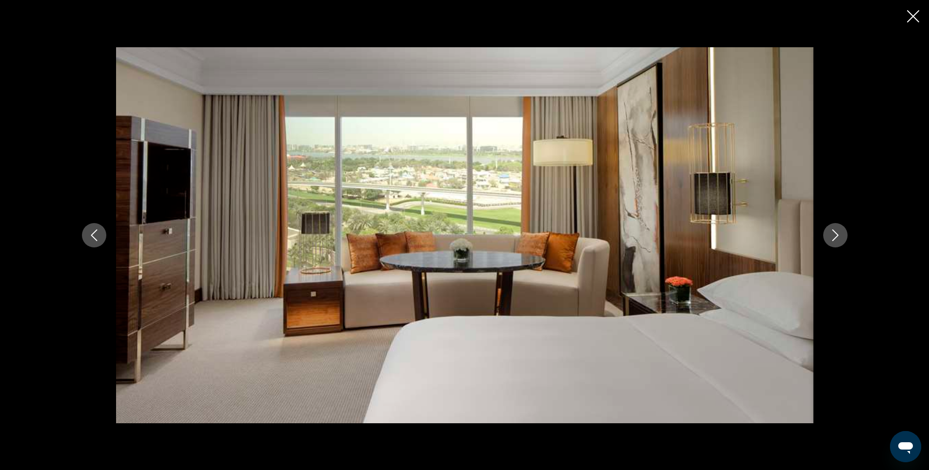
click at [836, 235] on icon "Next image" at bounding box center [835, 236] width 12 height 12
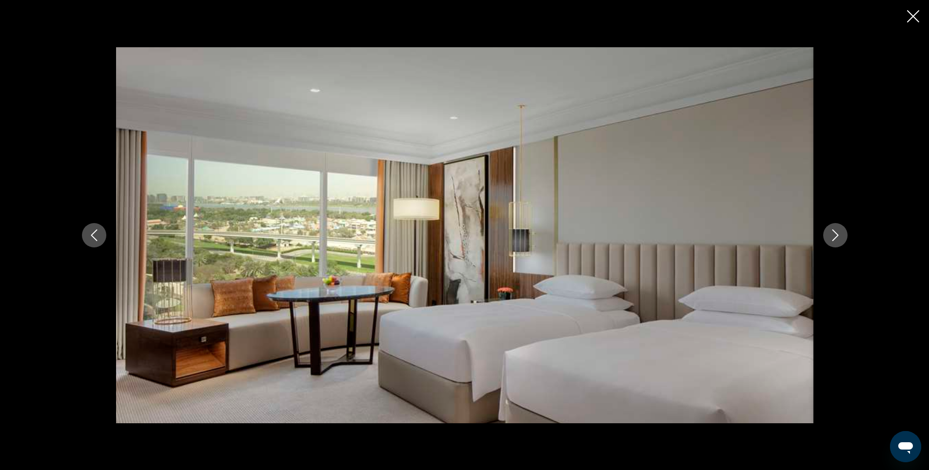
click at [836, 235] on icon "Next image" at bounding box center [835, 236] width 12 height 12
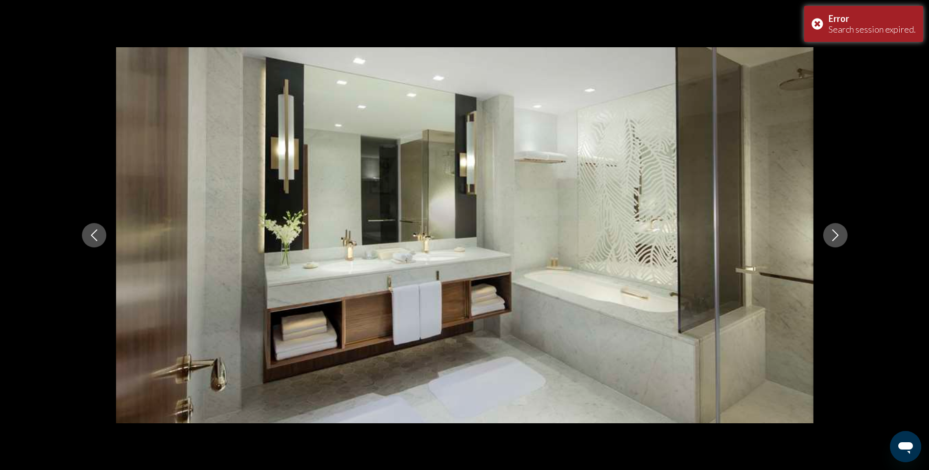
click at [836, 235] on icon "Next image" at bounding box center [835, 236] width 12 height 12
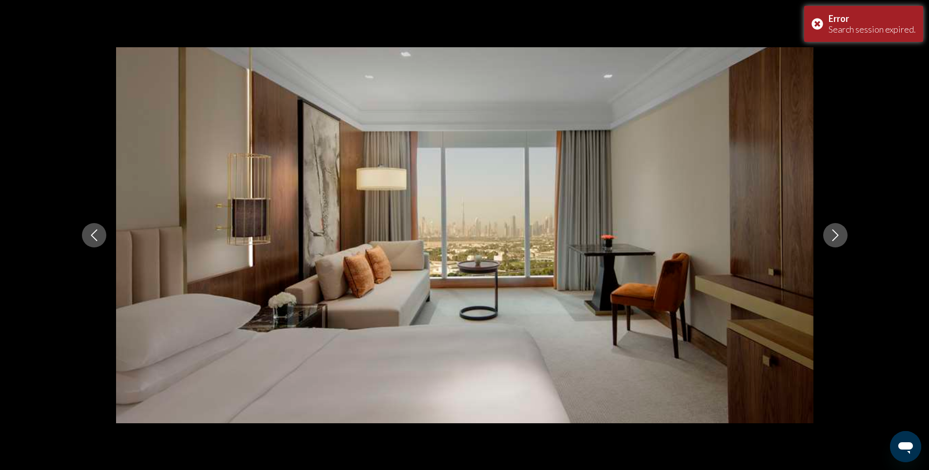
click at [836, 235] on icon "Next image" at bounding box center [835, 236] width 12 height 12
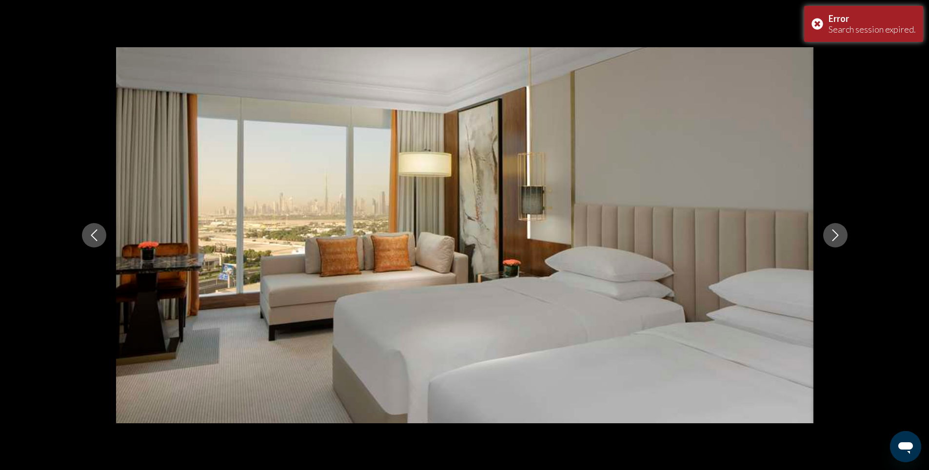
click at [836, 235] on icon "Next image" at bounding box center [835, 236] width 12 height 12
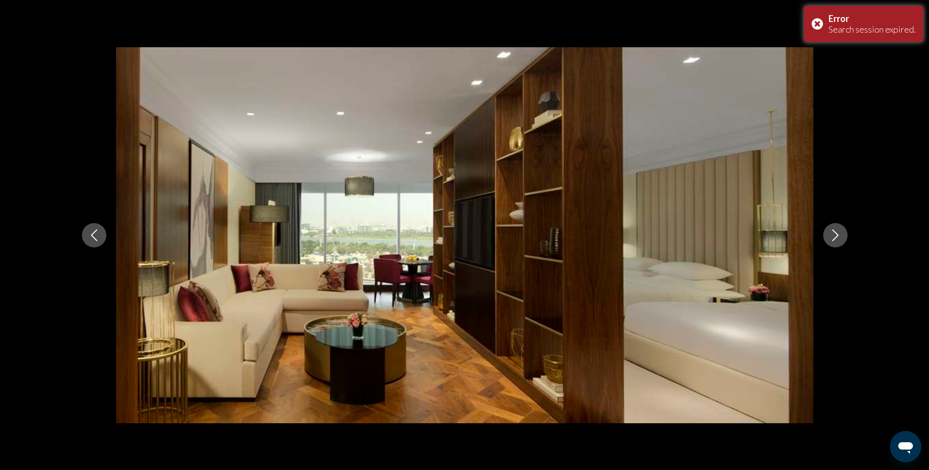
click at [836, 235] on icon "Next image" at bounding box center [835, 236] width 12 height 12
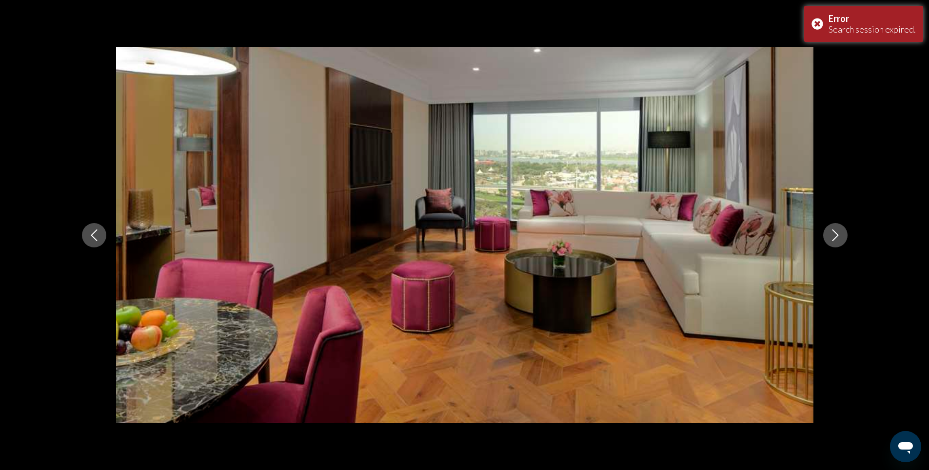
click at [836, 235] on icon "Next image" at bounding box center [835, 236] width 12 height 12
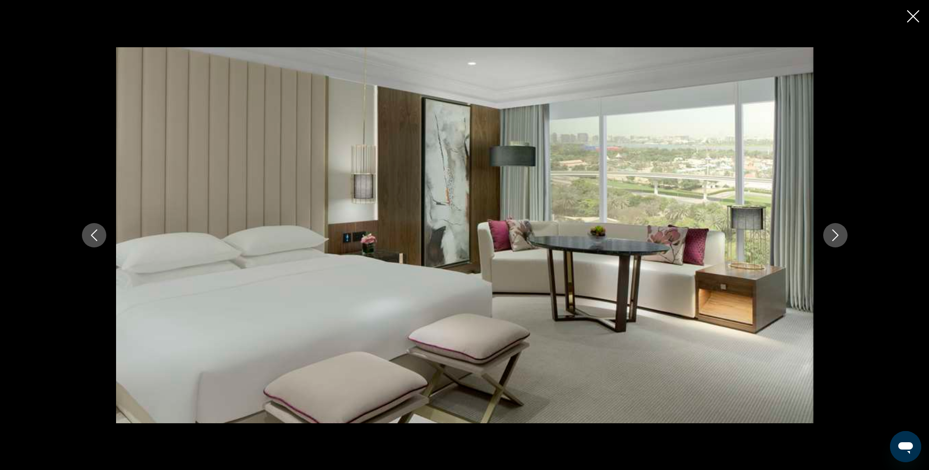
click at [912, 19] on icon "Close slideshow" at bounding box center [913, 16] width 12 height 12
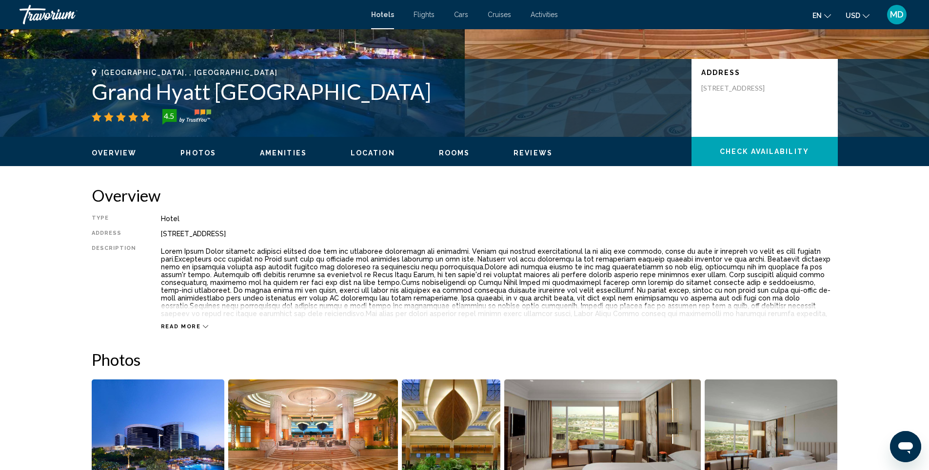
scroll to position [184, 0]
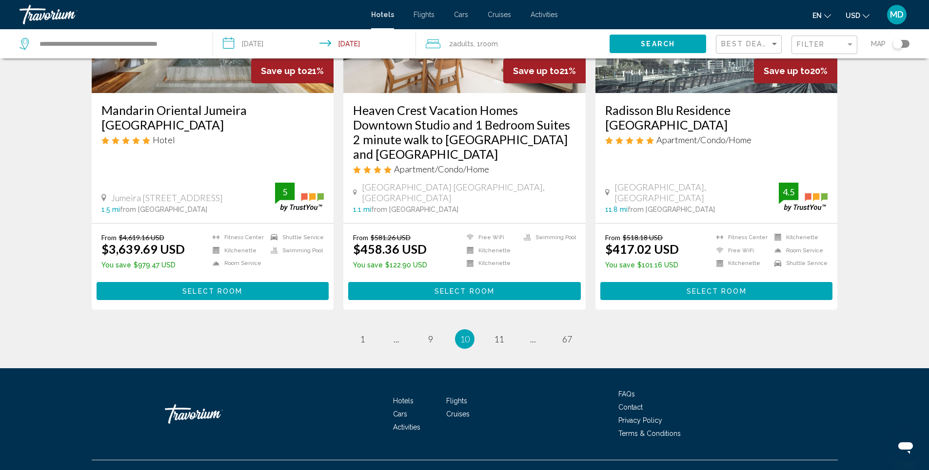
scroll to position [1207, 0]
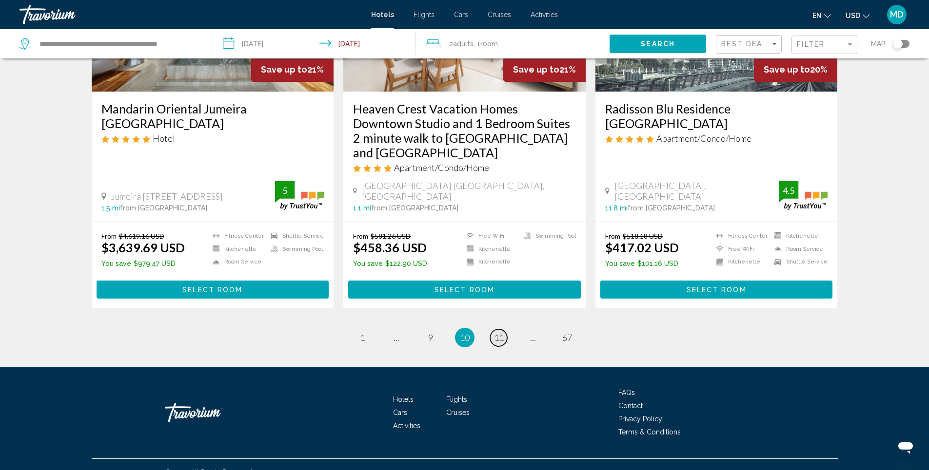
click at [497, 332] on span "11" at bounding box center [499, 337] width 10 height 11
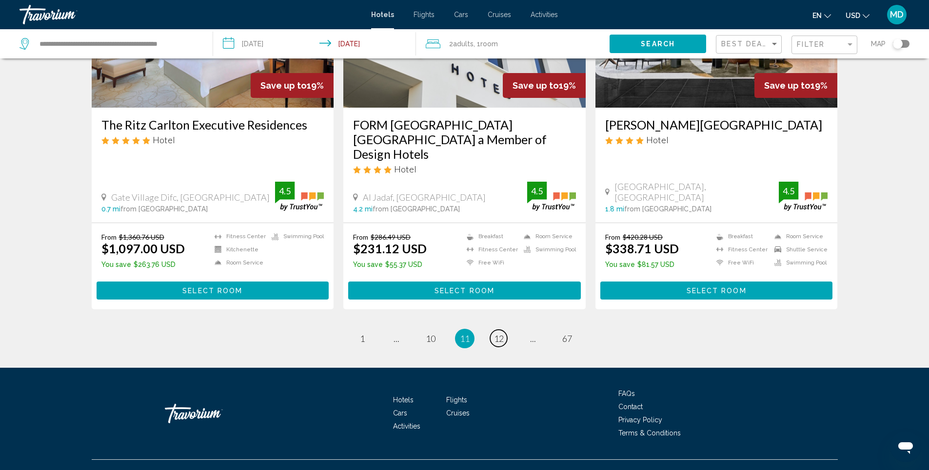
scroll to position [1202, 0]
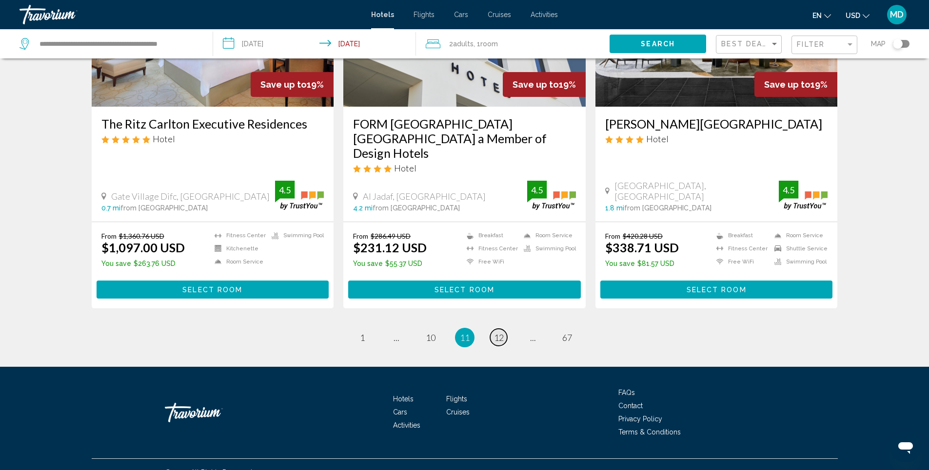
click at [495, 332] on span "12" at bounding box center [499, 337] width 10 height 11
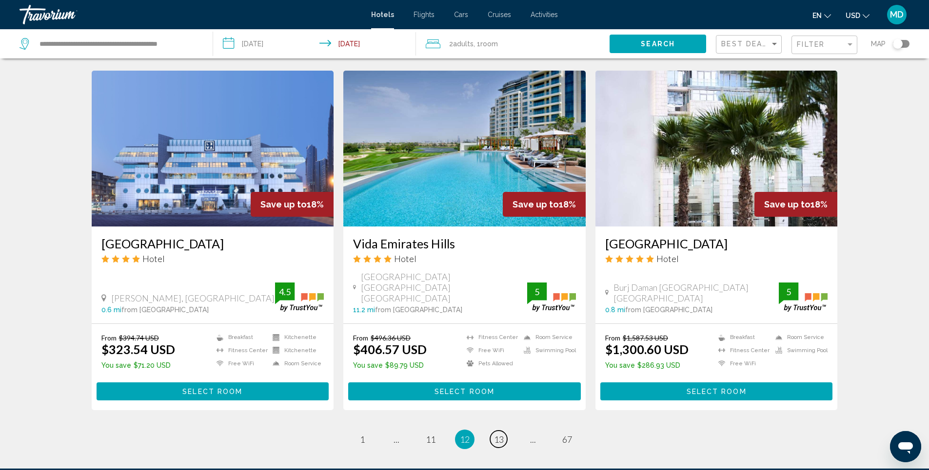
scroll to position [1143, 0]
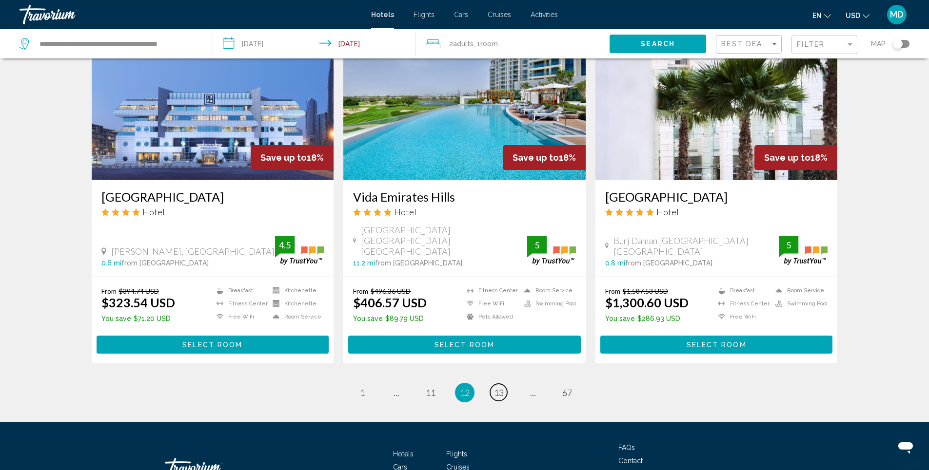
drag, startPoint x: 500, startPoint y: 373, endPoint x: 559, endPoint y: 351, distance: 62.9
click at [500, 387] on span "13" at bounding box center [499, 392] width 10 height 11
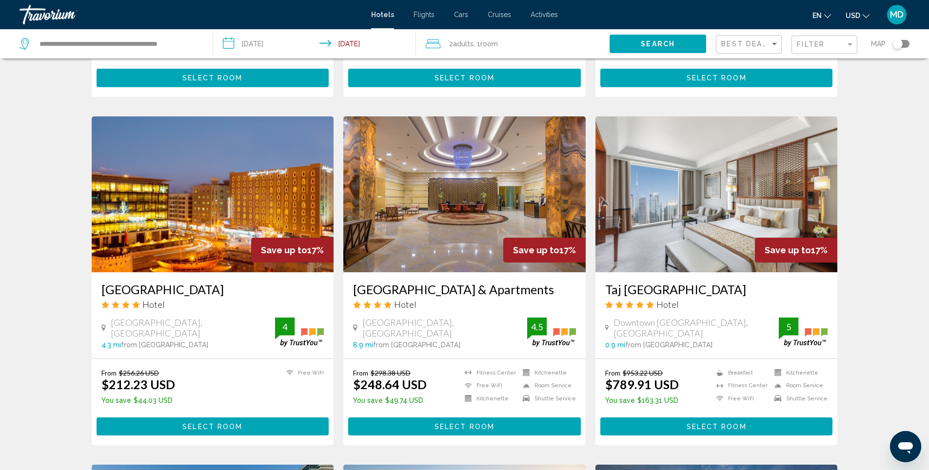
scroll to position [341, 0]
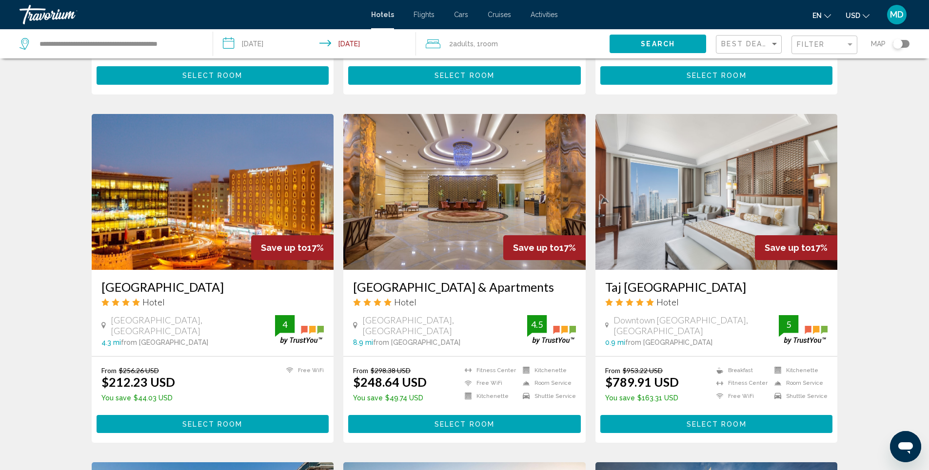
click at [706, 202] on img "Main content" at bounding box center [716, 192] width 242 height 156
